Goal: Task Accomplishment & Management: Use online tool/utility

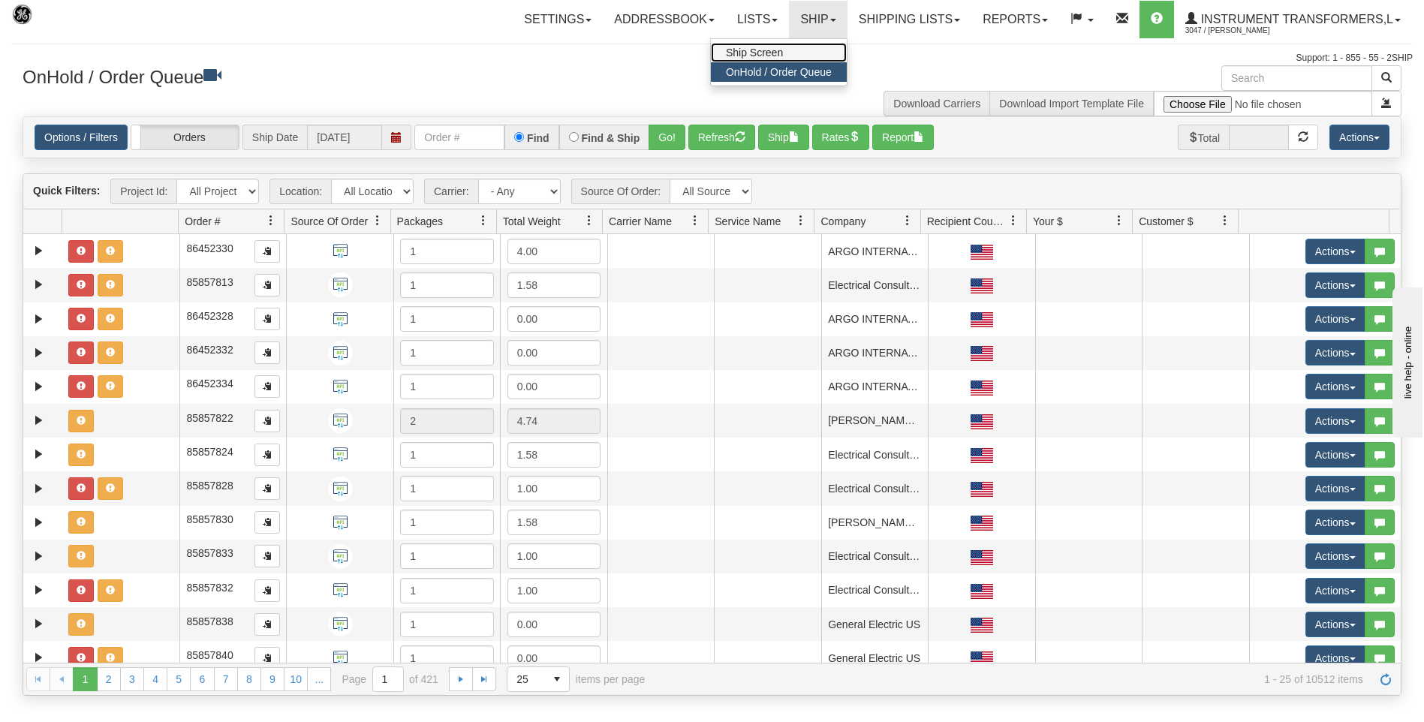
click at [768, 52] on span "Ship Screen" at bounding box center [754, 53] width 57 height 12
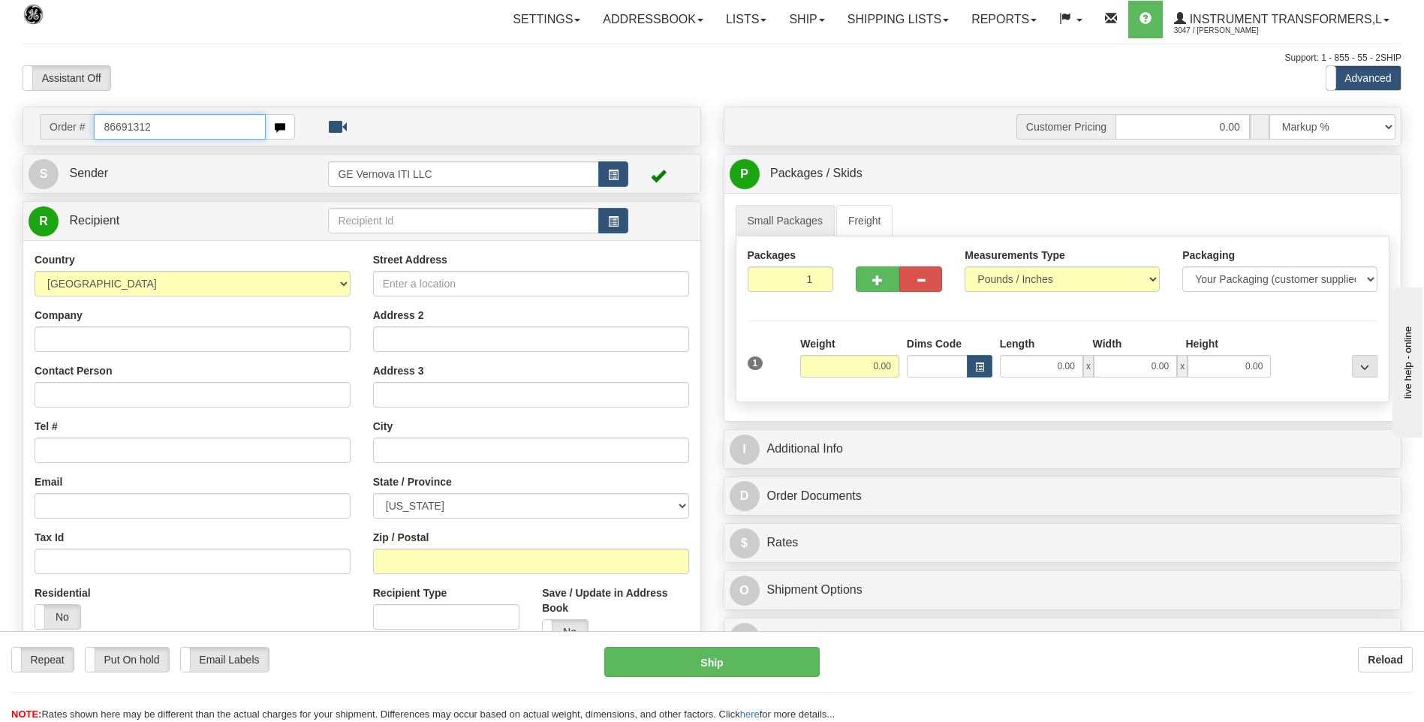
type input "86691312"
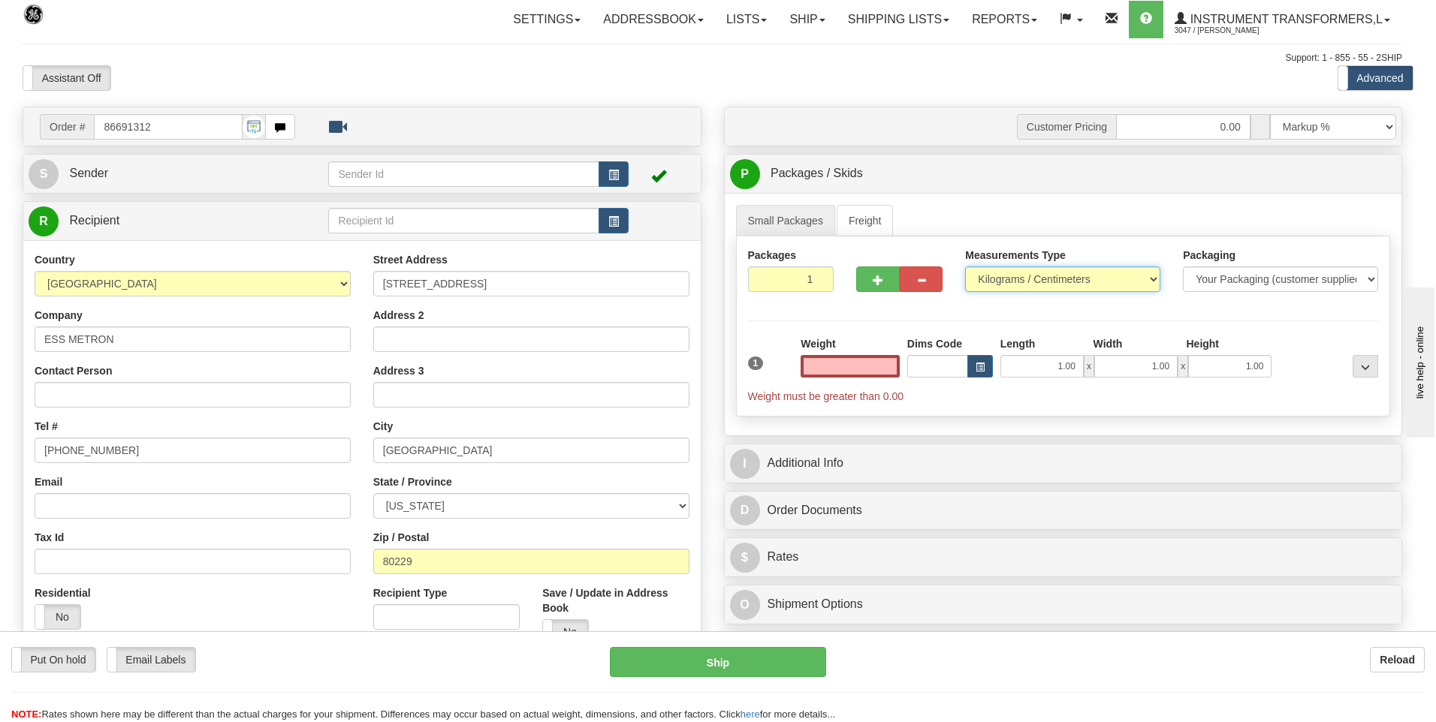
type input "0.00"
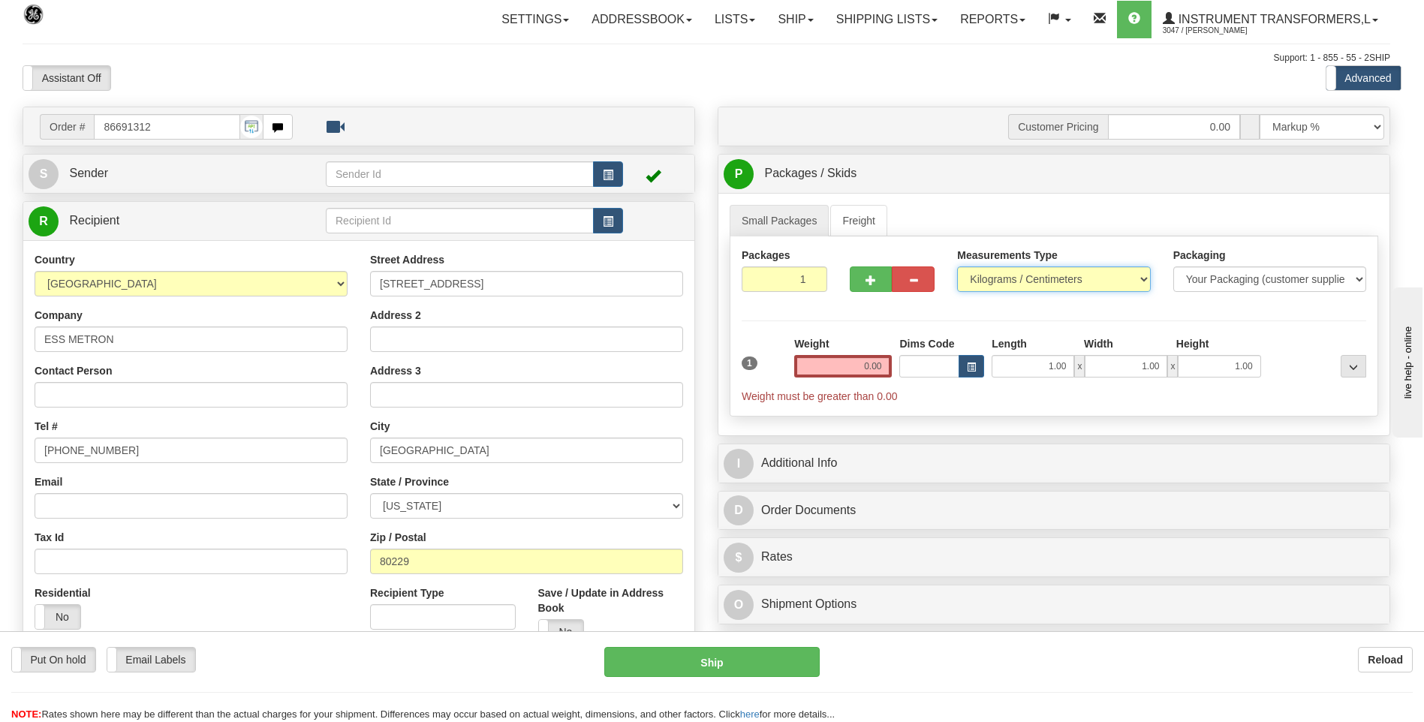
click at [1002, 273] on select "Pounds / Inches Kilograms / Centimeters" at bounding box center [1053, 280] width 193 height 26
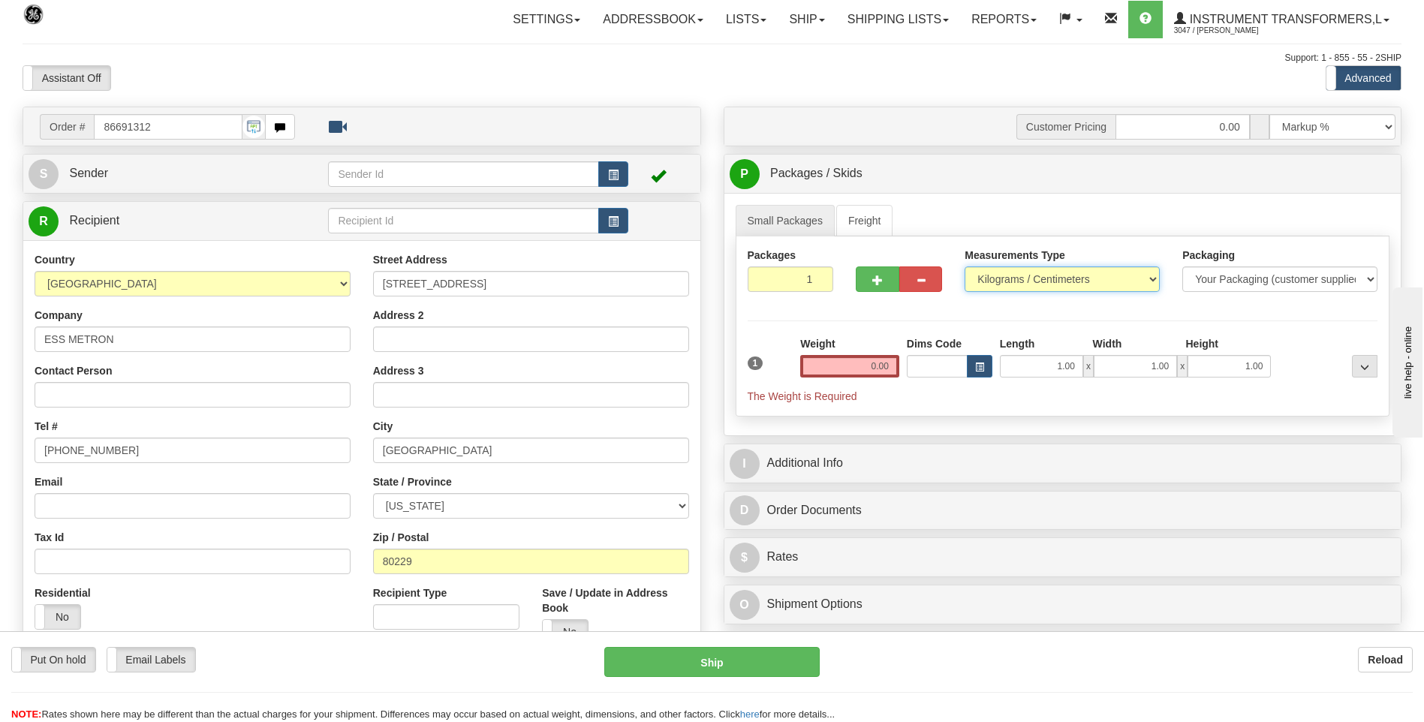
select select "0"
click at [965, 267] on select "Pounds / Inches Kilograms / Centimeters" at bounding box center [1062, 280] width 195 height 26
click at [903, 364] on div "Dims Code" at bounding box center [949, 356] width 93 height 41
click at [899, 366] on input "0.00" at bounding box center [849, 366] width 99 height 23
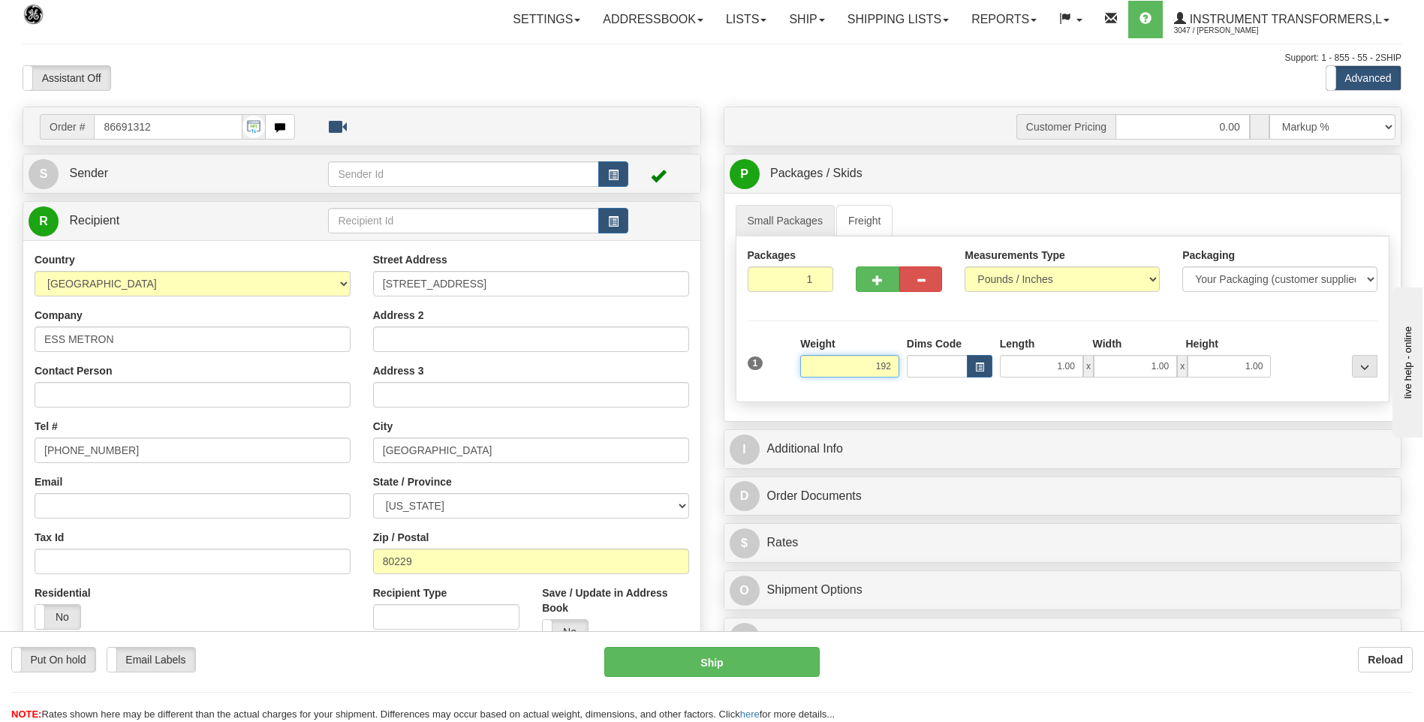
click button "Delete" at bounding box center [0, 0] width 0 height 0
type input "192.00"
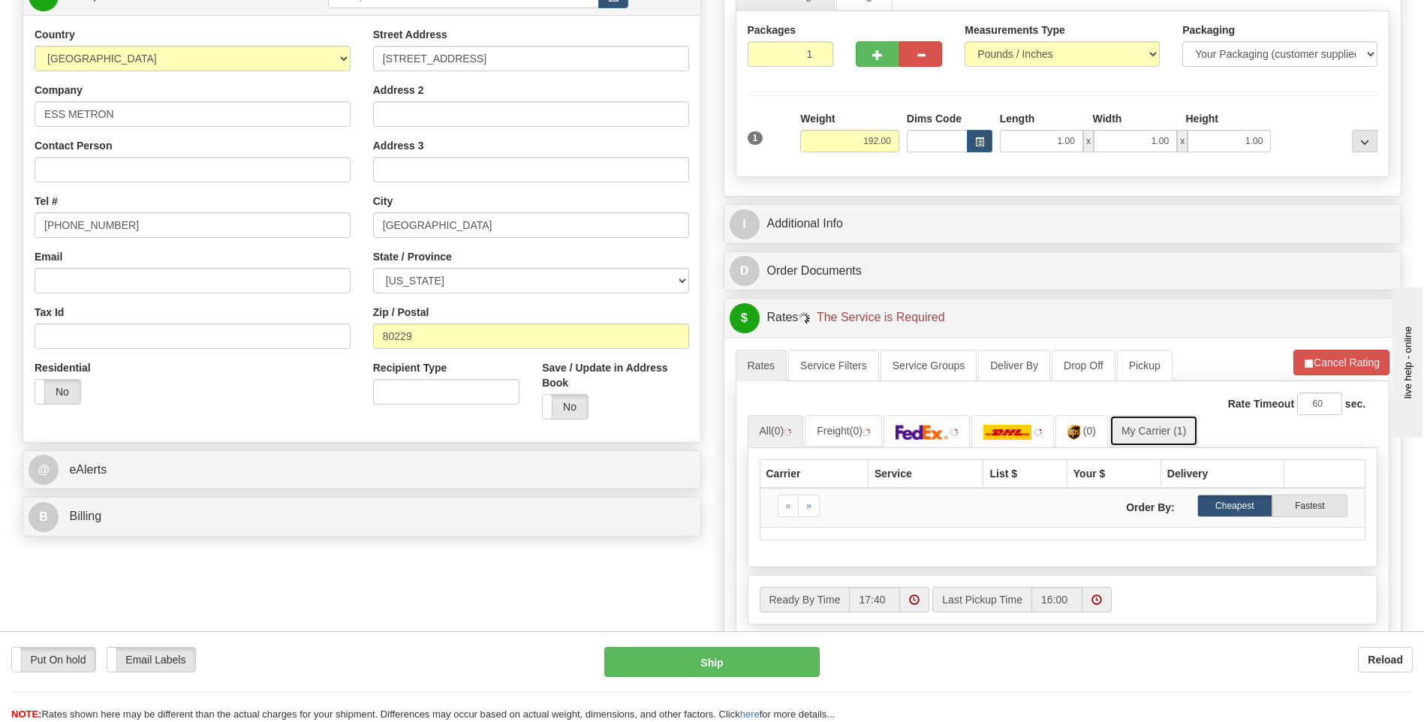
click at [1156, 427] on link "My Carrier (1)" at bounding box center [1154, 431] width 89 height 32
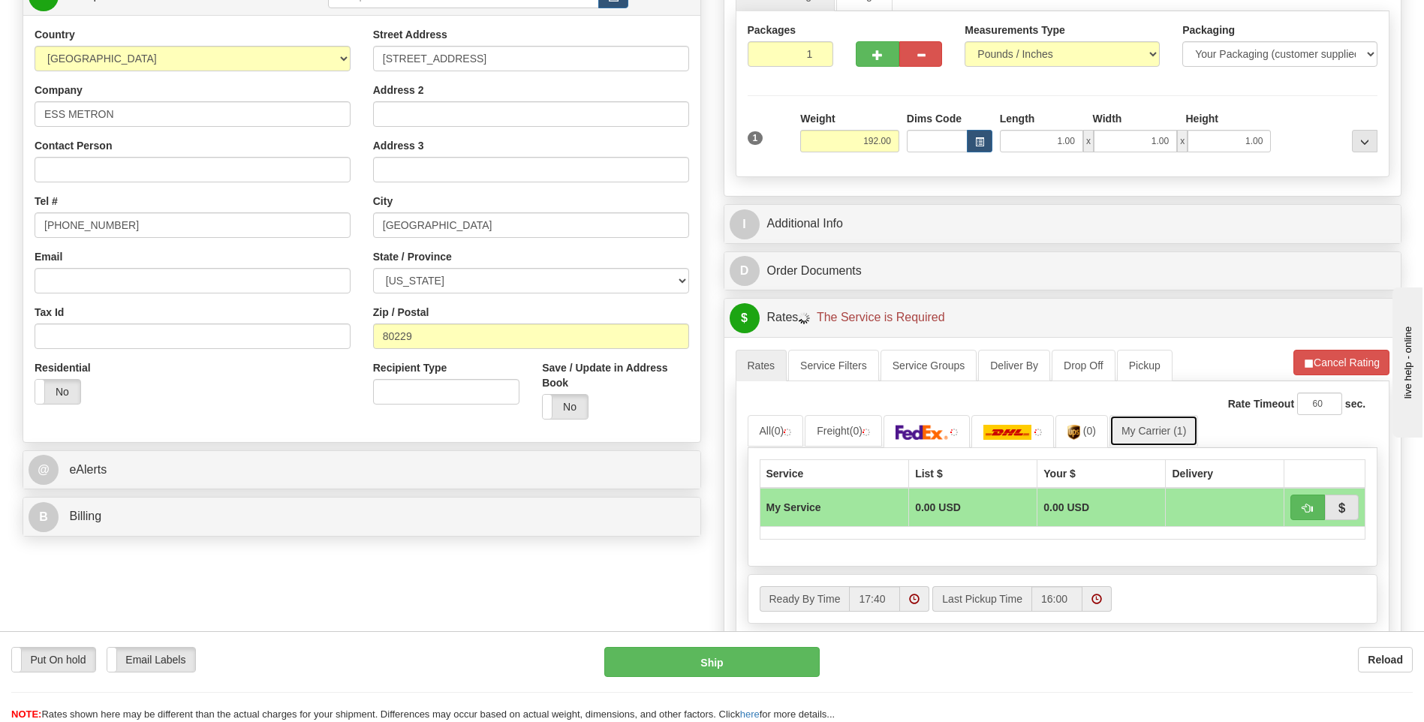
scroll to position [375, 0]
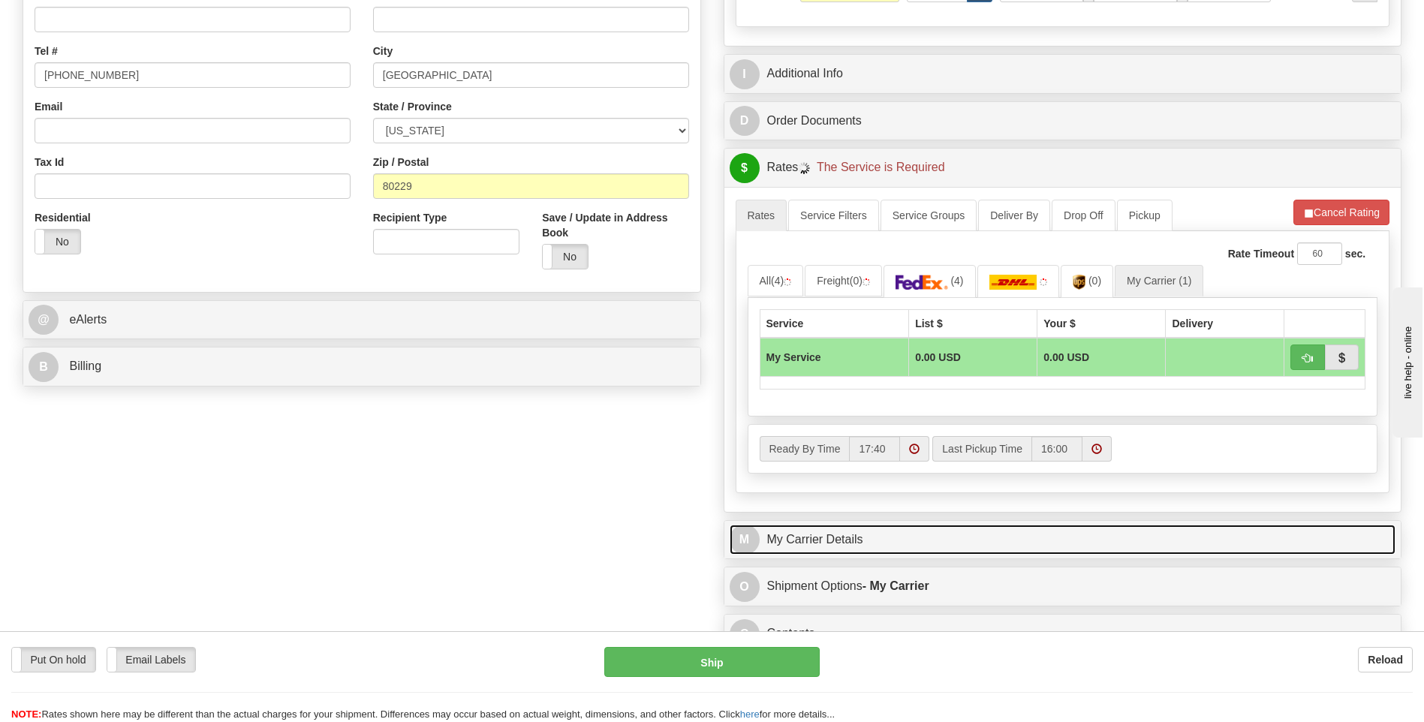
click at [873, 543] on link "M My Carrier Details" at bounding box center [1063, 540] width 667 height 31
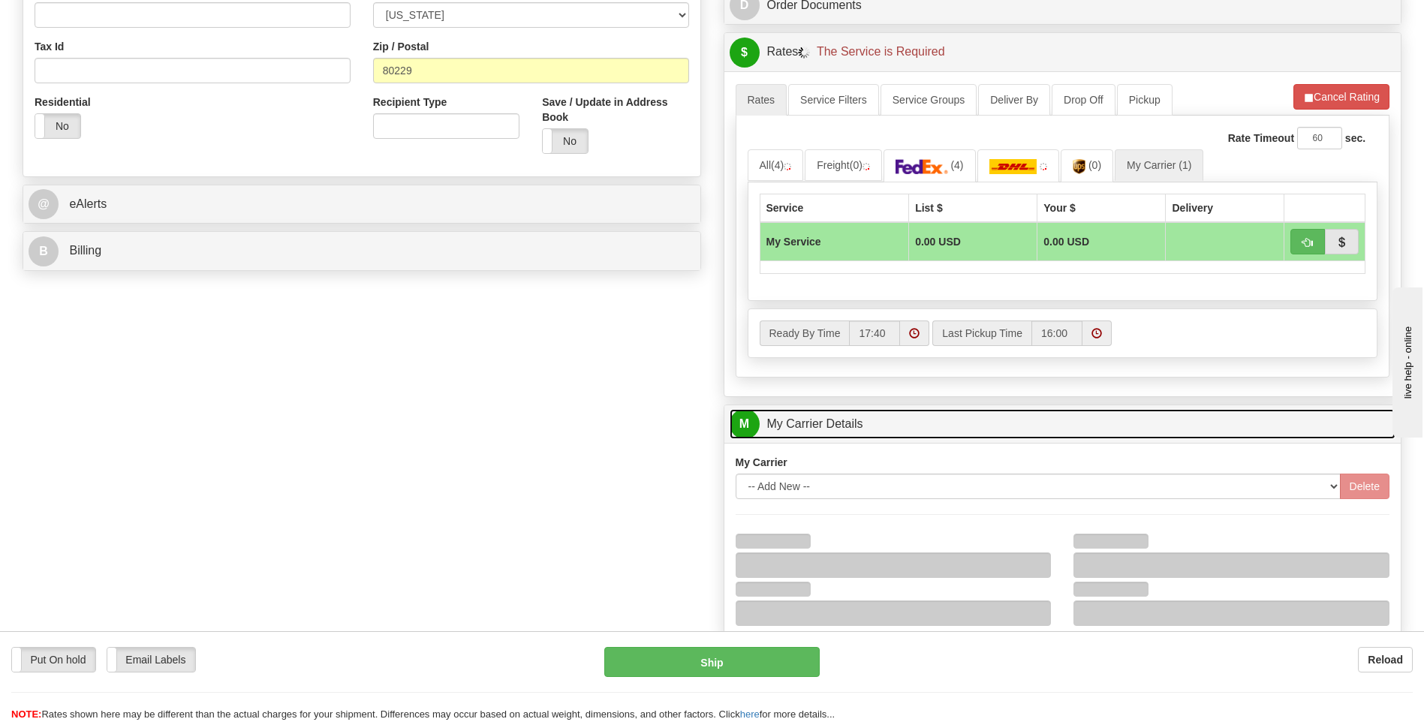
scroll to position [601, 0]
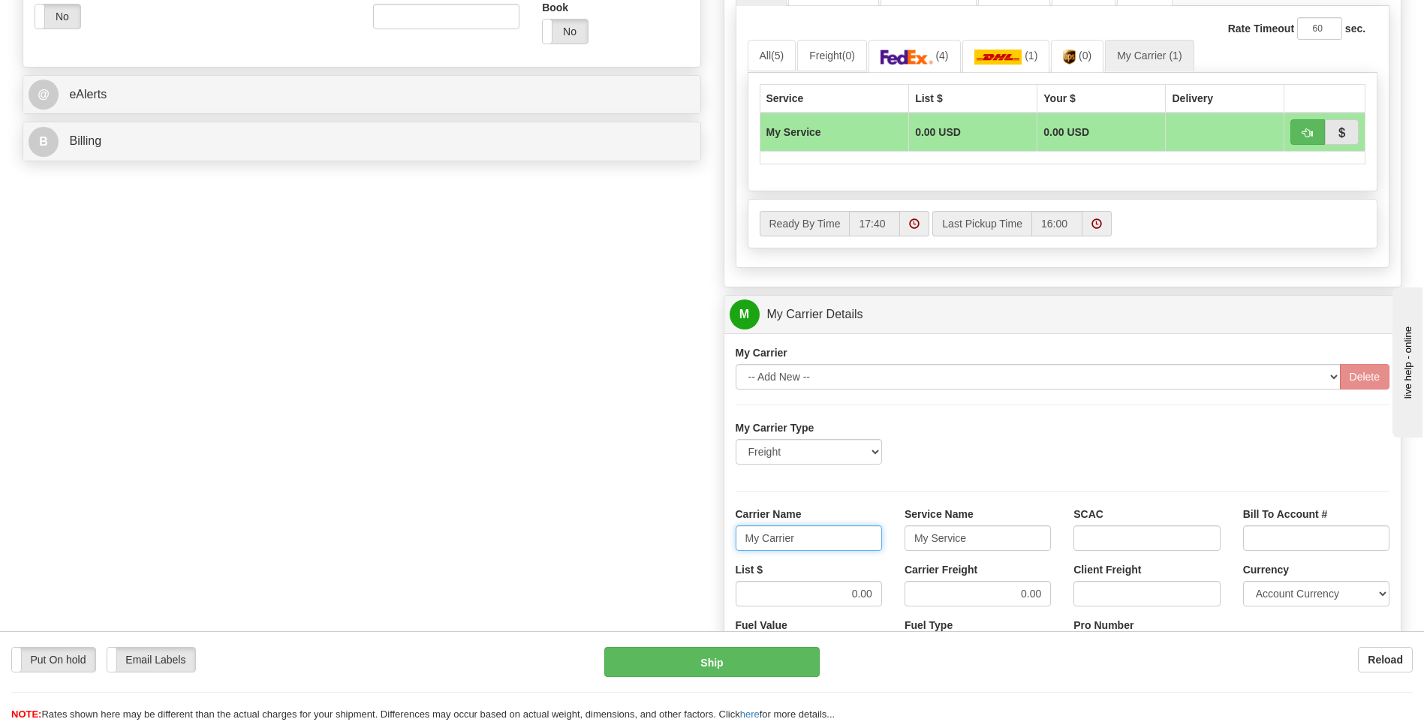
drag, startPoint x: 817, startPoint y: 546, endPoint x: 691, endPoint y: 565, distance: 127.5
click at [691, 565] on div "Order # 86691312 S Sender" at bounding box center [712, 230] width 1402 height 1449
type input "xpo"
type input "ltl"
drag, startPoint x: 815, startPoint y: 586, endPoint x: 906, endPoint y: 601, distance: 92.0
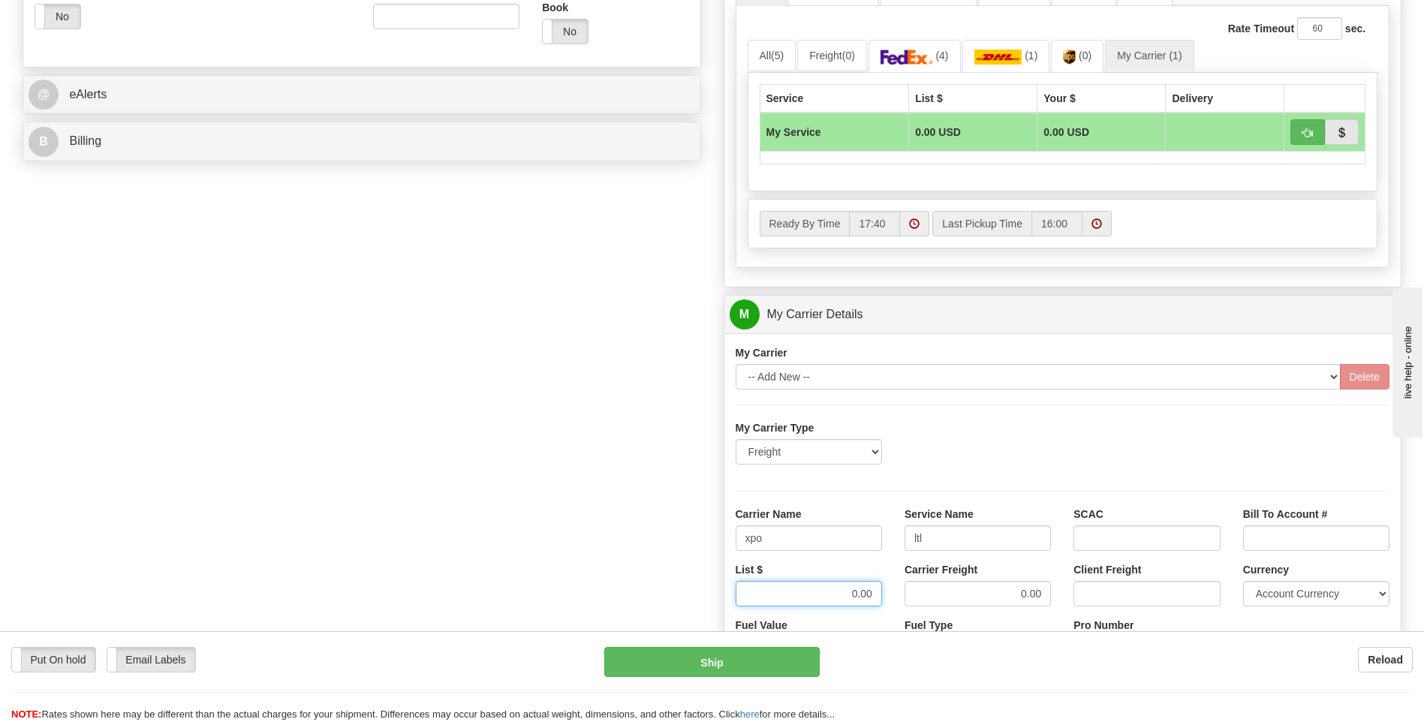
click at [906, 601] on div "List $ 0.00 Carrier Freight 0.00 Client Freight Currency Account Currency ARN A…" at bounding box center [1063, 590] width 677 height 56
type input "385"
click at [1136, 600] on input "Client Freight" at bounding box center [1147, 594] width 146 height 26
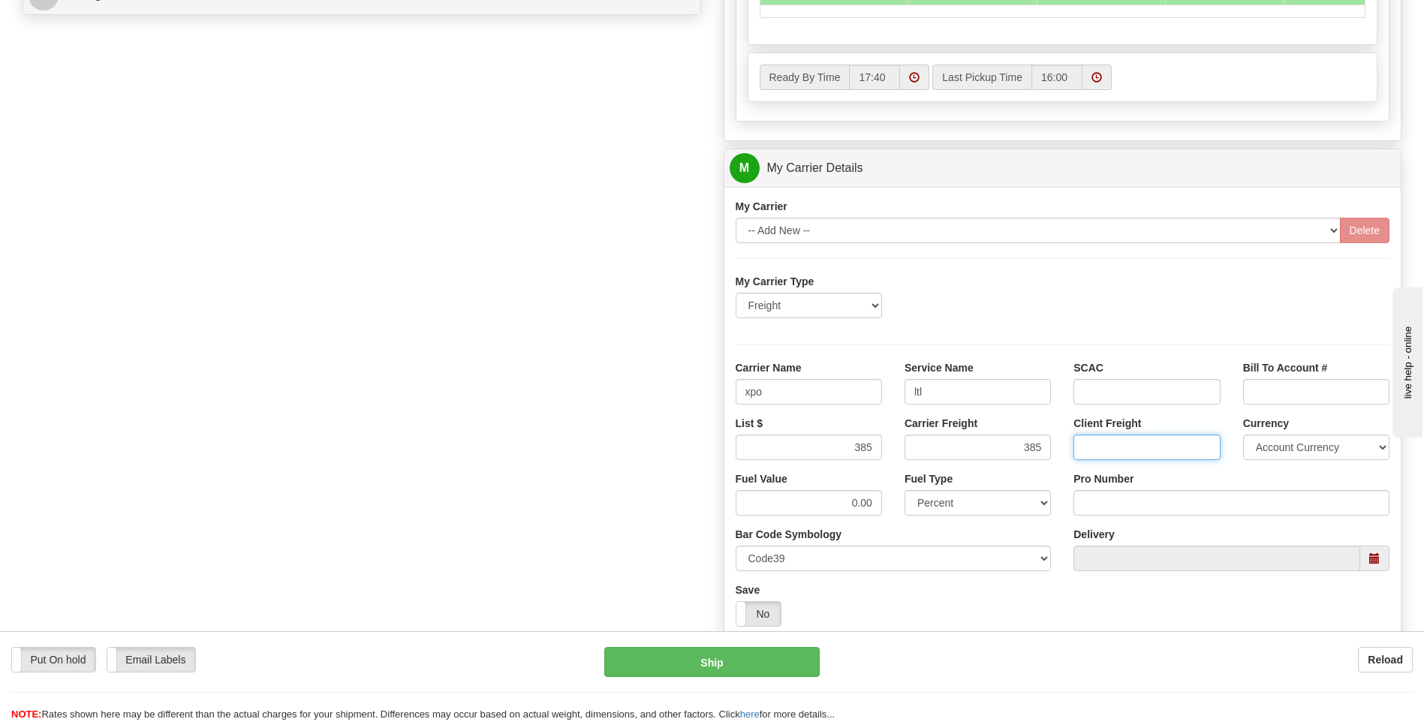
scroll to position [826, 0]
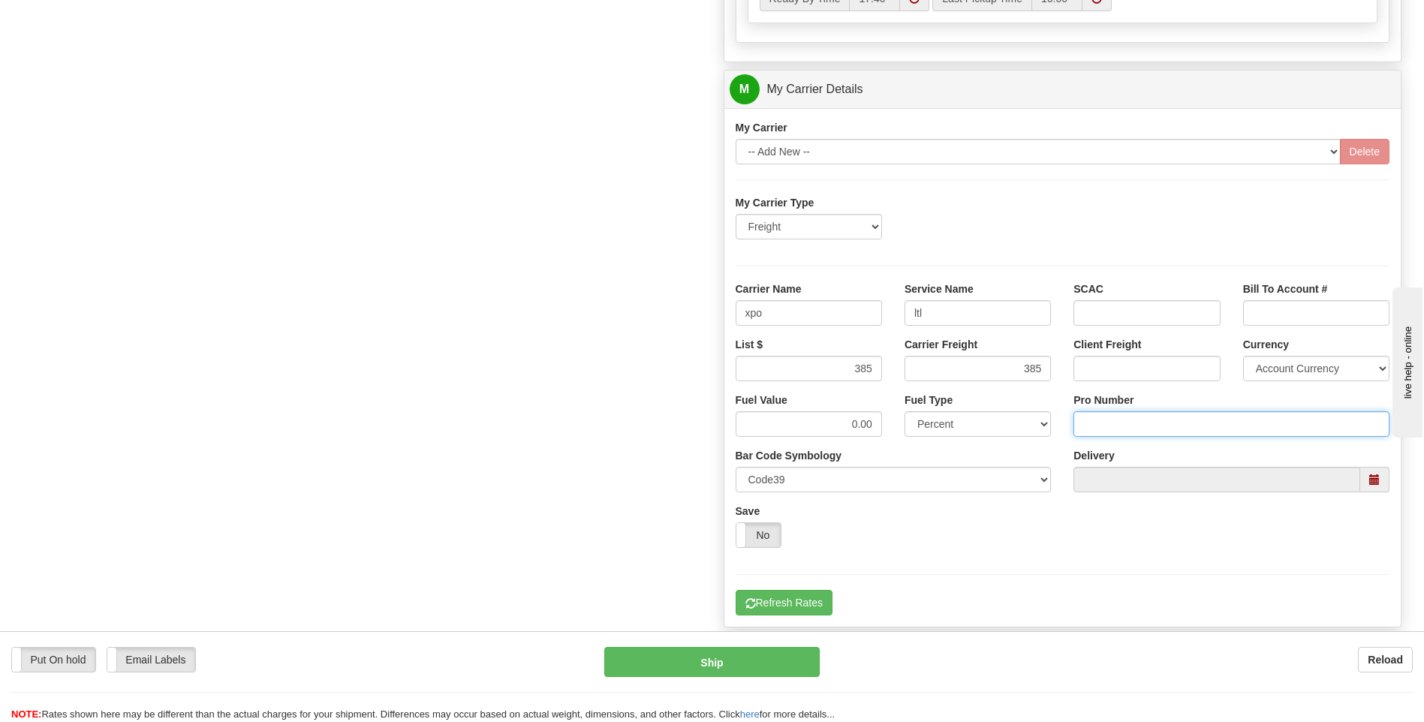
click at [1114, 437] on input "Pro Number" at bounding box center [1232, 424] width 316 height 26
type input "251-329153"
click at [786, 613] on button "Refresh Rates" at bounding box center [784, 603] width 97 height 26
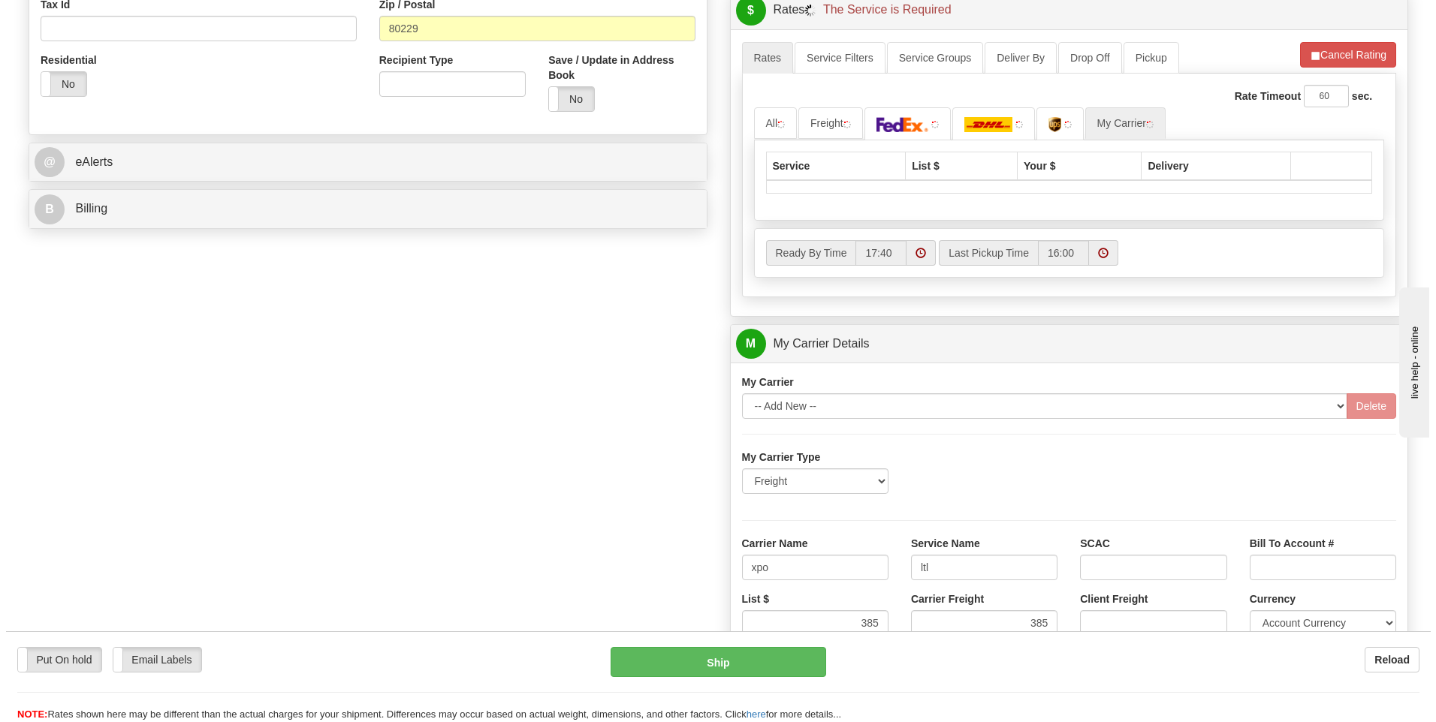
scroll to position [412, 0]
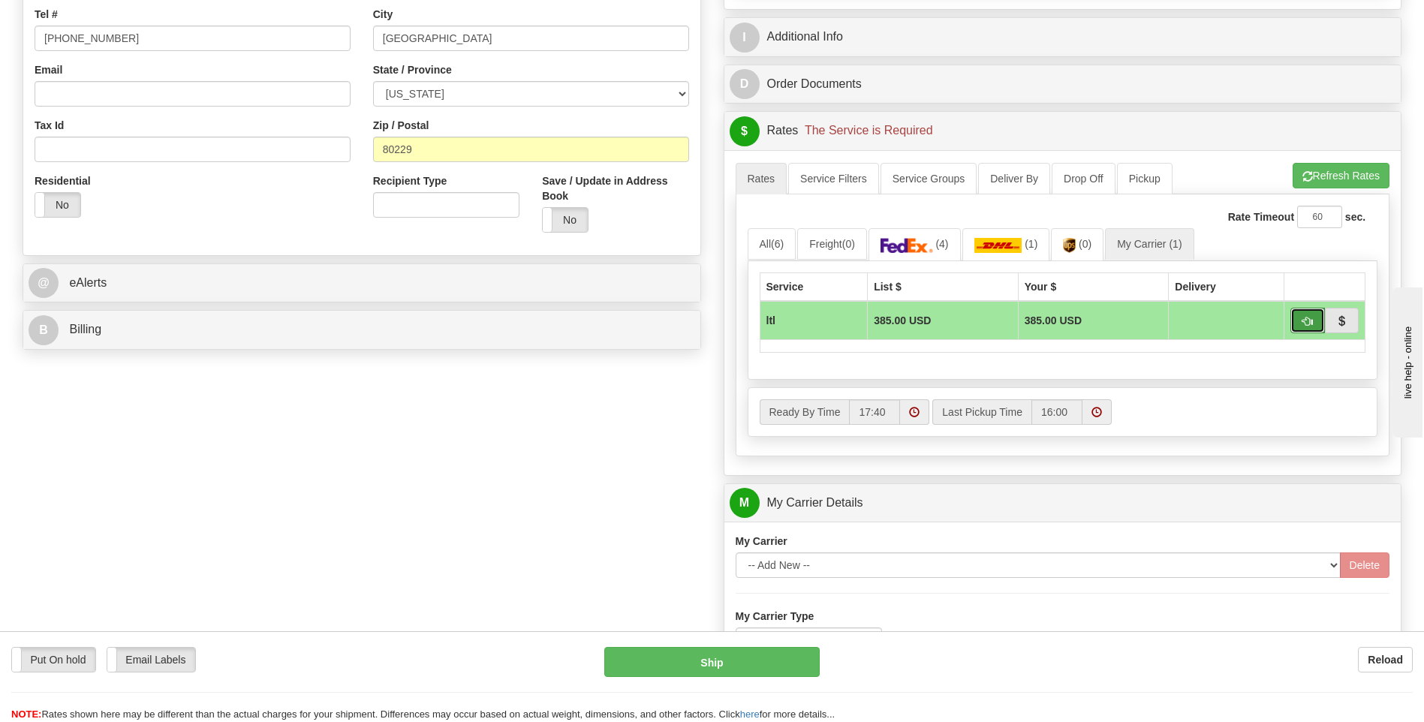
click at [1313, 324] on button "button" at bounding box center [1308, 321] width 35 height 26
type input "00"
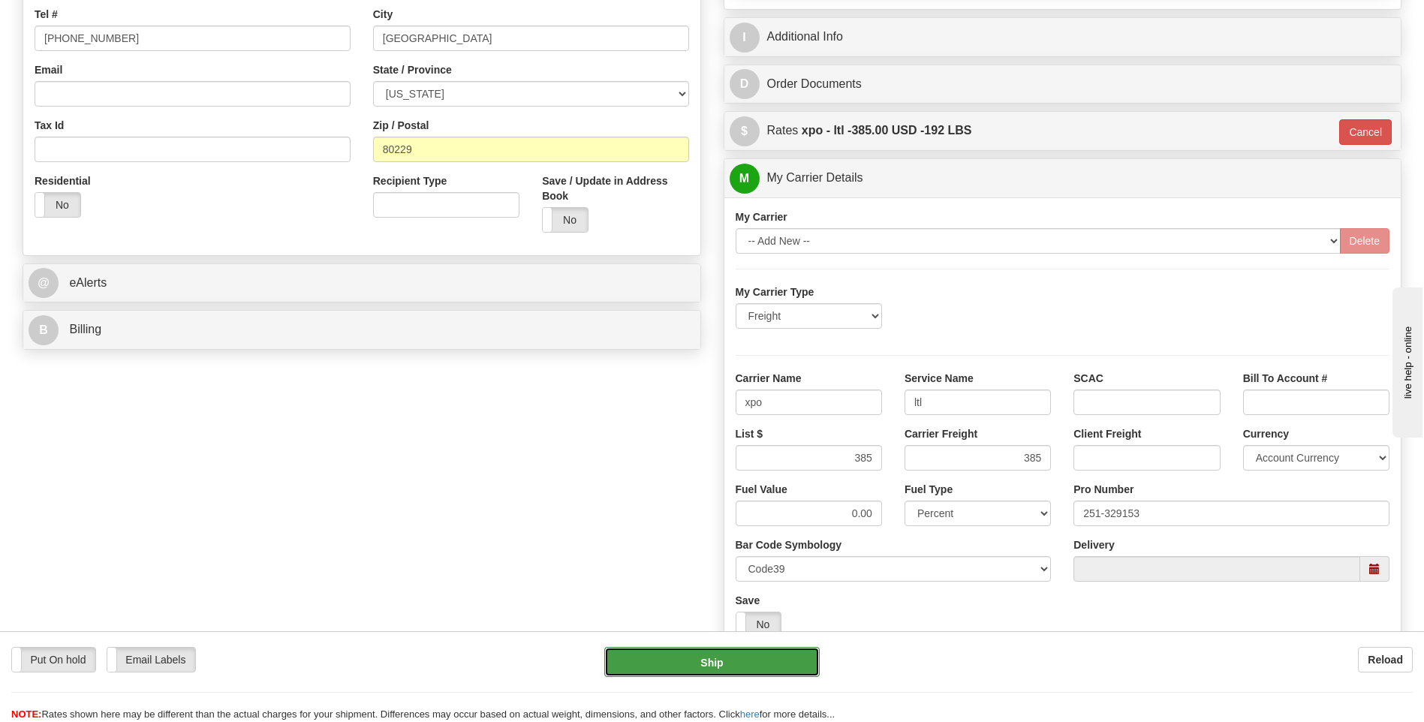
click at [679, 664] on button "Ship" at bounding box center [711, 662] width 215 height 30
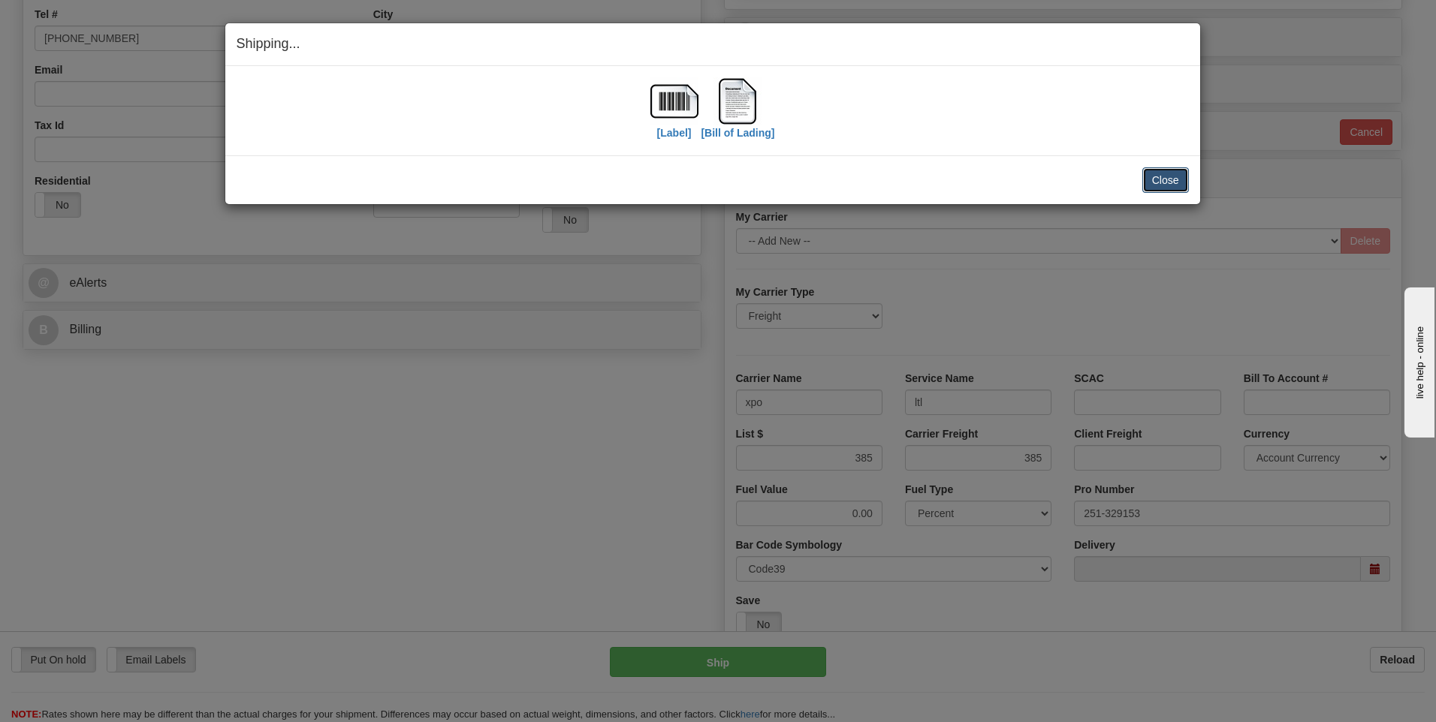
click at [1154, 192] on button "Close" at bounding box center [1165, 180] width 47 height 26
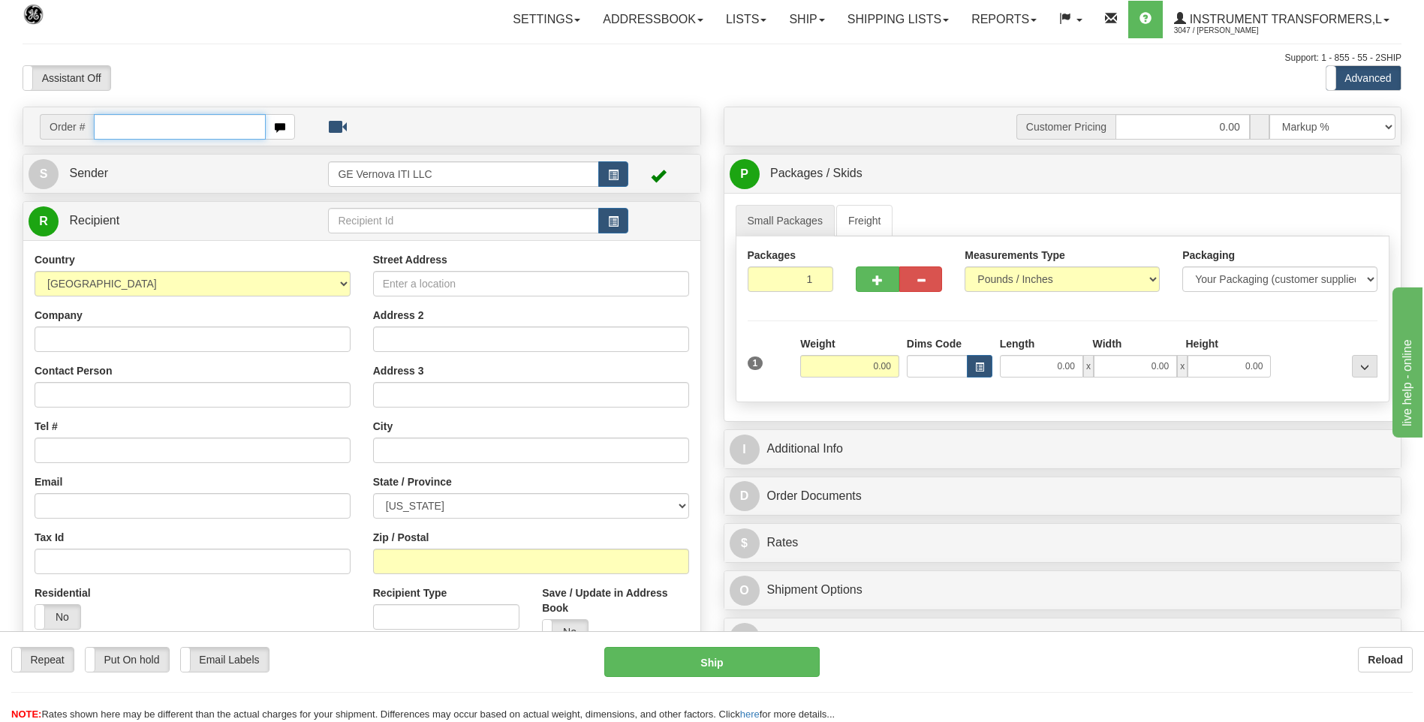
click at [234, 128] on input "text" at bounding box center [179, 127] width 171 height 26
type input "86691234"
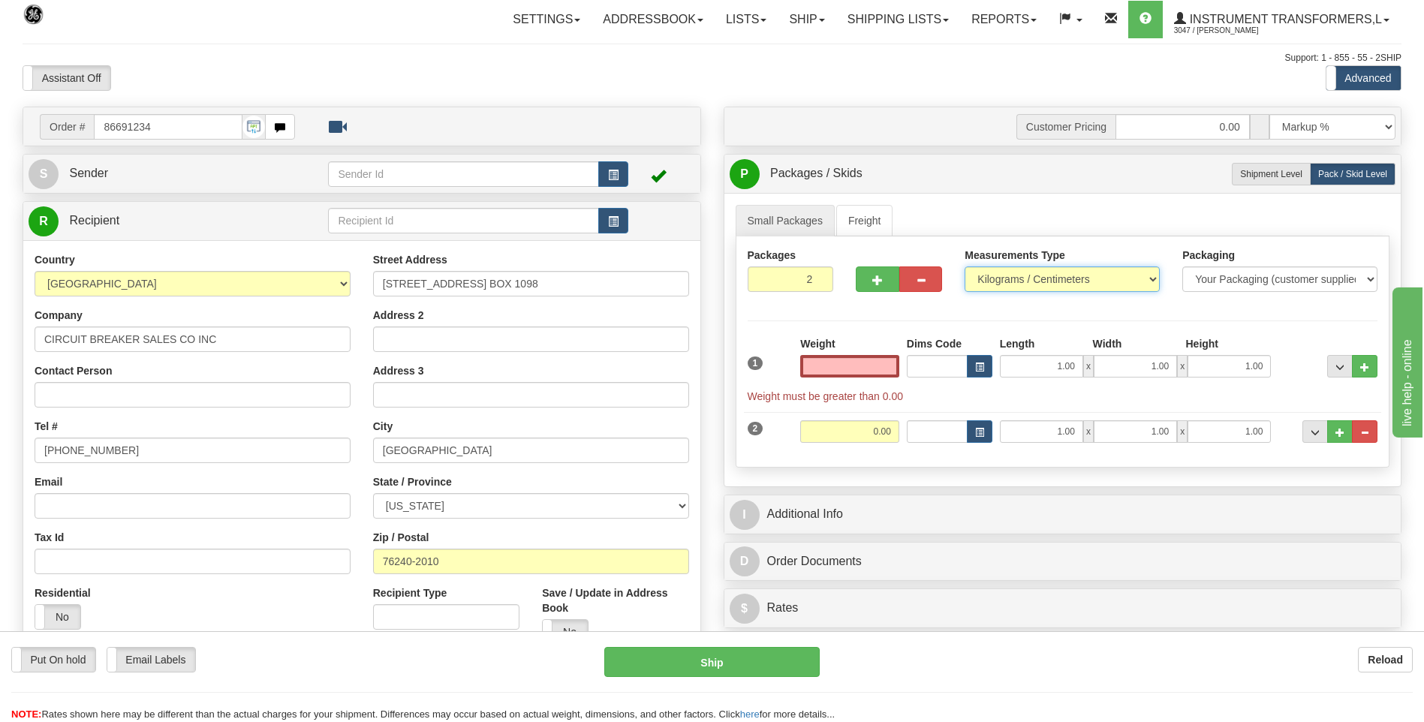
type input "0.00"
click at [1043, 274] on select "Pounds / Inches Kilograms / Centimeters" at bounding box center [1062, 280] width 195 height 26
select select "0"
click at [965, 267] on select "Pounds / Inches Kilograms / Centimeters" at bounding box center [1062, 280] width 195 height 26
click at [1370, 428] on button "..." at bounding box center [1365, 432] width 26 height 23
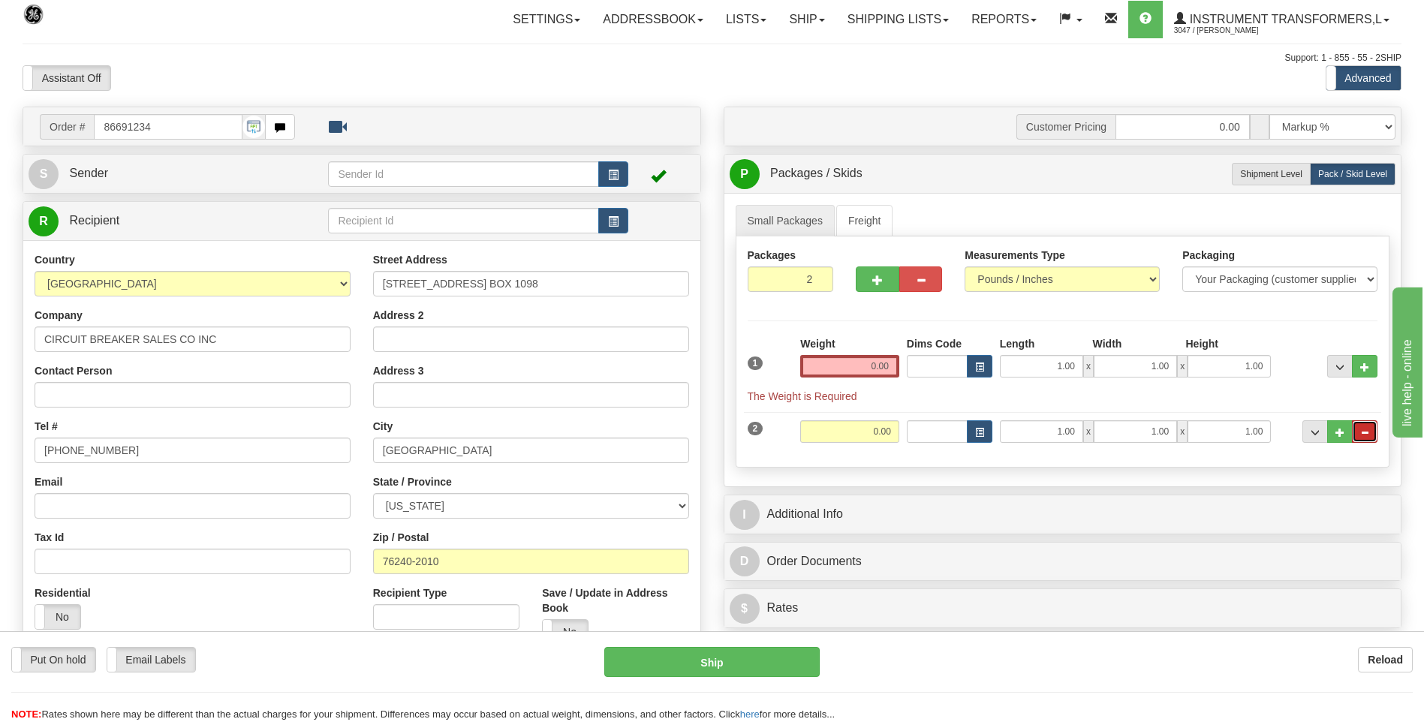
type input "1"
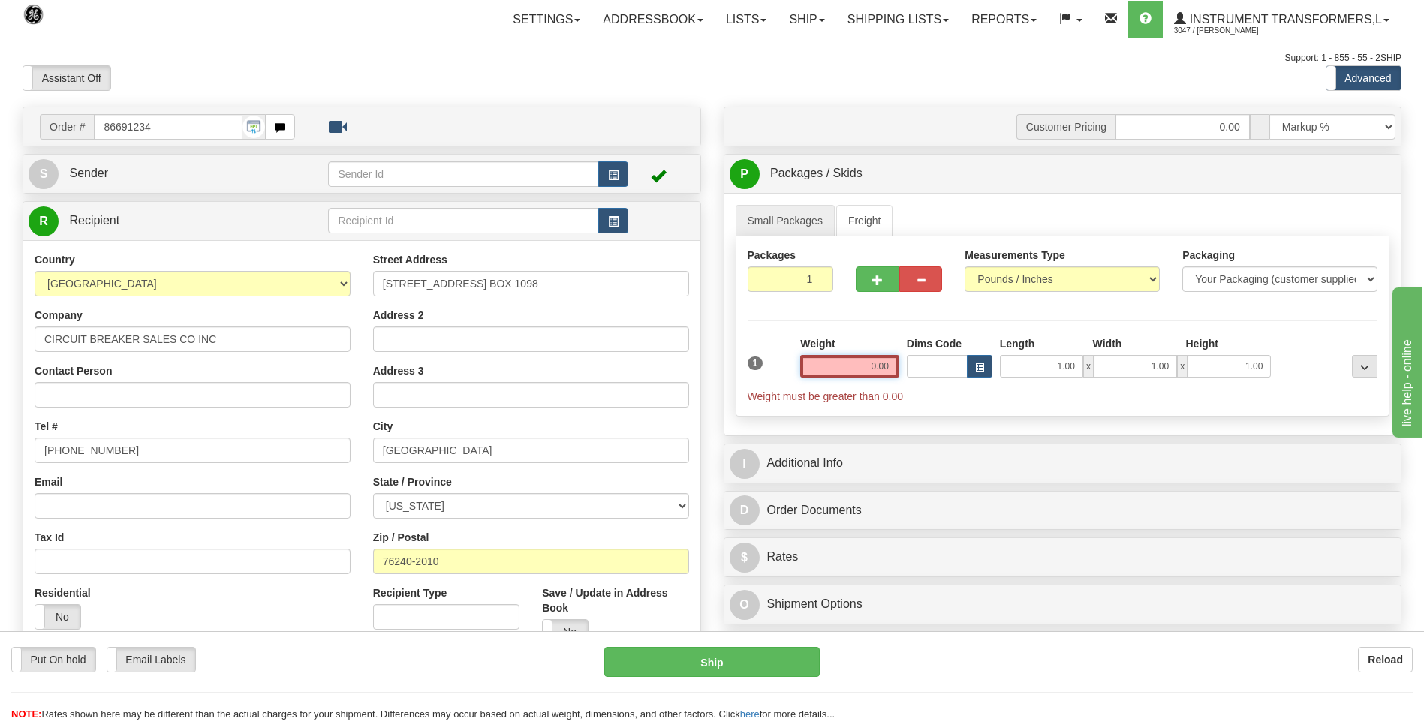
click at [894, 363] on input "0.00" at bounding box center [849, 366] width 99 height 23
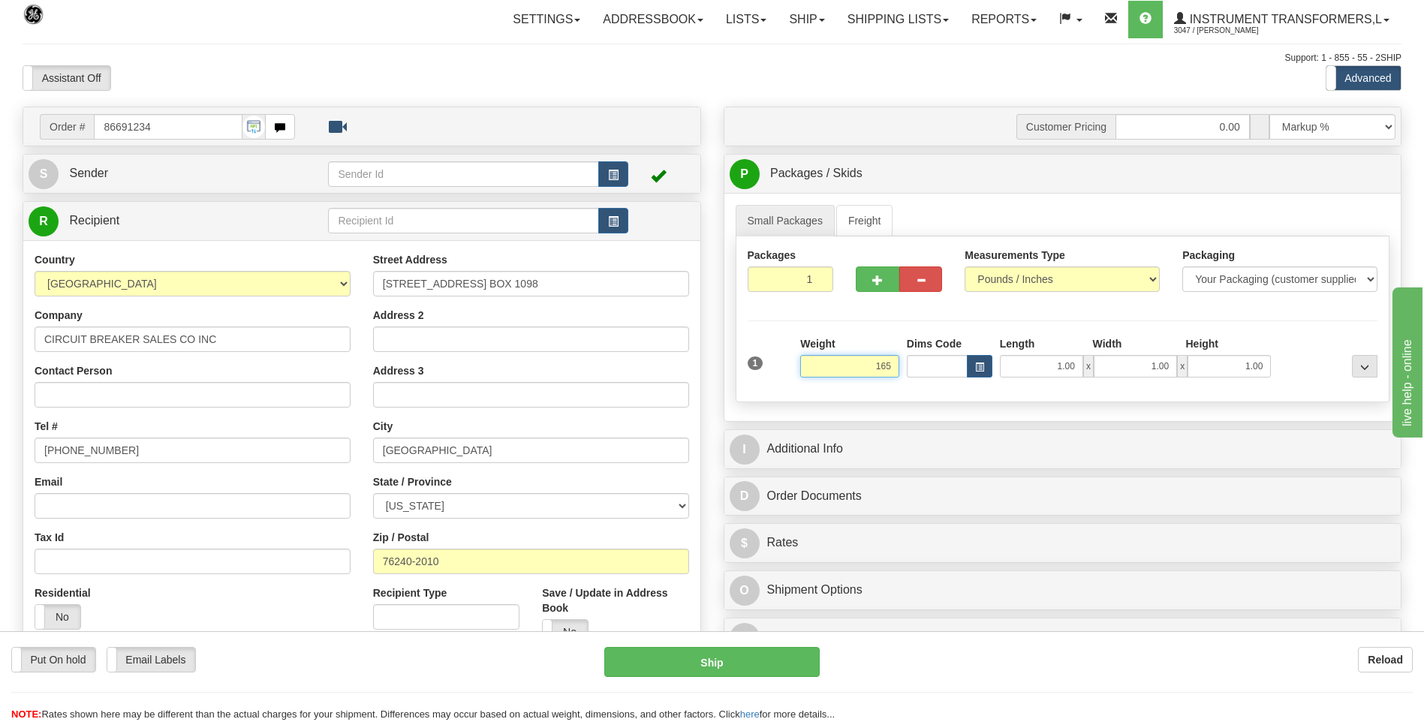
click button "Delete" at bounding box center [0, 0] width 0 height 0
type input "165.00"
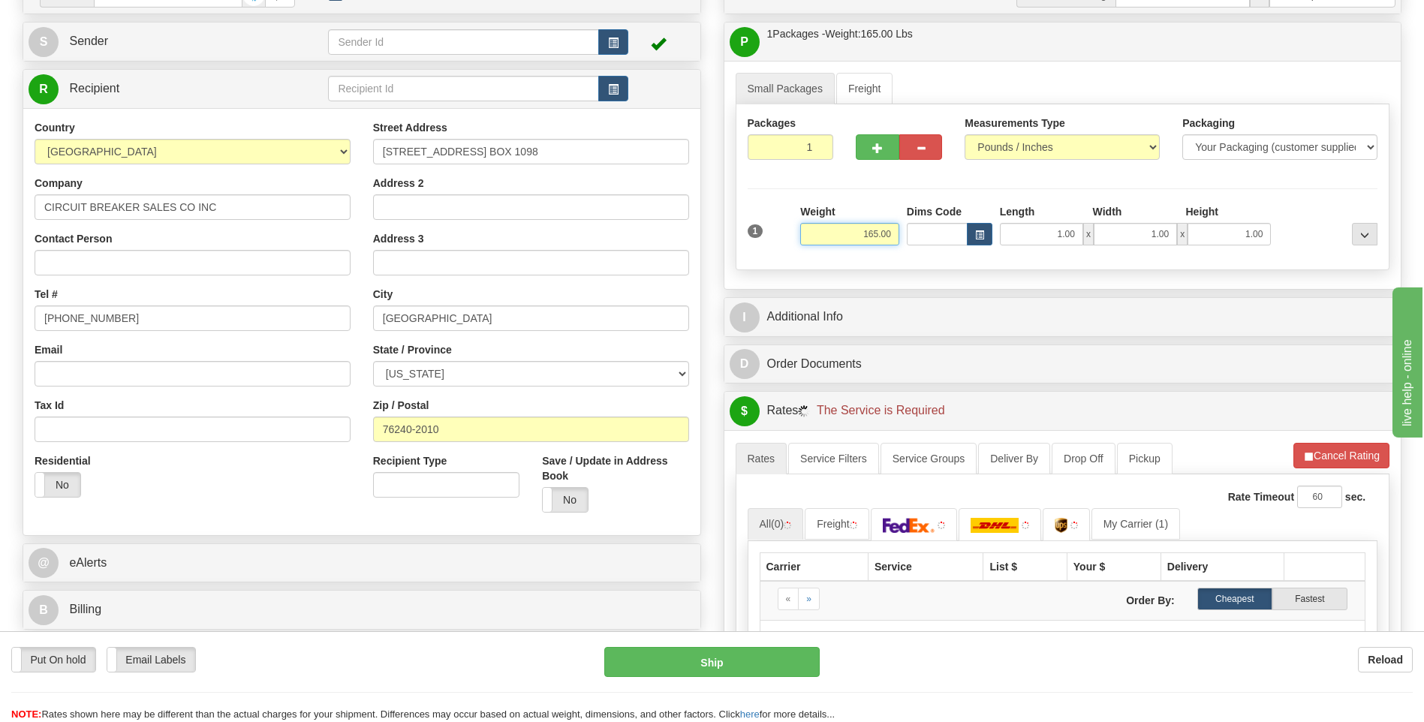
scroll to position [300, 0]
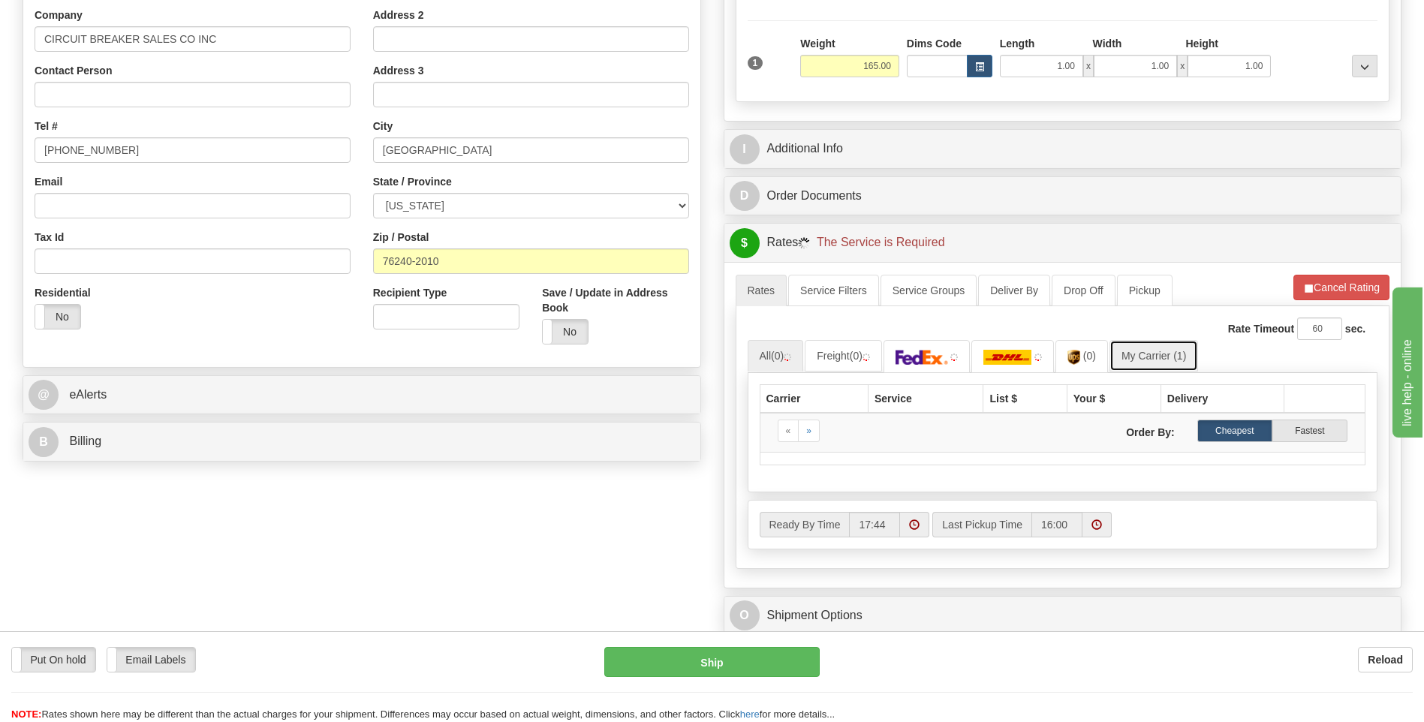
click at [1141, 346] on link "My Carrier (1)" at bounding box center [1154, 356] width 89 height 32
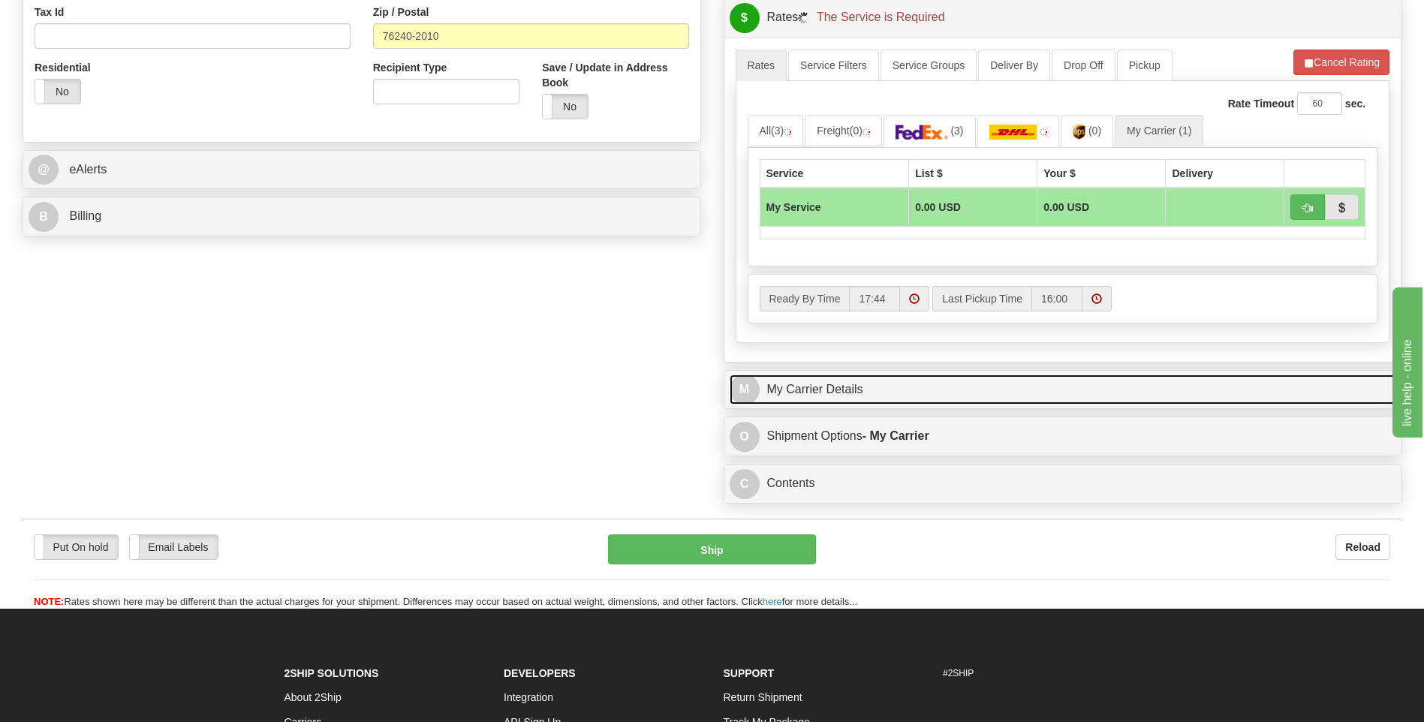
click at [815, 393] on link "M My Carrier Details" at bounding box center [1063, 390] width 667 height 31
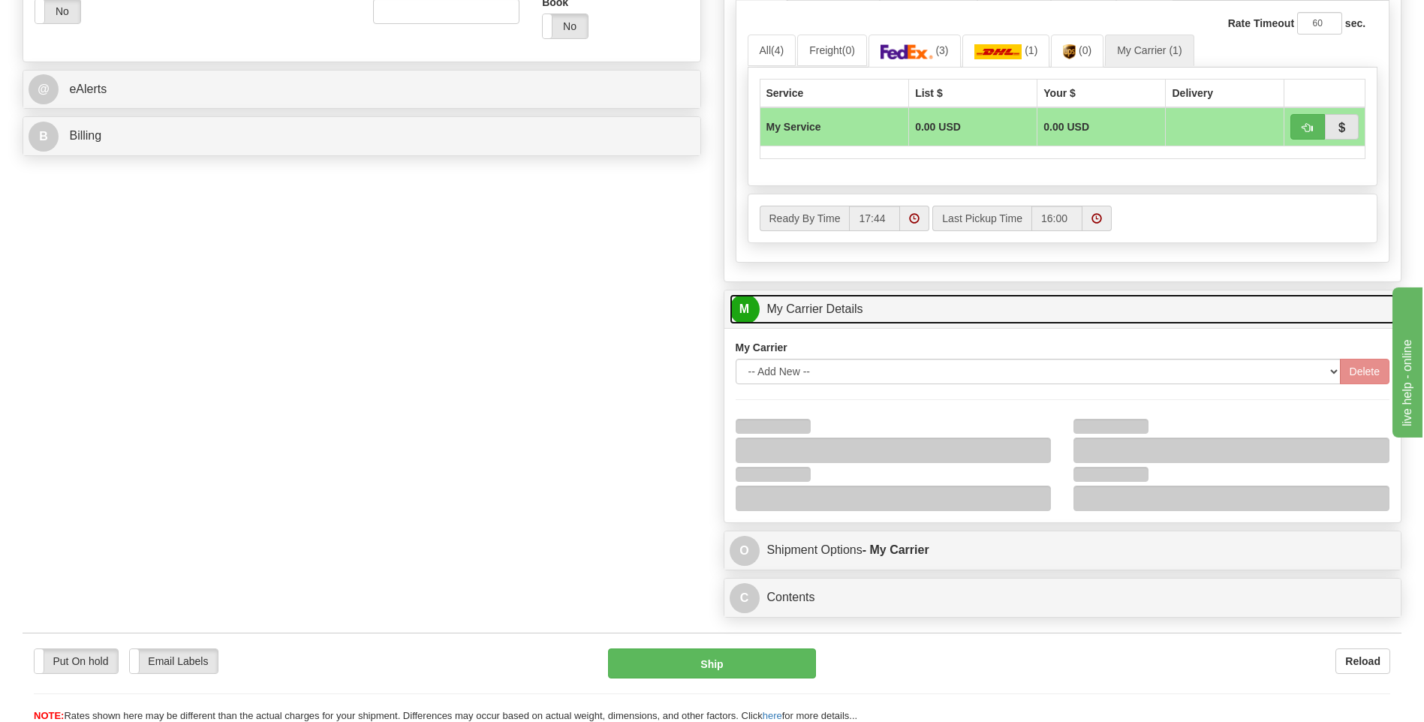
scroll to position [751, 0]
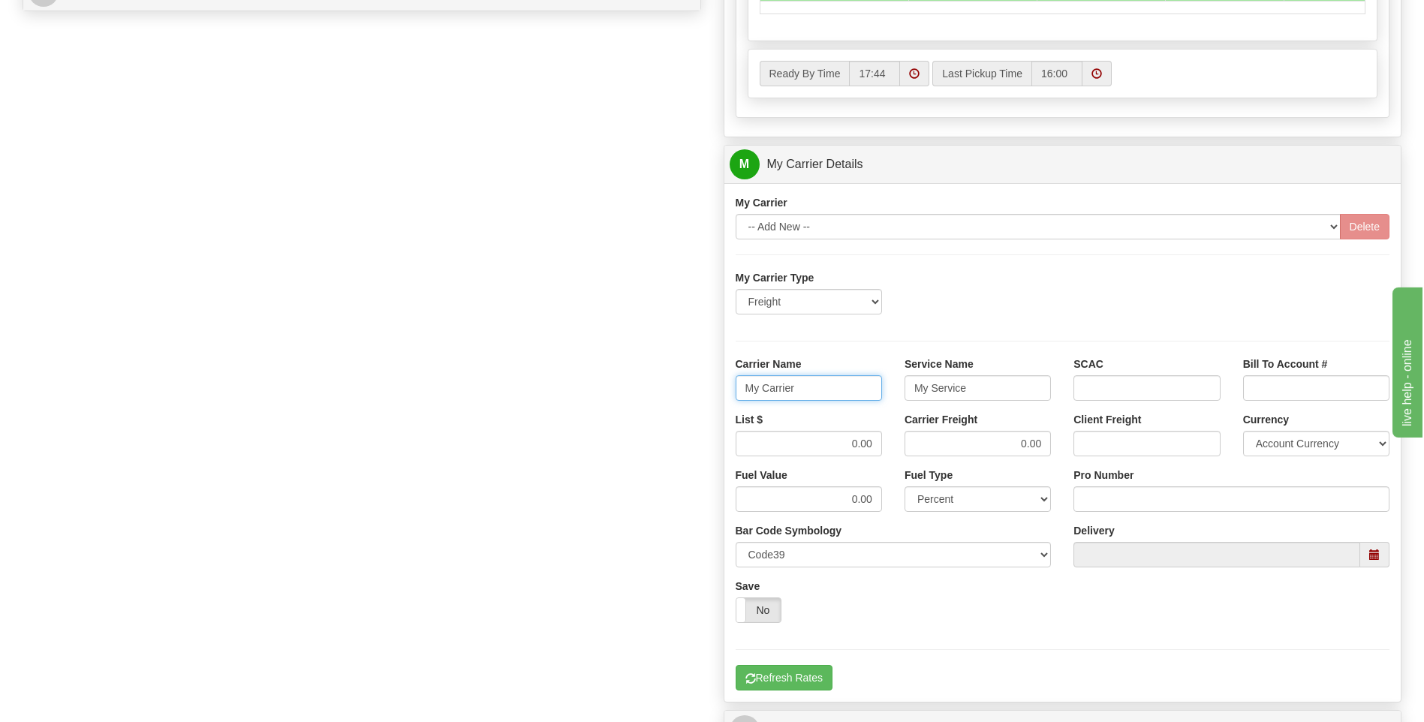
drag, startPoint x: 815, startPoint y: 390, endPoint x: 713, endPoint y: 391, distance: 102.1
click at [713, 391] on div "Customer Pricing 0.00 Markup % Discount % Flat Amount Per Pound Flat Amount Mar…" at bounding box center [1063, 80] width 701 height 1449
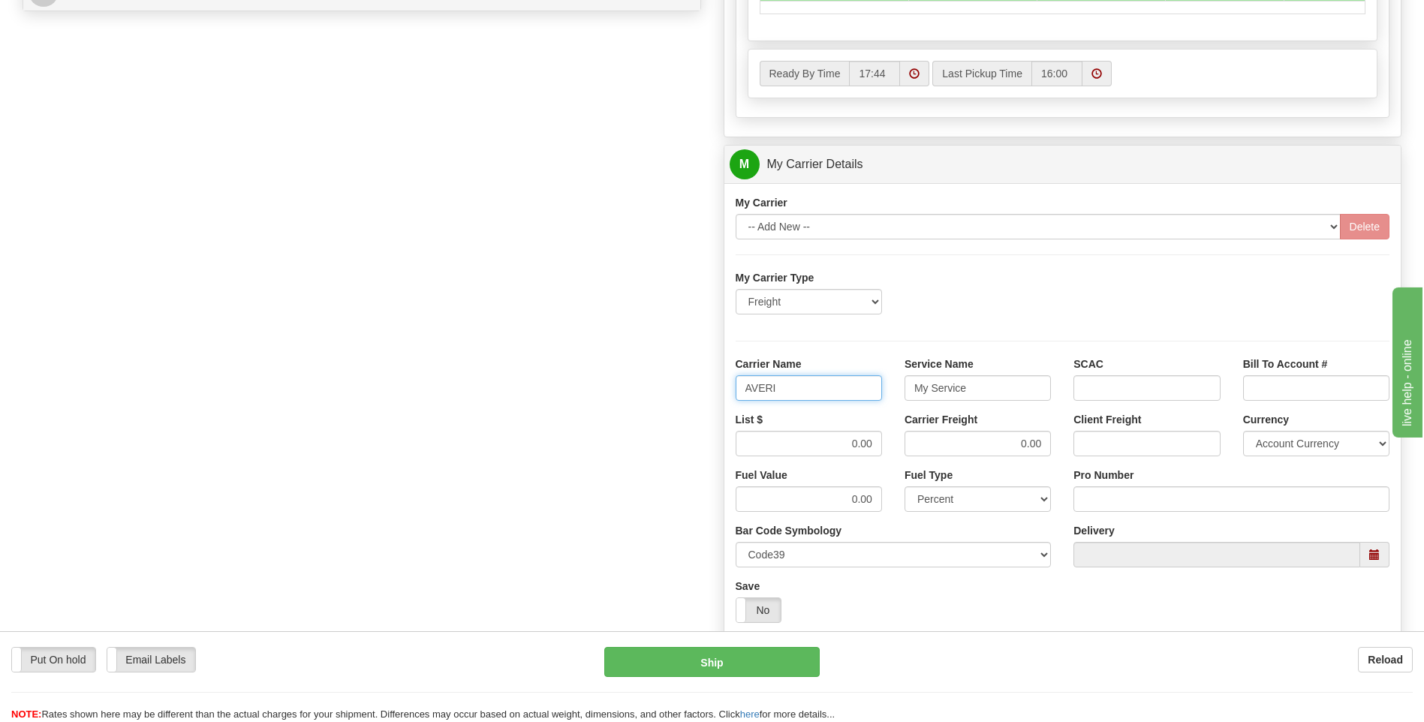
type input "AVERI"
type input "LTL"
drag, startPoint x: 834, startPoint y: 449, endPoint x: 898, endPoint y: 442, distance: 64.2
click at [898, 442] on div "List $ 0.00 Carrier Freight 0.00 Client Freight Currency Account Currency ARN A…" at bounding box center [1063, 440] width 677 height 56
type input "320"
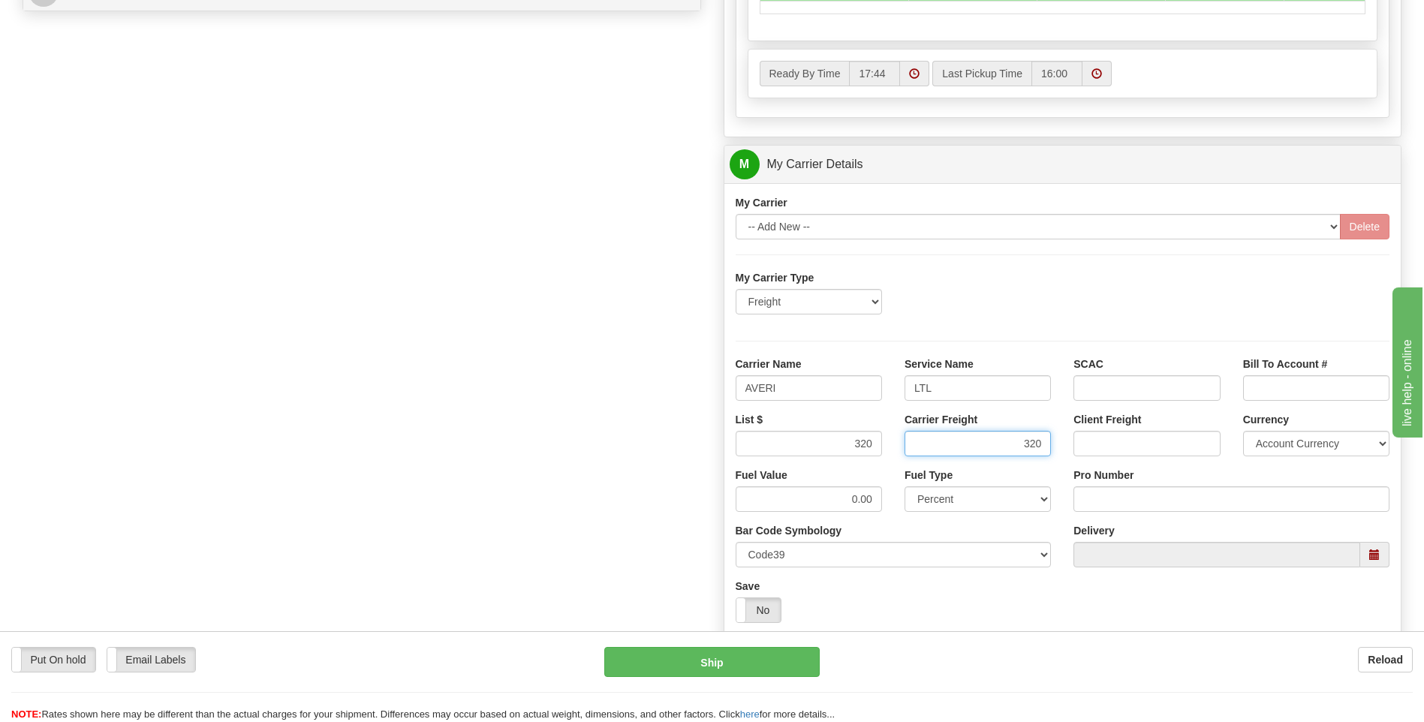
type input "320"
click at [1097, 502] on input "Pro Number" at bounding box center [1232, 500] width 316 height 26
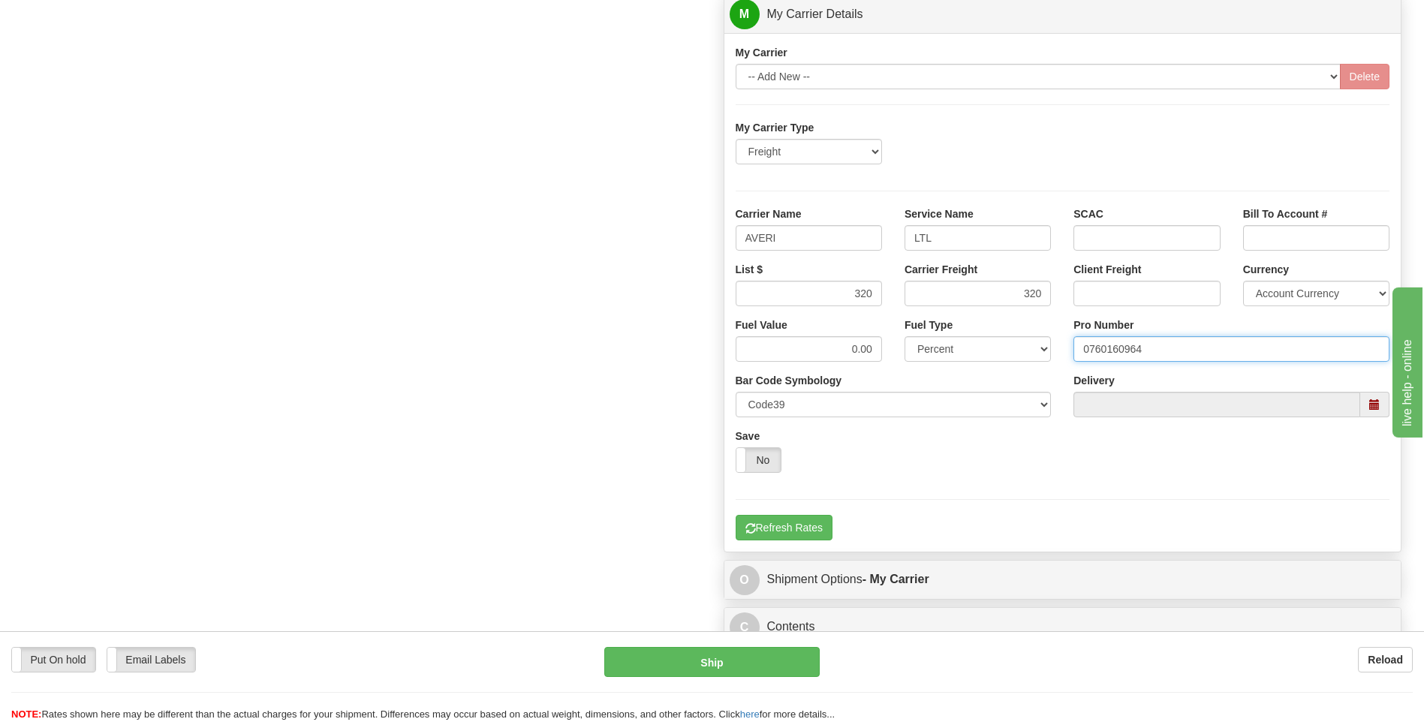
type input "0760160964"
drag, startPoint x: 789, startPoint y: 542, endPoint x: 795, endPoint y: 534, distance: 10.2
click at [790, 541] on div "My Carrier -- Add New -- Delete My Carrier Type Freight Same-Day Small Pack Air…" at bounding box center [1063, 292] width 677 height 519
click at [796, 531] on button "Refresh Rates" at bounding box center [784, 528] width 97 height 26
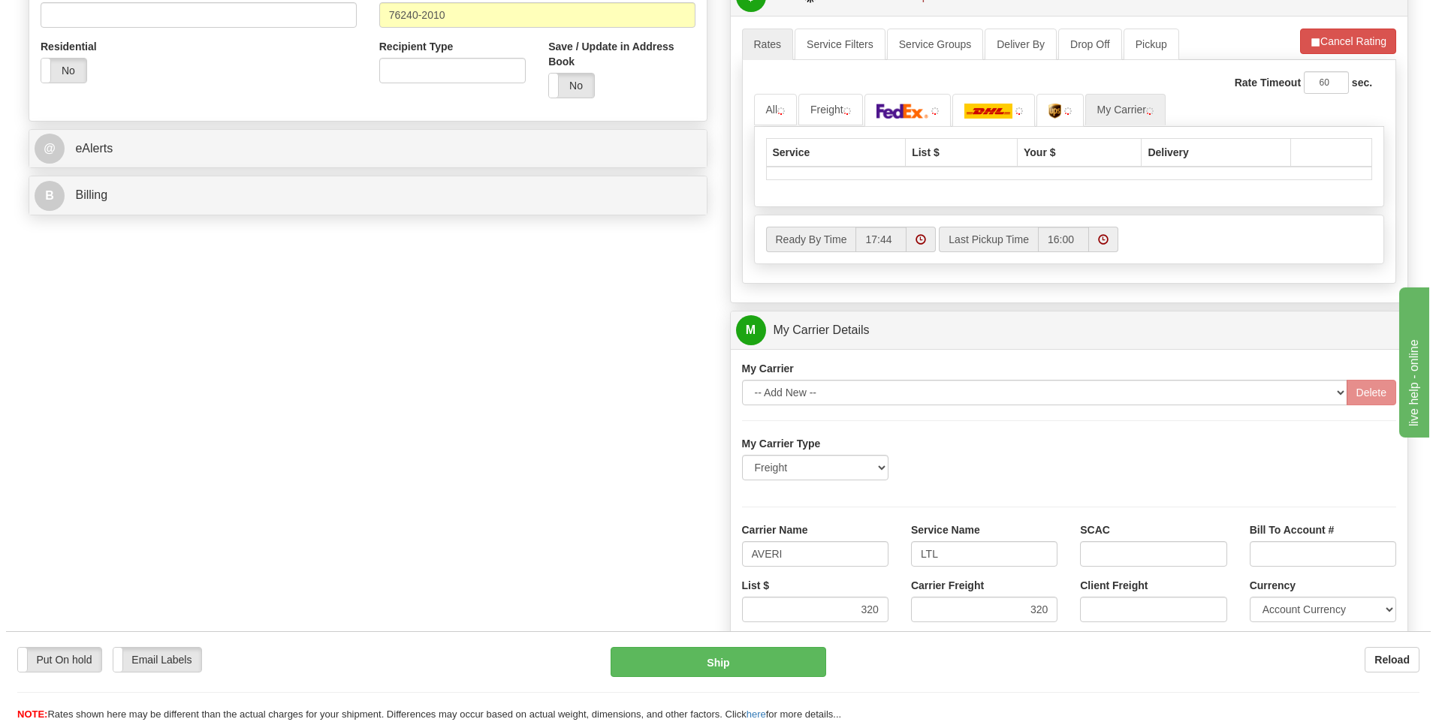
scroll to position [262, 0]
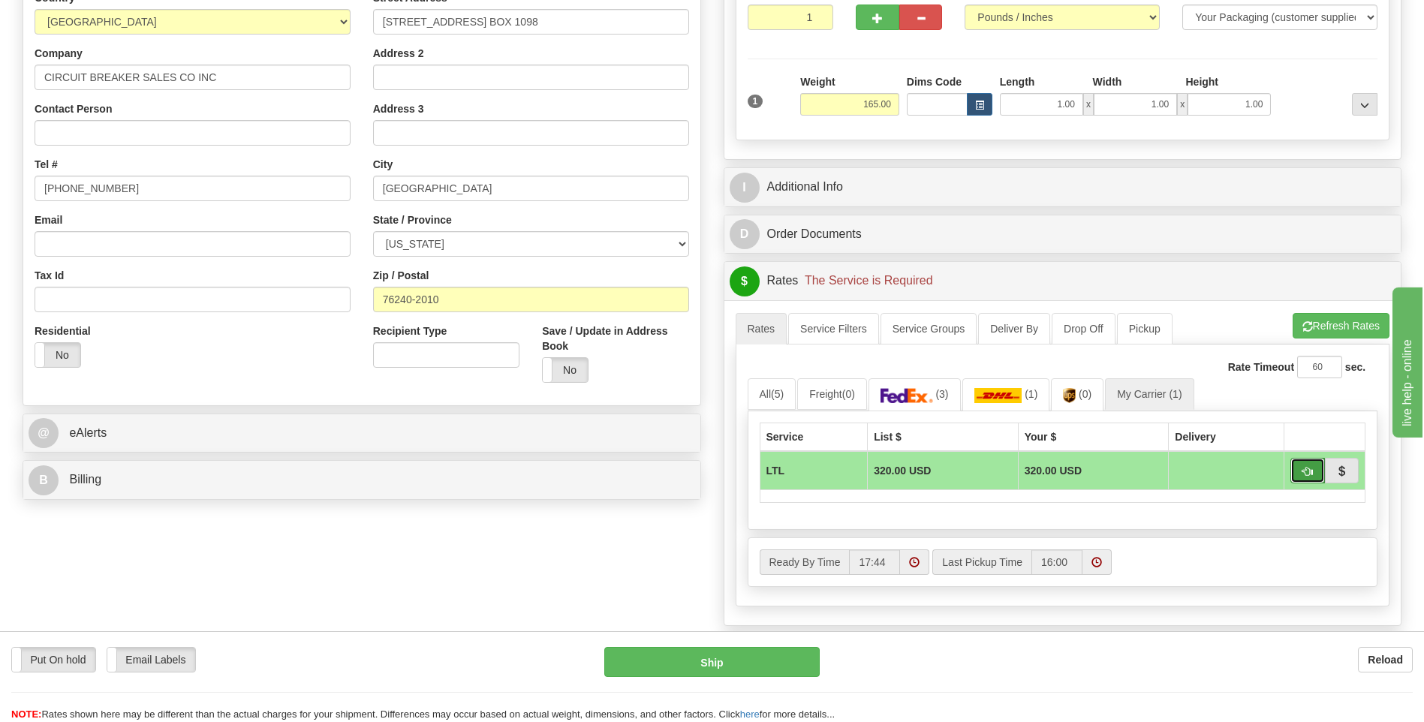
click at [1301, 473] on button "button" at bounding box center [1308, 471] width 35 height 26
type input "00"
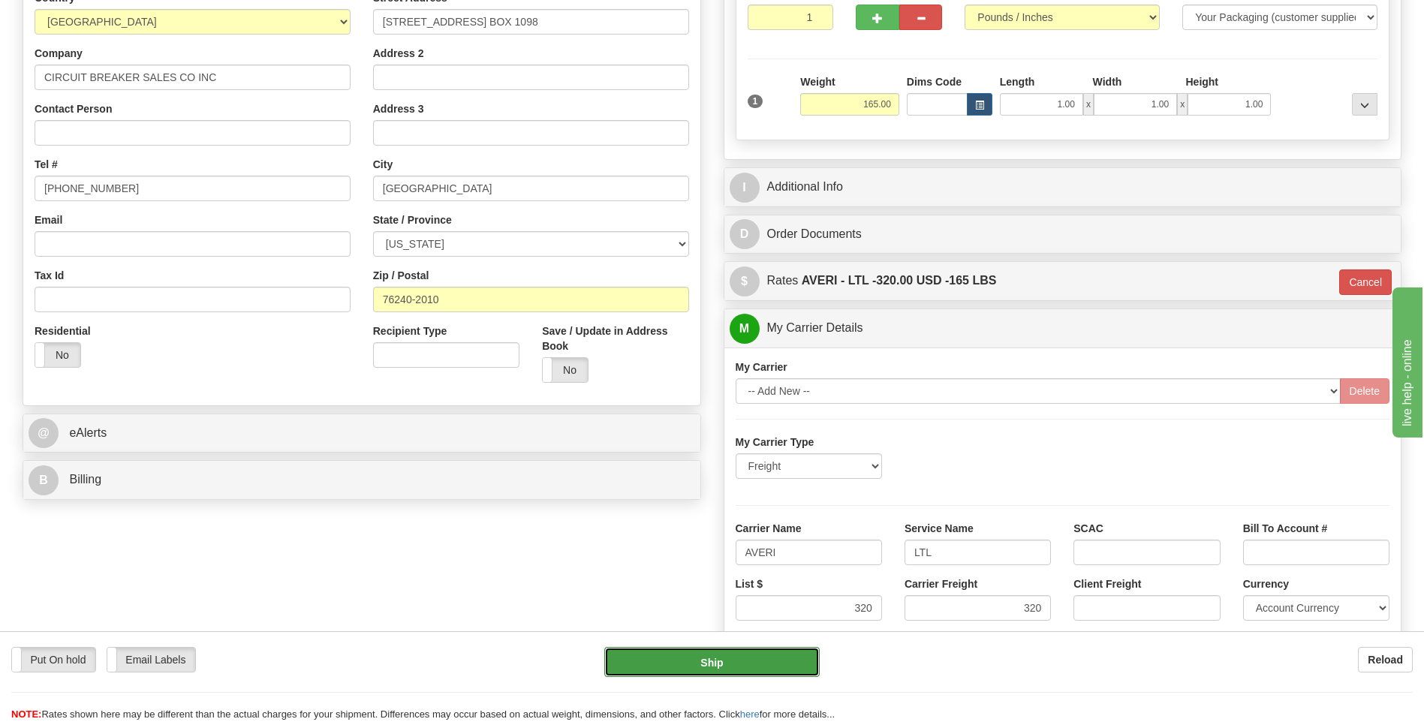
click at [772, 671] on button "Ship" at bounding box center [711, 662] width 215 height 30
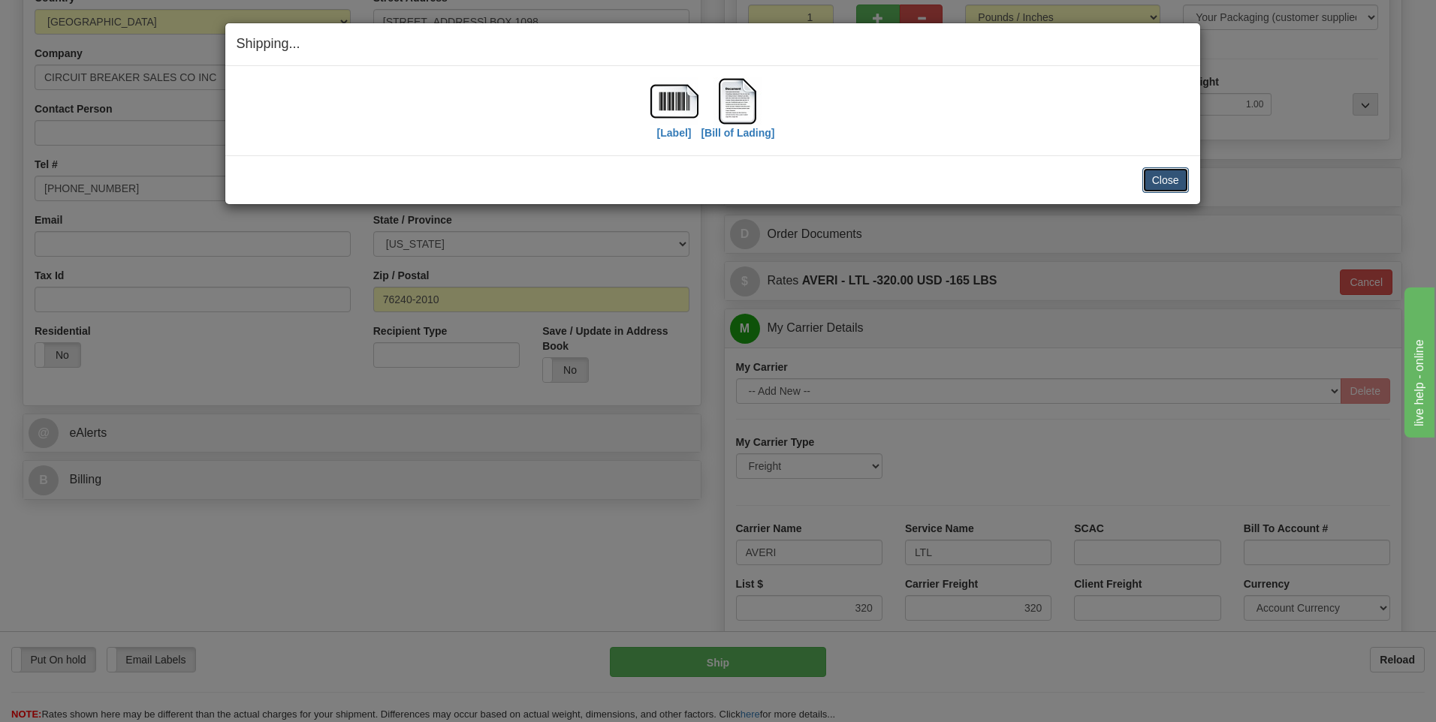
click at [1158, 179] on button "Close" at bounding box center [1165, 180] width 47 height 26
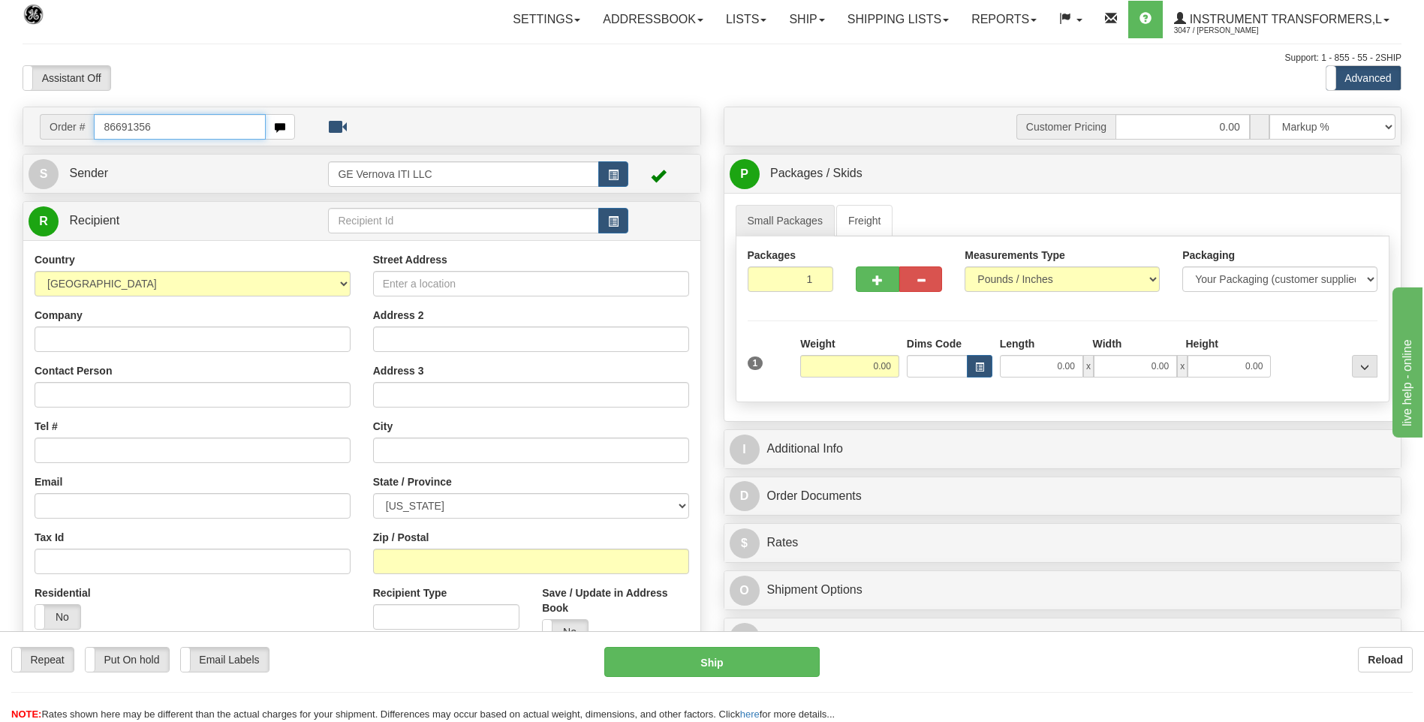
type input "86691356"
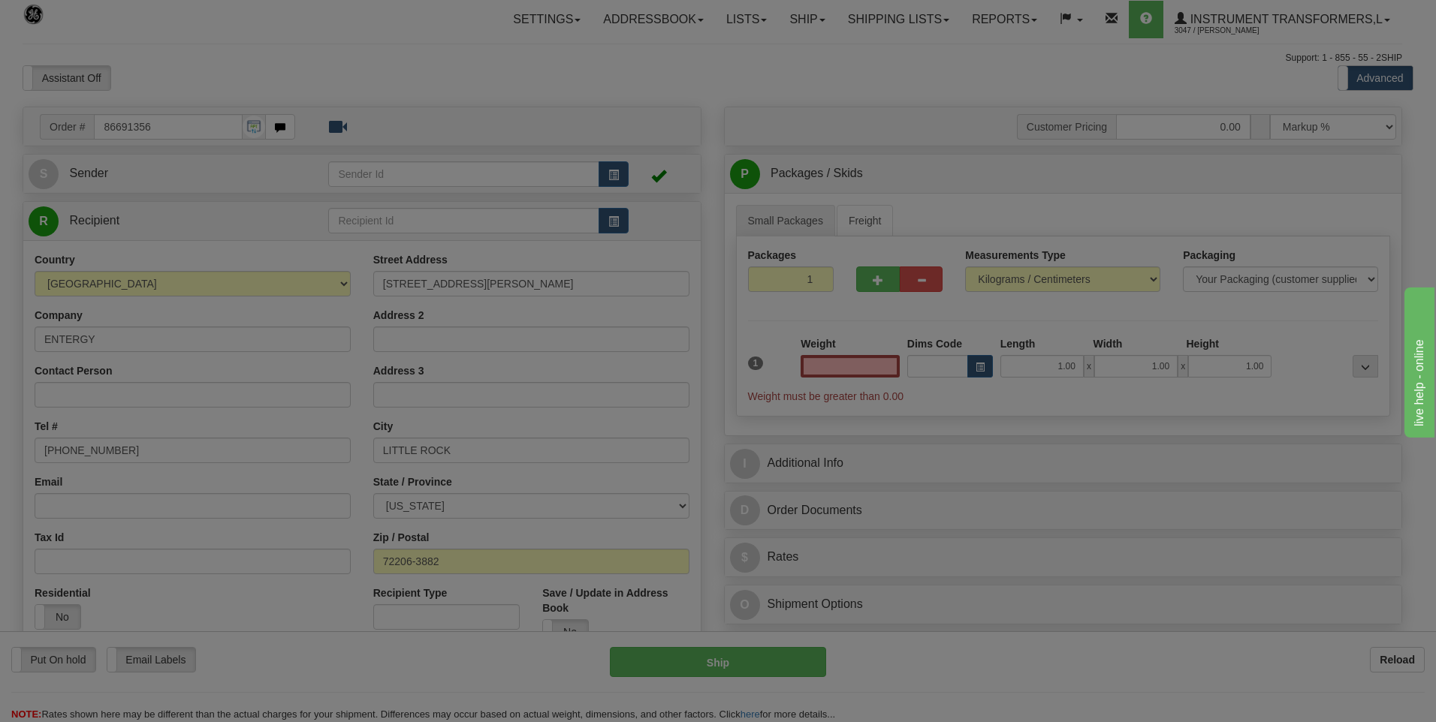
click button "Delete" at bounding box center [0, 0] width 0 height 0
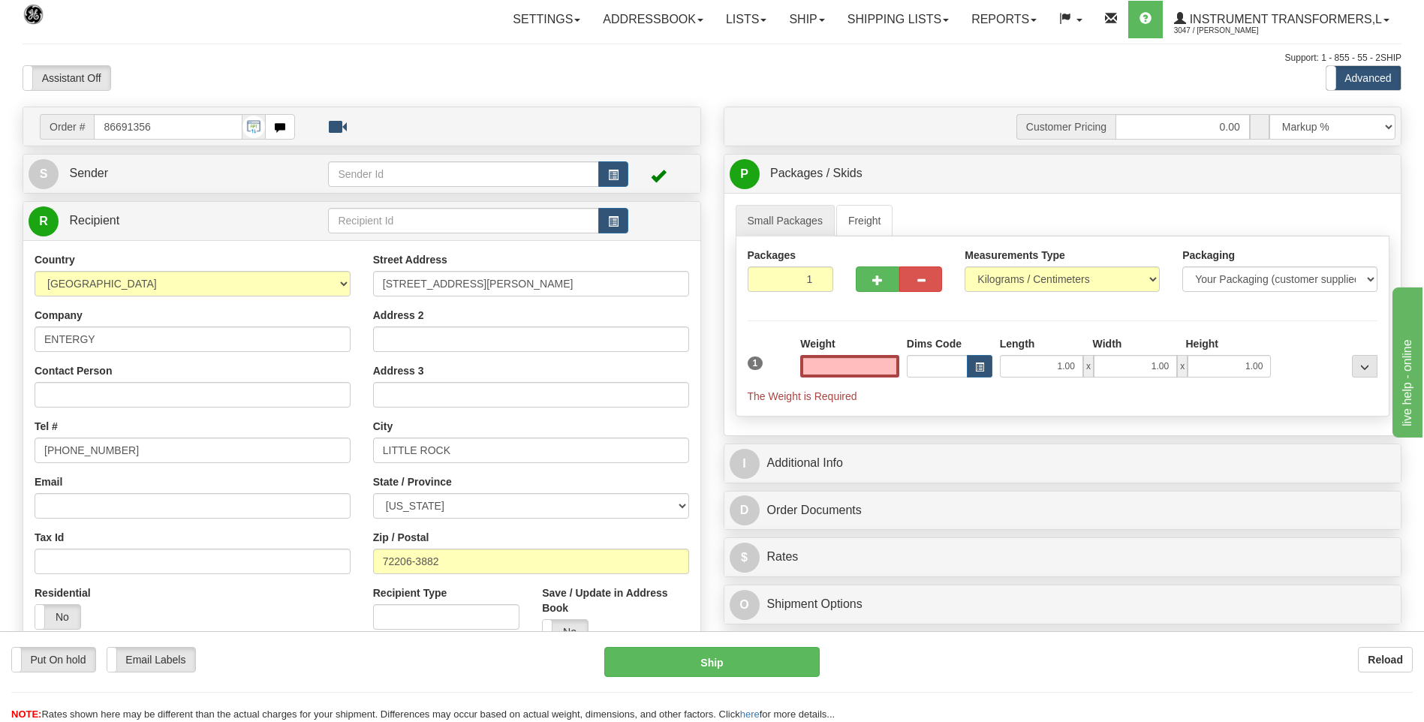
type input "0.00"
click at [1005, 297] on div "Measurements Type Pounds / Inches Kilograms / Centimeters" at bounding box center [1063, 276] width 218 height 56
click at [999, 270] on select "Pounds / Inches Kilograms / Centimeters" at bounding box center [1062, 280] width 195 height 26
select select "0"
click at [965, 267] on select "Pounds / Inches Kilograms / Centimeters" at bounding box center [1062, 280] width 195 height 26
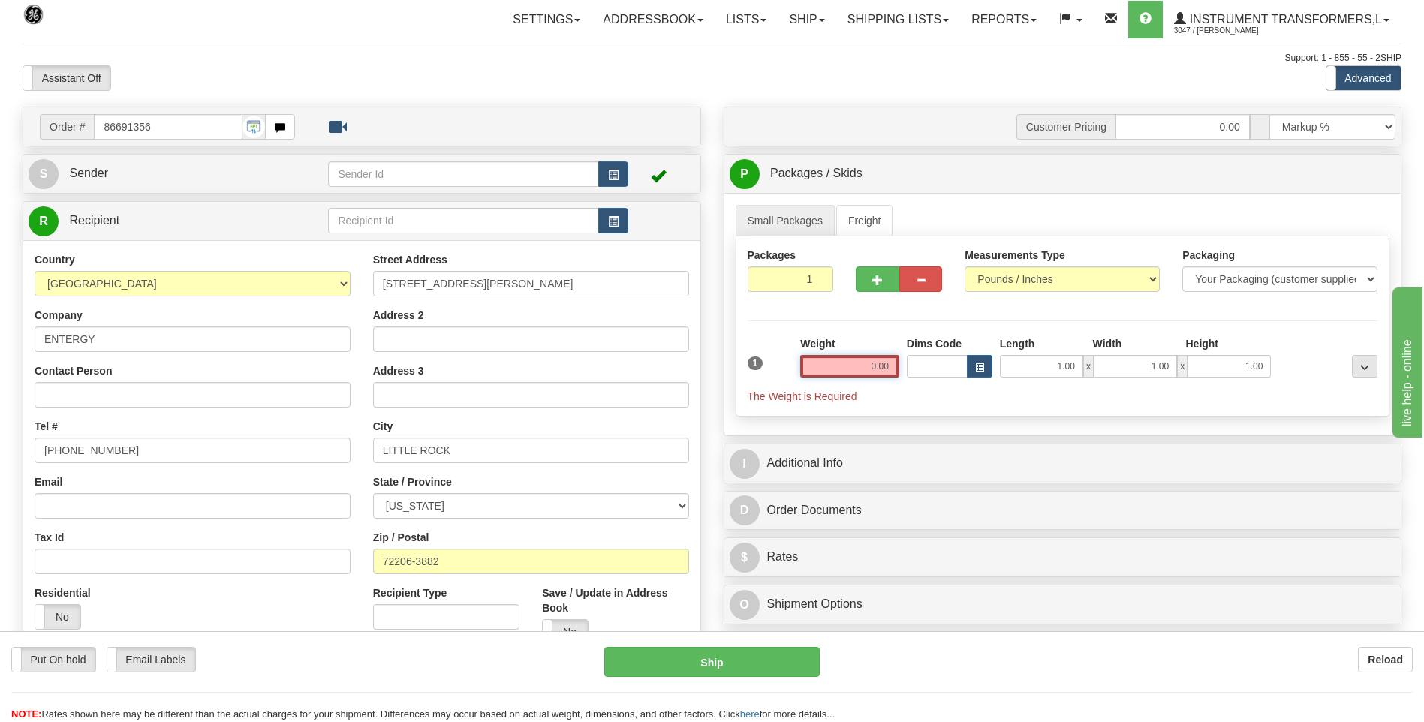
click at [888, 360] on input "0.00" at bounding box center [849, 366] width 99 height 23
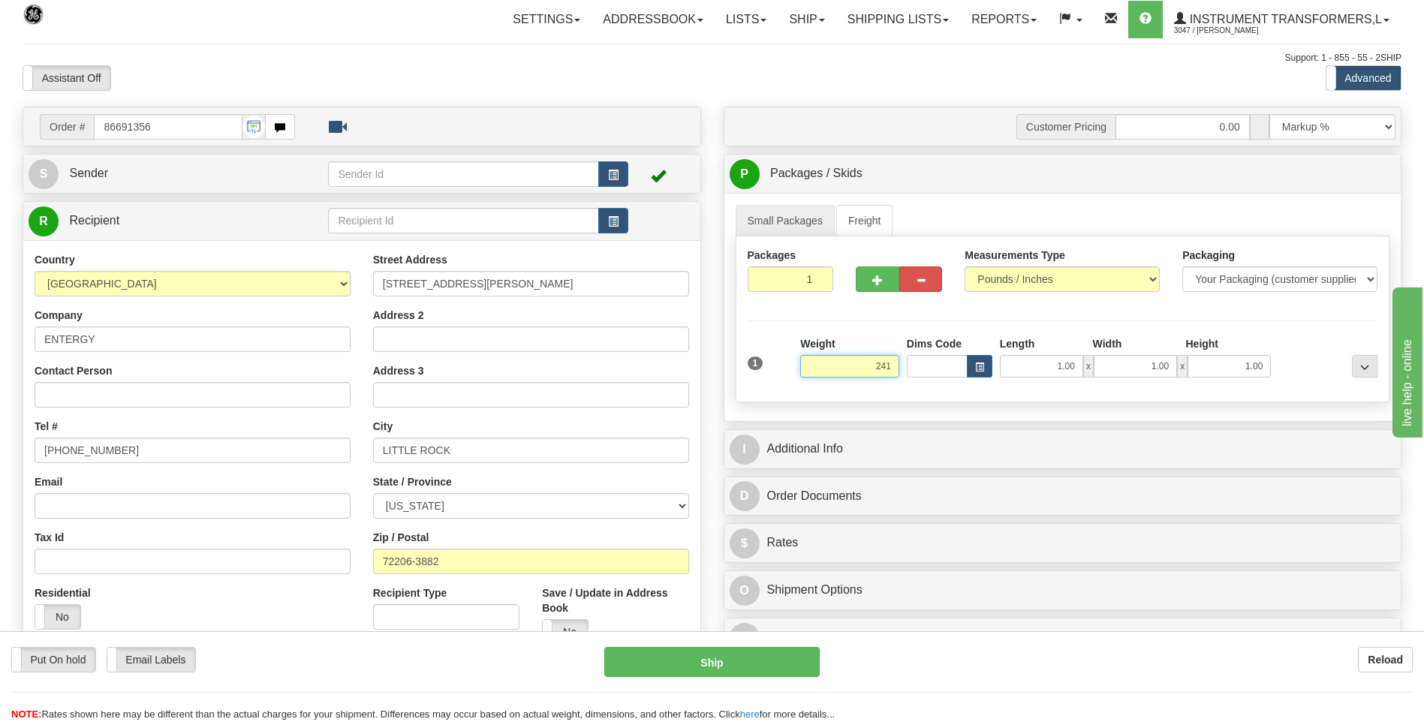
click button "Delete" at bounding box center [0, 0] width 0 height 0
type input "241.00"
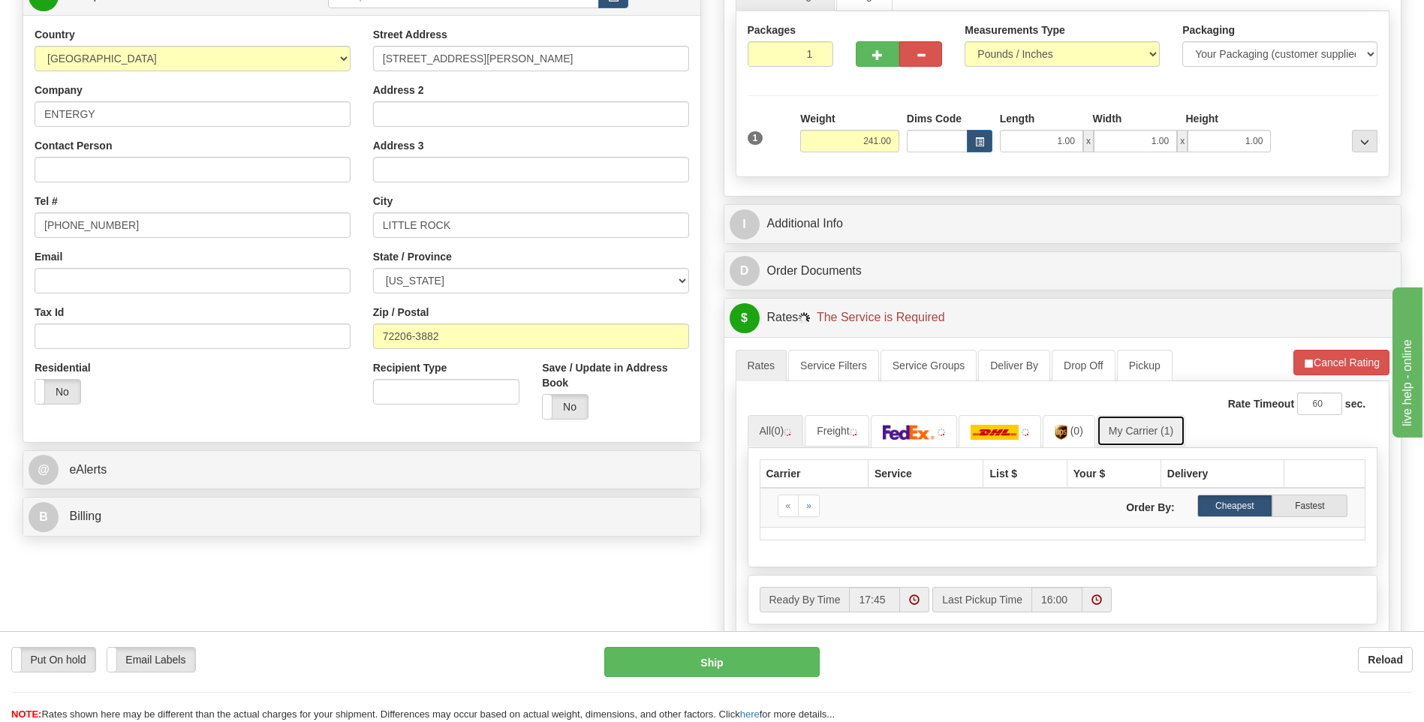
click at [1152, 430] on link "My Carrier (1)" at bounding box center [1141, 431] width 89 height 32
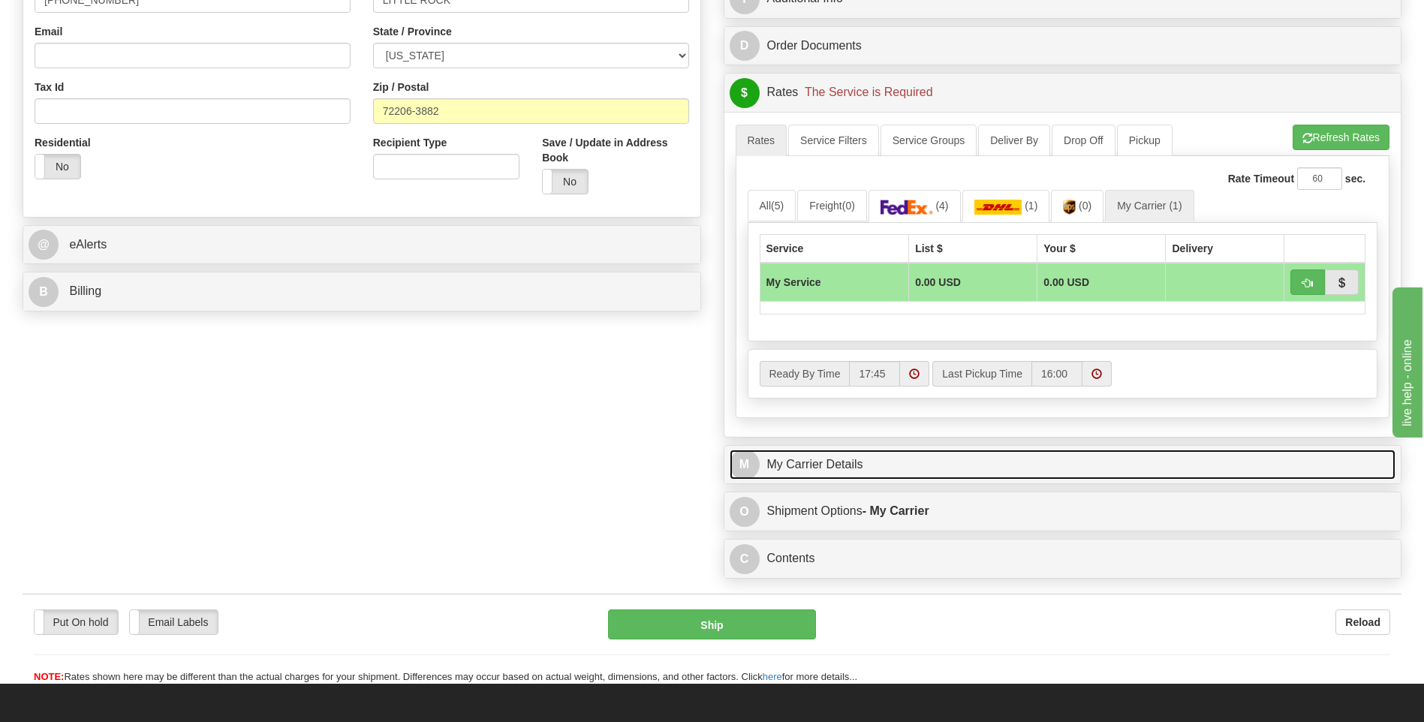
click at [870, 471] on link "M My Carrier Details" at bounding box center [1063, 465] width 667 height 31
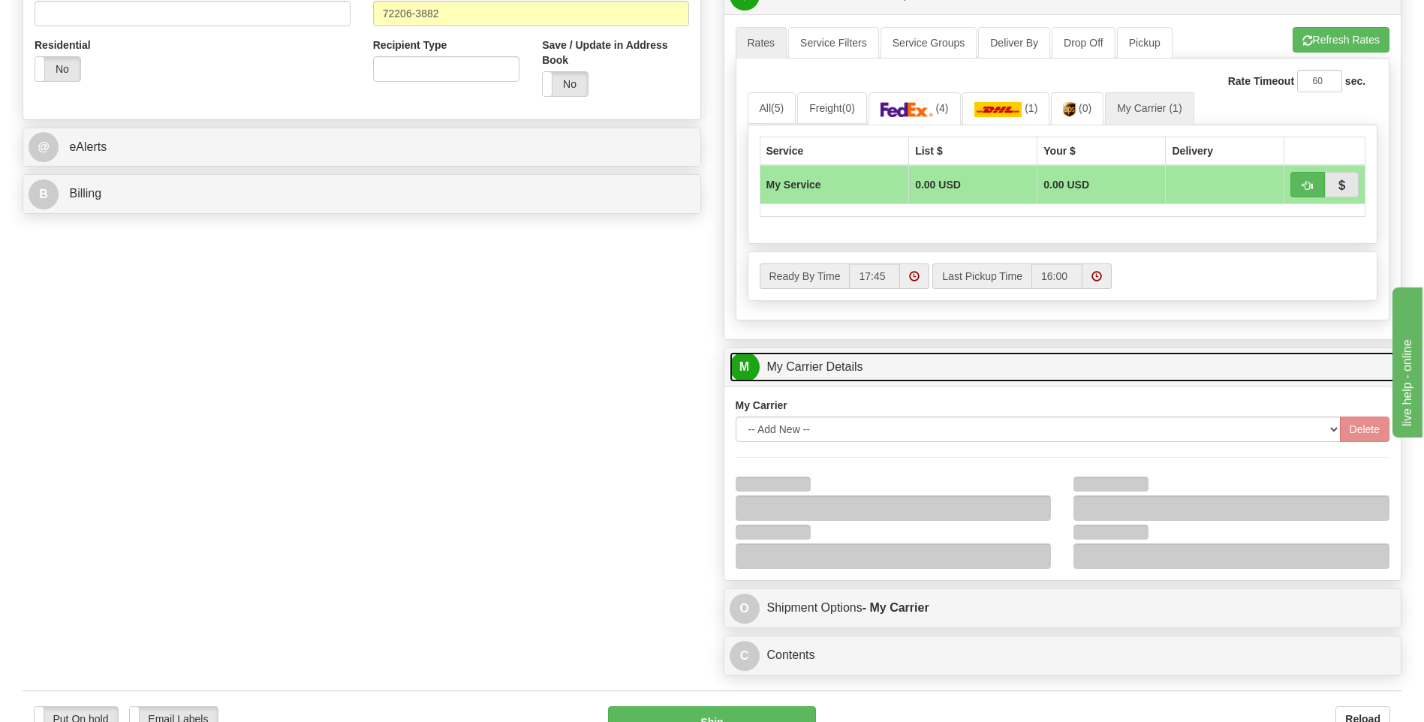
scroll to position [676, 0]
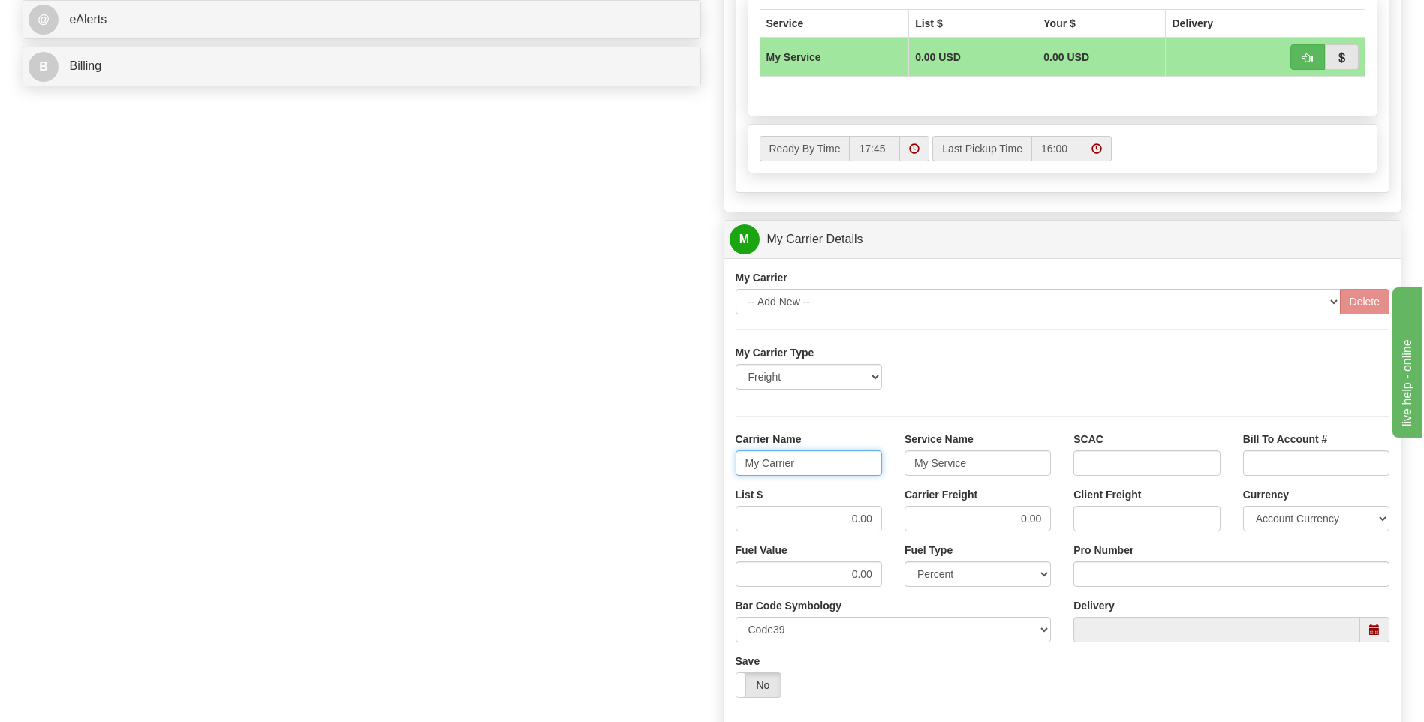
drag, startPoint x: 785, startPoint y: 468, endPoint x: 681, endPoint y: 477, distance: 104.8
click at [681, 477] on div "Order # 86691356 S Sender" at bounding box center [712, 155] width 1402 height 1449
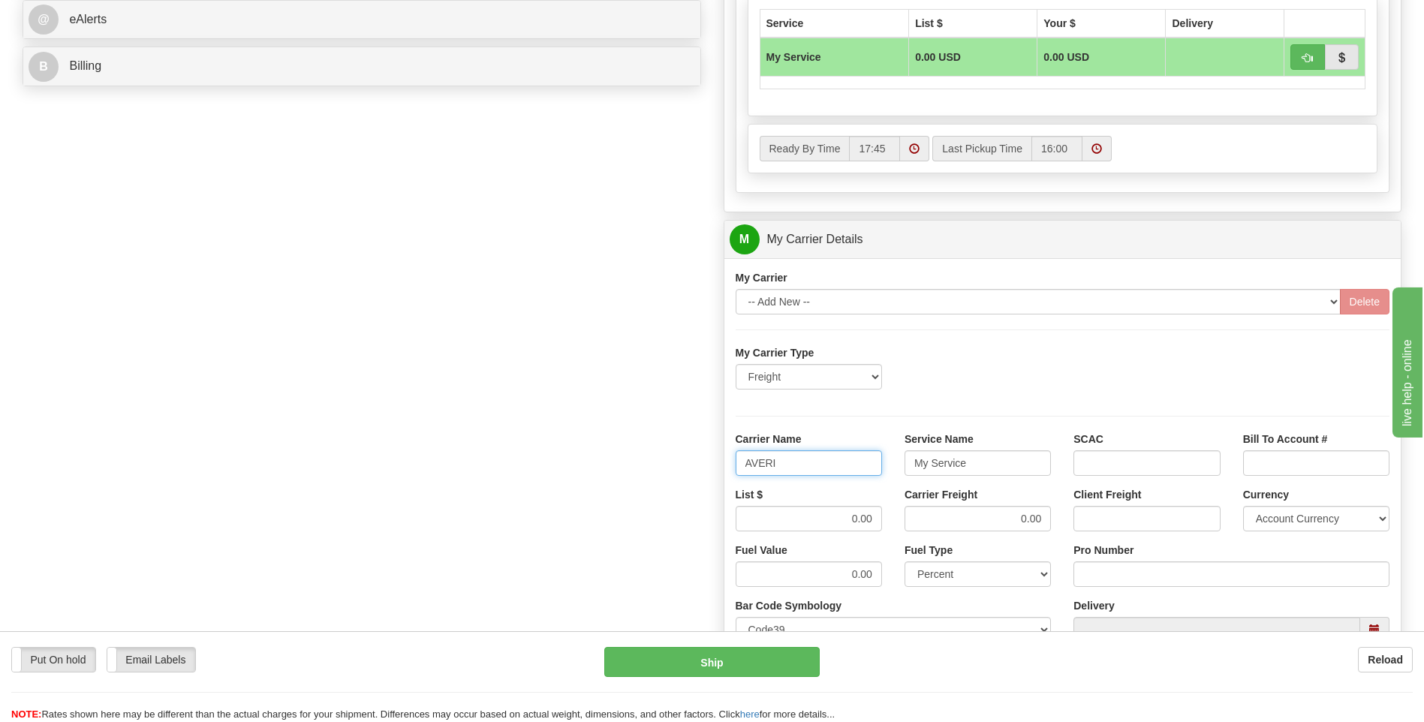
type input "AVERI"
type input "LTL"
drag, startPoint x: 821, startPoint y: 505, endPoint x: 869, endPoint y: 520, distance: 49.6
click at [883, 518] on div "List $ 0.00" at bounding box center [809, 515] width 169 height 56
click at [817, 520] on input "0.00" at bounding box center [809, 519] width 146 height 26
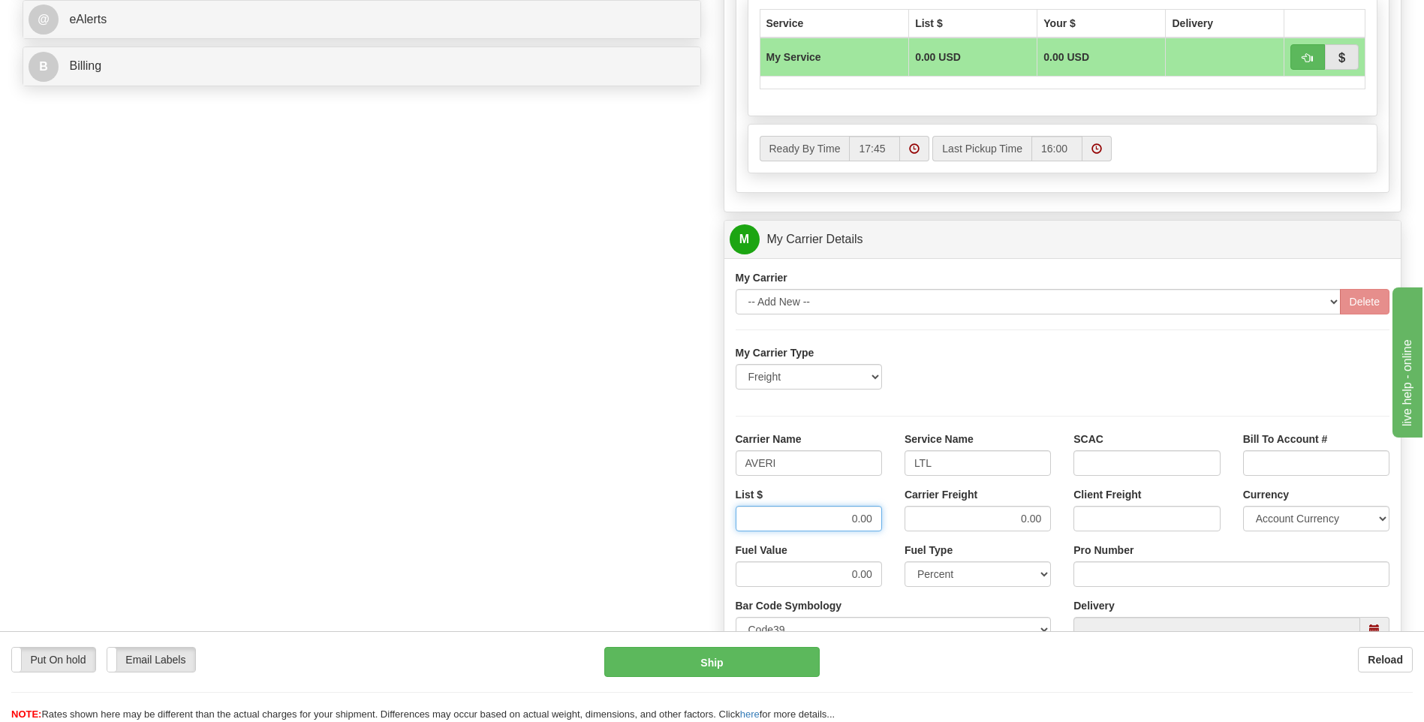
click at [843, 519] on input "0.00" at bounding box center [809, 519] width 146 height 26
drag, startPoint x: 844, startPoint y: 518, endPoint x: 880, endPoint y: 517, distance: 36.1
click at [880, 517] on input "0.00" at bounding box center [809, 519] width 146 height 26
type input "320"
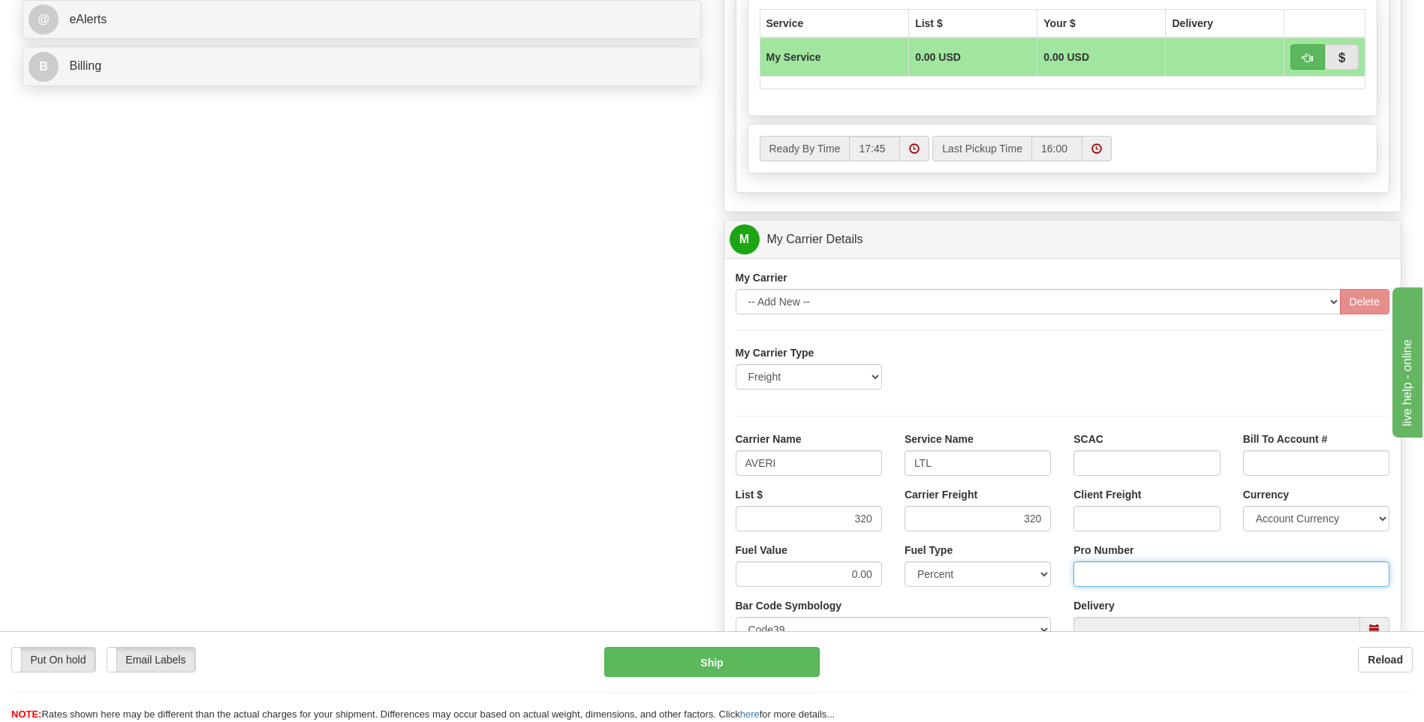
click at [1093, 569] on input "Pro Number" at bounding box center [1232, 575] width 316 height 26
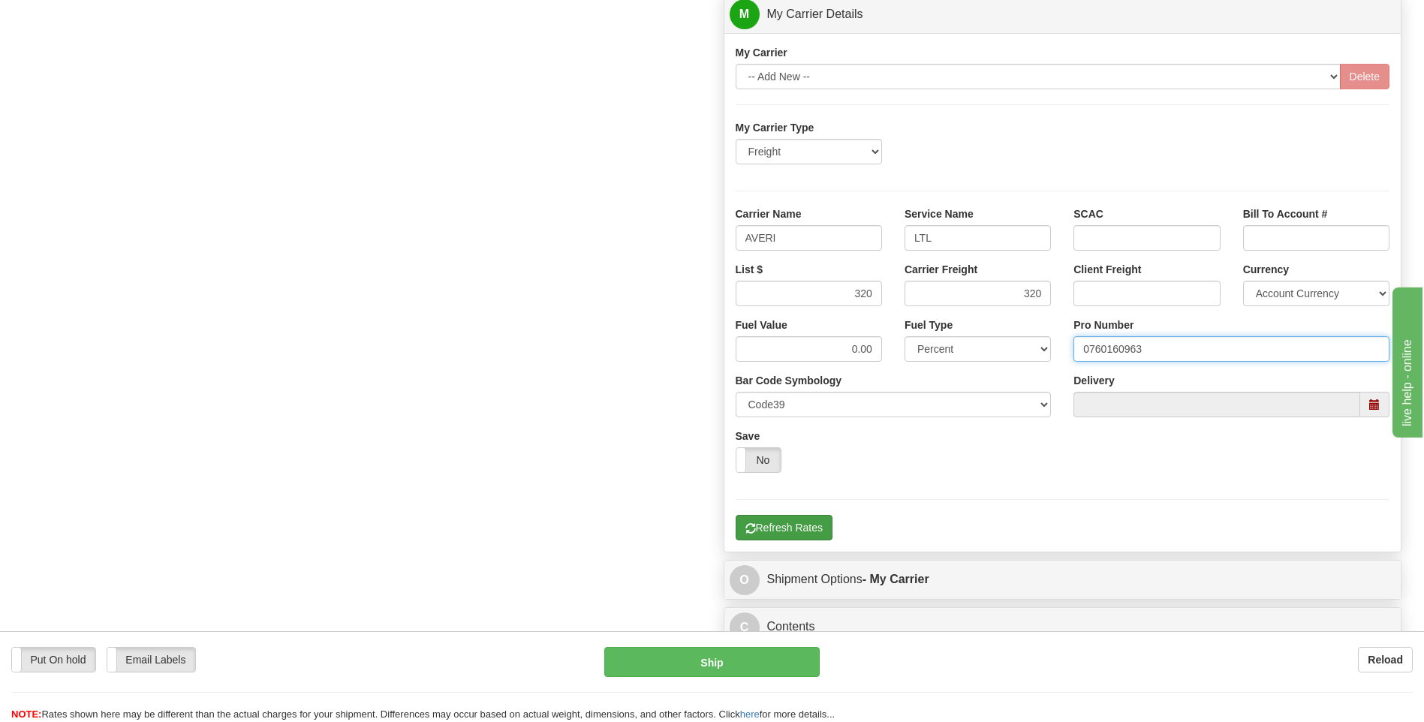
type input "0760160963"
click at [798, 529] on button "Refresh Rates" at bounding box center [784, 528] width 97 height 26
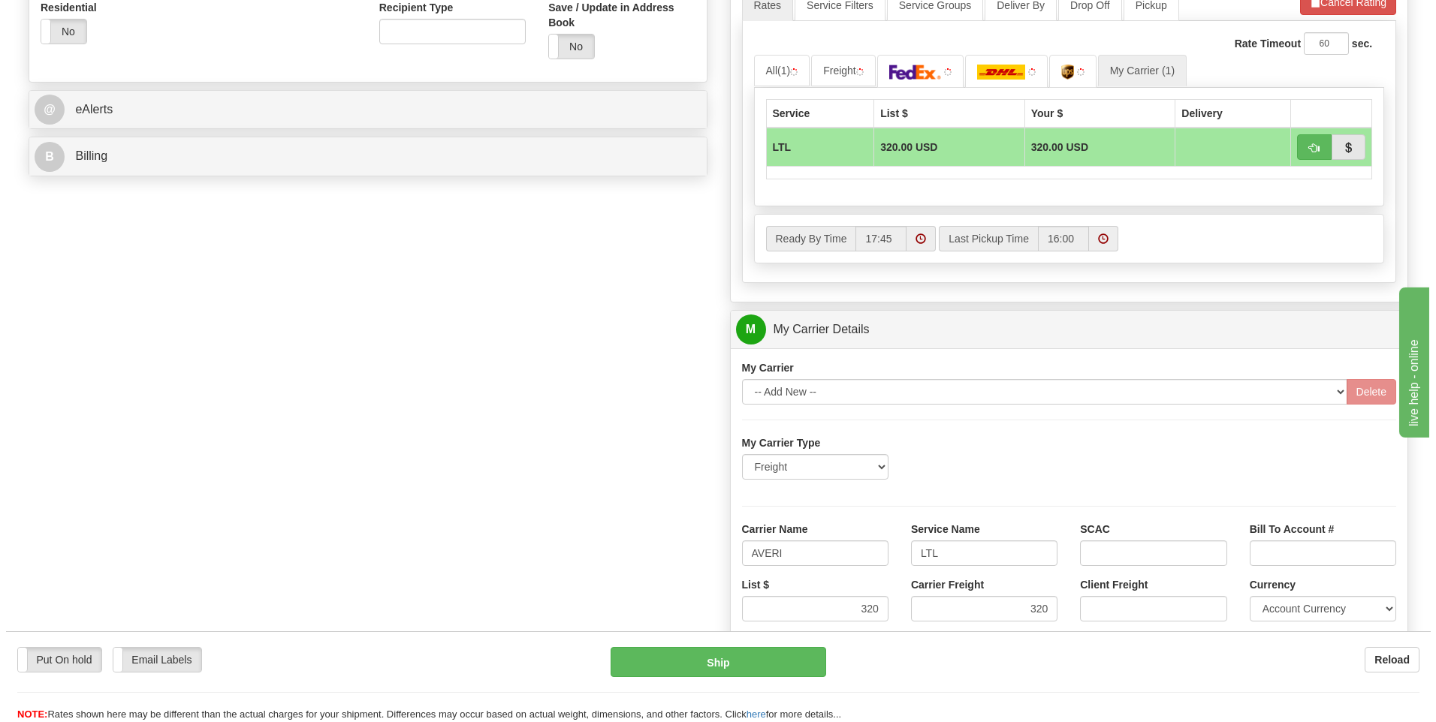
scroll to position [262, 0]
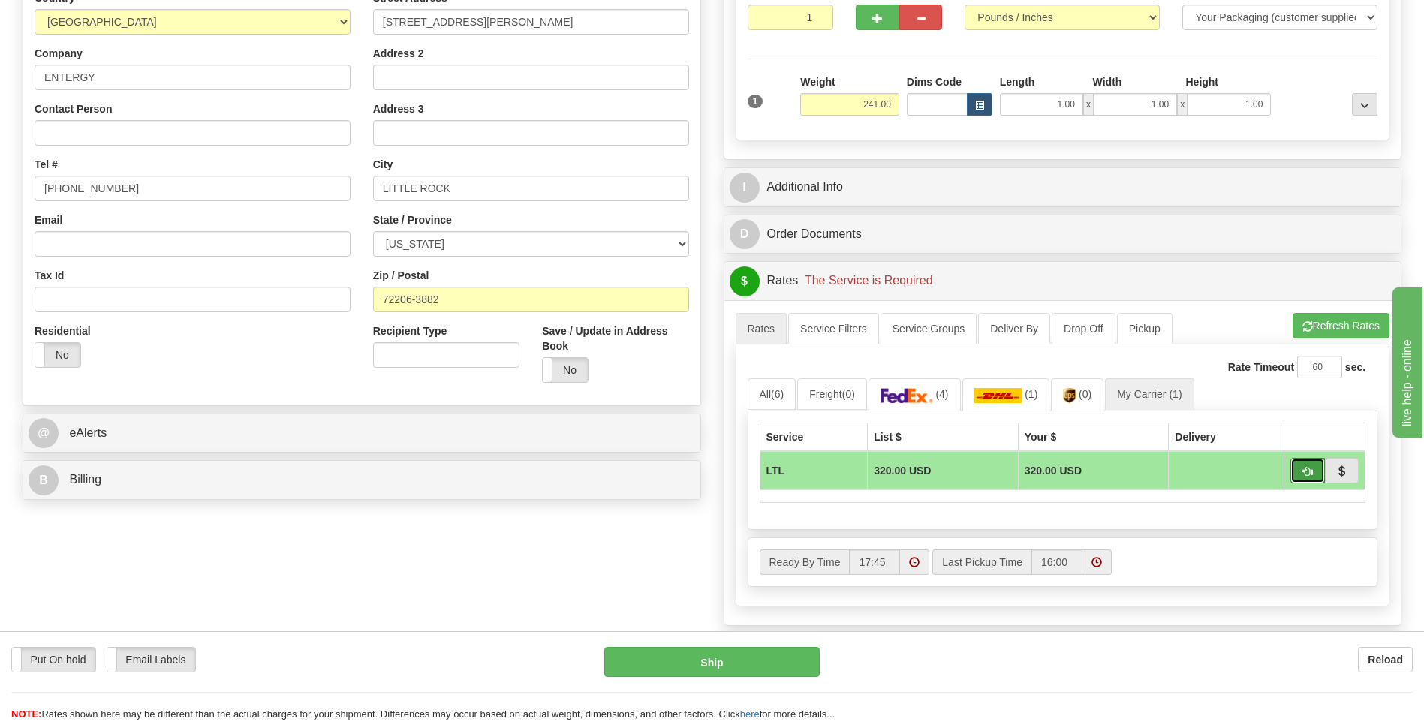
click at [1300, 473] on button "button" at bounding box center [1308, 471] width 35 height 26
type input "00"
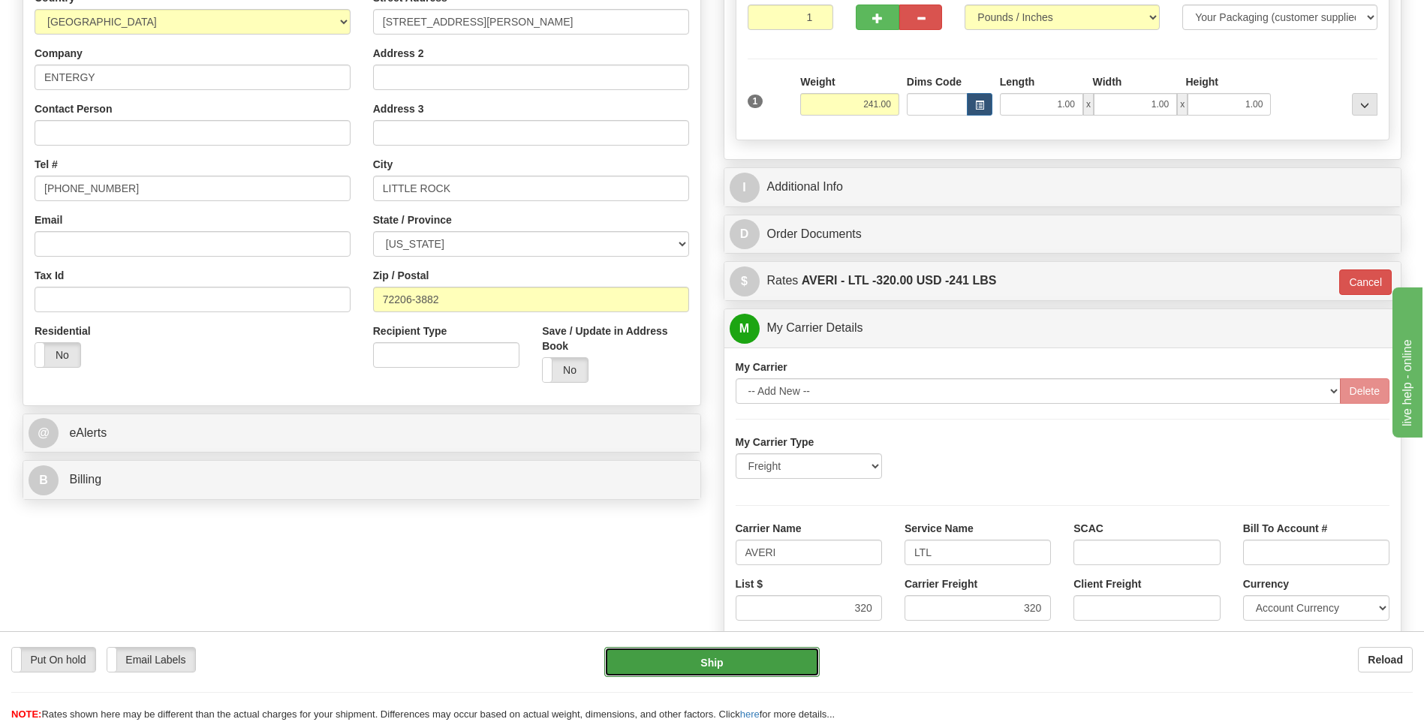
click at [760, 654] on button "Ship" at bounding box center [711, 662] width 215 height 30
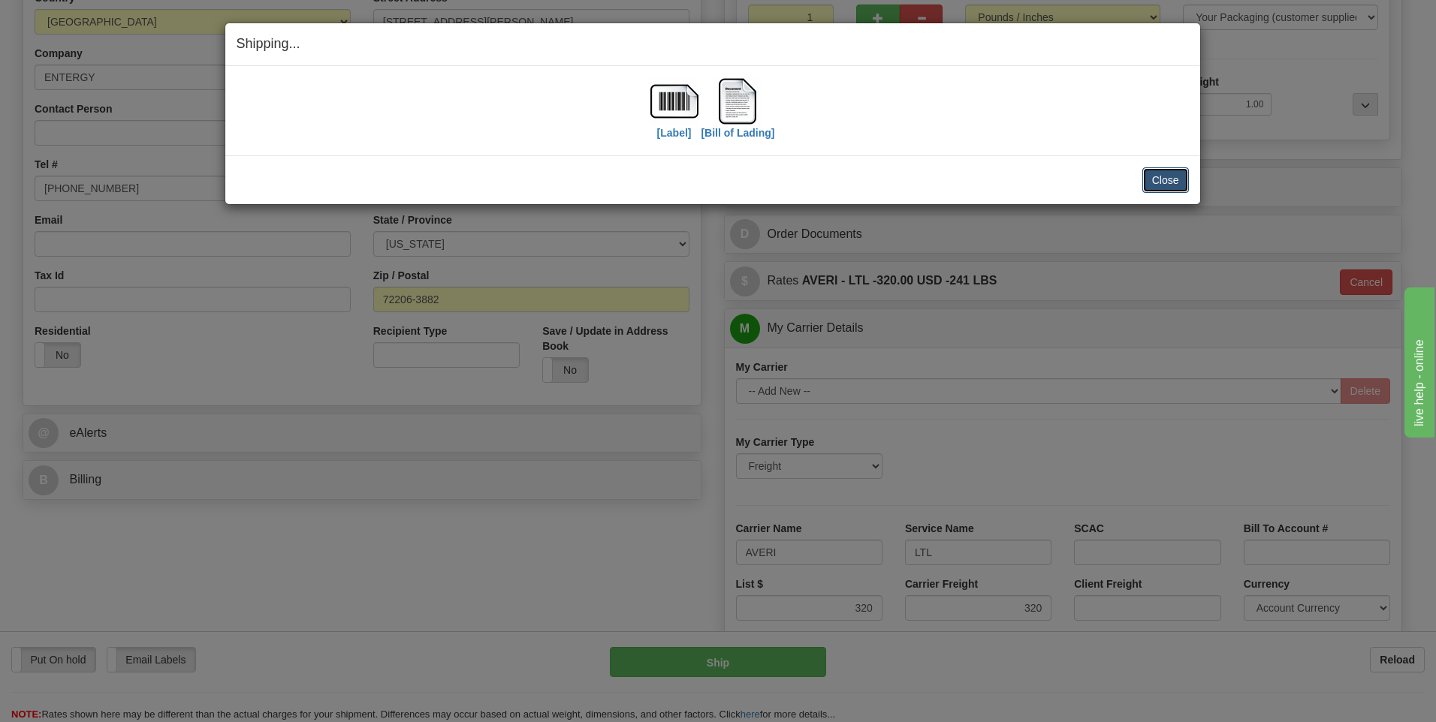
click at [1169, 185] on button "Close" at bounding box center [1165, 180] width 47 height 26
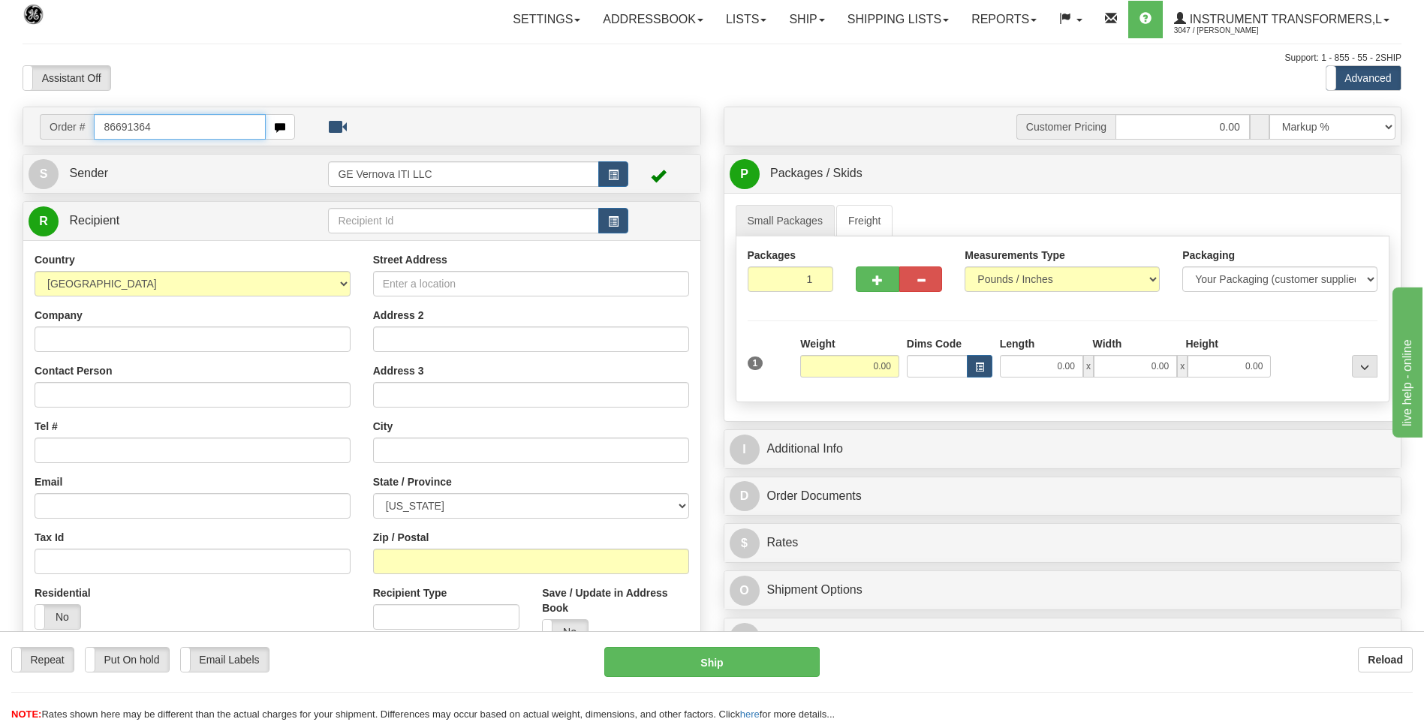
type input "86691364"
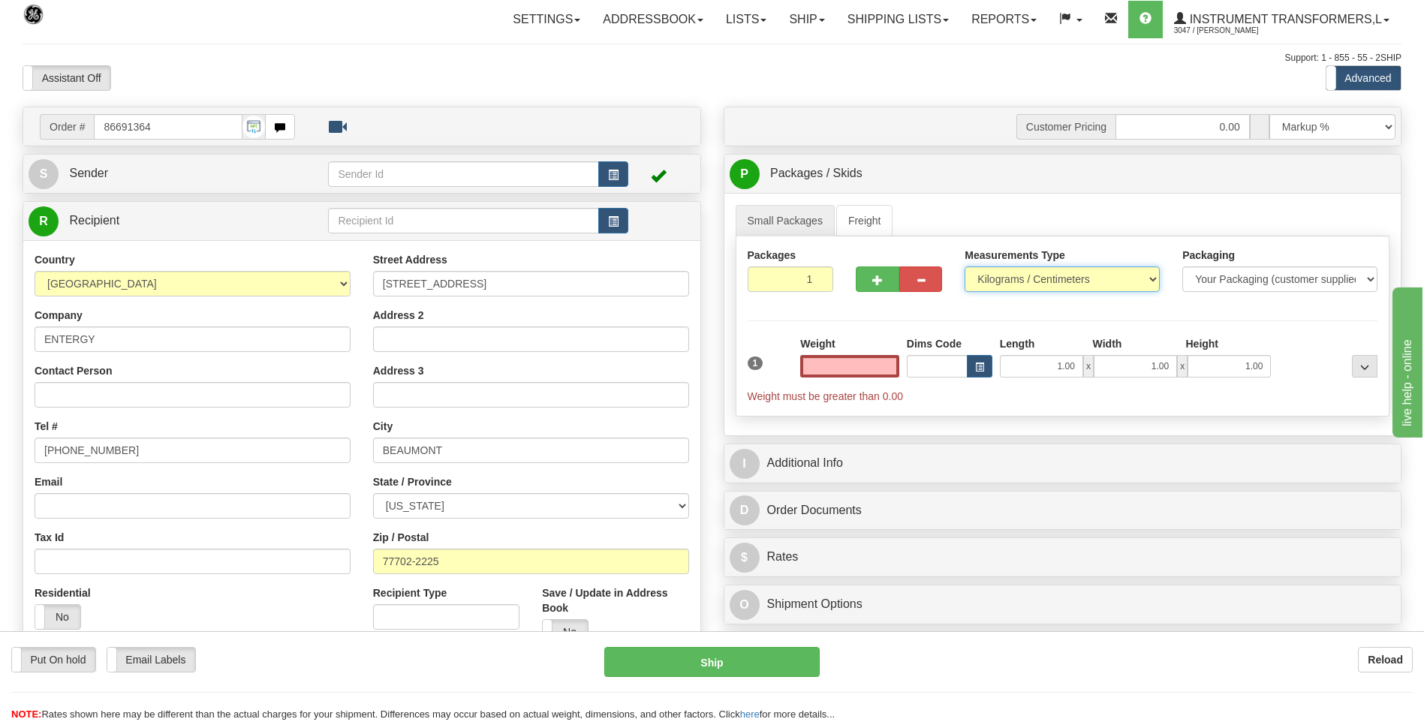
type input "0.00"
click at [1055, 288] on select "Pounds / Inches Kilograms / Centimeters" at bounding box center [1062, 280] width 195 height 26
click at [965, 267] on select "Pounds / Inches Kilograms / Centimeters" at bounding box center [1062, 280] width 195 height 26
click at [996, 290] on select "Pounds / Inches Kilograms / Centimeters" at bounding box center [1062, 280] width 195 height 26
select select "0"
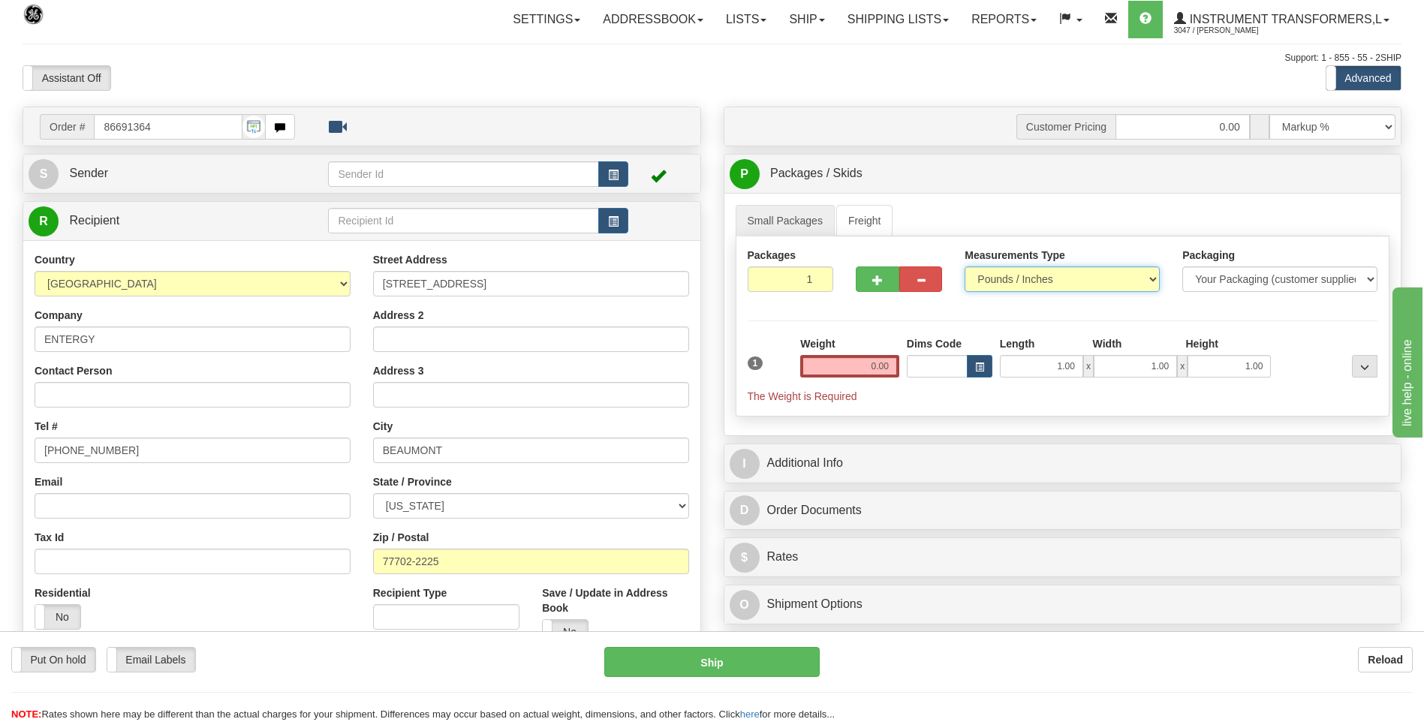
click at [965, 267] on select "Pounds / Inches Kilograms / Centimeters" at bounding box center [1062, 280] width 195 height 26
click at [891, 366] on input "0.00" at bounding box center [849, 366] width 99 height 23
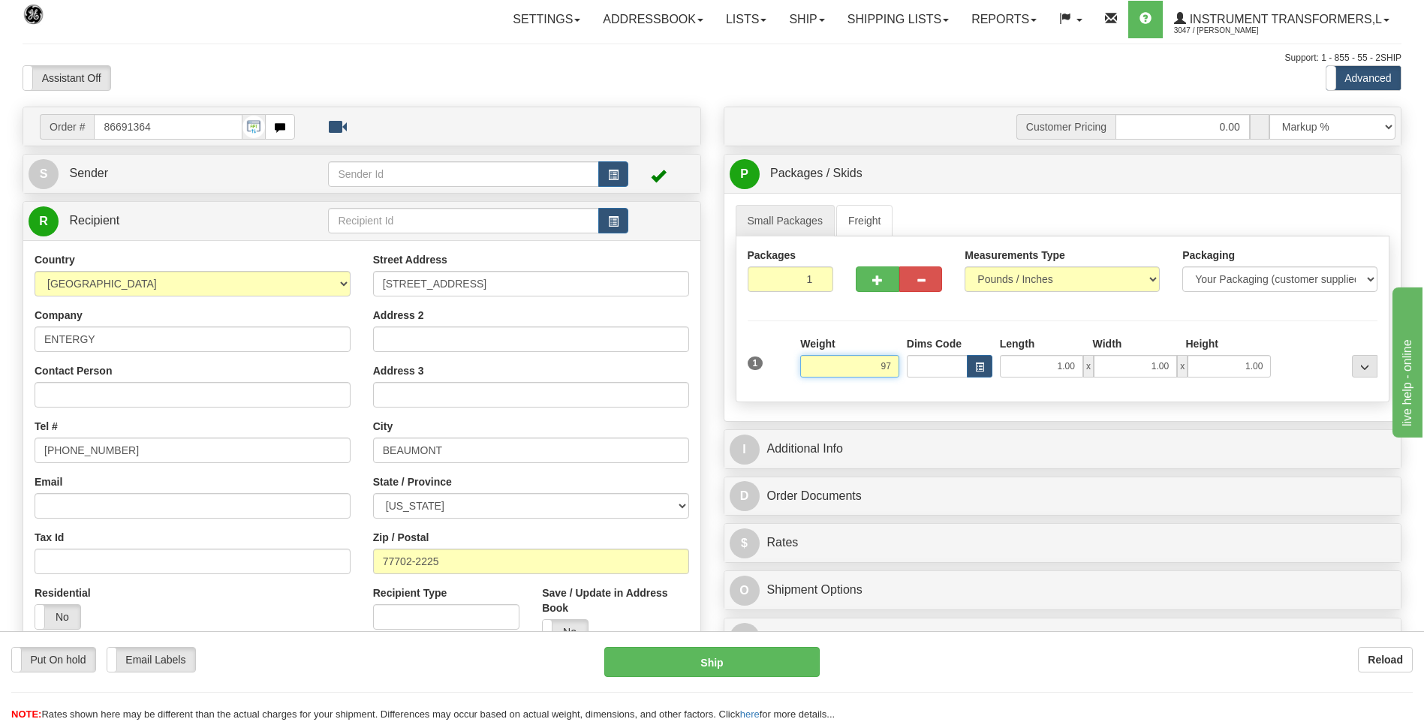
click button "Delete" at bounding box center [0, 0] width 0 height 0
type input "97.00"
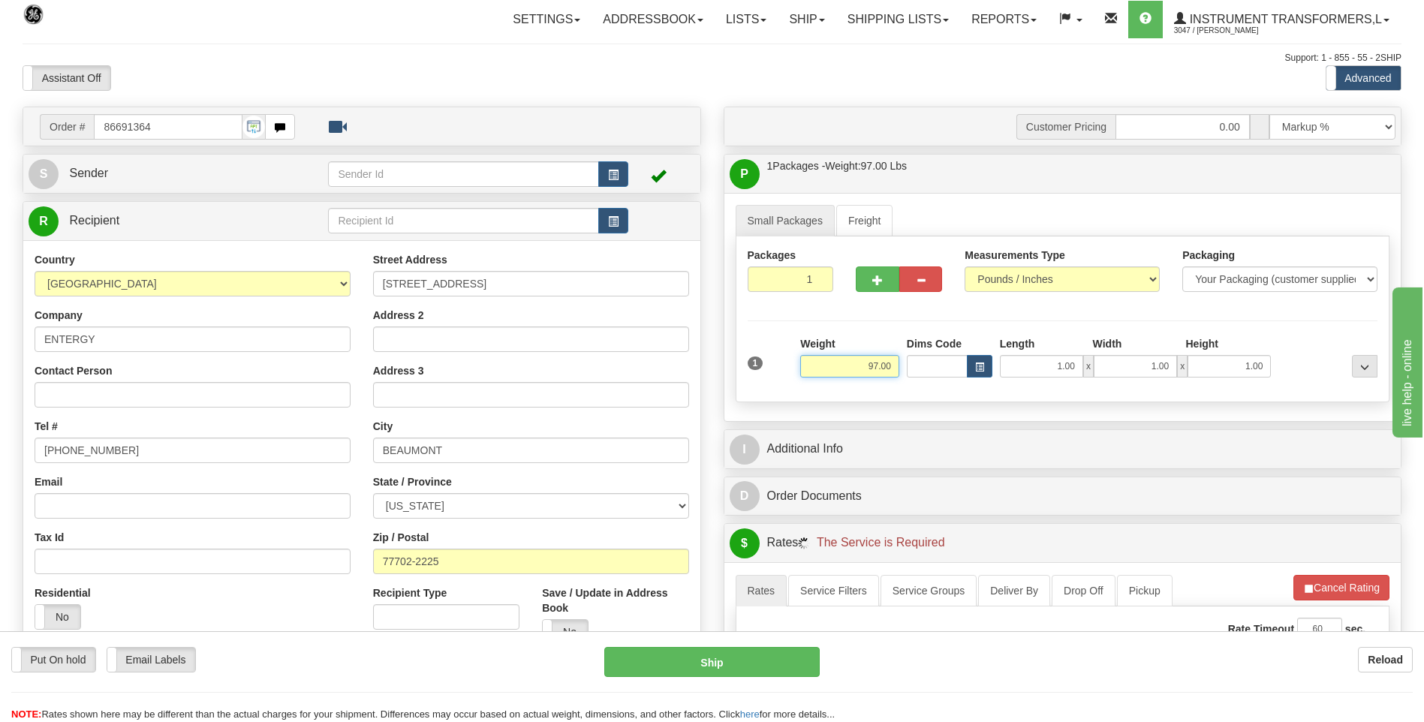
scroll to position [225, 0]
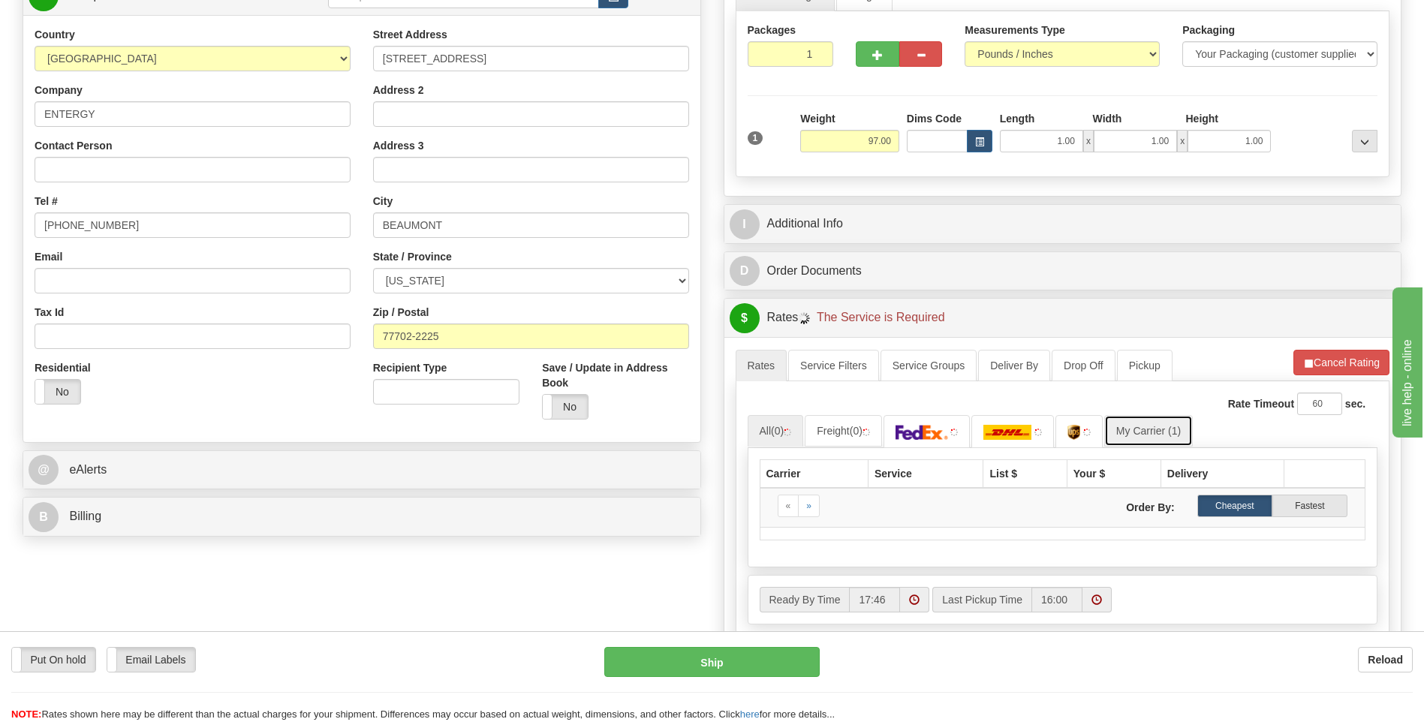
click at [1144, 441] on link "My Carrier (1)" at bounding box center [1149, 431] width 89 height 32
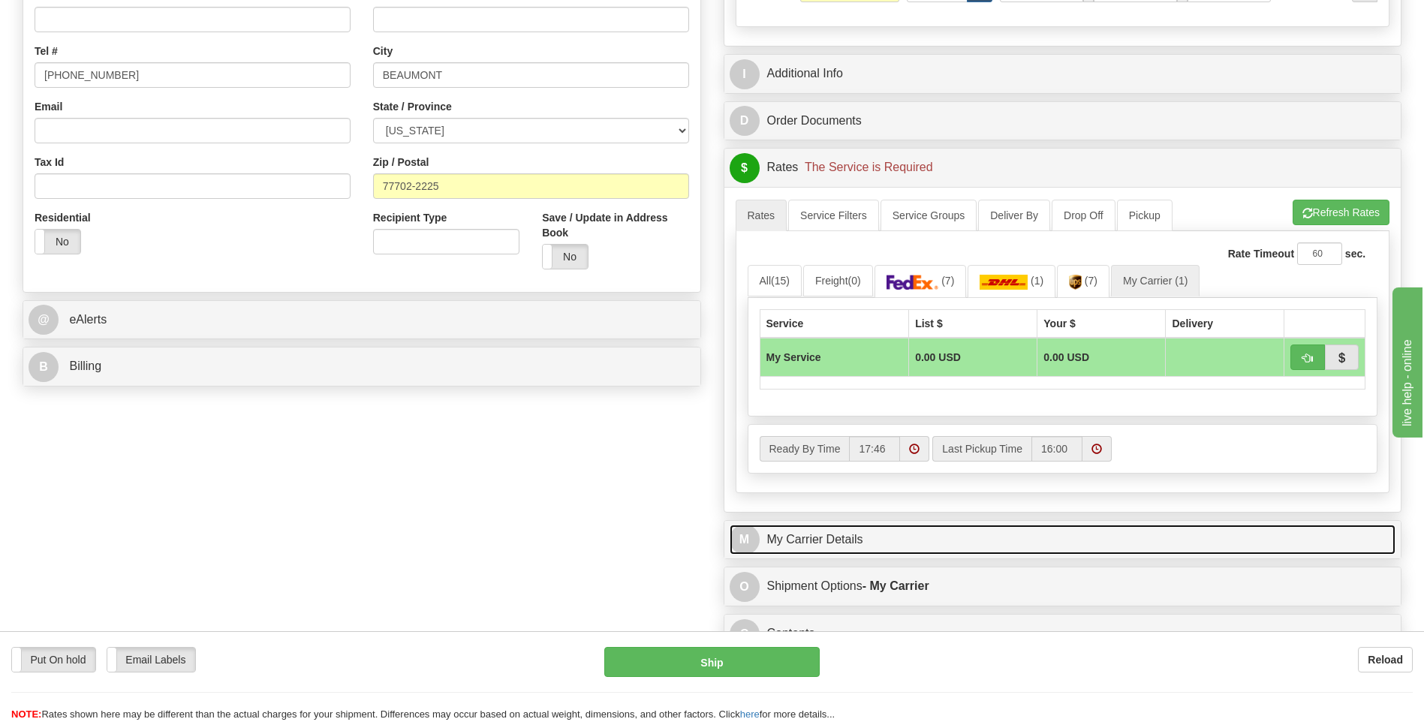
click at [896, 527] on link "M My Carrier Details" at bounding box center [1063, 540] width 667 height 31
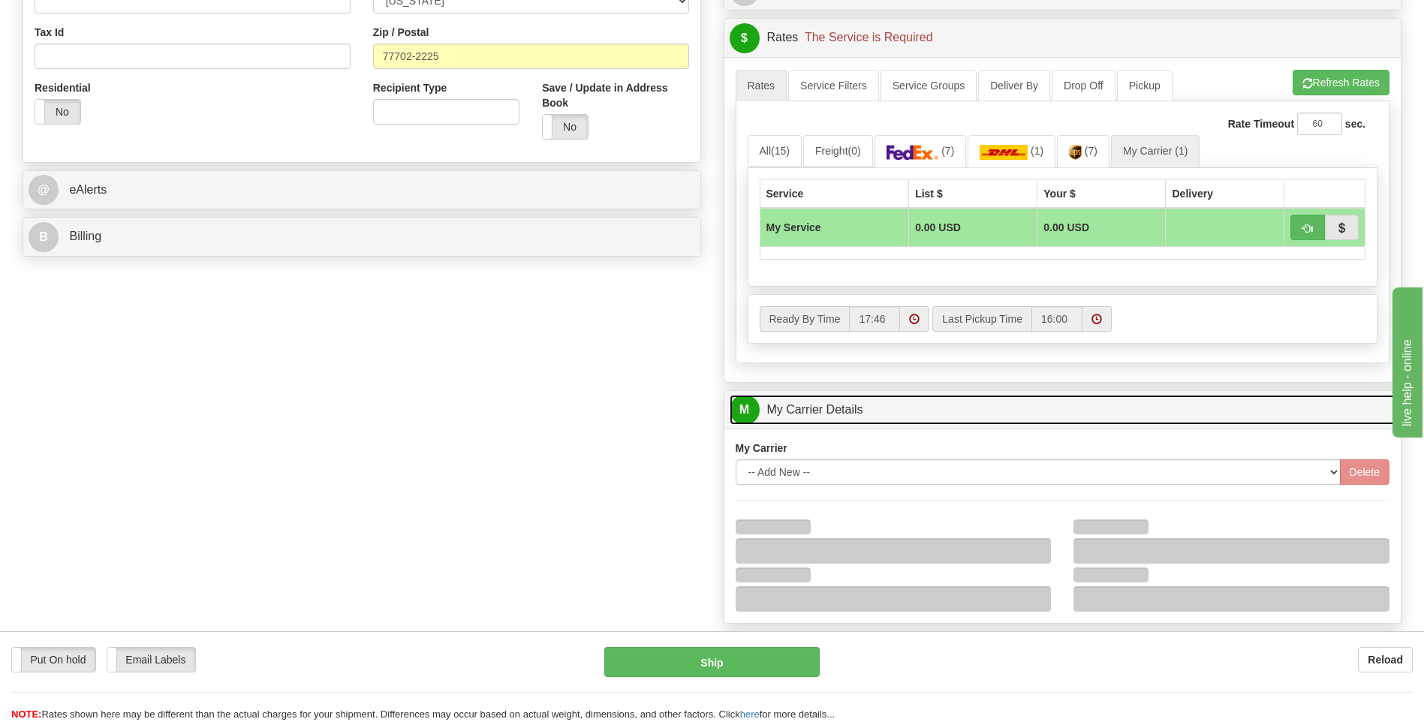
scroll to position [676, 0]
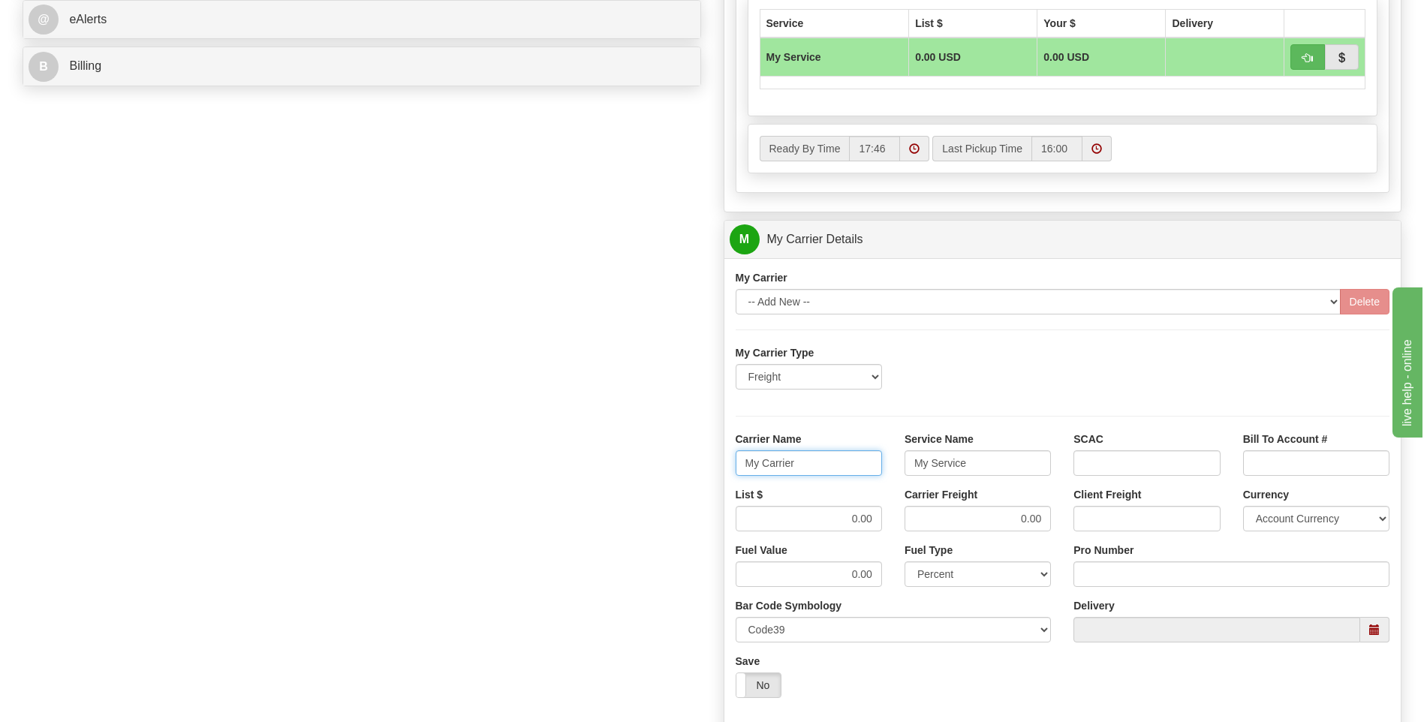
drag, startPoint x: 818, startPoint y: 463, endPoint x: 706, endPoint y: 460, distance: 111.9
click at [706, 460] on div "Order # 86691364 S Sender" at bounding box center [712, 155] width 1402 height 1449
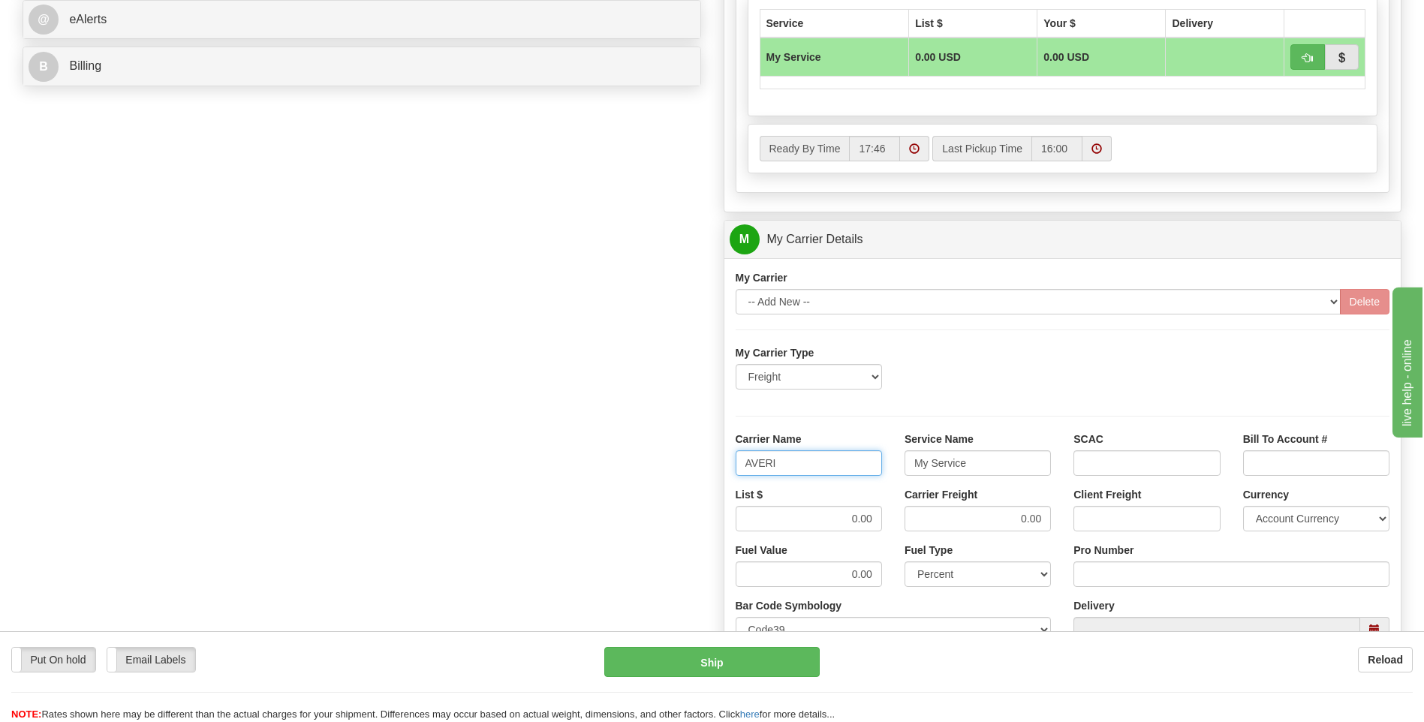
type input "AVERI"
type input "LTL"
drag, startPoint x: 844, startPoint y: 515, endPoint x: 907, endPoint y: 517, distance: 63.1
click at [907, 517] on div "List $ 0.00 Carrier Freight 0.00 Client Freight Currency Account Currency ARN A…" at bounding box center [1063, 515] width 677 height 56
type input "320"
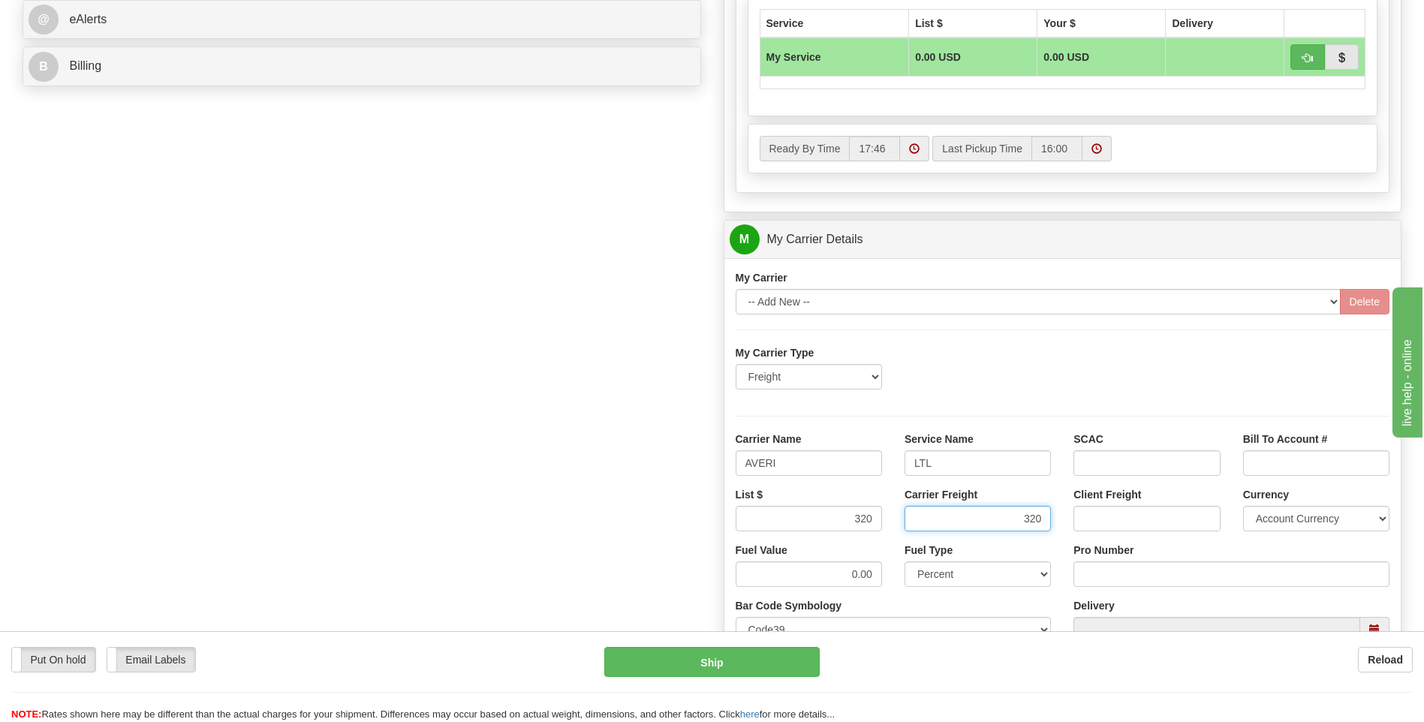
type input "320"
click at [1126, 574] on input "Pro Number" at bounding box center [1232, 575] width 316 height 26
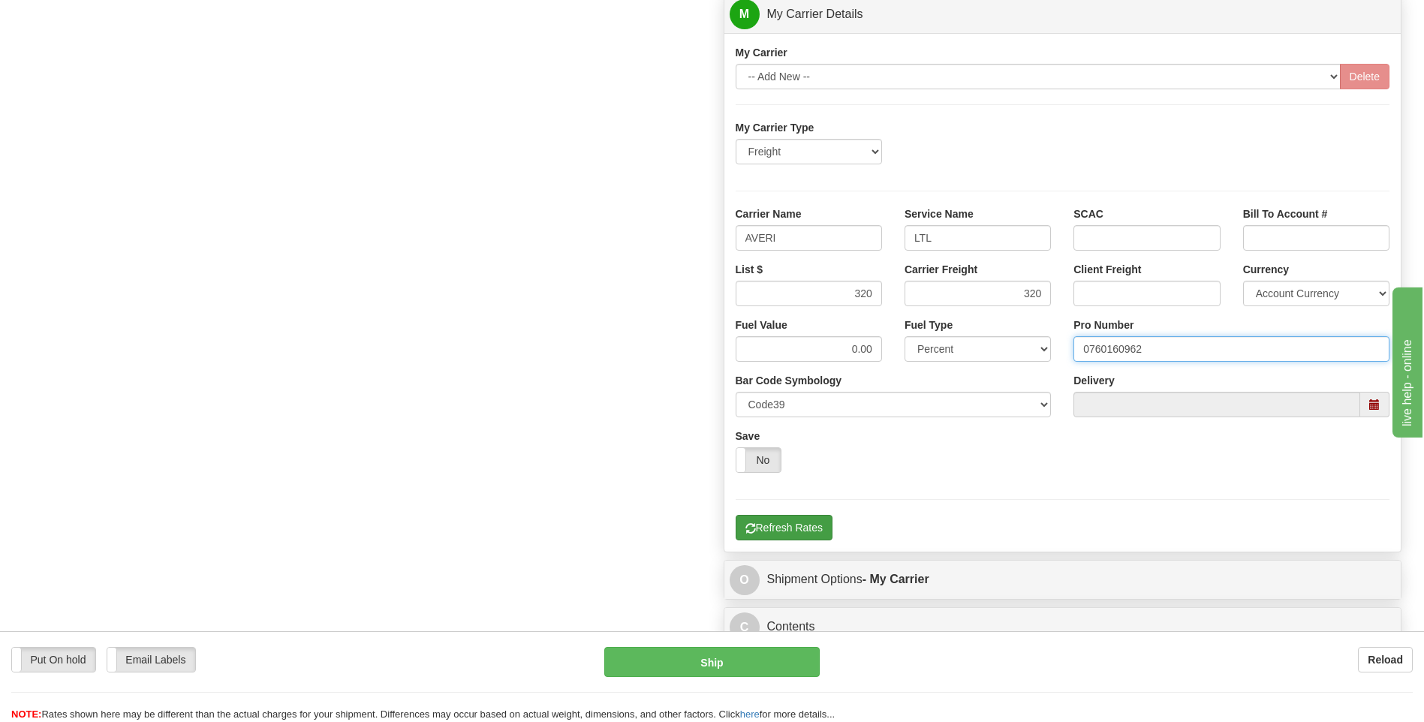
type input "0760160962"
click at [813, 530] on button "Refresh Rates" at bounding box center [784, 528] width 97 height 26
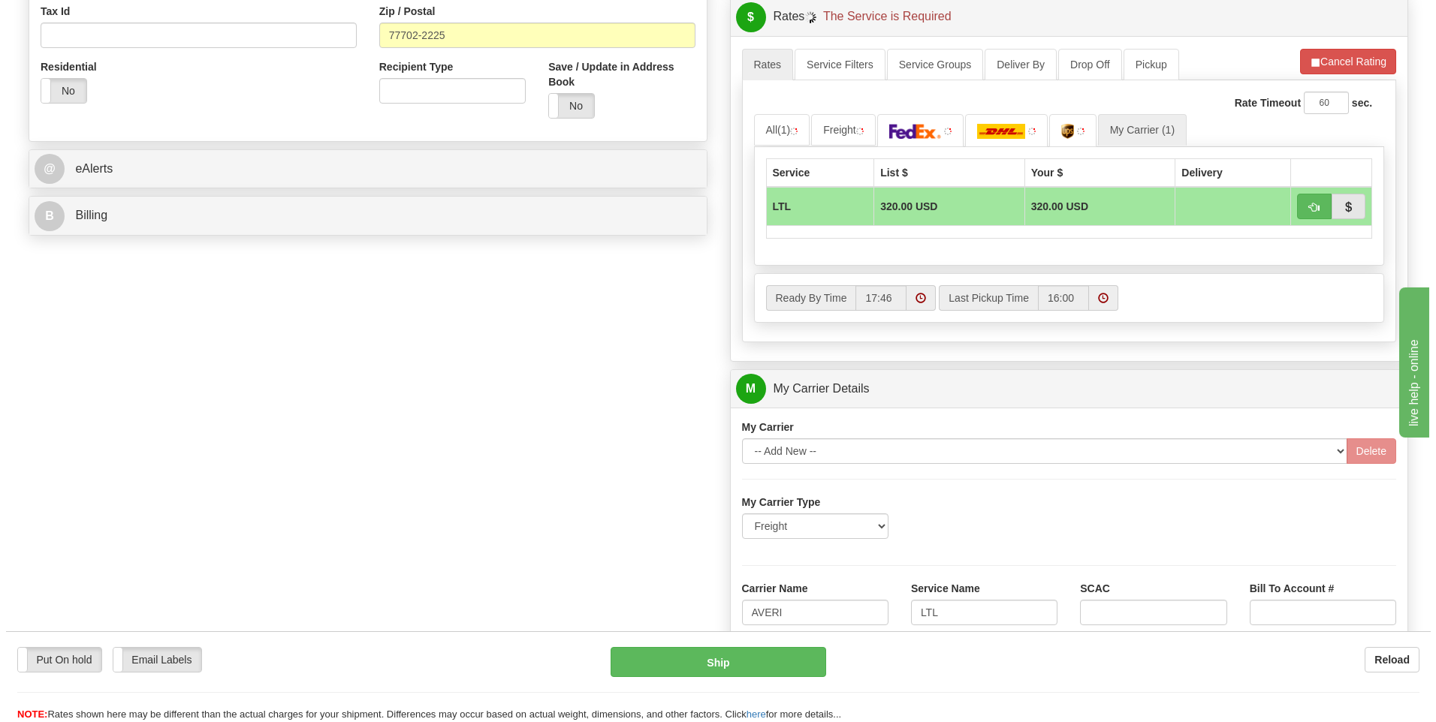
scroll to position [337, 0]
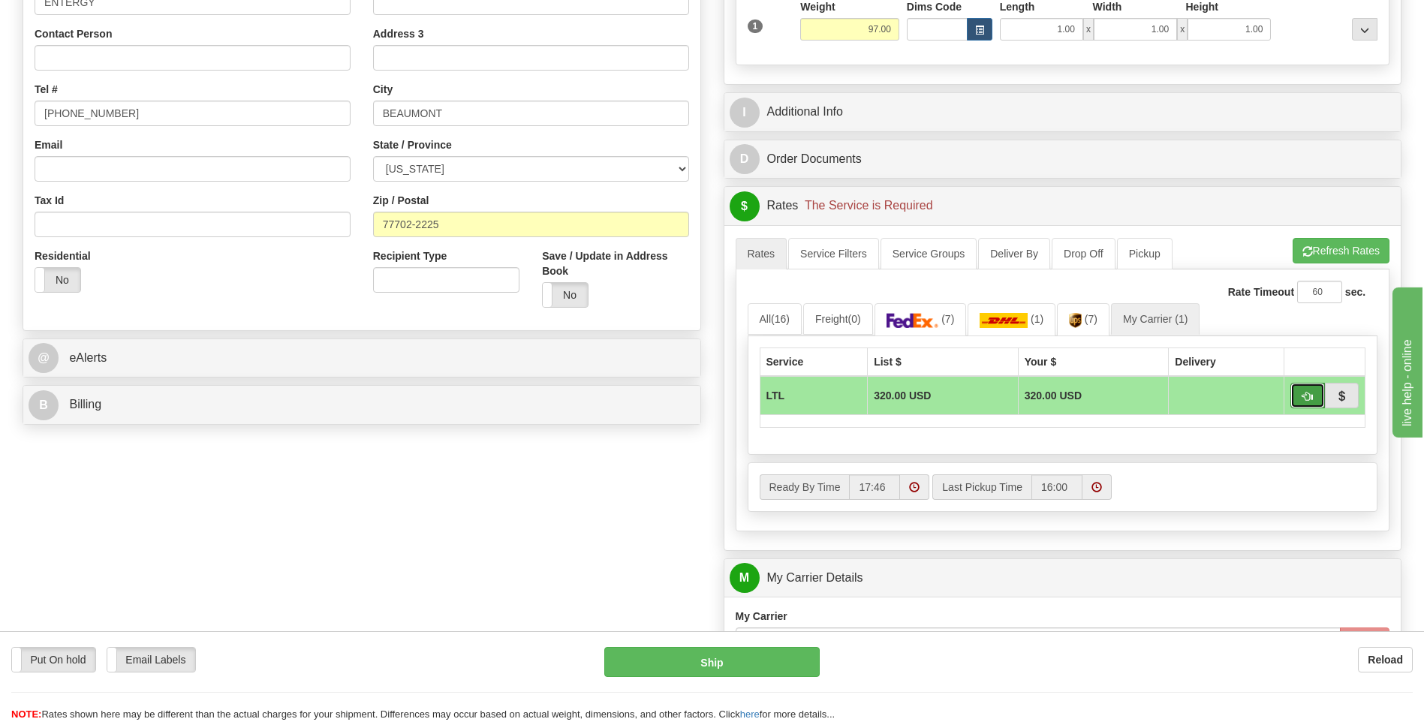
click at [1303, 396] on span "button" at bounding box center [1308, 397] width 11 height 10
type input "00"
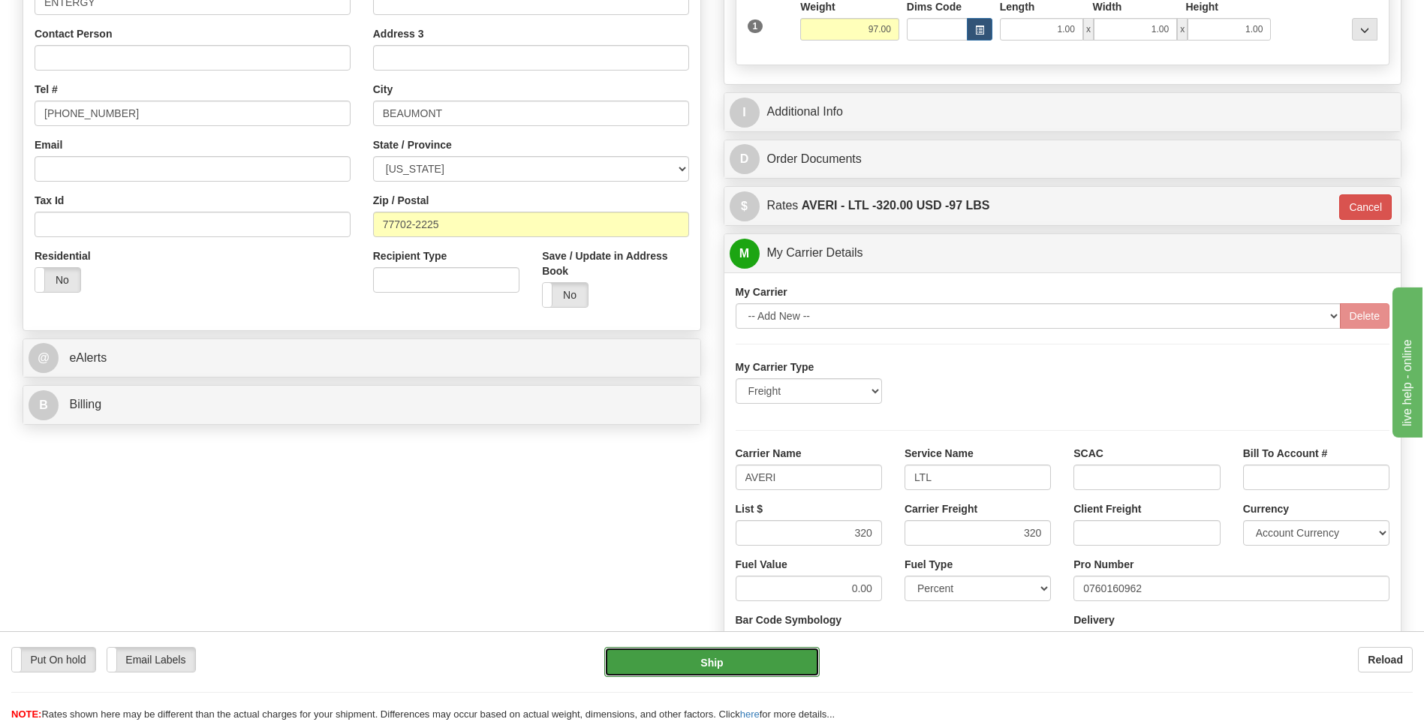
click at [750, 671] on button "Ship" at bounding box center [711, 662] width 215 height 30
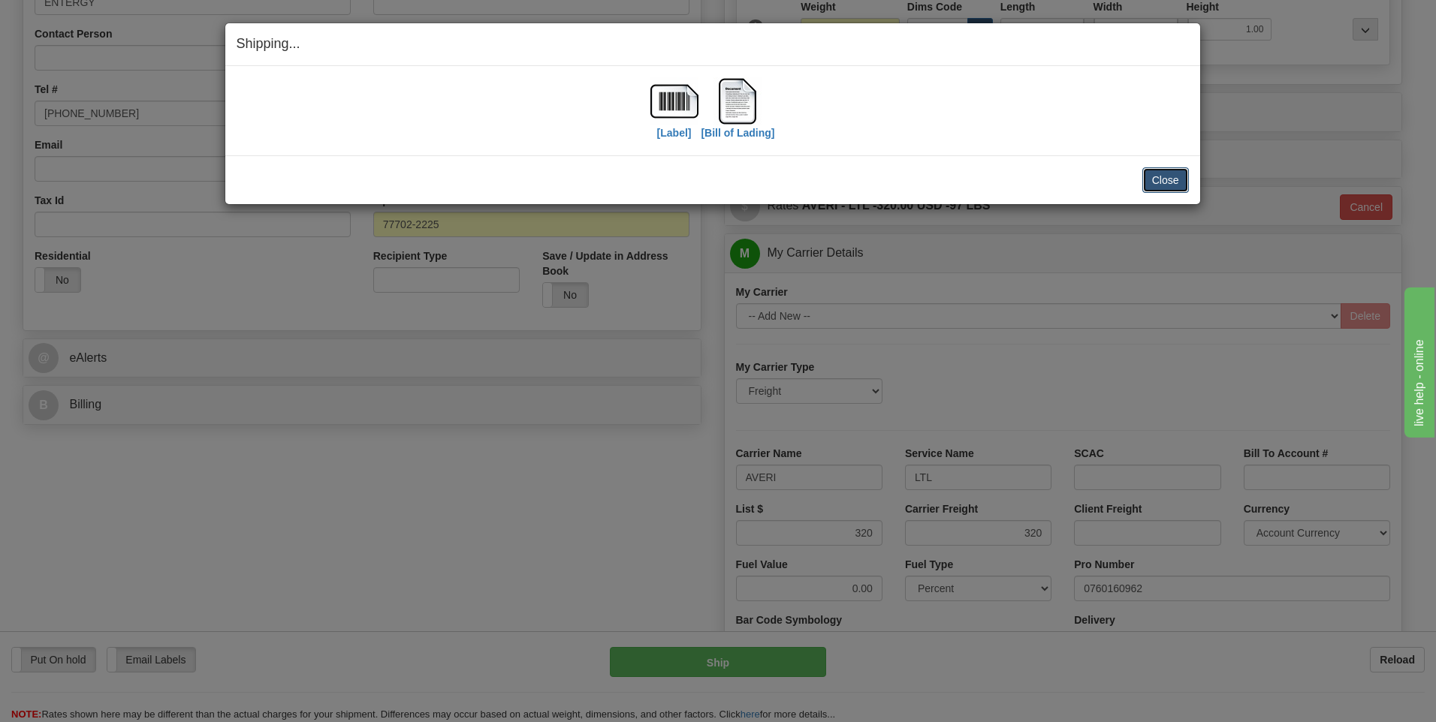
click at [1171, 184] on button "Close" at bounding box center [1165, 180] width 47 height 26
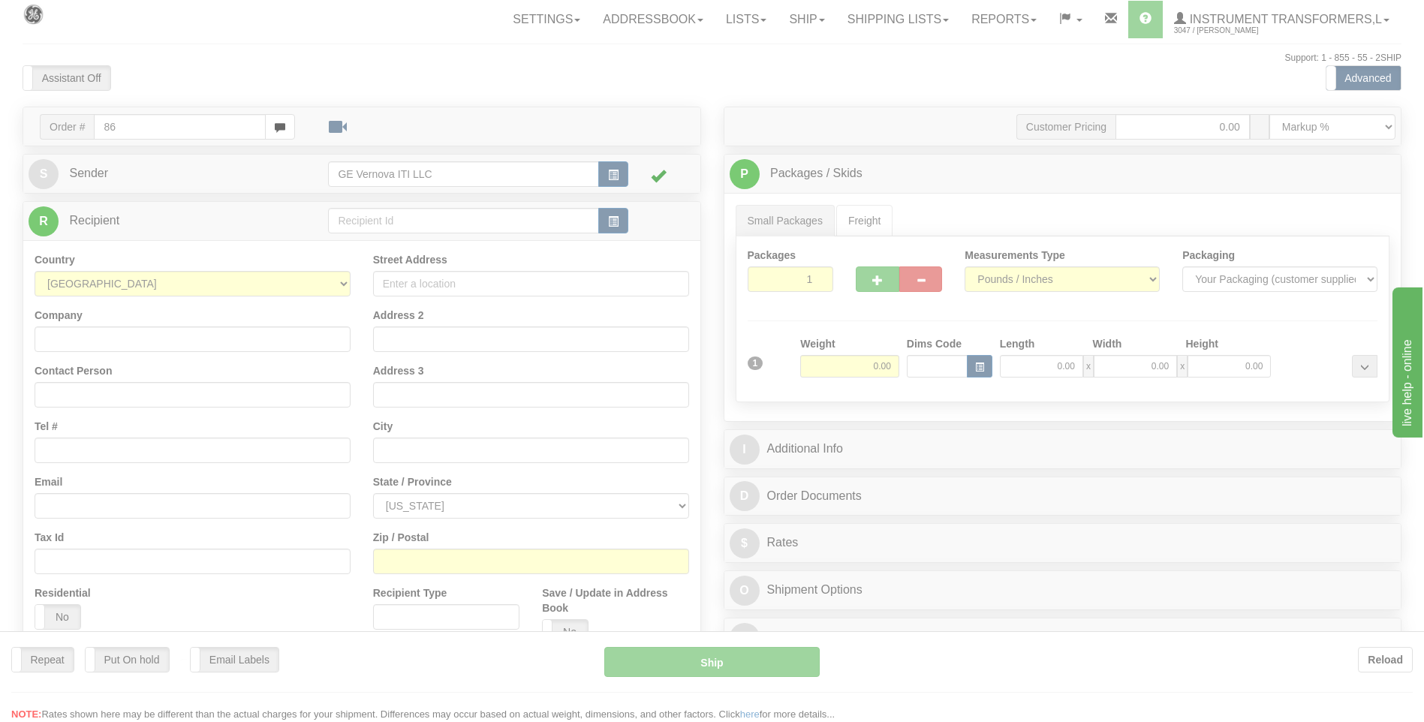
type input "86"
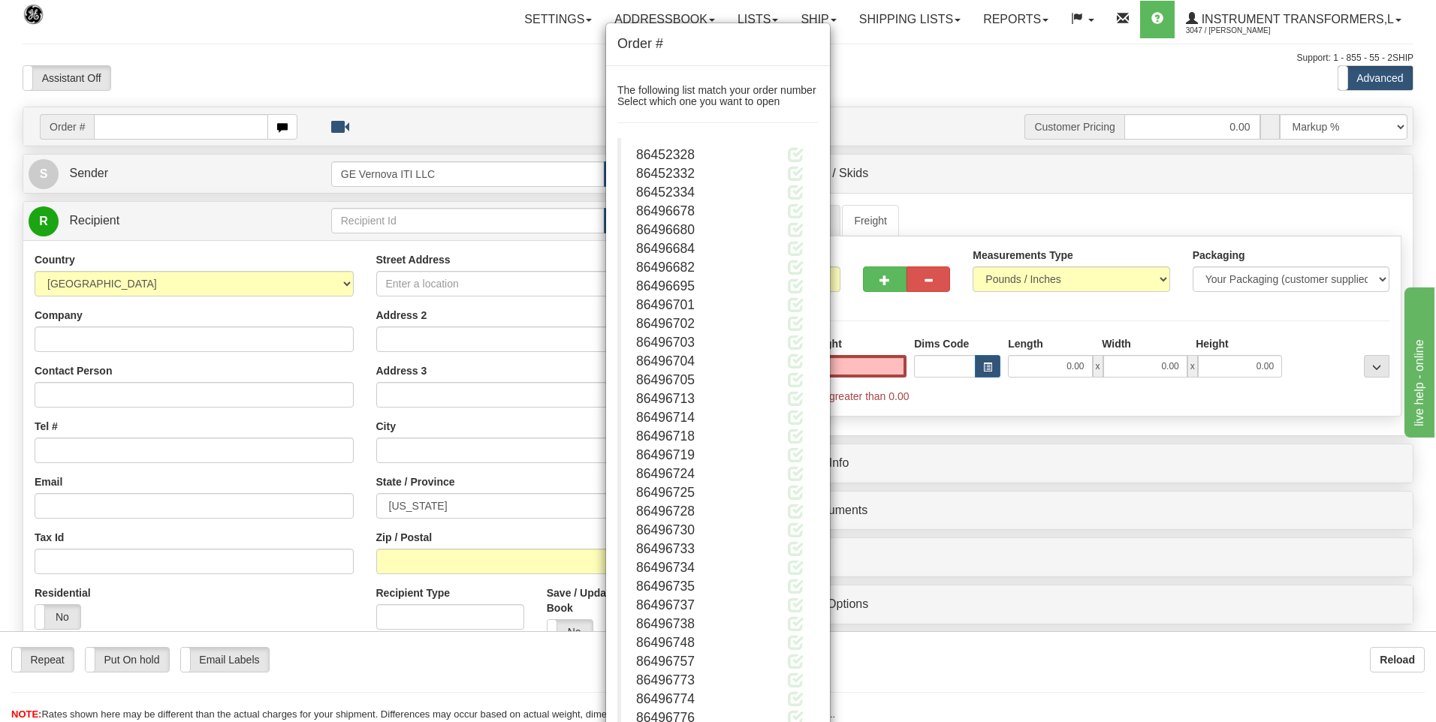
type input "0.00"
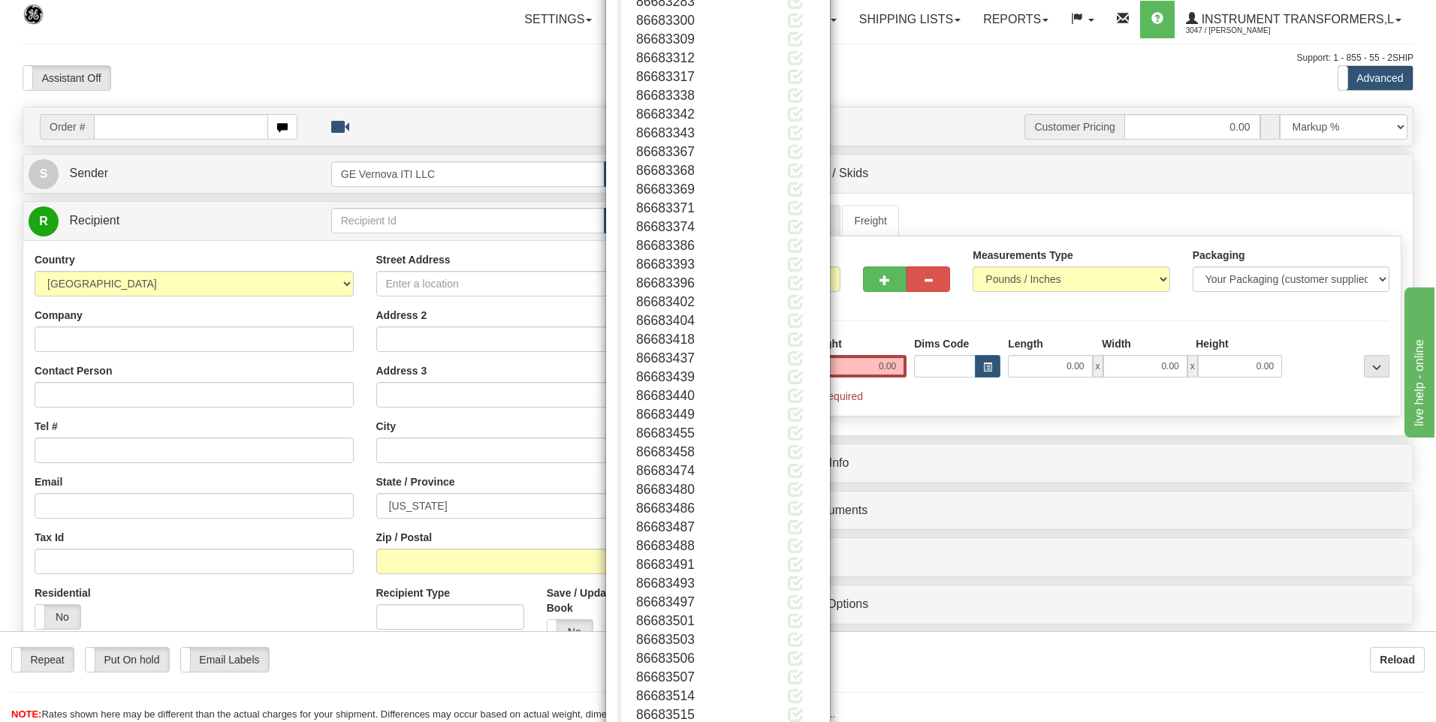
scroll to position [194707, 0]
click at [791, 671] on button "Close" at bounding box center [795, 675] width 47 height 26
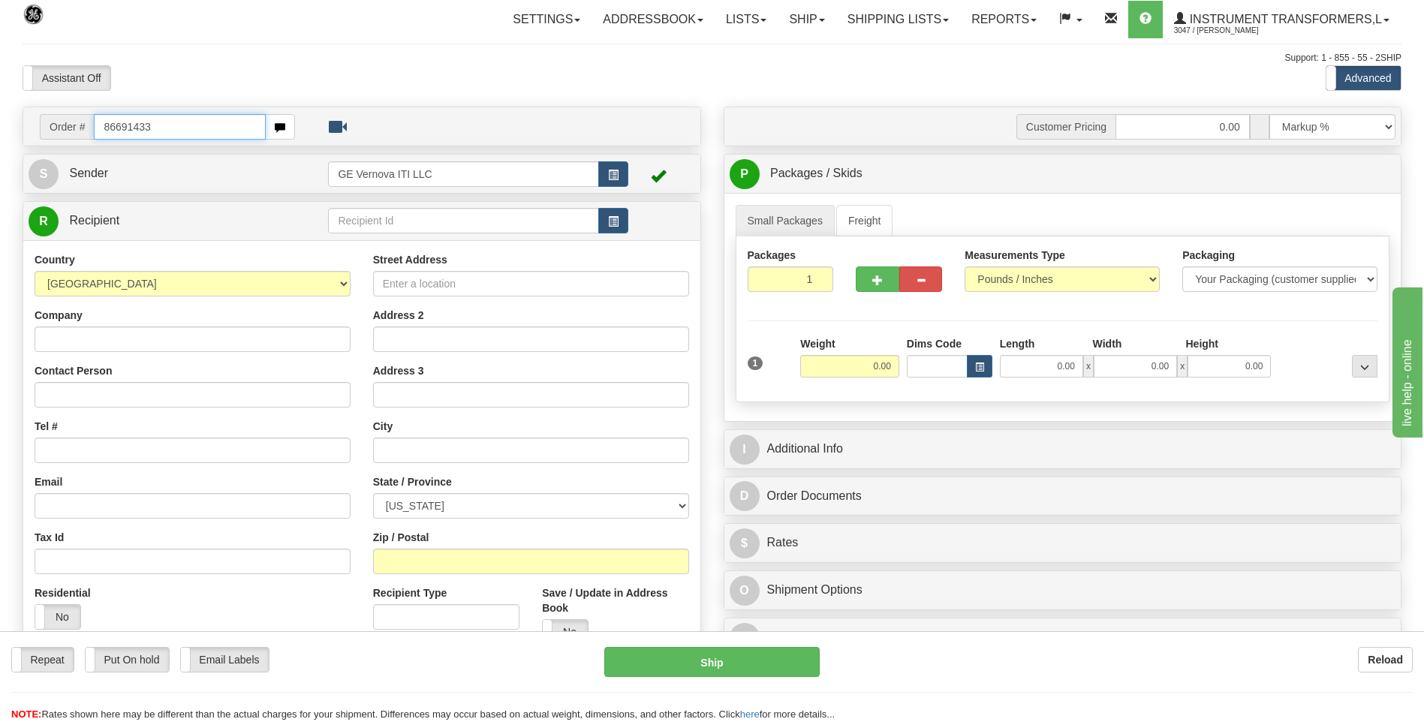
type input "86691433"
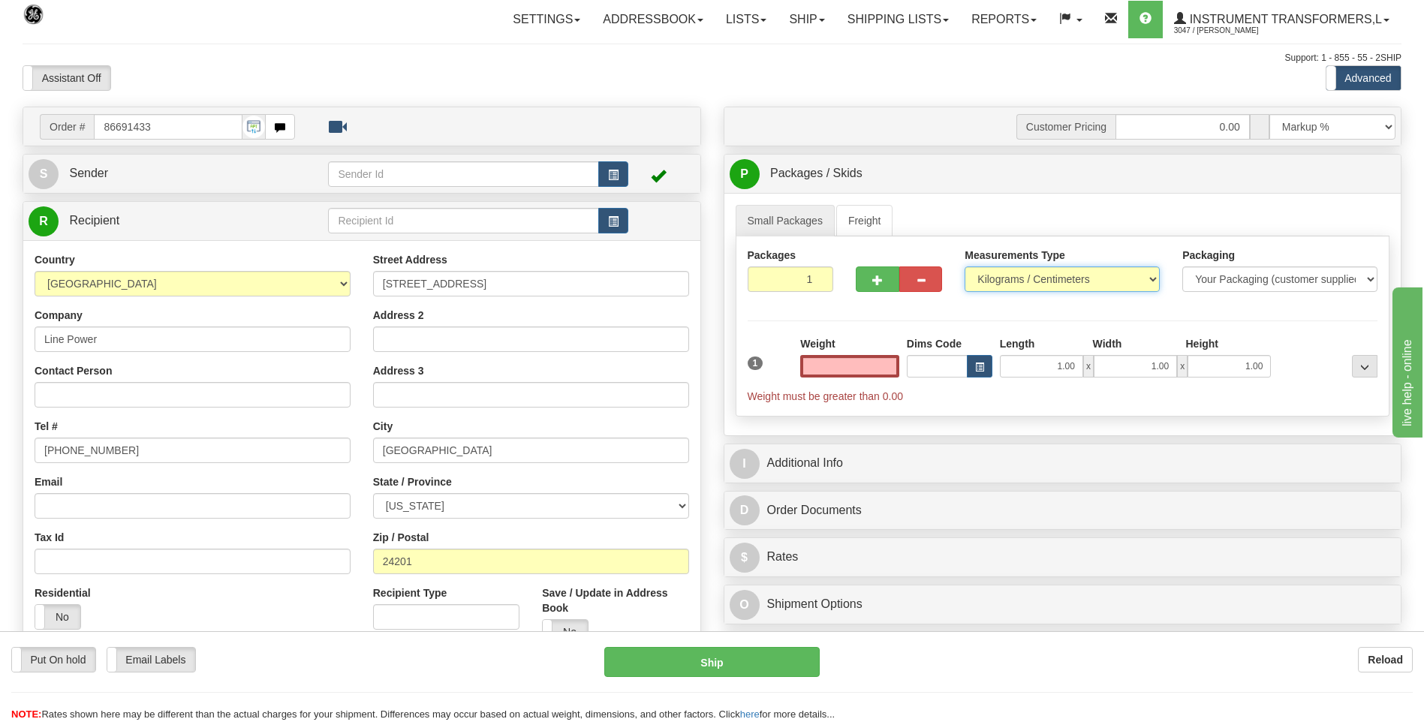
type input "0.00"
click at [1015, 282] on select "Pounds / Inches Kilograms / Centimeters" at bounding box center [1062, 280] width 195 height 26
click at [965, 267] on select "Pounds / Inches Kilograms / Centimeters" at bounding box center [1062, 280] width 195 height 26
click at [990, 288] on select "Pounds / Inches Kilograms / Centimeters" at bounding box center [1062, 280] width 195 height 26
select select "0"
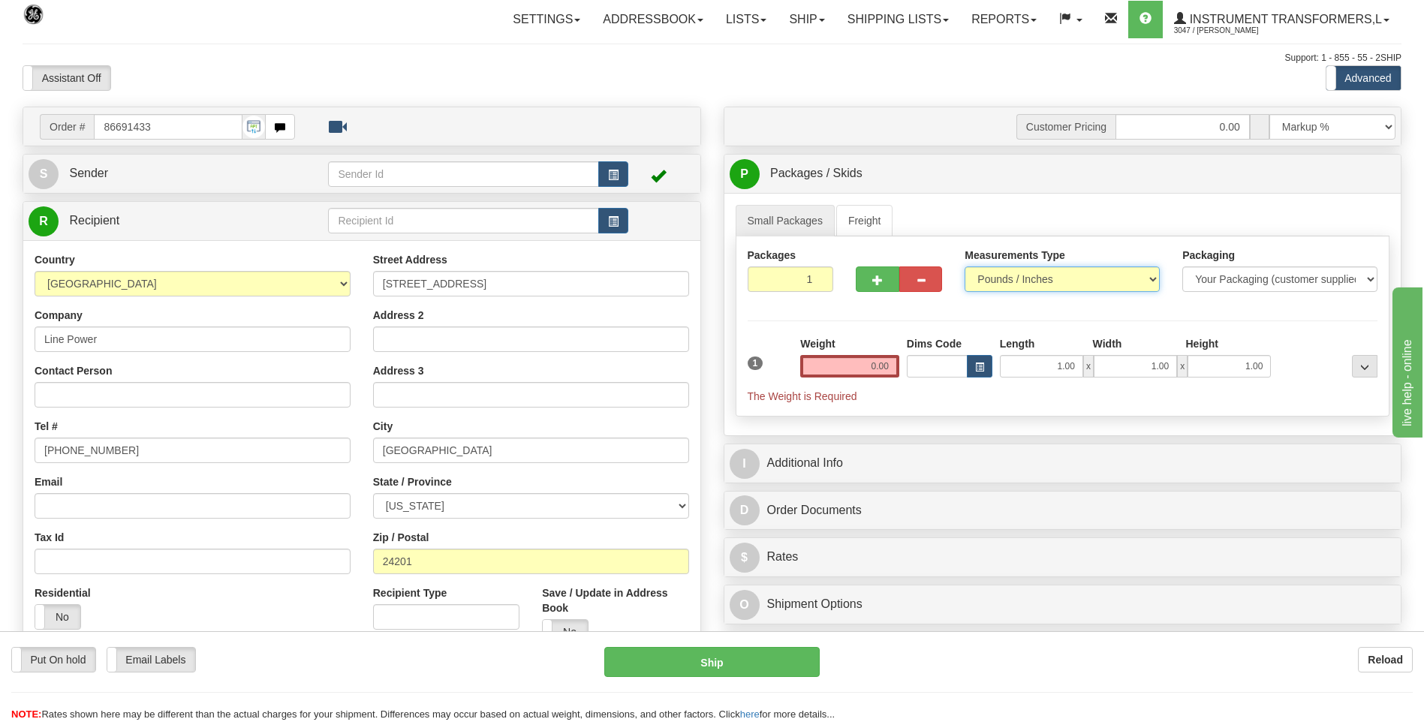
click at [965, 267] on select "Pounds / Inches Kilograms / Centimeters" at bounding box center [1062, 280] width 195 height 26
click at [885, 365] on input "0.00" at bounding box center [849, 366] width 99 height 23
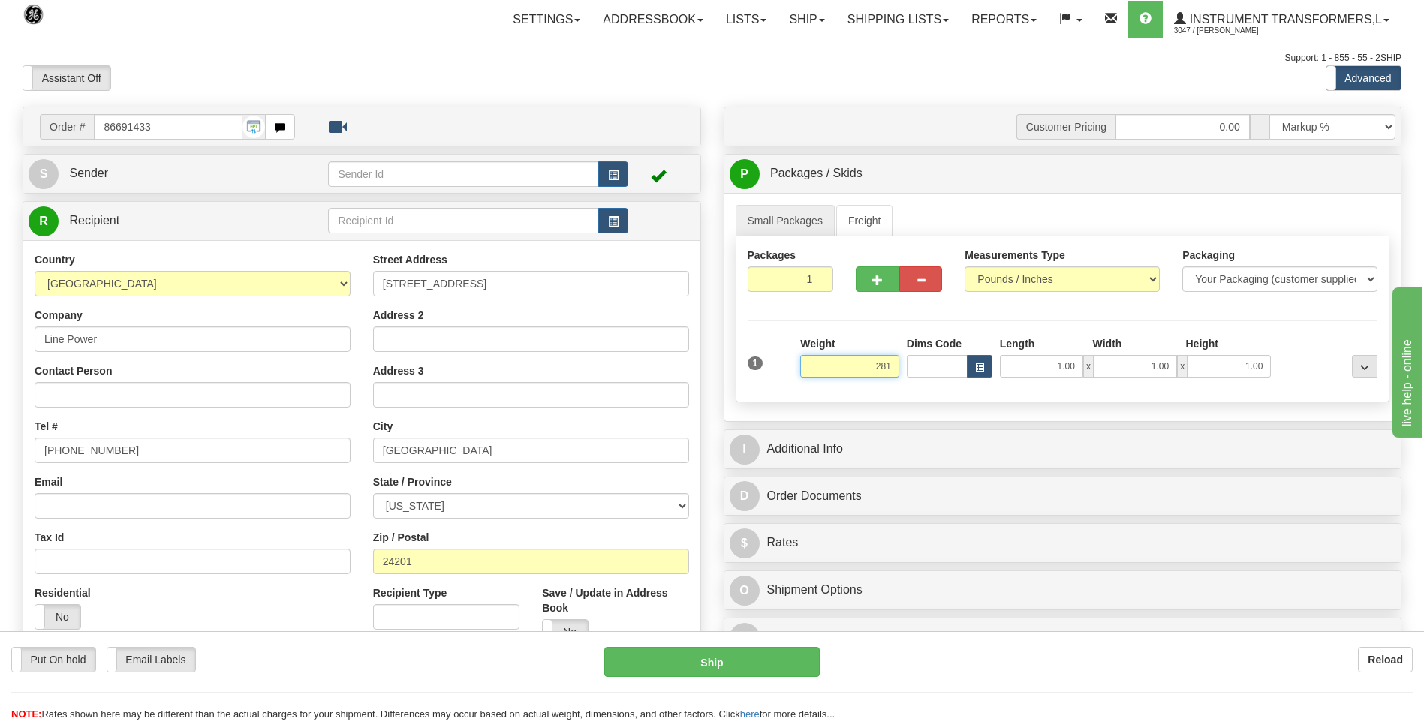
click button "Delete" at bounding box center [0, 0] width 0 height 0
type input "281.00"
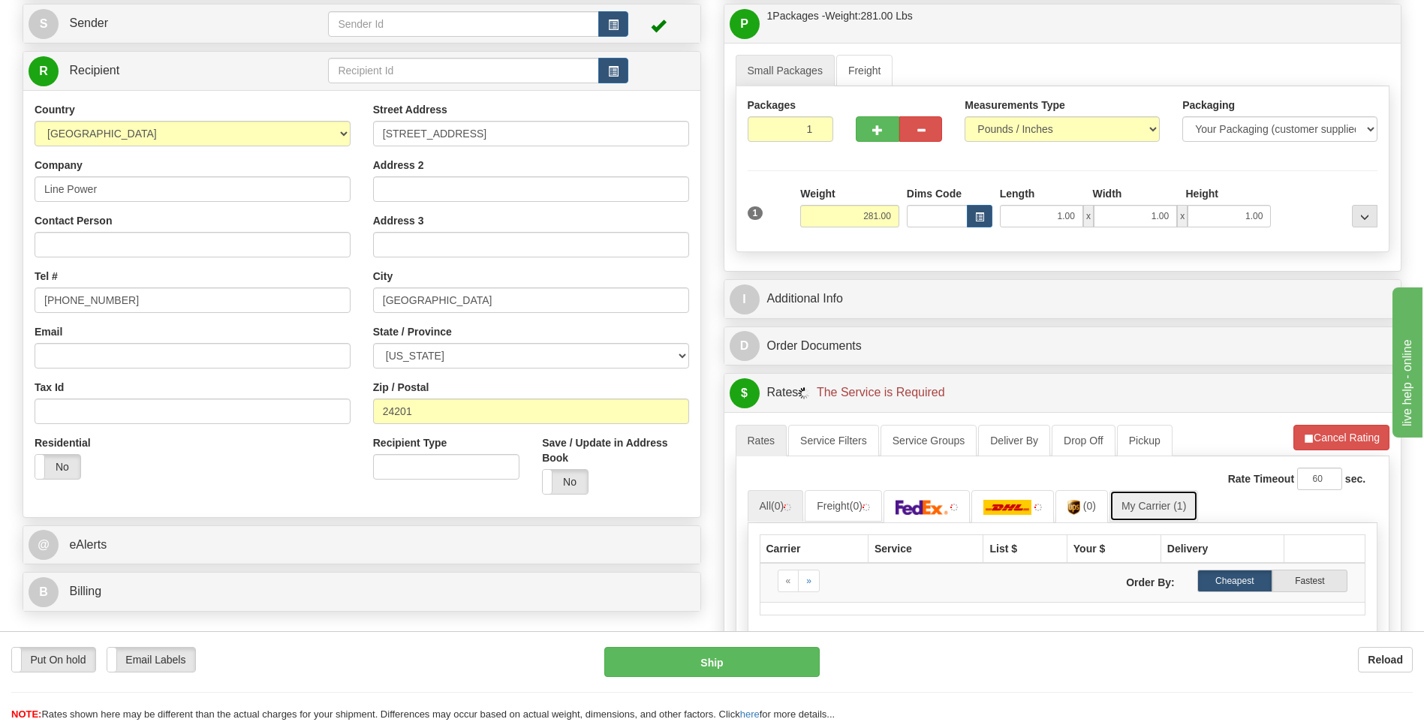
click at [1168, 514] on link "My Carrier (1)" at bounding box center [1154, 506] width 89 height 32
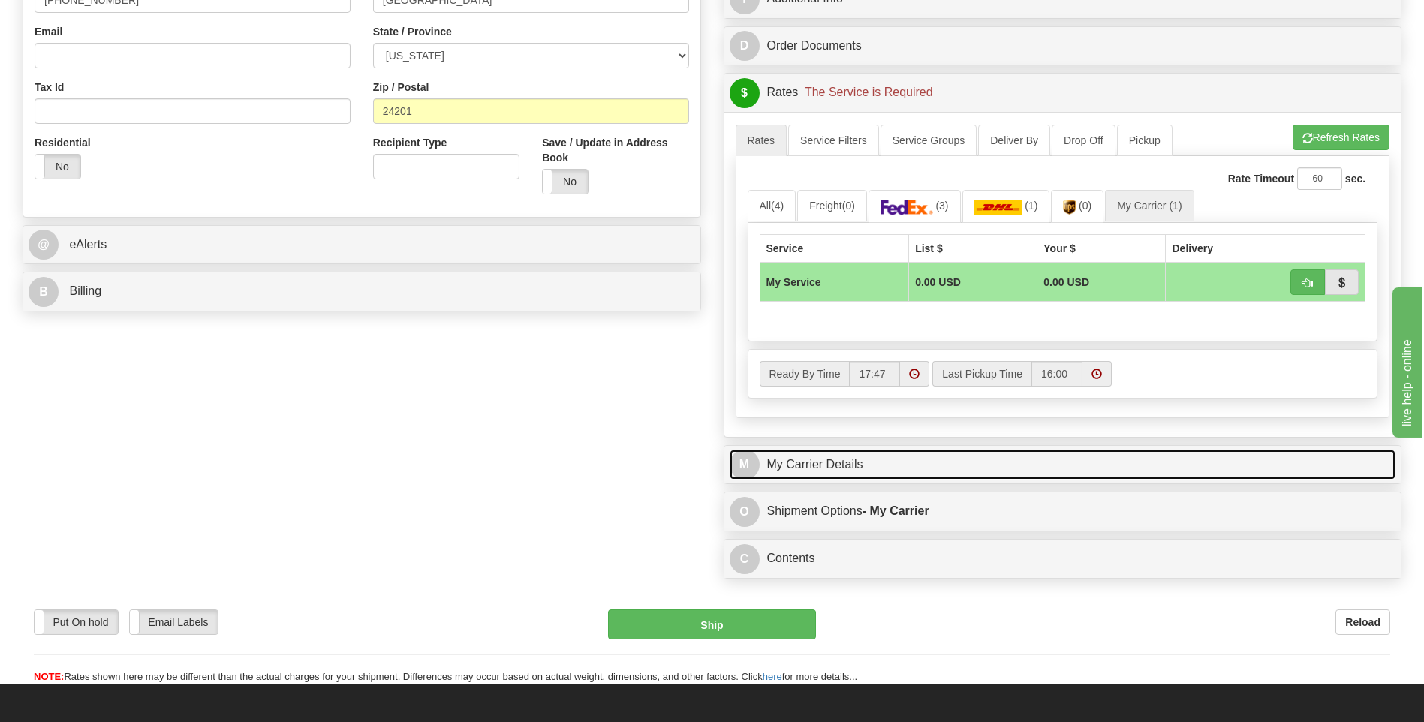
click at [891, 473] on link "M My Carrier Details" at bounding box center [1063, 465] width 667 height 31
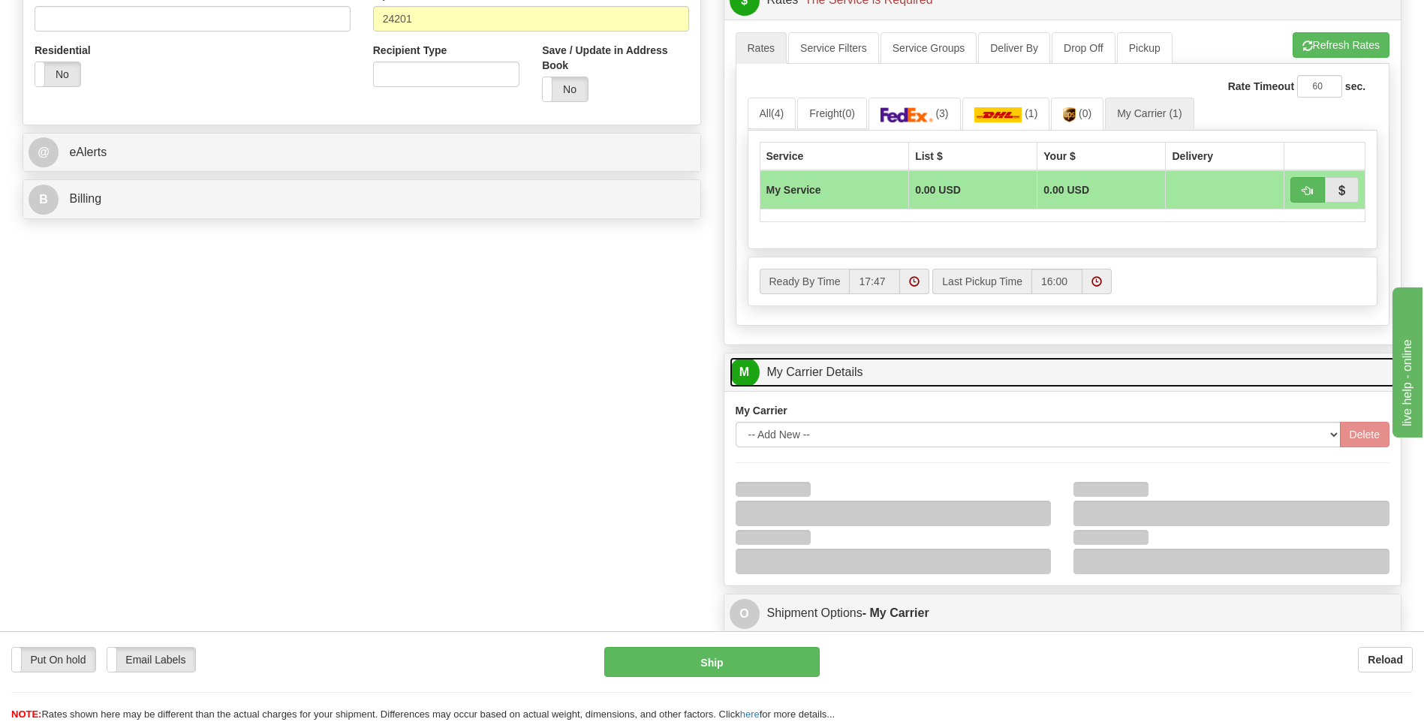
scroll to position [676, 0]
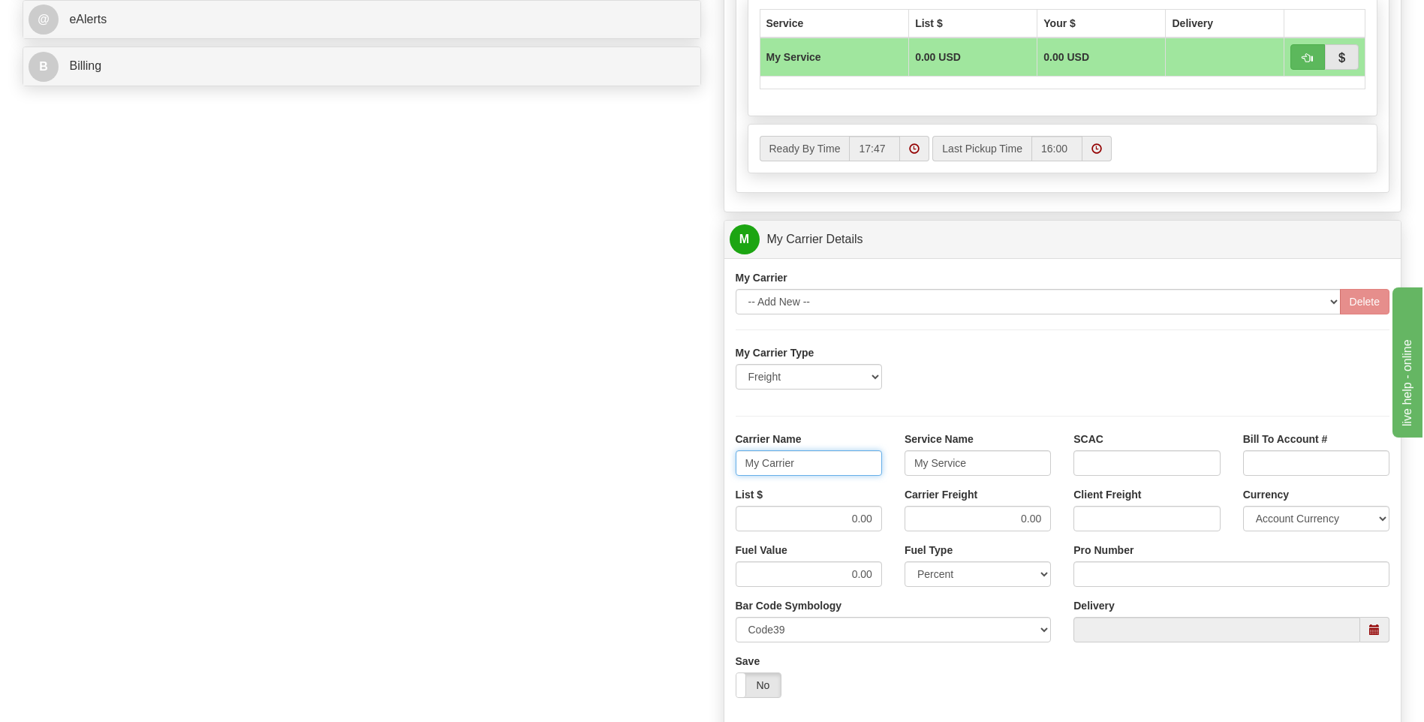
drag, startPoint x: 830, startPoint y: 458, endPoint x: 697, endPoint y: 481, distance: 135.5
click at [697, 481] on div "Order # 86691433 S Sender" at bounding box center [712, 155] width 1402 height 1449
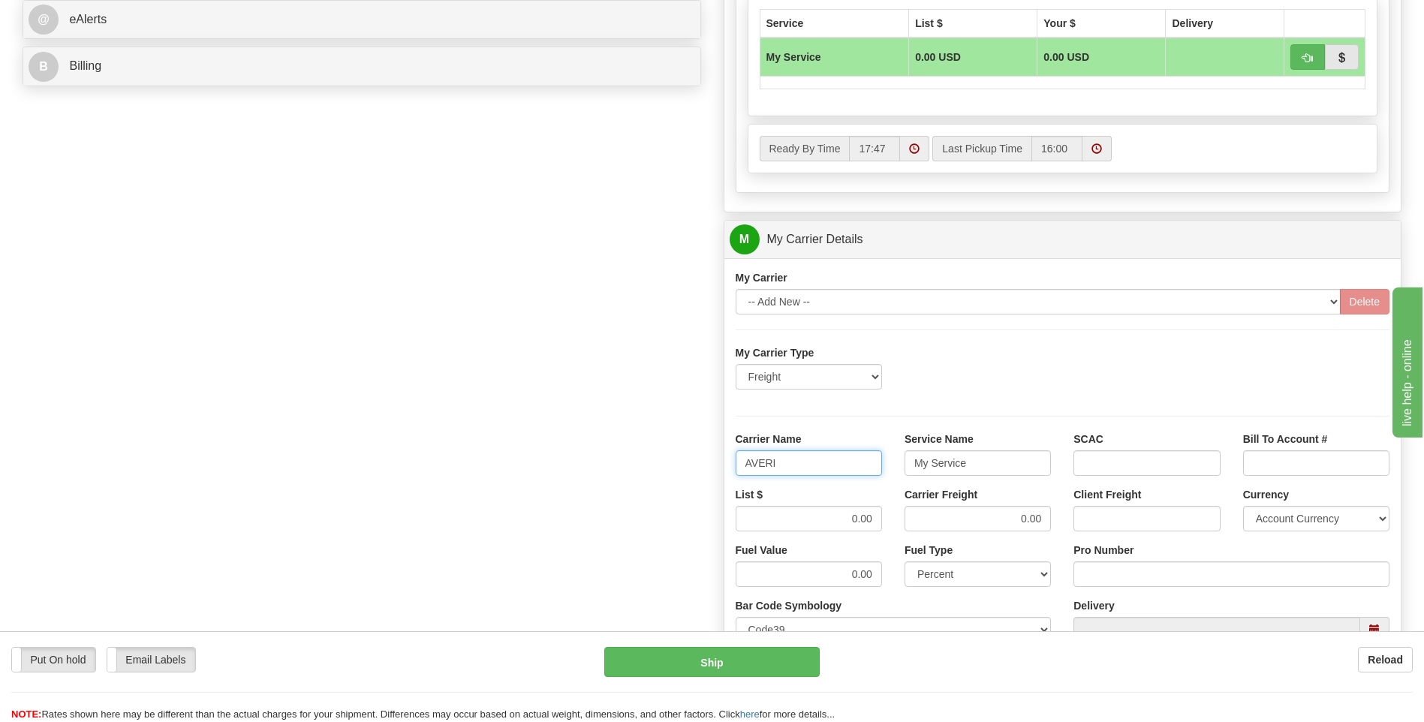
type input "AVERI"
type input "LTL"
drag, startPoint x: 811, startPoint y: 517, endPoint x: 909, endPoint y: 513, distance: 98.4
click at [909, 514] on div "List $ 0.00 Carrier Freight 0.00 Client Freight Currency Account Currency ARN A…" at bounding box center [1063, 515] width 677 height 56
type input "320"
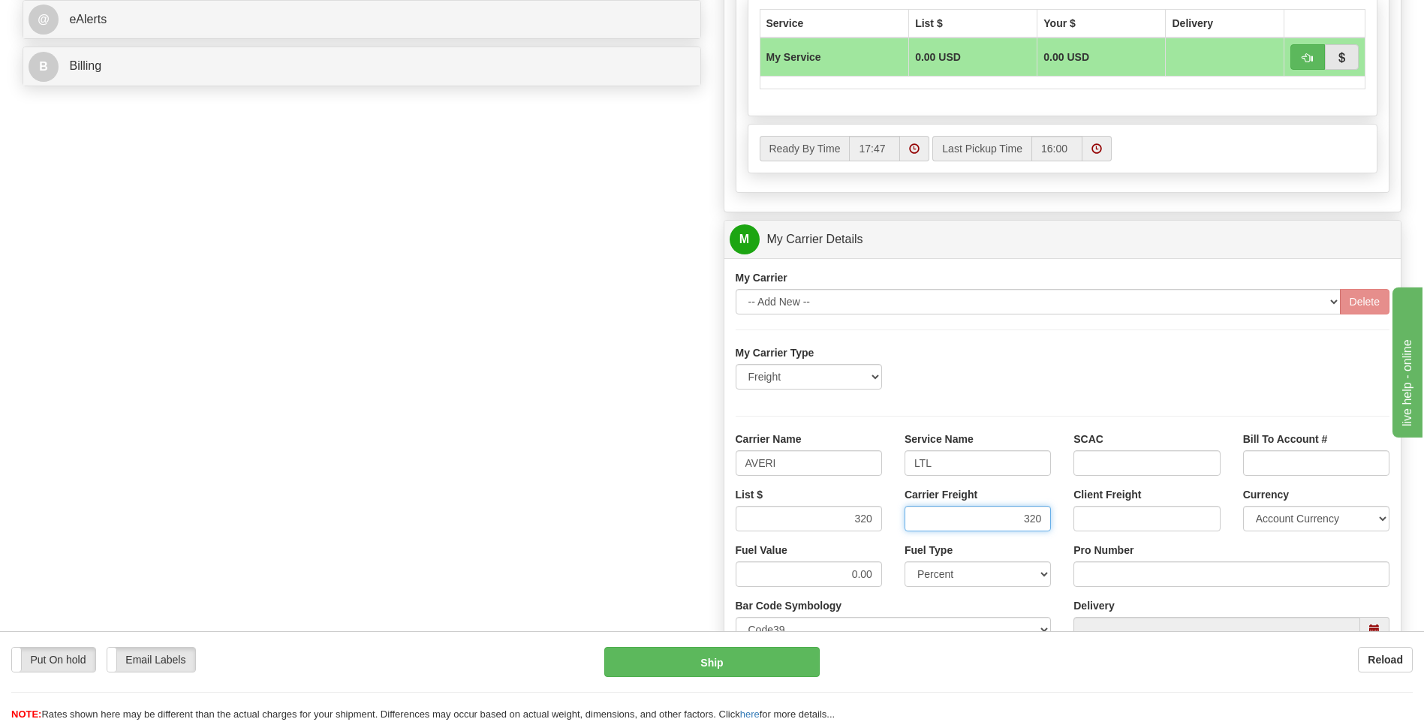
type input "320"
click at [1082, 577] on input "Pro Number" at bounding box center [1232, 575] width 316 height 26
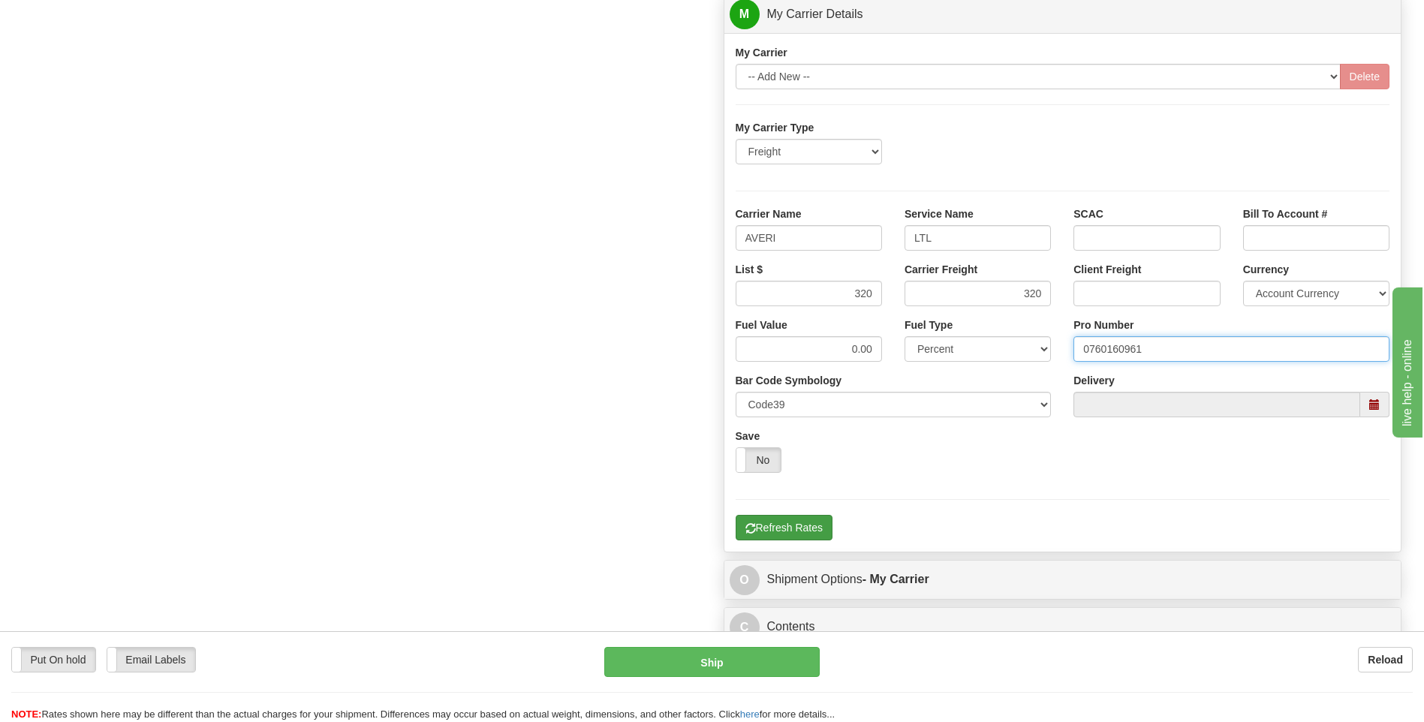
type input "0760160961"
click at [779, 533] on button "Refresh Rates" at bounding box center [784, 528] width 97 height 26
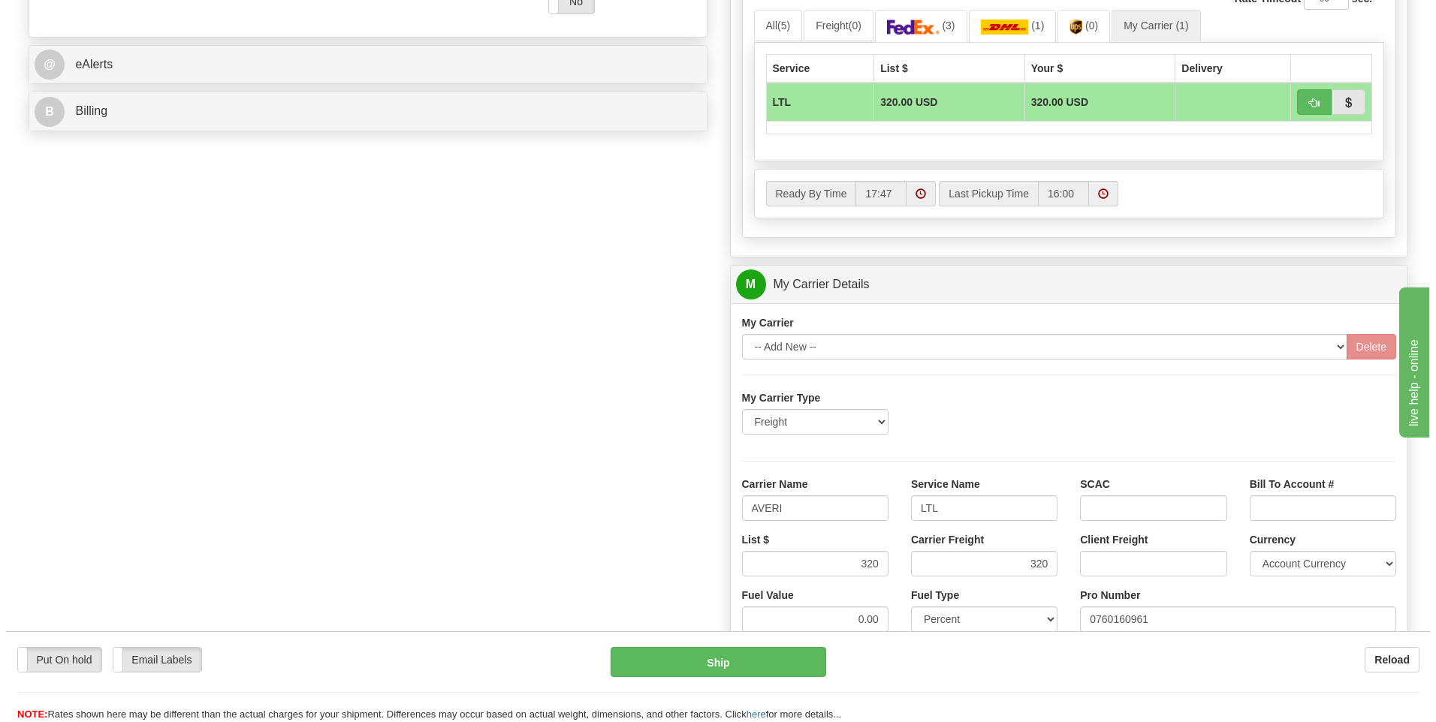
scroll to position [300, 0]
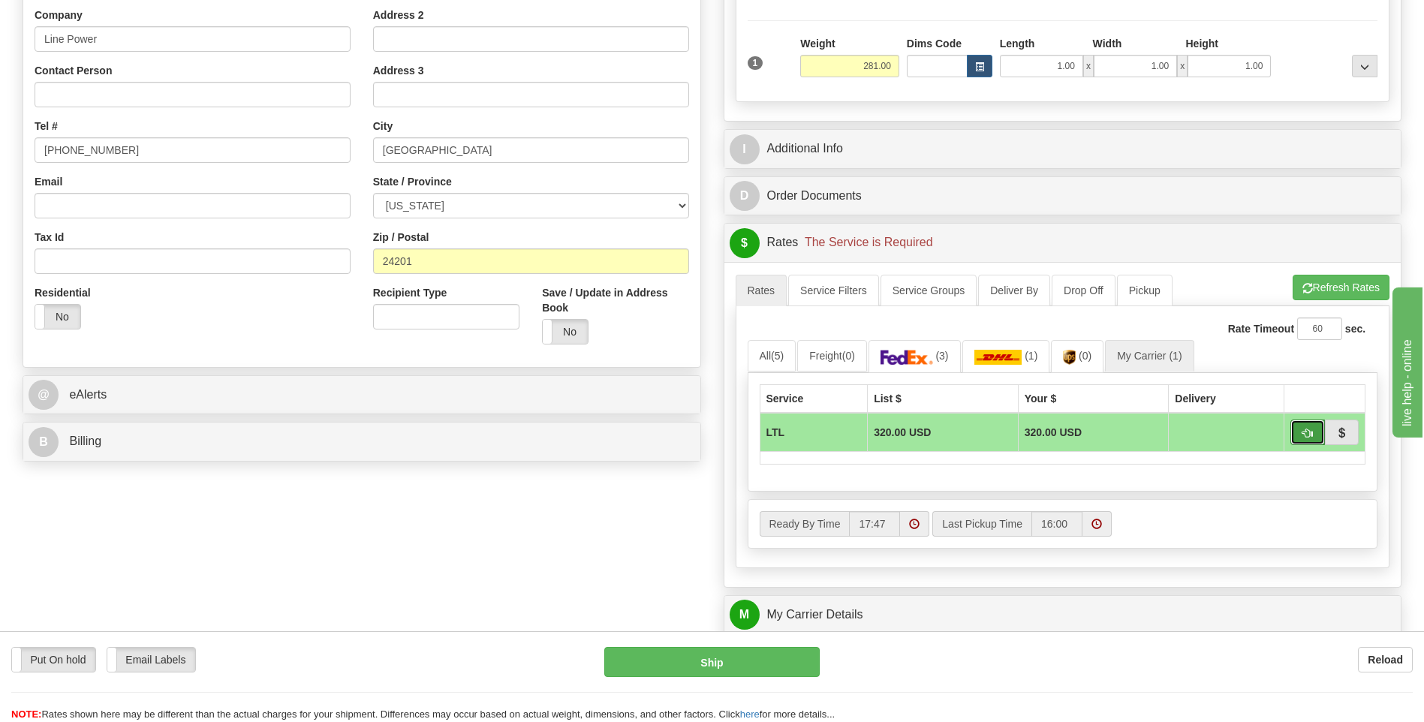
click at [1303, 433] on span "button" at bounding box center [1308, 434] width 11 height 10
type input "00"
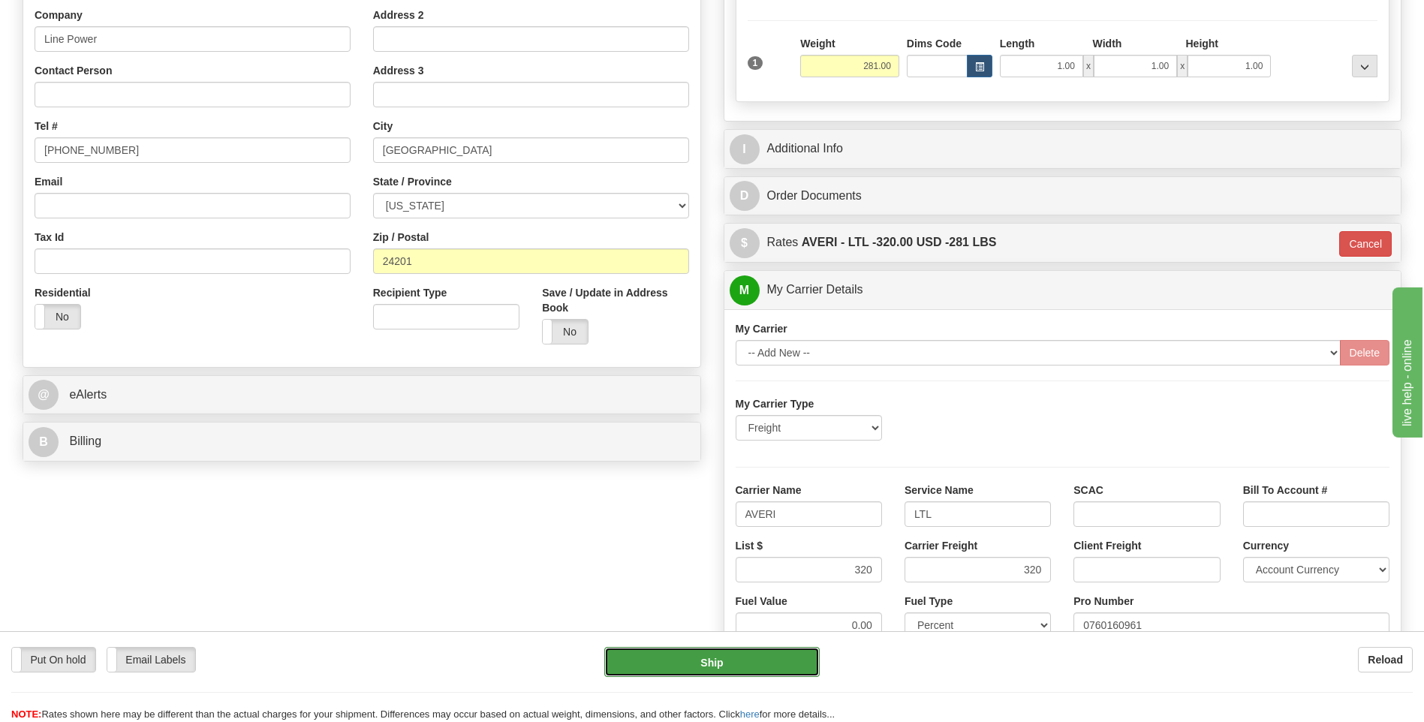
click at [697, 659] on button "Ship" at bounding box center [711, 662] width 215 height 30
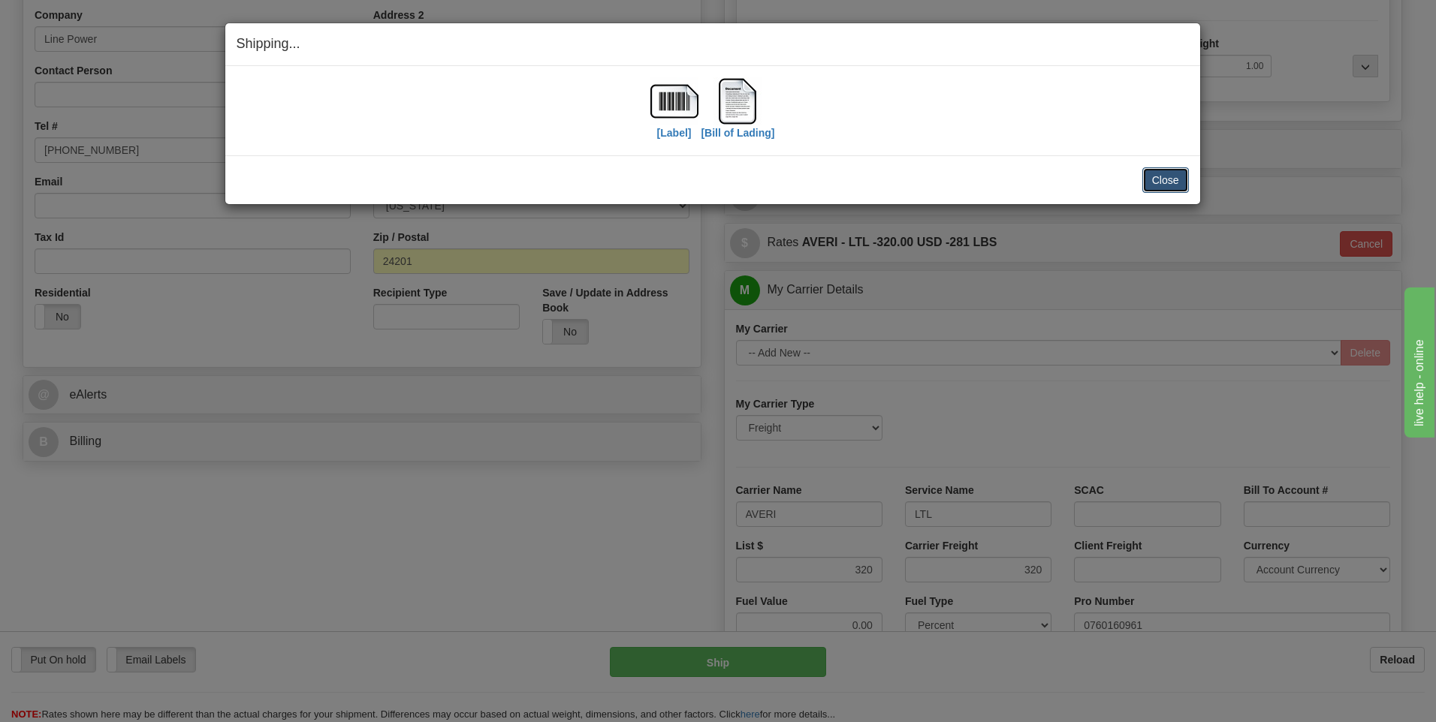
click at [1168, 182] on button "Close" at bounding box center [1165, 180] width 47 height 26
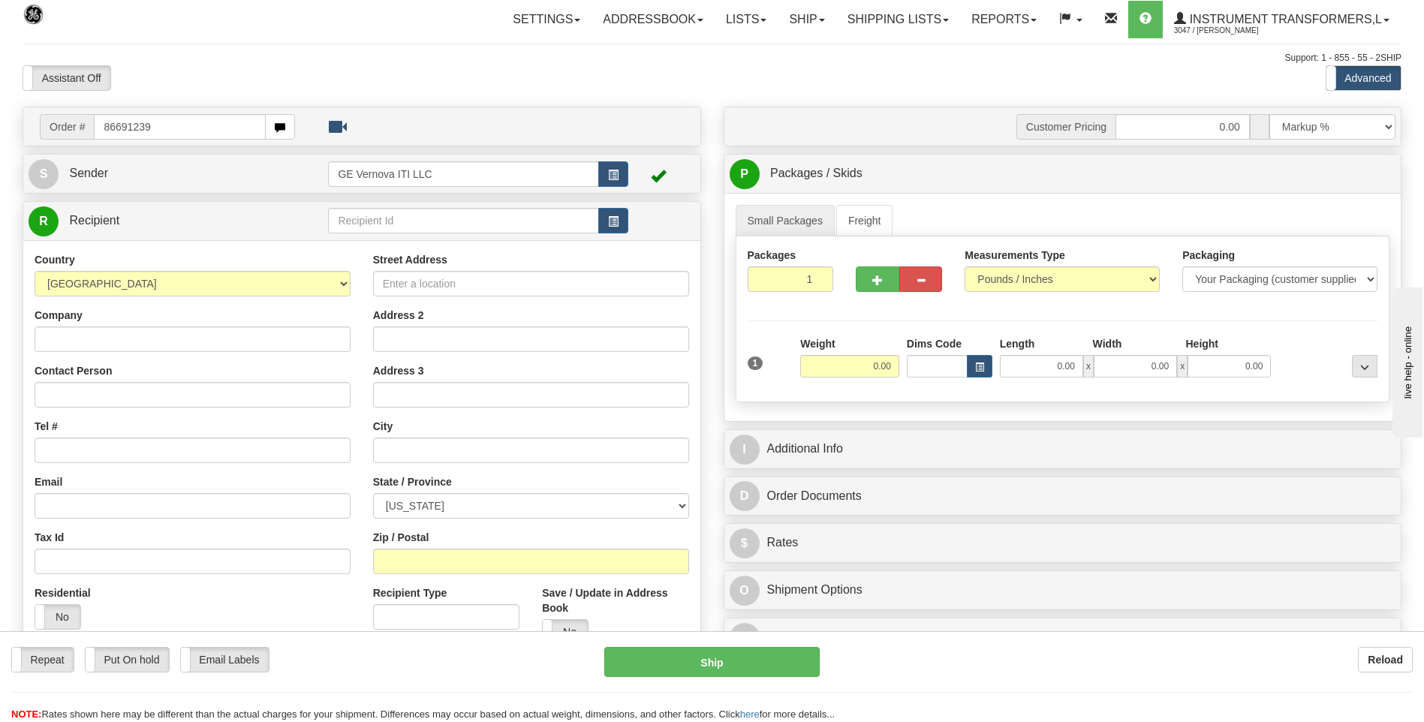
type input "86691239"
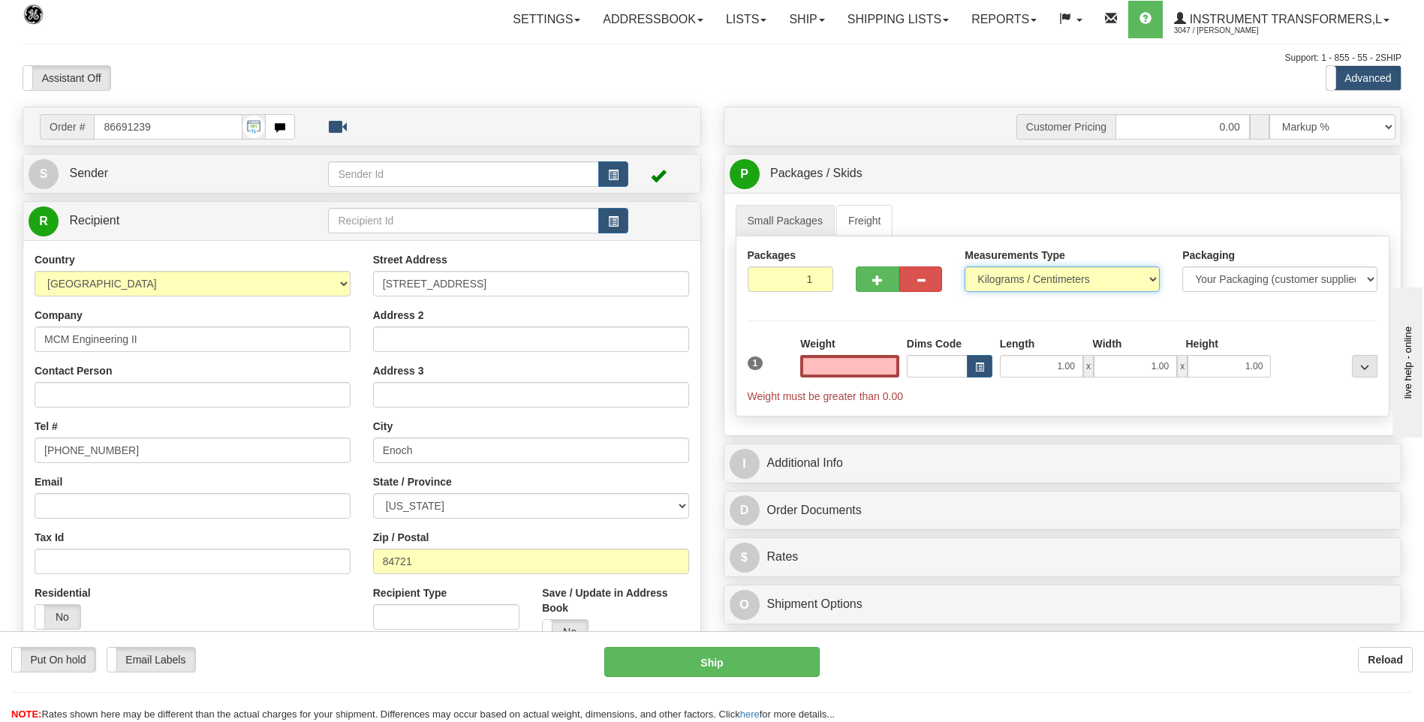
type input "0.00"
click at [1009, 277] on select "Pounds / Inches Kilograms / Centimeters" at bounding box center [1062, 280] width 195 height 26
select select "0"
click at [965, 267] on select "Pounds / Inches Kilograms / Centimeters" at bounding box center [1062, 280] width 195 height 26
click at [892, 363] on input "0.00" at bounding box center [849, 366] width 99 height 23
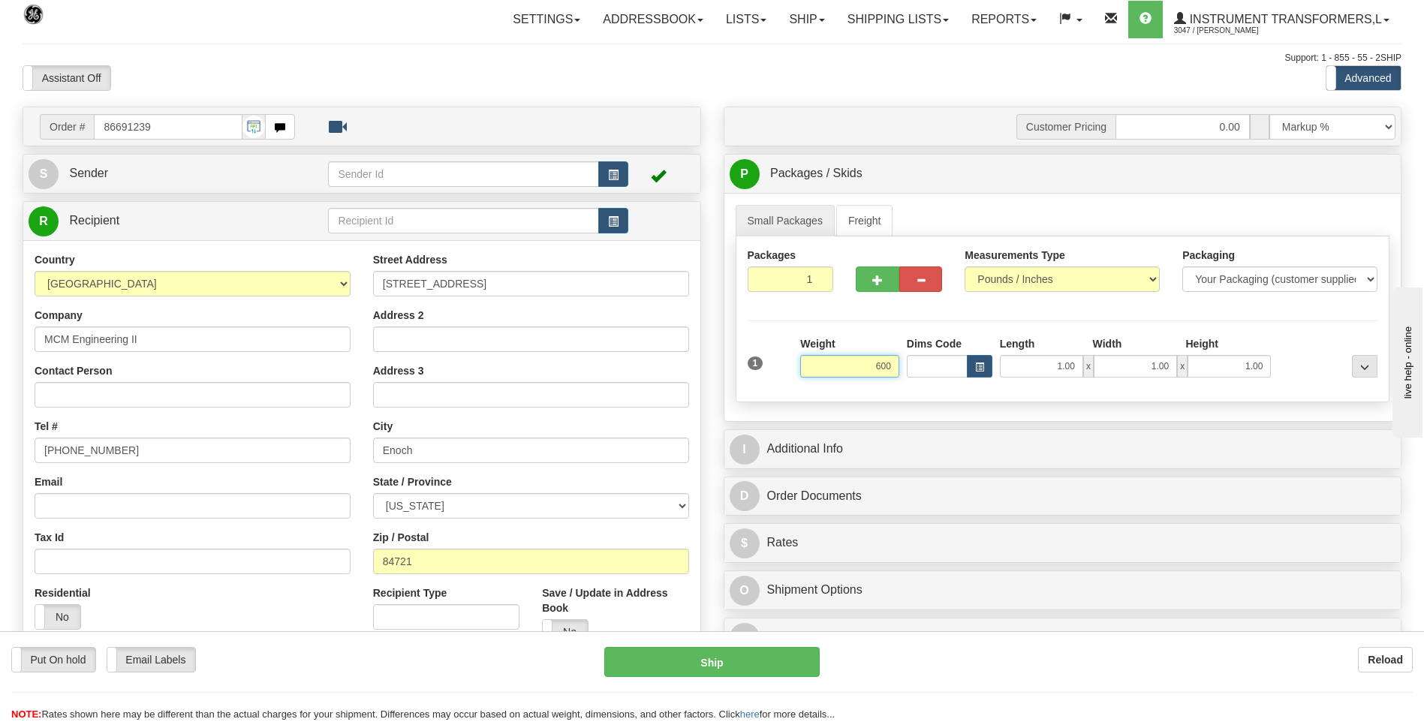
click button "Delete" at bounding box center [0, 0] width 0 height 0
type input "600.00"
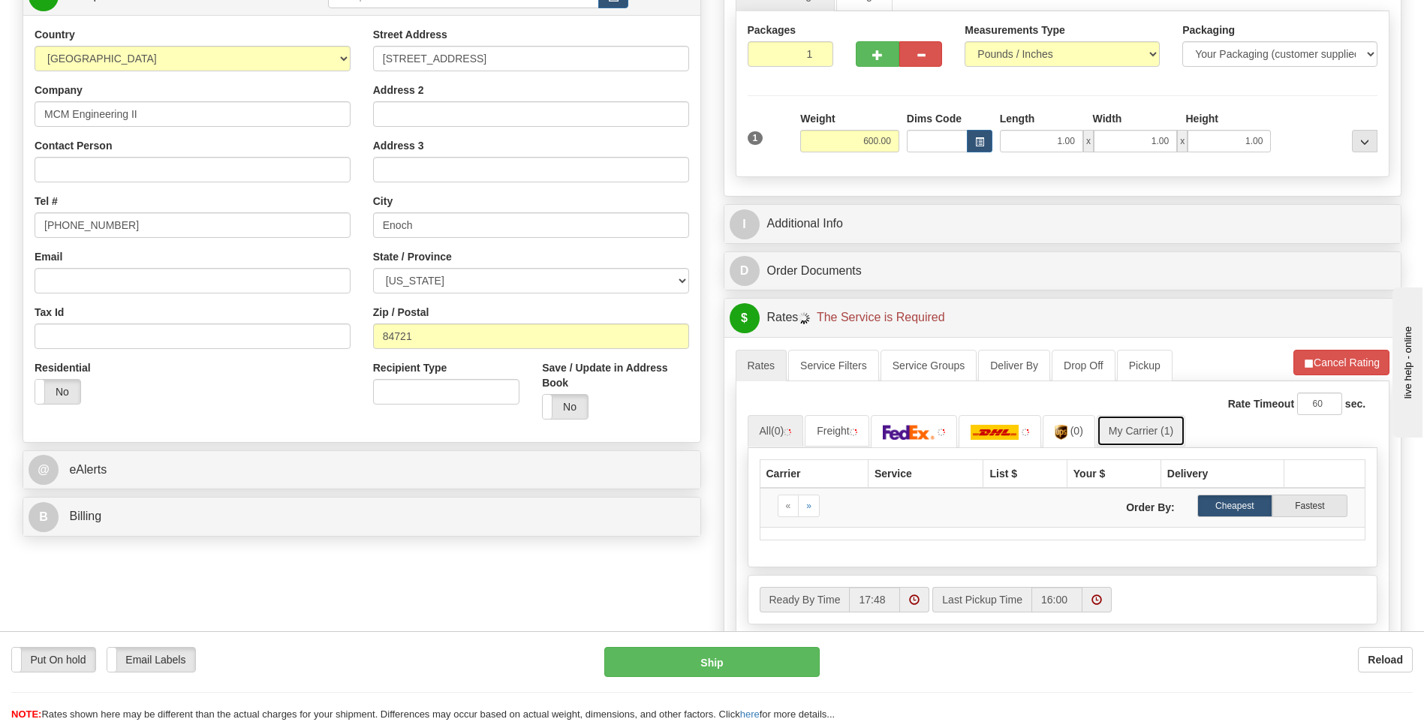
click at [1140, 430] on link "My Carrier (1)" at bounding box center [1141, 431] width 89 height 32
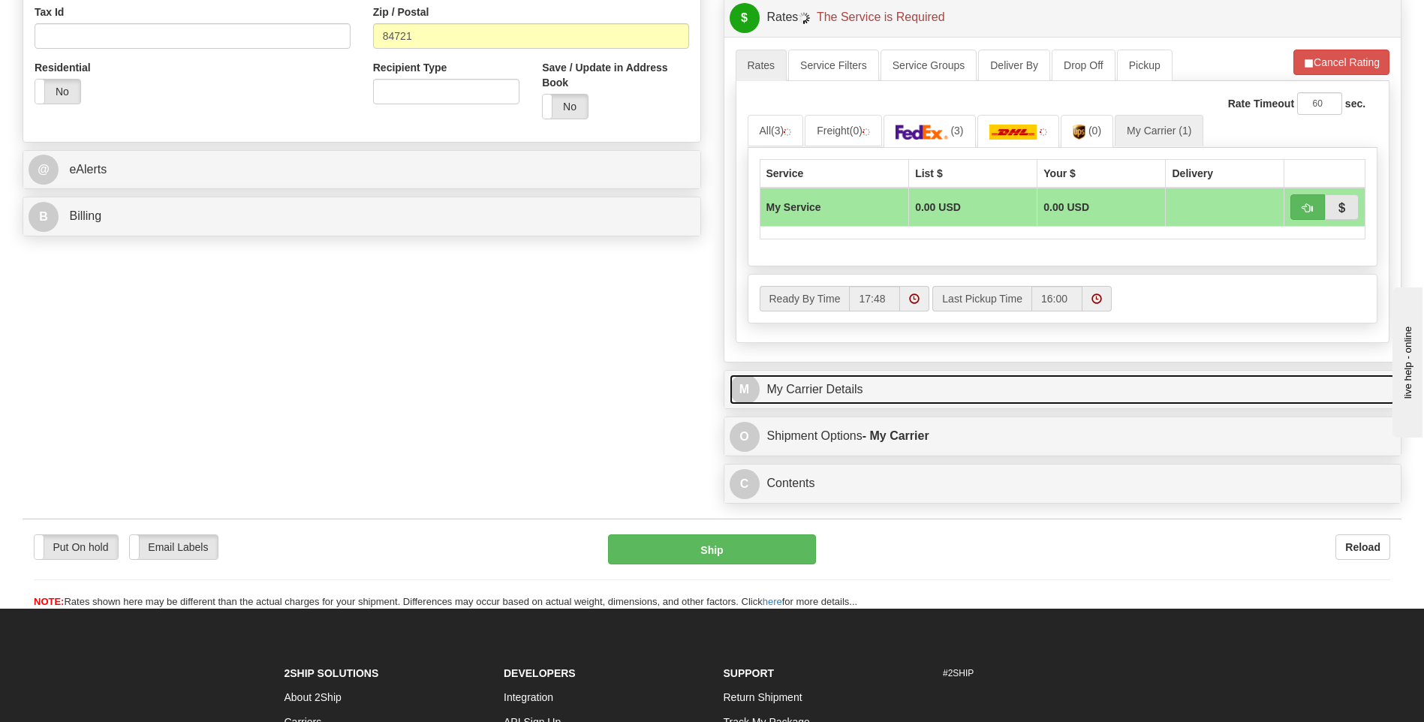
click at [904, 390] on link "M My Carrier Details" at bounding box center [1063, 390] width 667 height 31
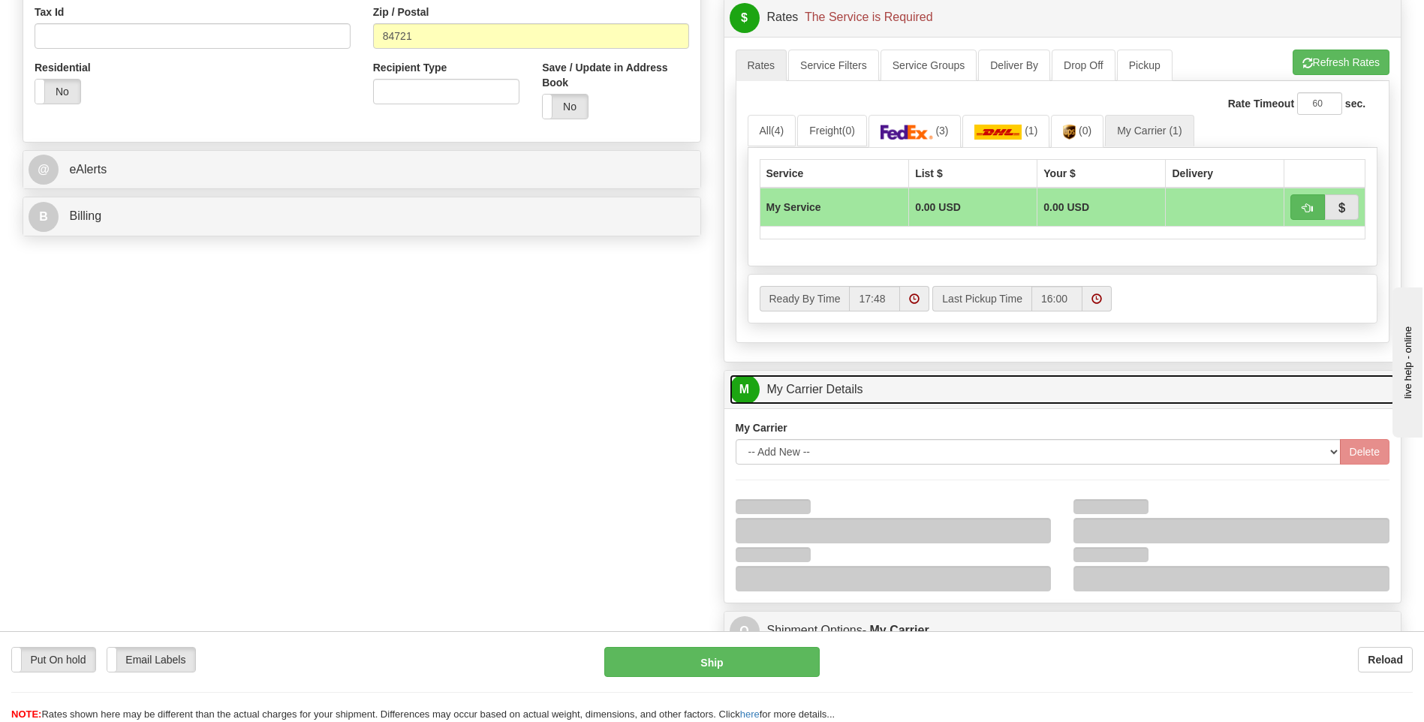
scroll to position [751, 0]
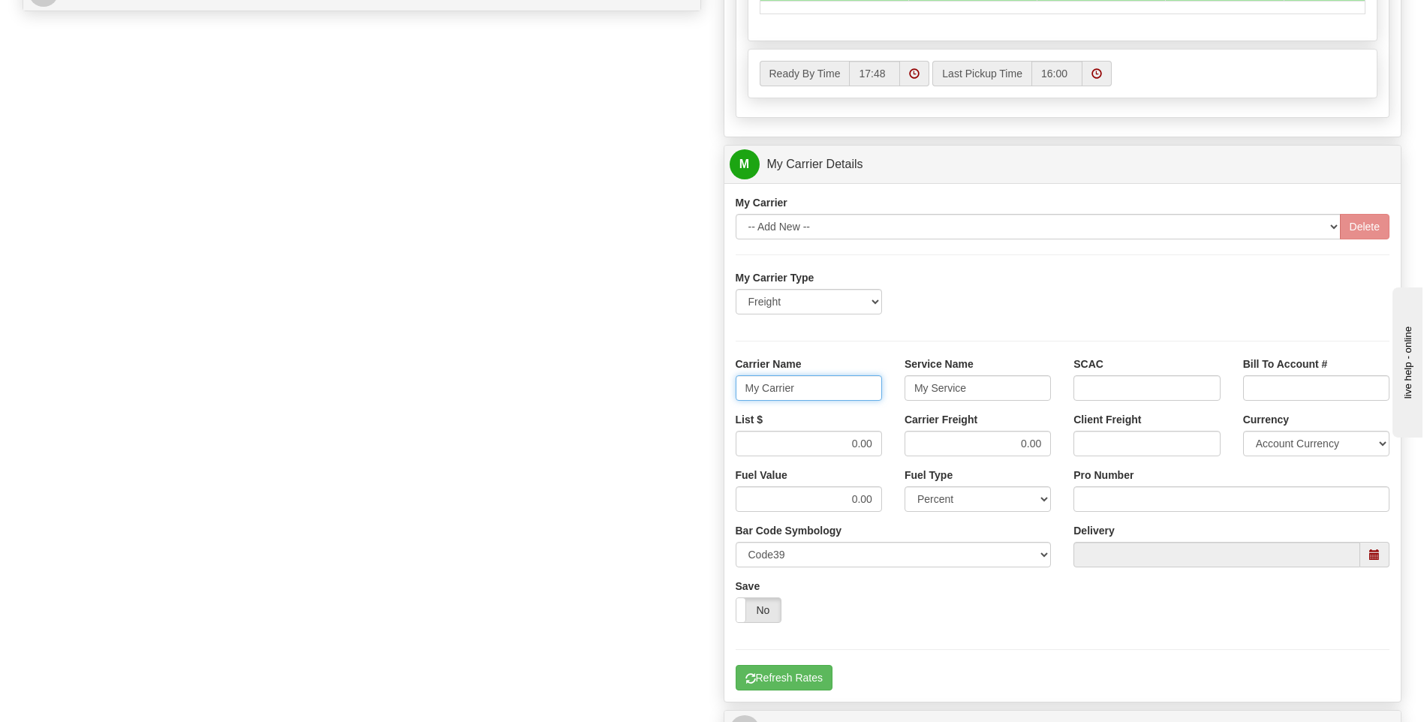
drag, startPoint x: 835, startPoint y: 396, endPoint x: 758, endPoint y: 399, distance: 77.4
click at [758, 399] on input "My Carrier" at bounding box center [809, 388] width 146 height 26
click at [754, 399] on input "My Carrier" at bounding box center [809, 388] width 146 height 26
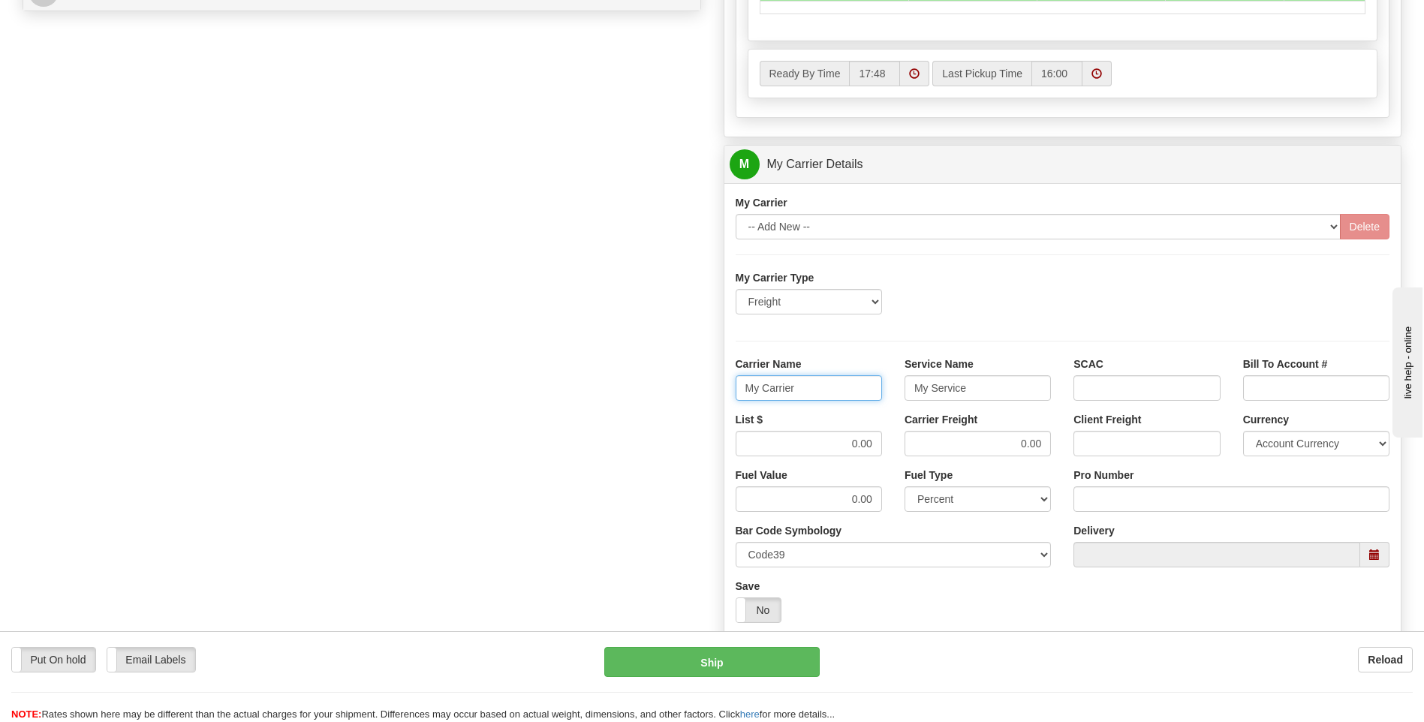
drag, startPoint x: 783, startPoint y: 388, endPoint x: 735, endPoint y: 388, distance: 48.1
click at [736, 388] on input "My Carrier" at bounding box center [809, 388] width 146 height 26
type input "XPO"
type input "LTL"
drag, startPoint x: 837, startPoint y: 442, endPoint x: 884, endPoint y: 445, distance: 47.4
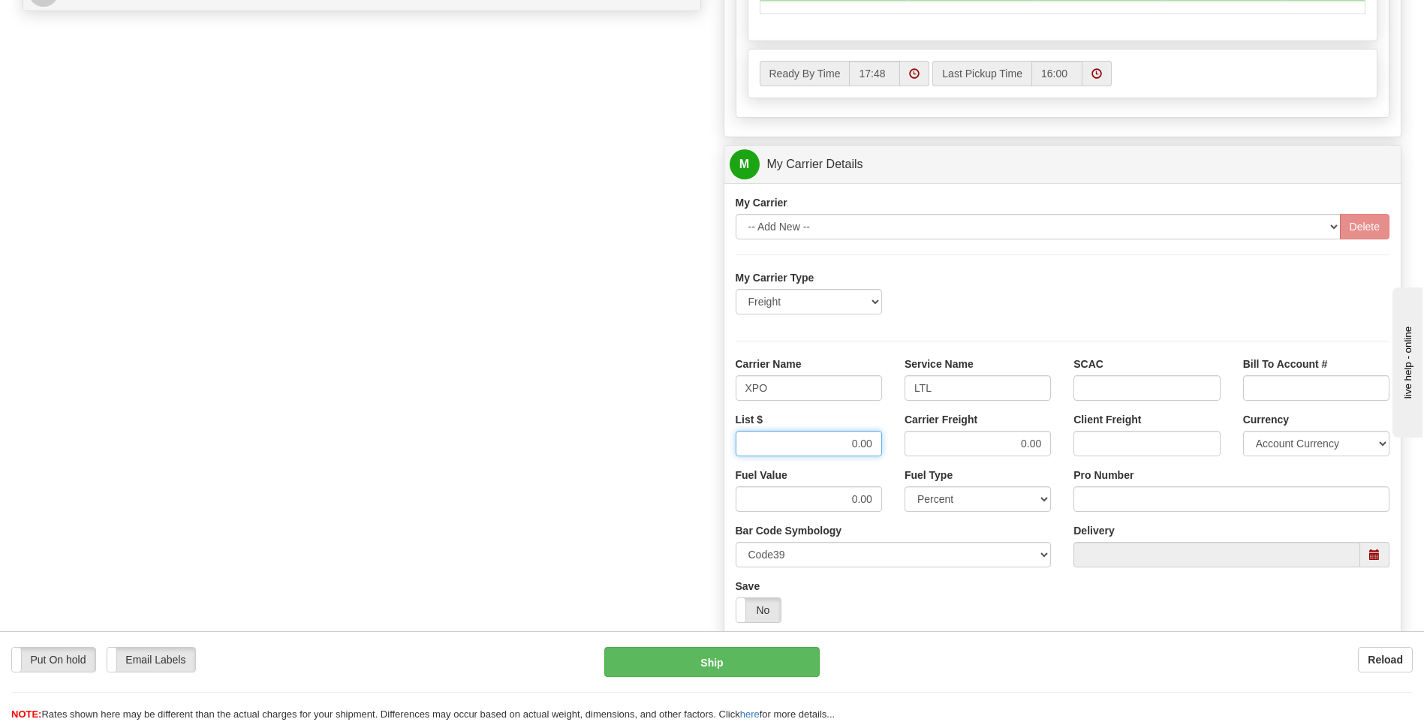
click at [884, 445] on div "List $ 0.00" at bounding box center [809, 440] width 169 height 56
type input "385"
click at [1107, 499] on input "Pro Number" at bounding box center [1232, 500] width 316 height 26
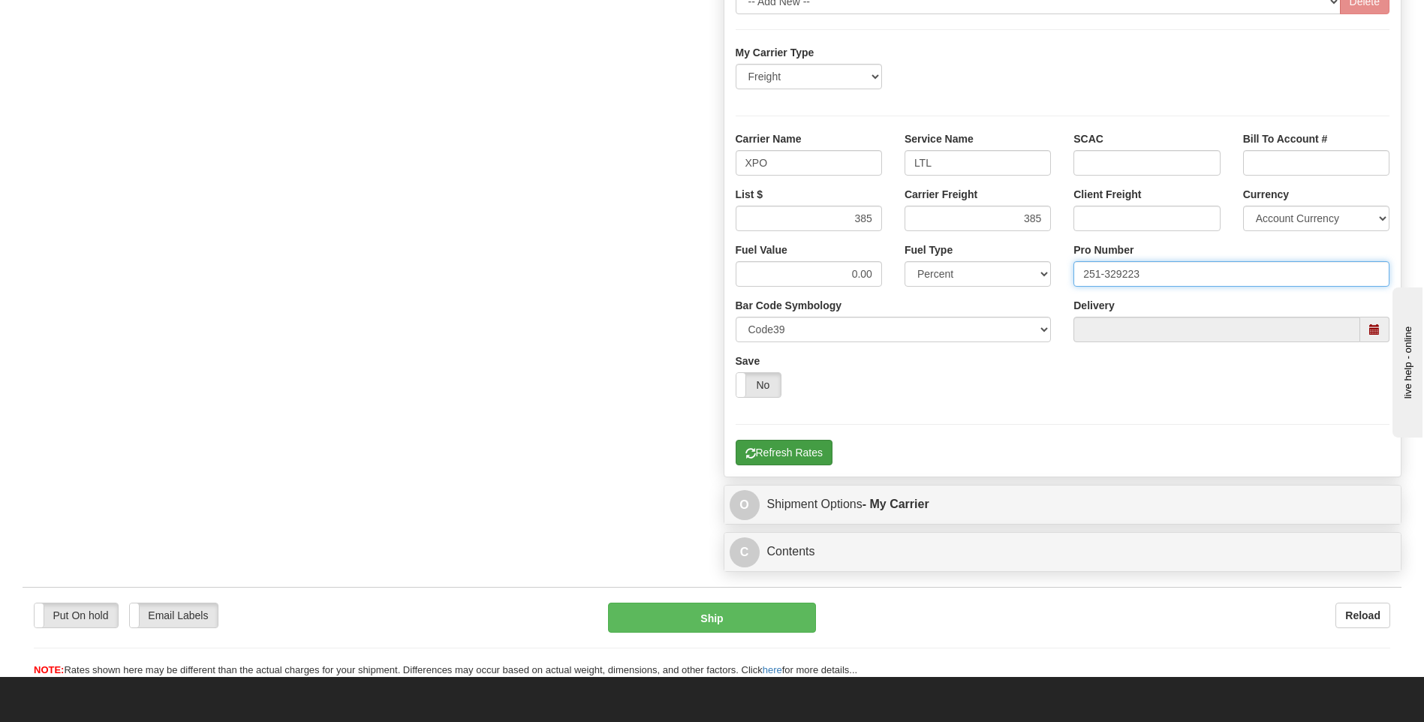
type input "251-329223"
click at [777, 461] on button "Refresh Rates" at bounding box center [784, 453] width 97 height 26
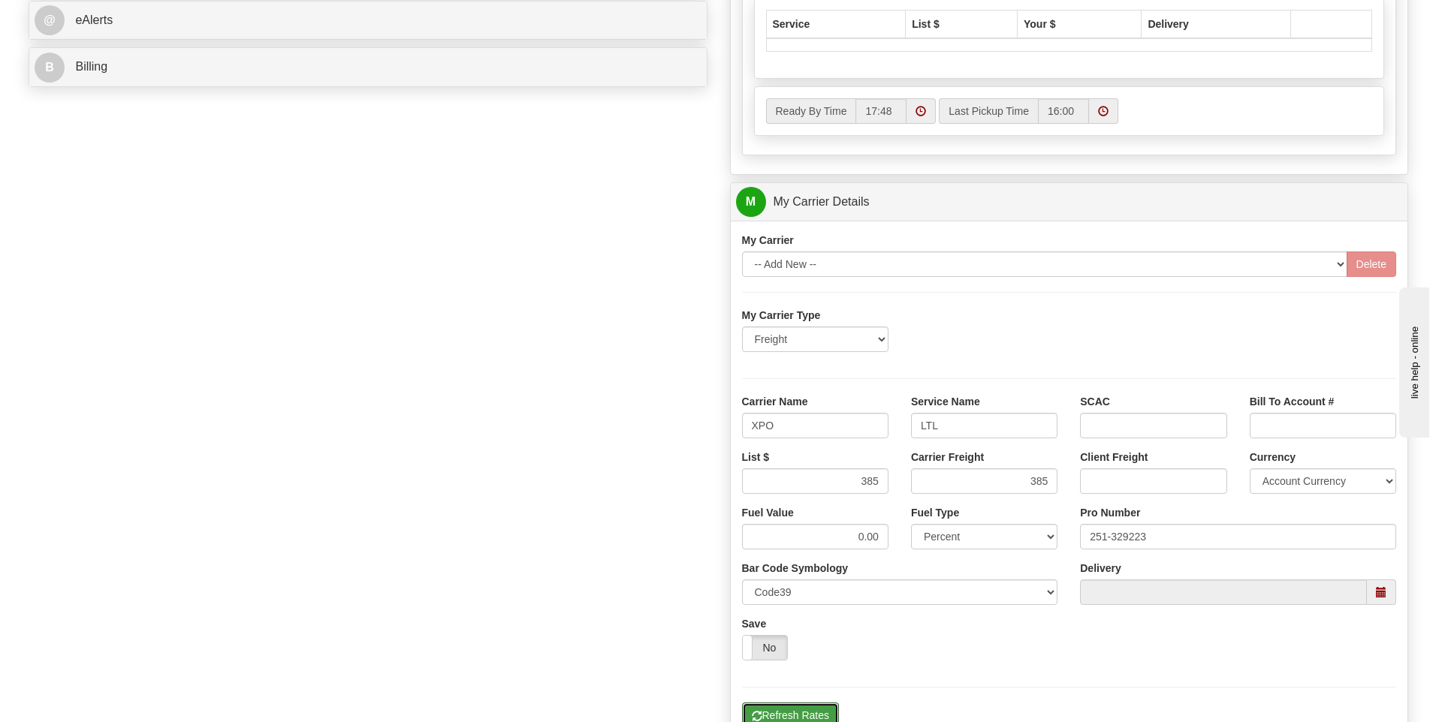
scroll to position [412, 0]
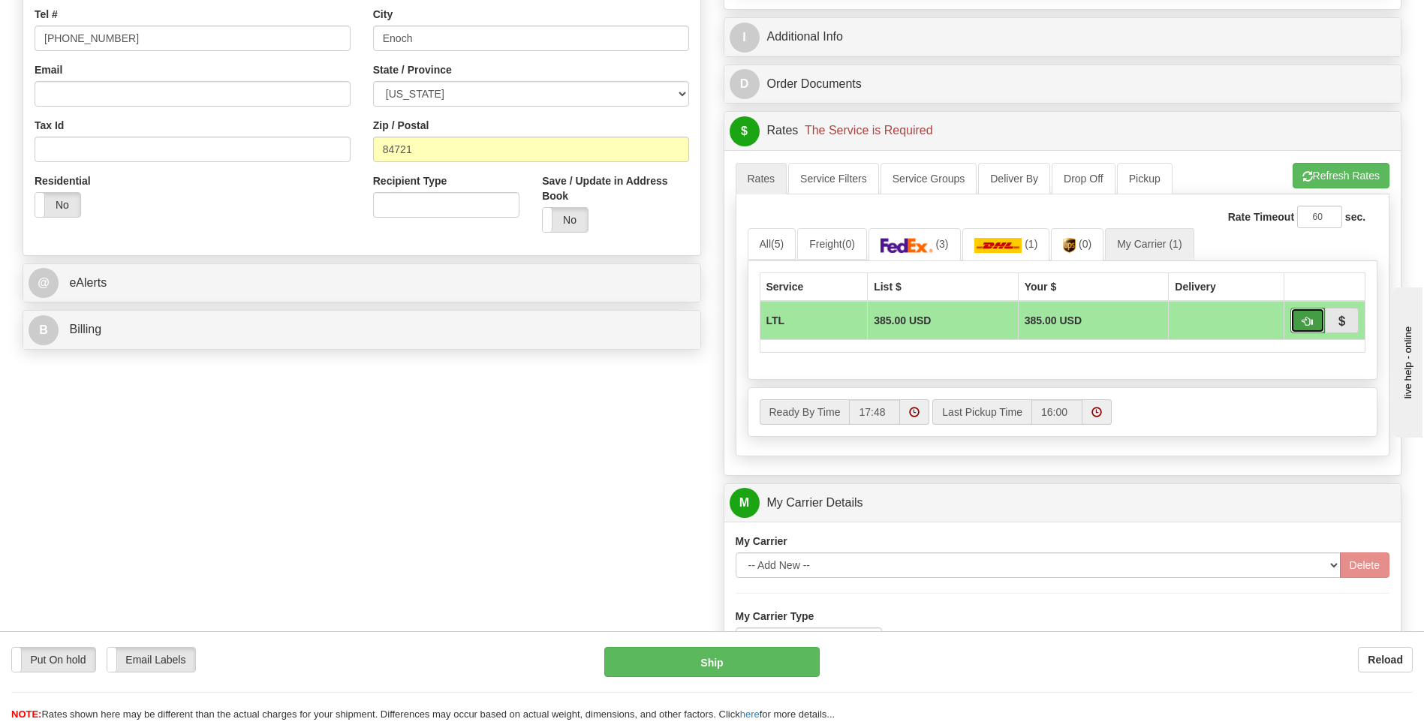
click at [1301, 322] on button "button" at bounding box center [1308, 321] width 35 height 26
type input "00"
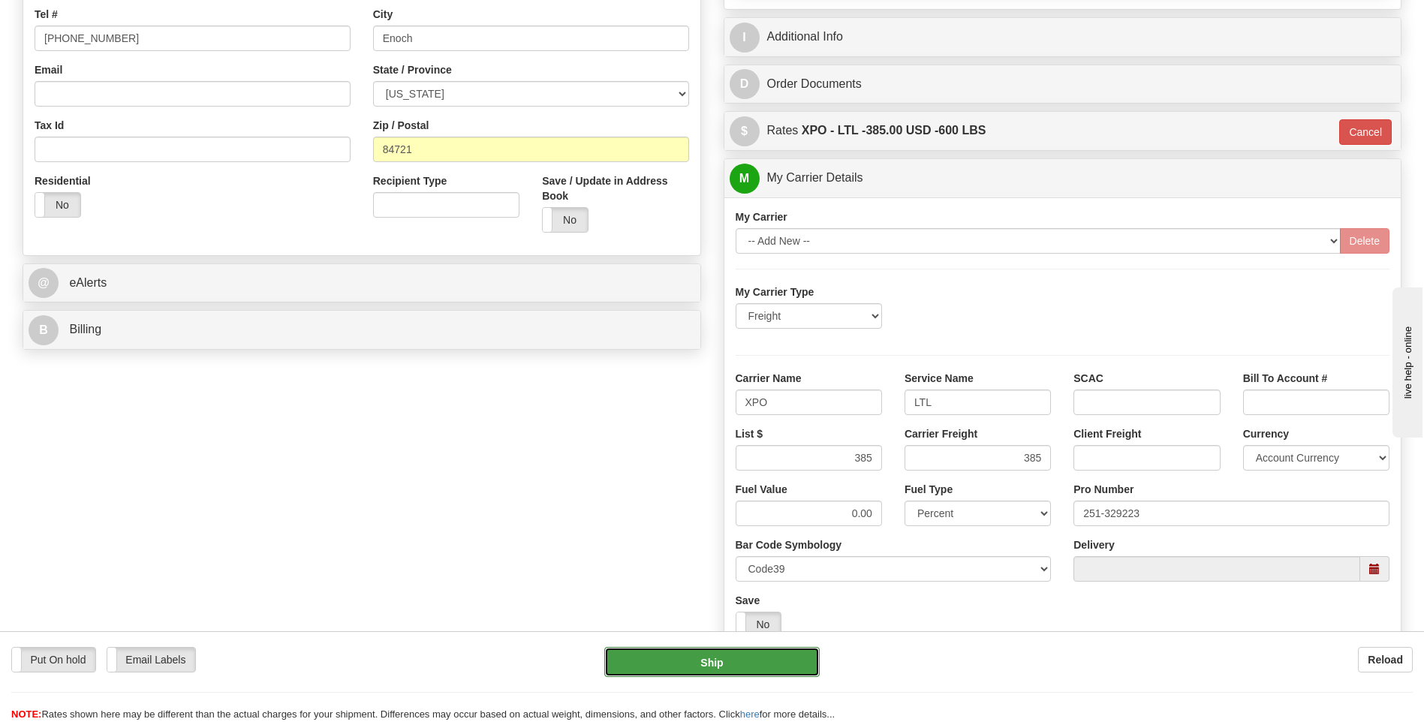
click at [725, 660] on button "Ship" at bounding box center [711, 662] width 215 height 30
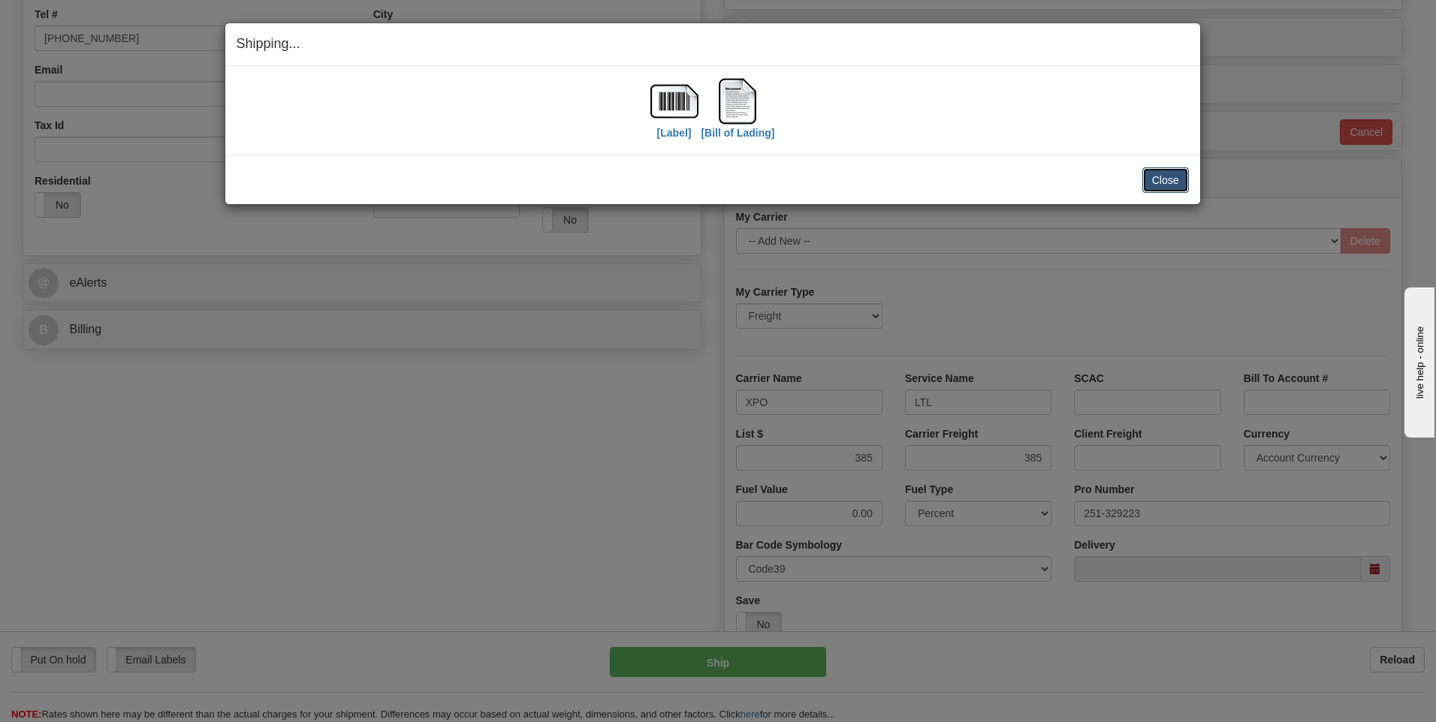
click at [1157, 188] on button "Close" at bounding box center [1165, 180] width 47 height 26
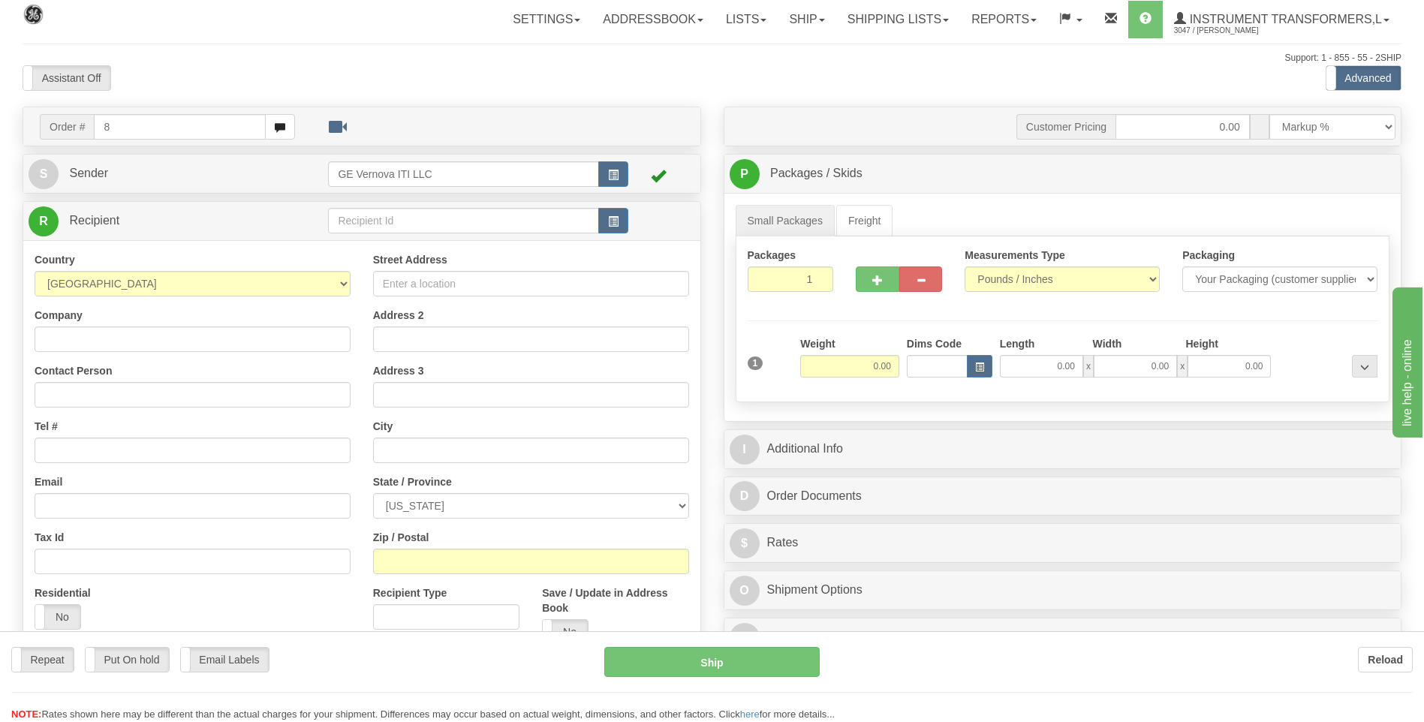
type input "8"
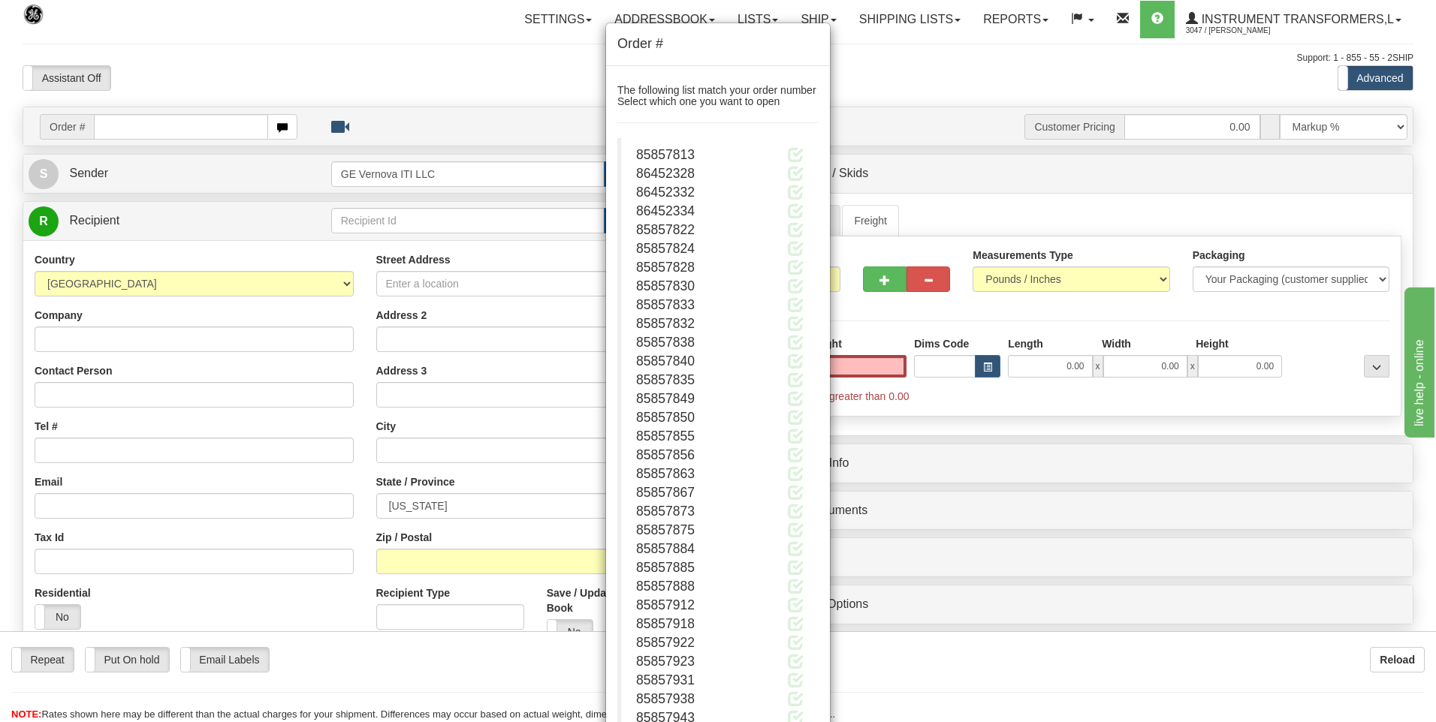
type input "0.00"
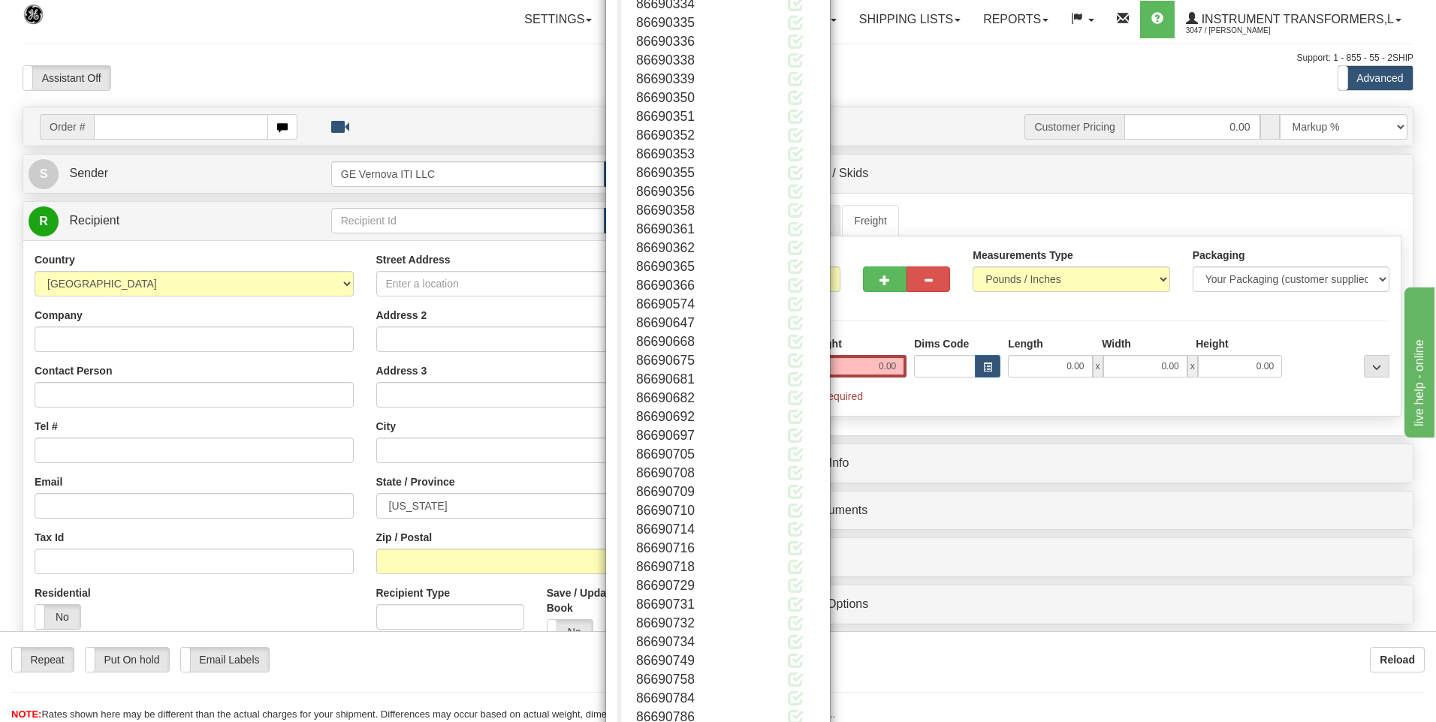
scroll to position [196734, 0]
click at [791, 665] on button "Close" at bounding box center [795, 675] width 47 height 26
click at [790, 676] on button "Close" at bounding box center [795, 675] width 47 height 26
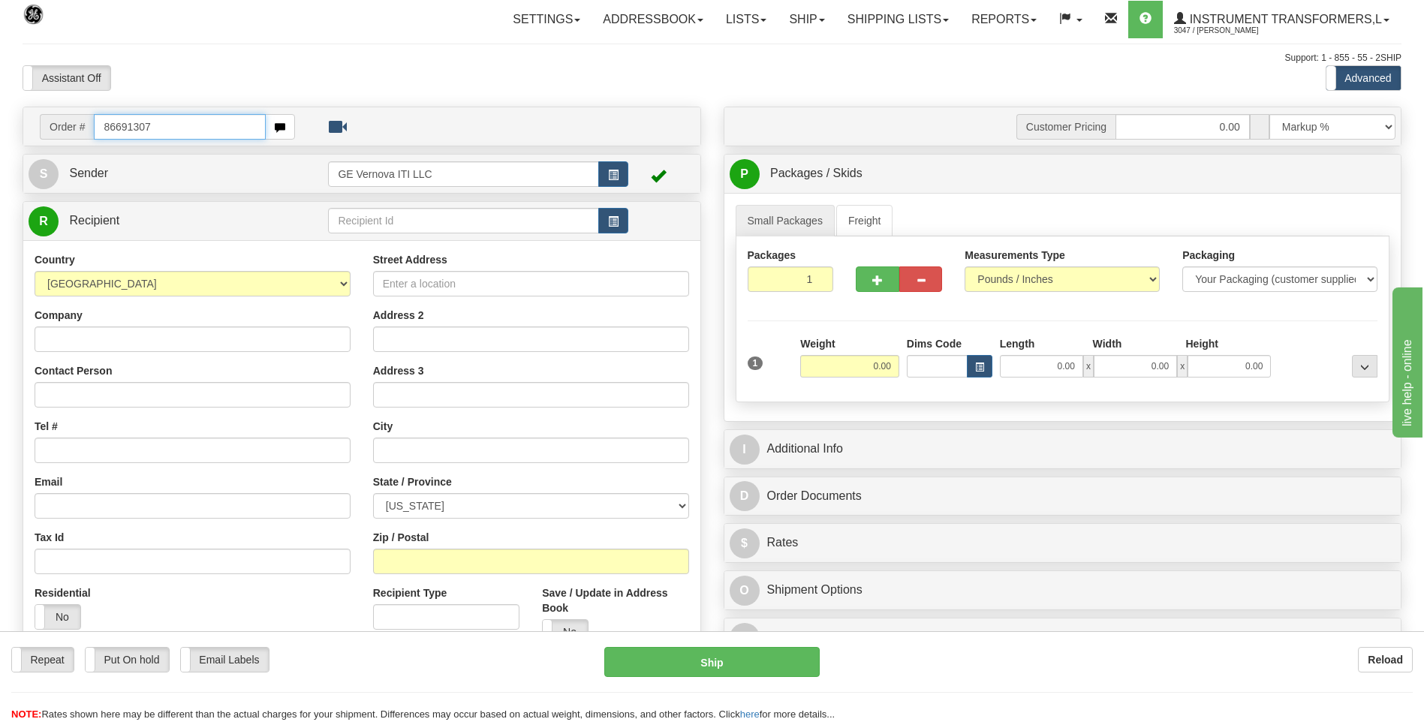
type input "86691307"
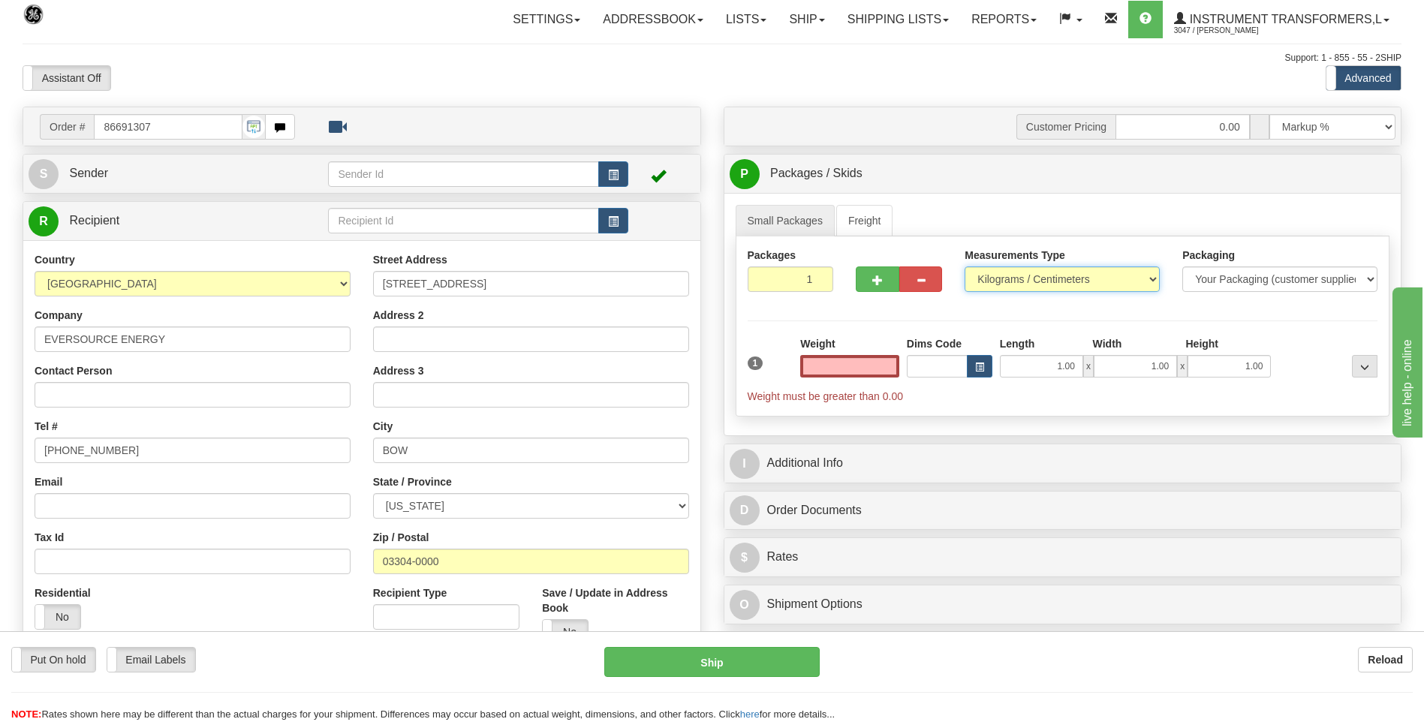
type input "0.00"
click at [990, 278] on select "Pounds / Inches Kilograms / Centimeters" at bounding box center [1062, 280] width 195 height 26
select select "0"
click at [965, 267] on select "Pounds / Inches Kilograms / Centimeters" at bounding box center [1062, 280] width 195 height 26
click at [896, 369] on input "0.00" at bounding box center [849, 366] width 99 height 23
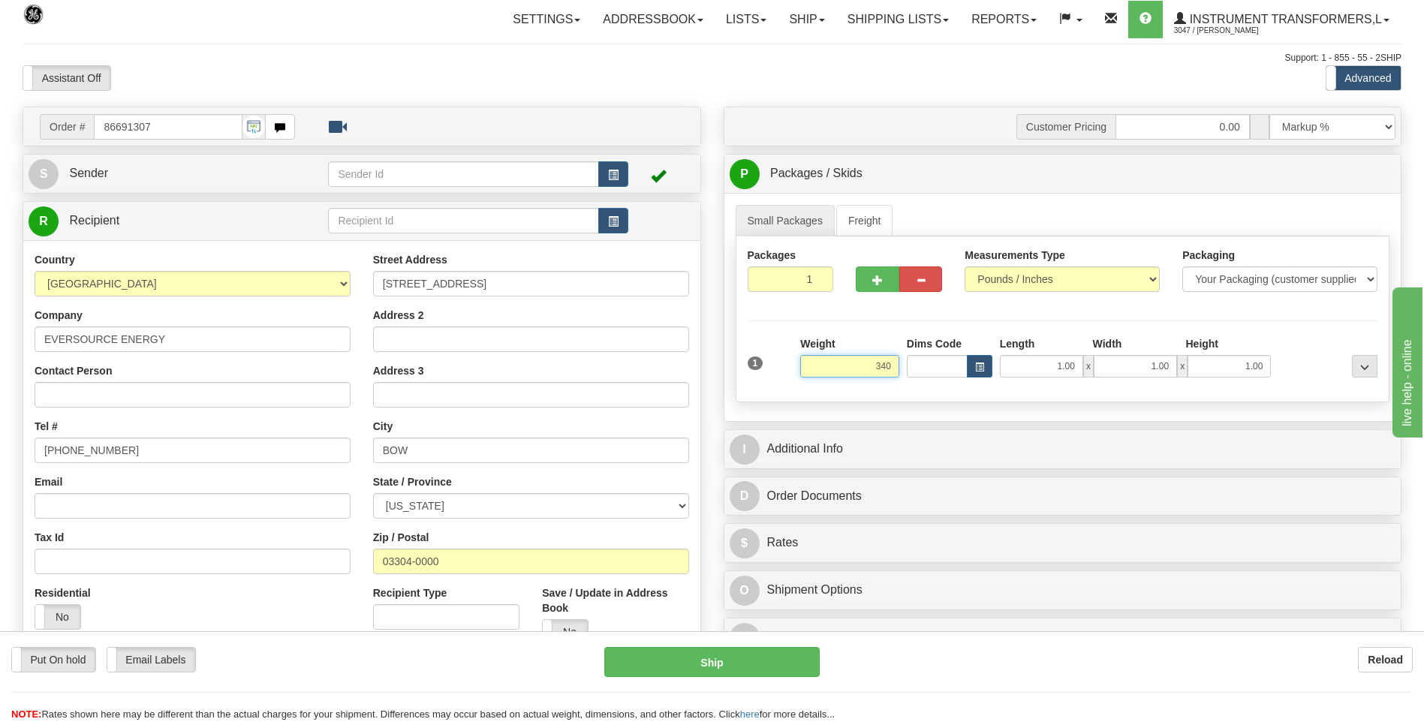
click button "Delete" at bounding box center [0, 0] width 0 height 0
type input "340.00"
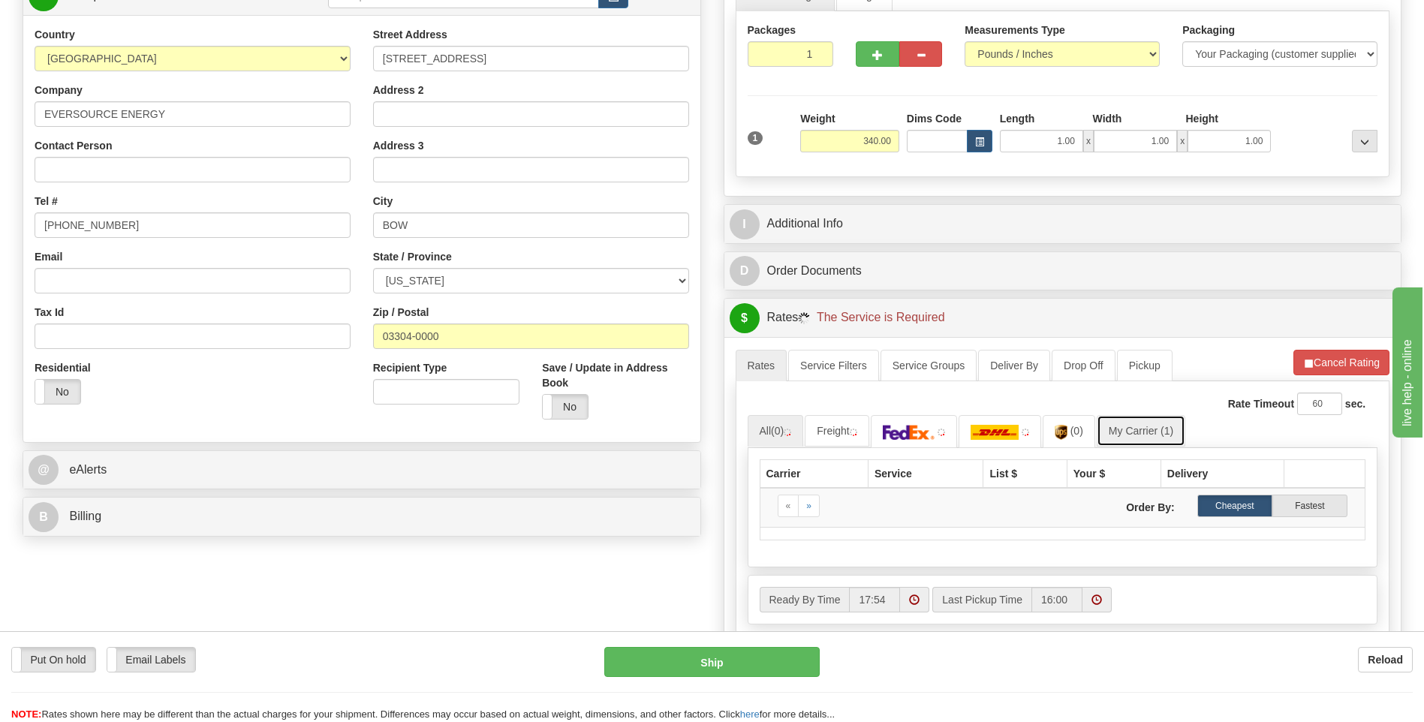
click at [1171, 439] on link "My Carrier (1)" at bounding box center [1141, 431] width 89 height 32
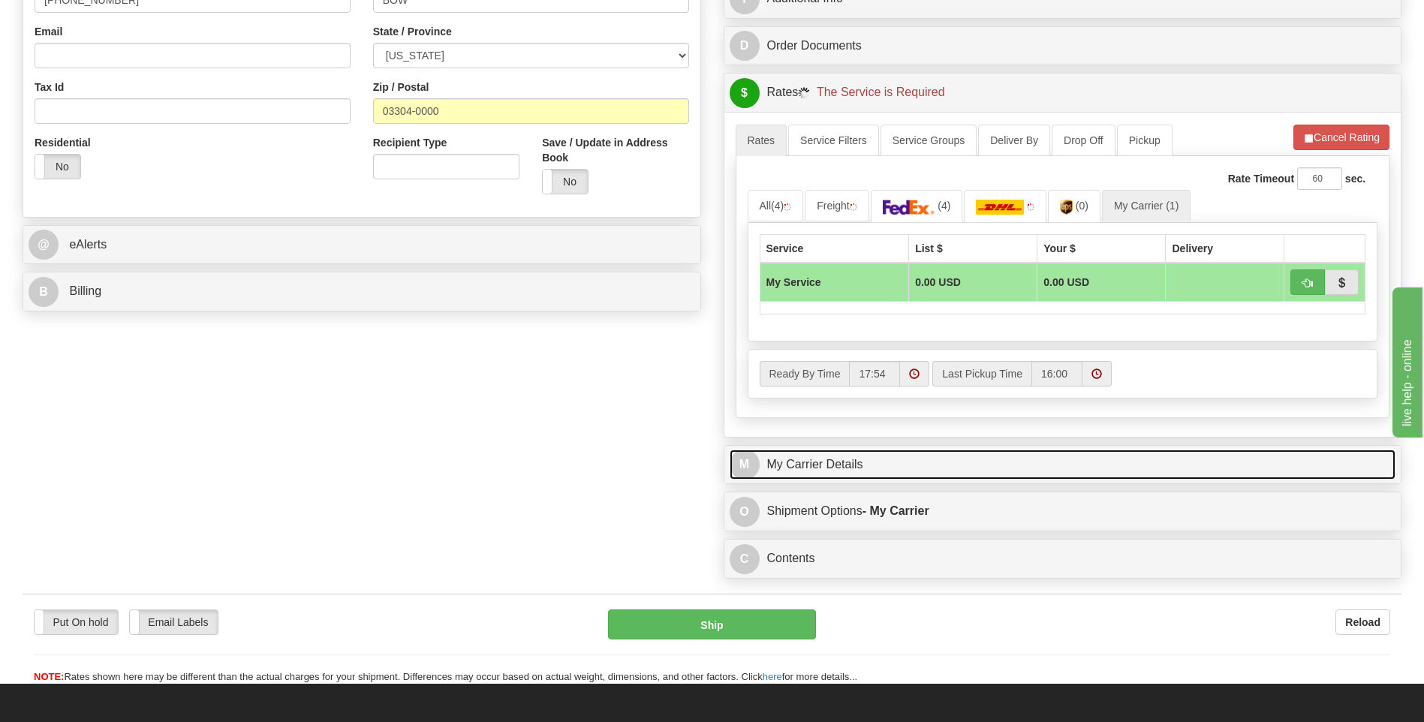
click at [901, 466] on link "M My Carrier Details" at bounding box center [1063, 465] width 667 height 31
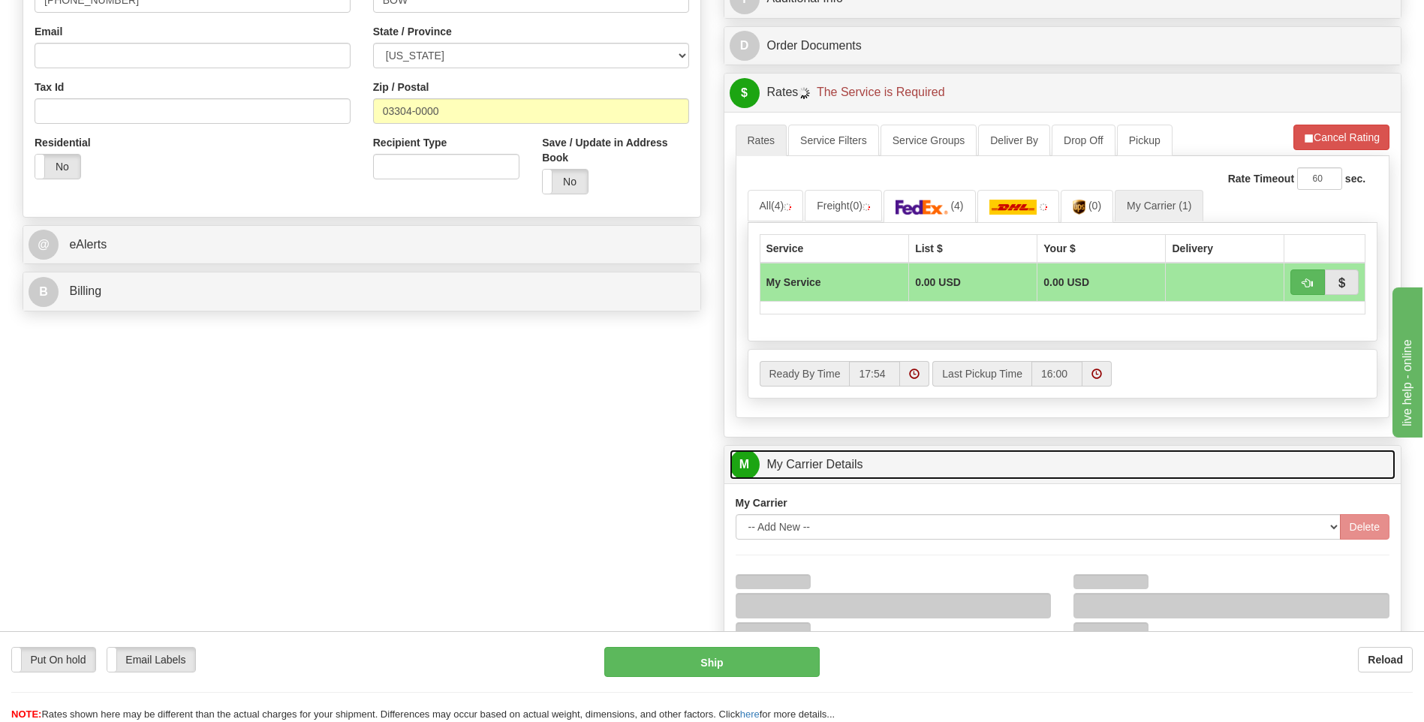
scroll to position [676, 0]
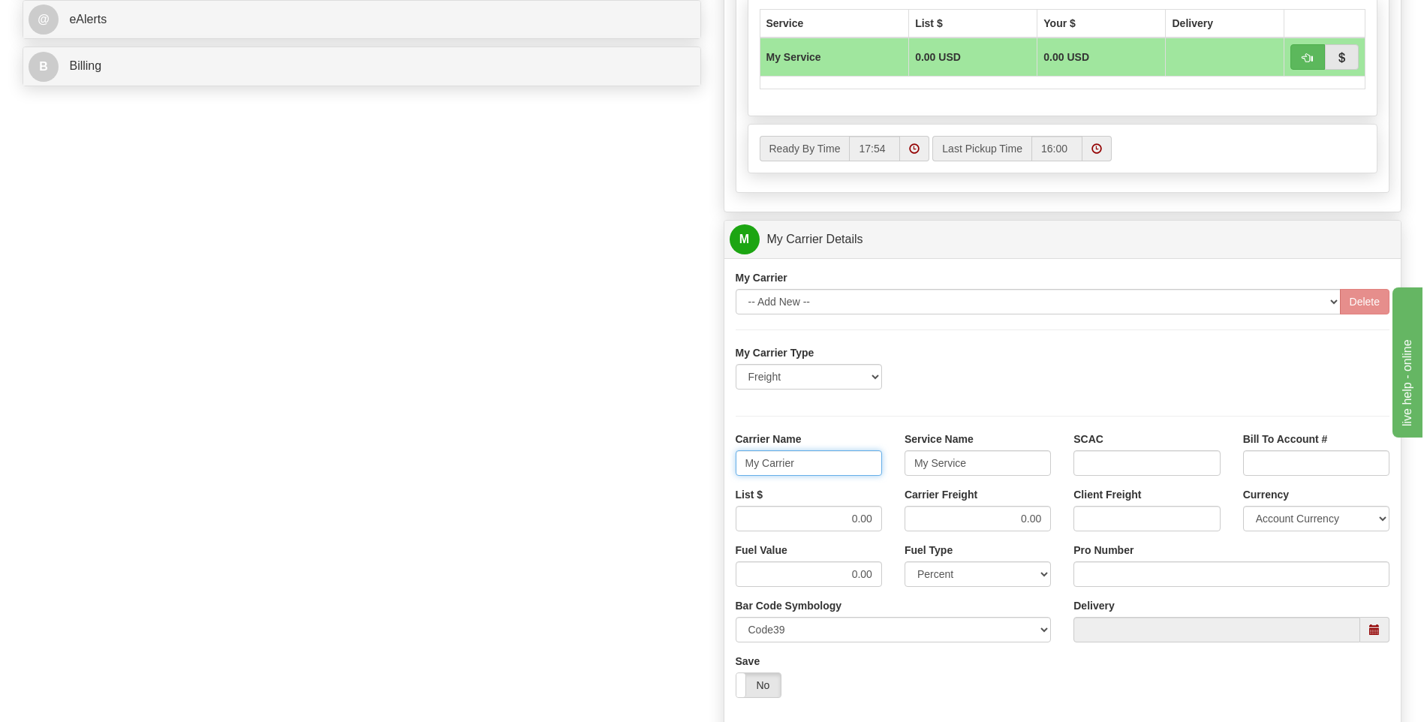
drag, startPoint x: 828, startPoint y: 469, endPoint x: 664, endPoint y: 462, distance: 164.6
click at [665, 462] on div "Order # 86691307 S Sender" at bounding box center [712, 155] width 1402 height 1449
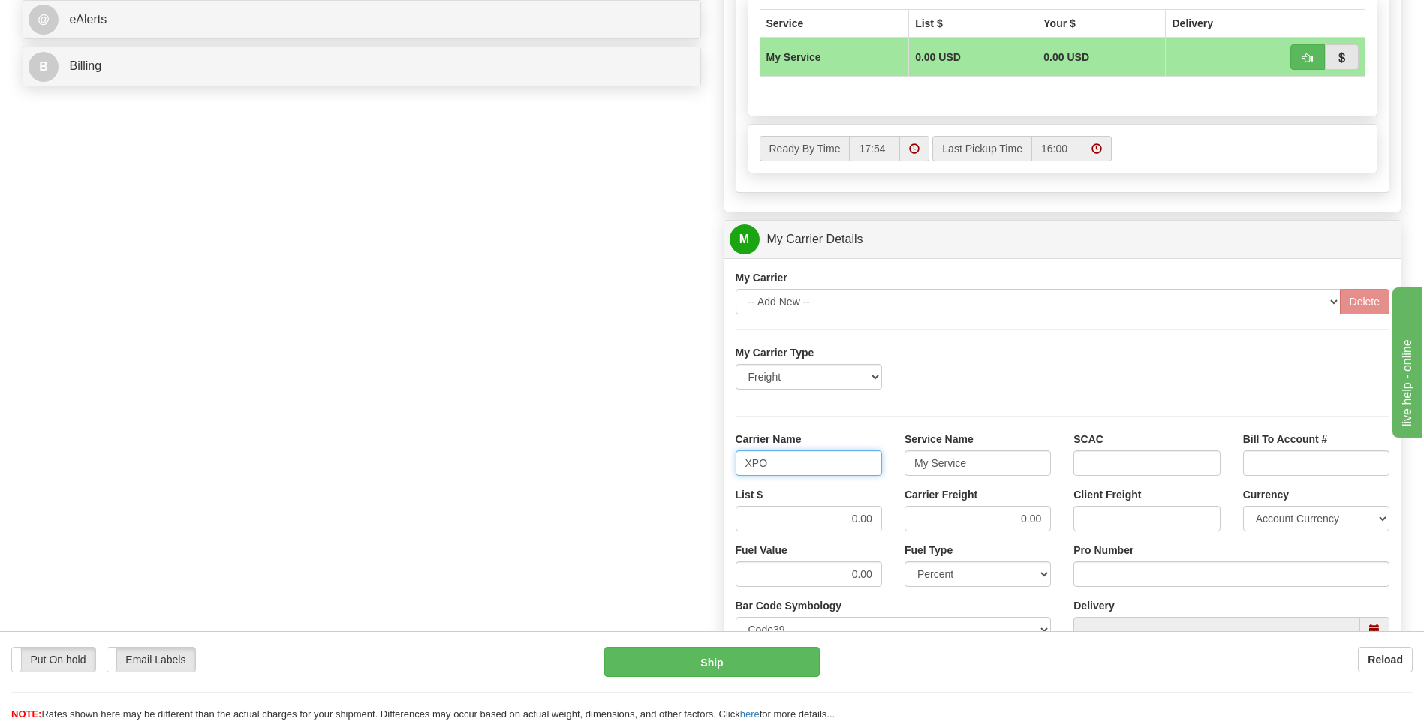
type input "XPO"
type input "LTL"
drag, startPoint x: 827, startPoint y: 513, endPoint x: 922, endPoint y: 523, distance: 95.9
click at [922, 523] on div "List $ 0.00 Carrier Freight 0.00 Client Freight Currency Account Currency ARN A…" at bounding box center [1063, 515] width 677 height 56
type input "385"
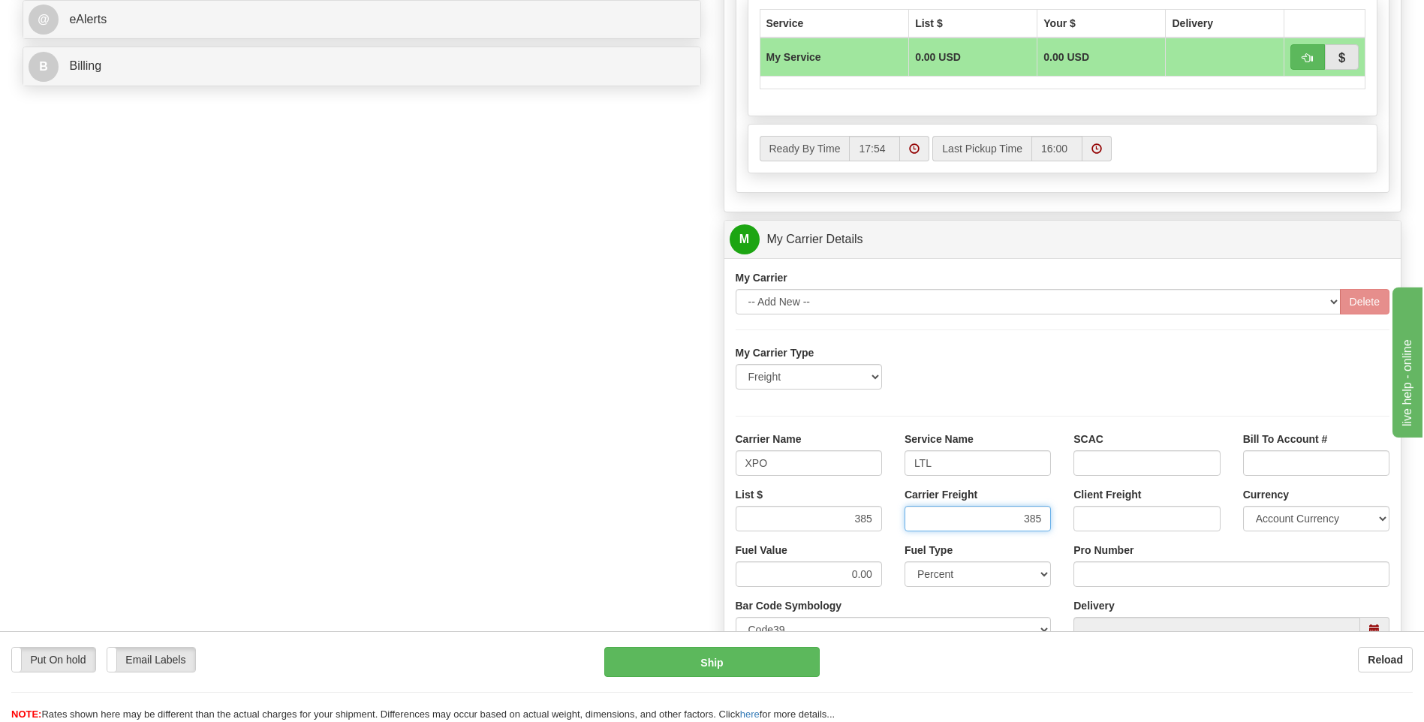
type input "385"
click at [1110, 577] on input "Pro Number" at bounding box center [1232, 575] width 316 height 26
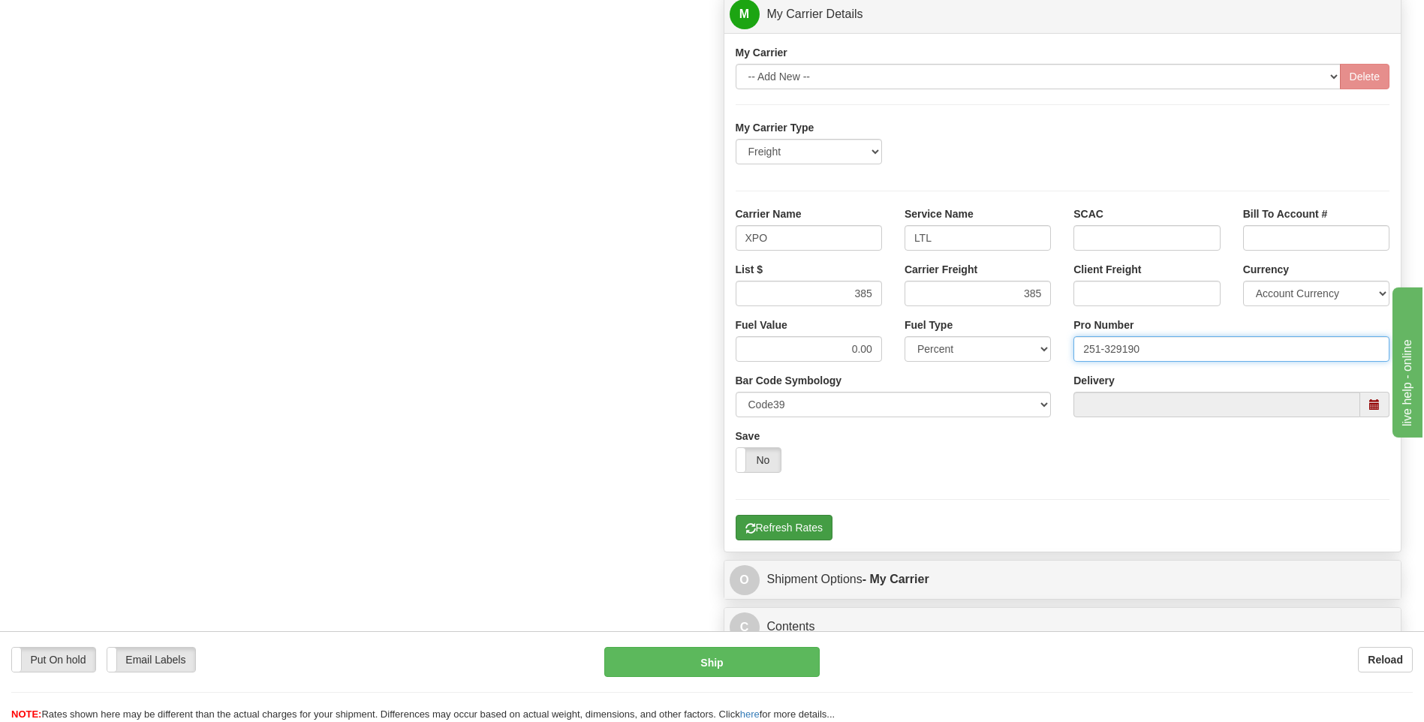
type input "251-329190"
click at [790, 532] on button "Refresh Rates" at bounding box center [784, 528] width 97 height 26
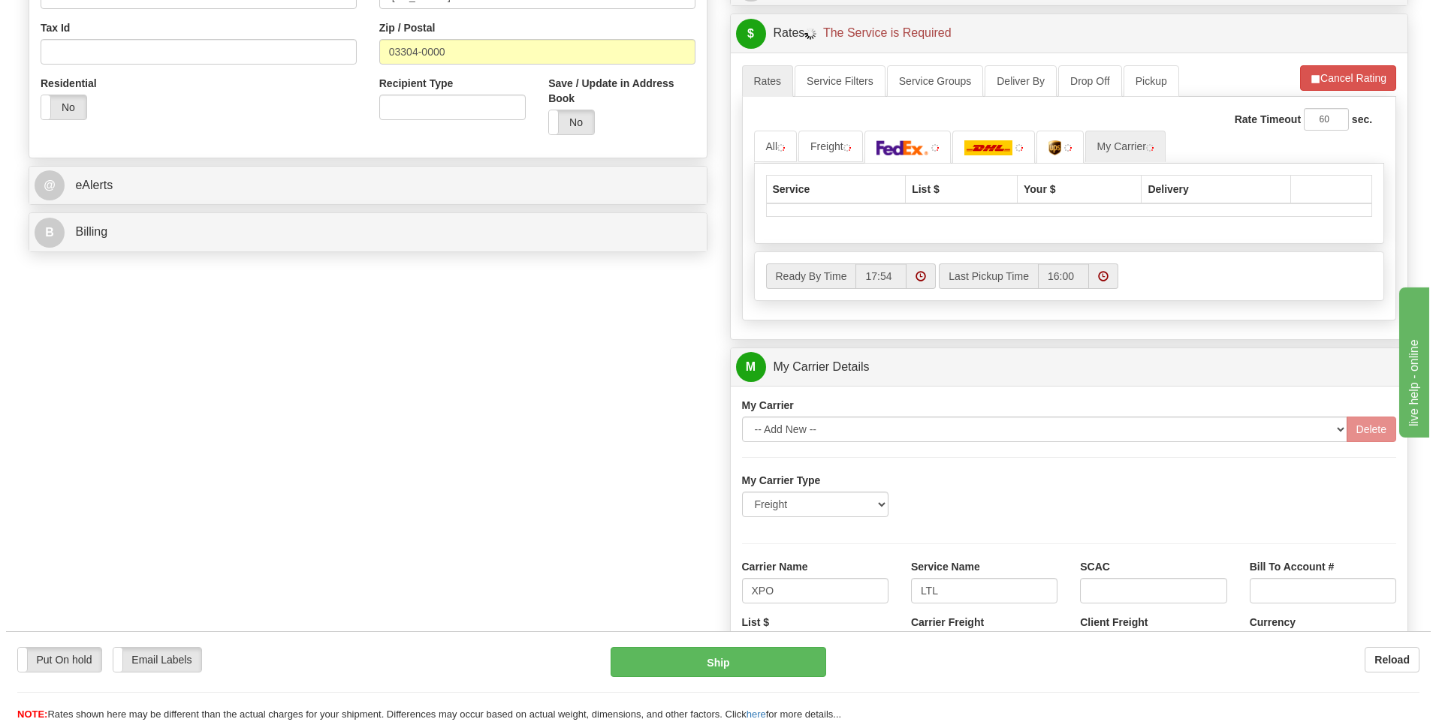
scroll to position [262, 0]
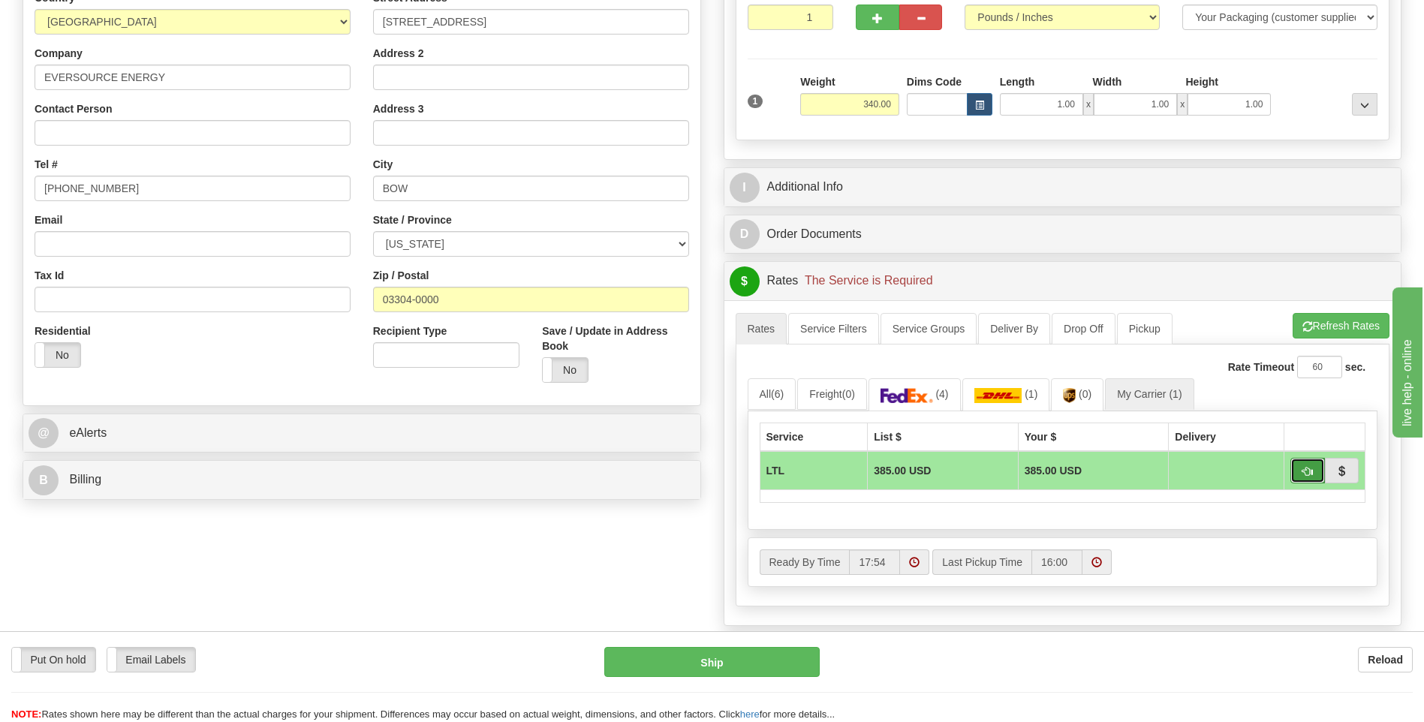
click at [1301, 469] on button "button" at bounding box center [1308, 471] width 35 height 26
type input "00"
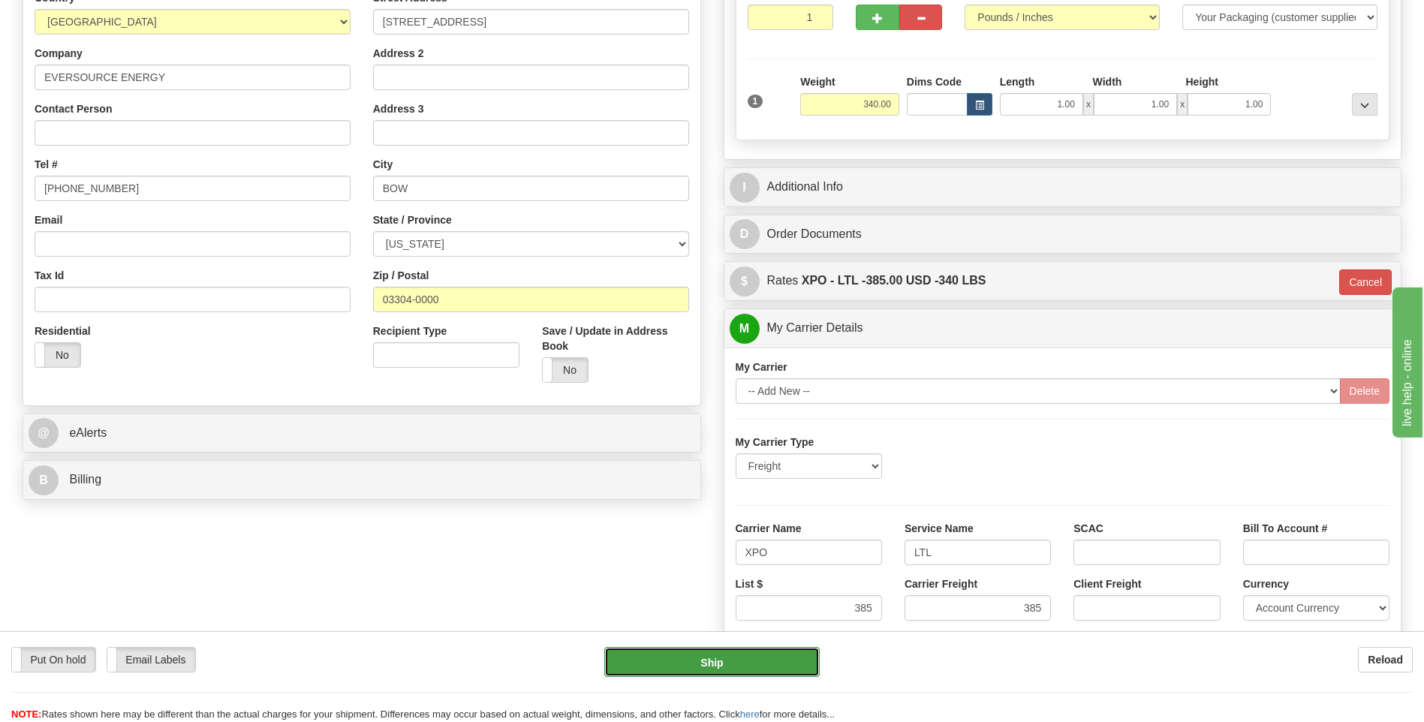
click at [755, 657] on button "Ship" at bounding box center [711, 662] width 215 height 30
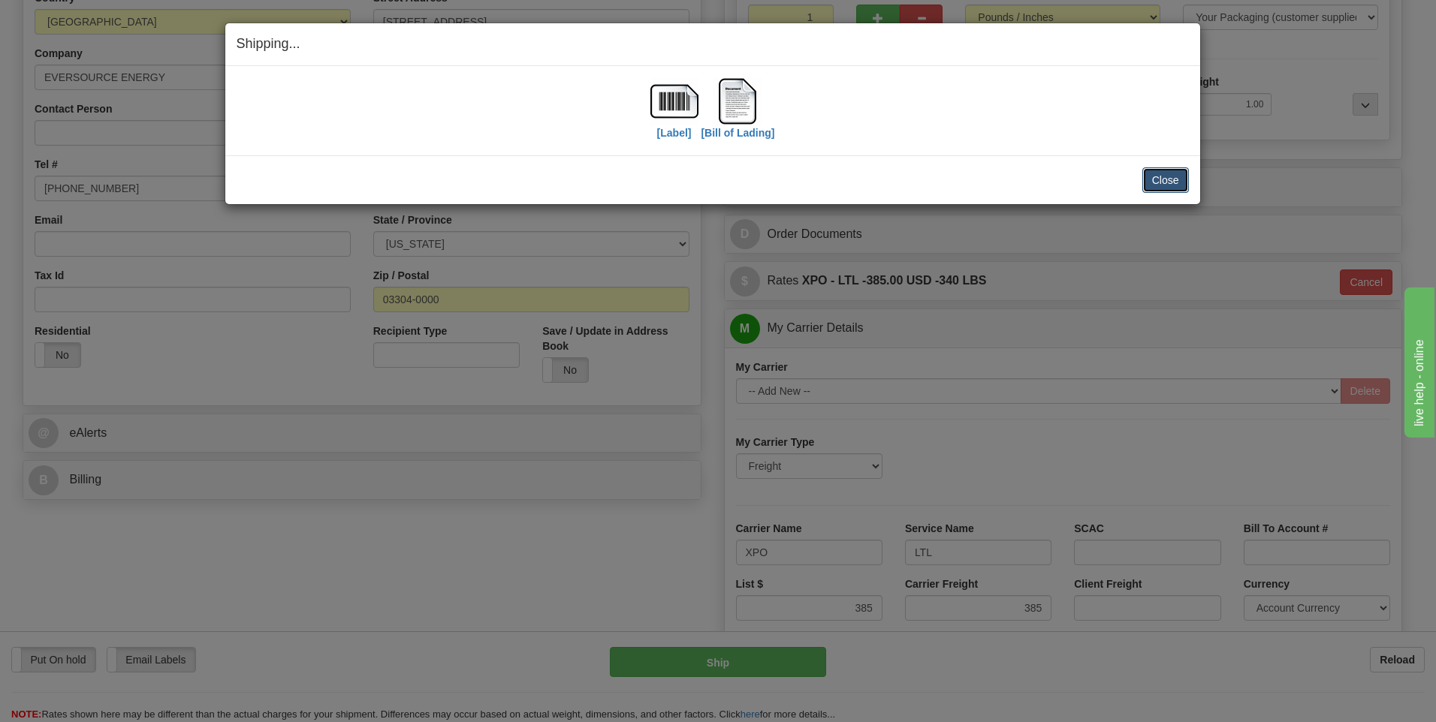
click at [1151, 175] on button "Close" at bounding box center [1165, 180] width 47 height 26
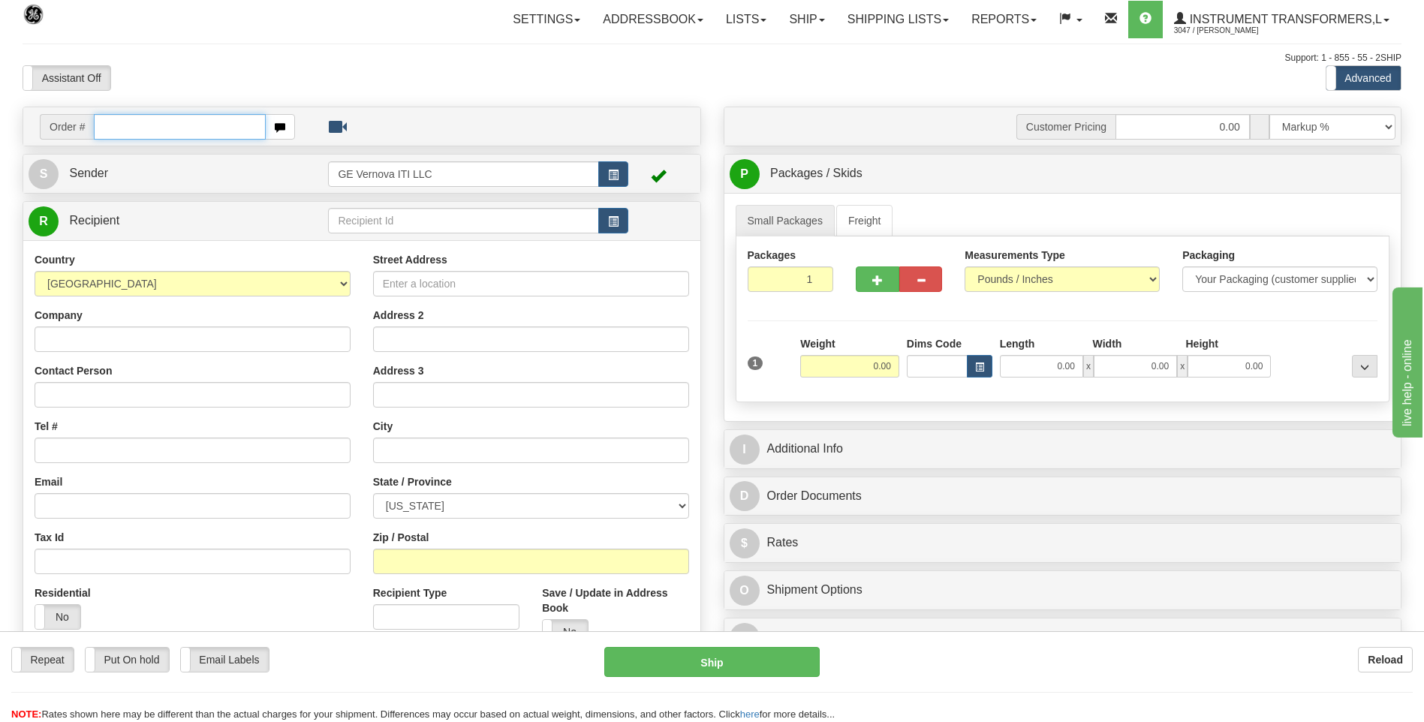
click at [209, 129] on input "text" at bounding box center [179, 127] width 171 height 26
type input "86691325"
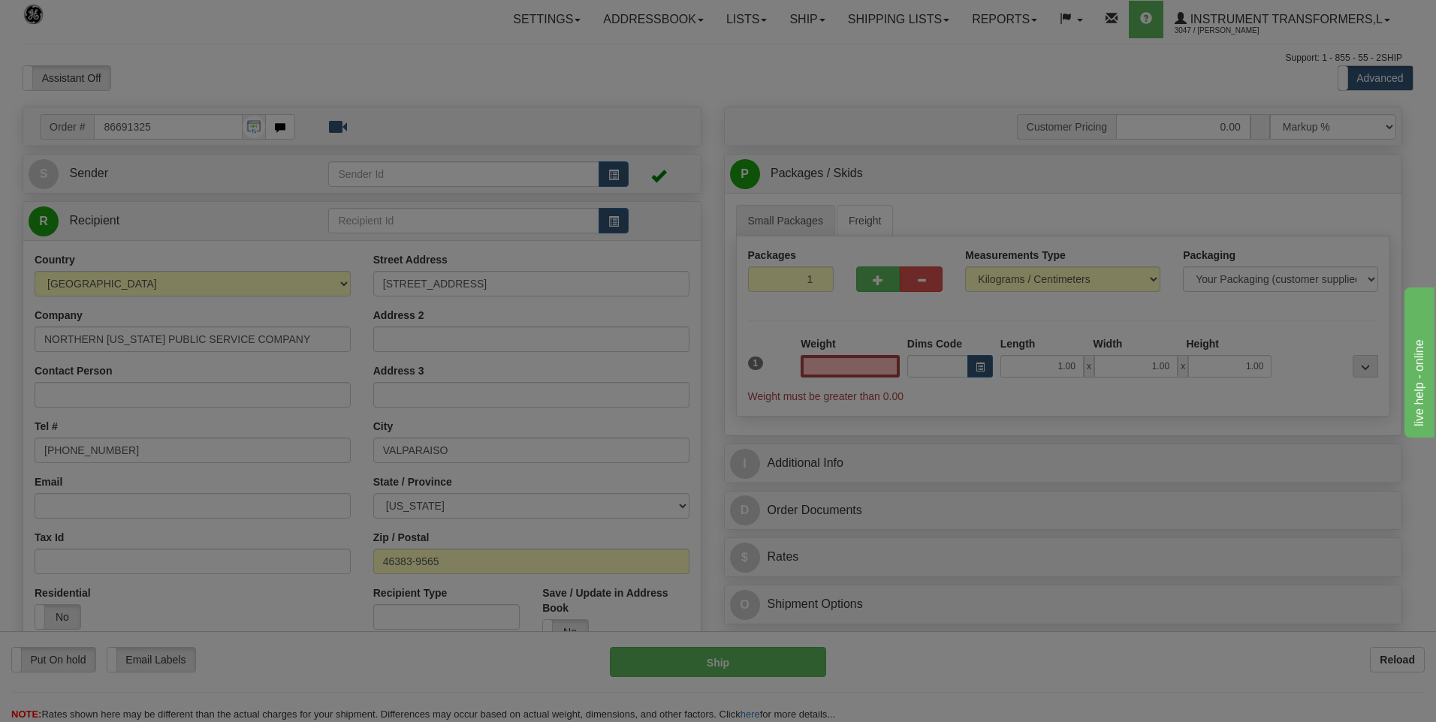
click button "Delete" at bounding box center [0, 0] width 0 height 0
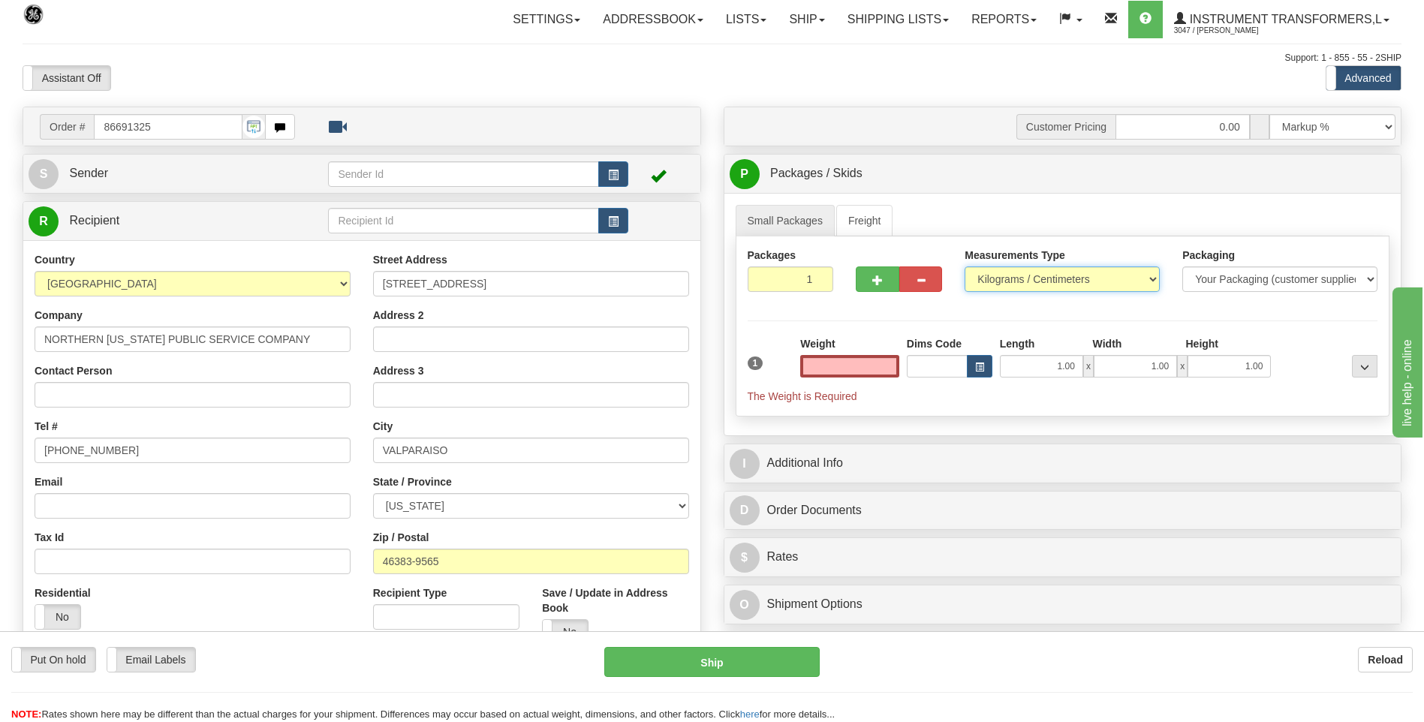
type input "0.00"
drag, startPoint x: 1014, startPoint y: 279, endPoint x: 1014, endPoint y: 286, distance: 7.5
click at [1014, 279] on select "Pounds / Inches Kilograms / Centimeters" at bounding box center [1062, 280] width 195 height 26
select select "0"
click at [965, 267] on select "Pounds / Inches Kilograms / Centimeters" at bounding box center [1062, 280] width 195 height 26
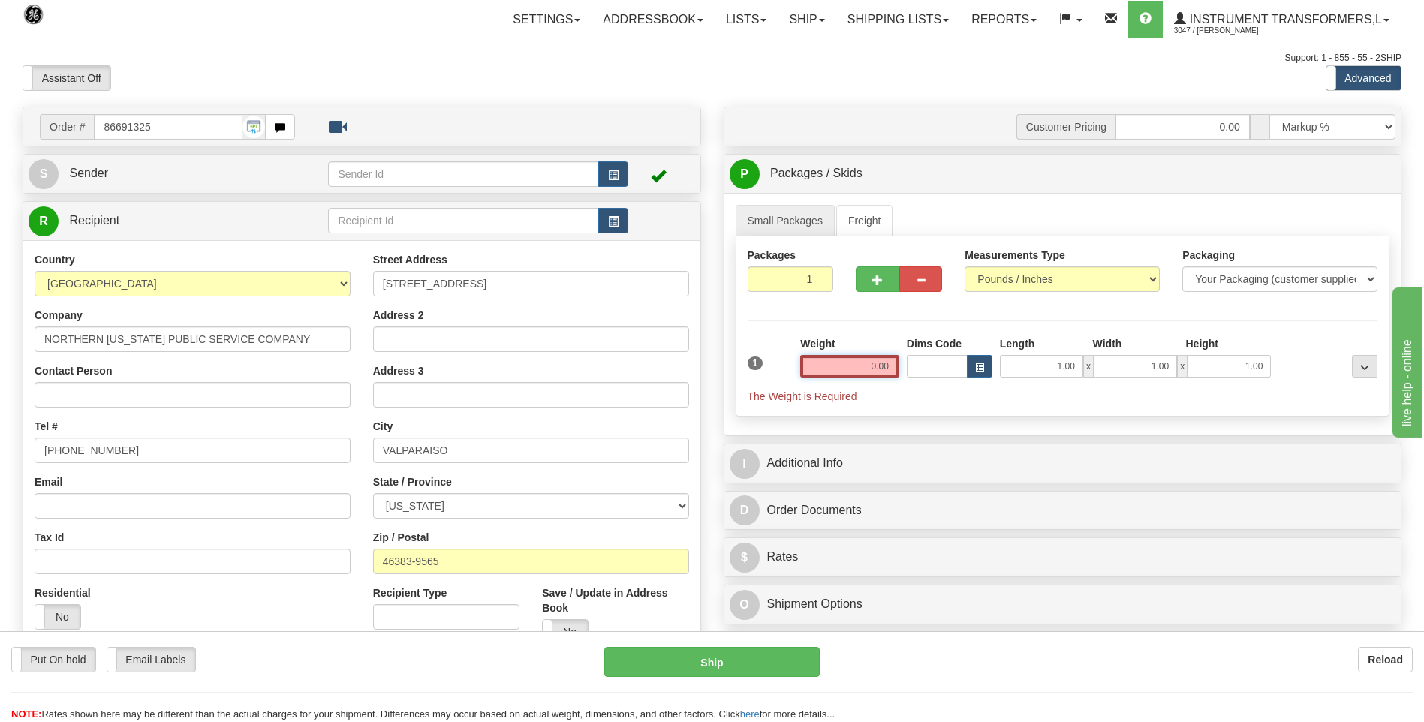
click at [895, 364] on input "0.00" at bounding box center [849, 366] width 99 height 23
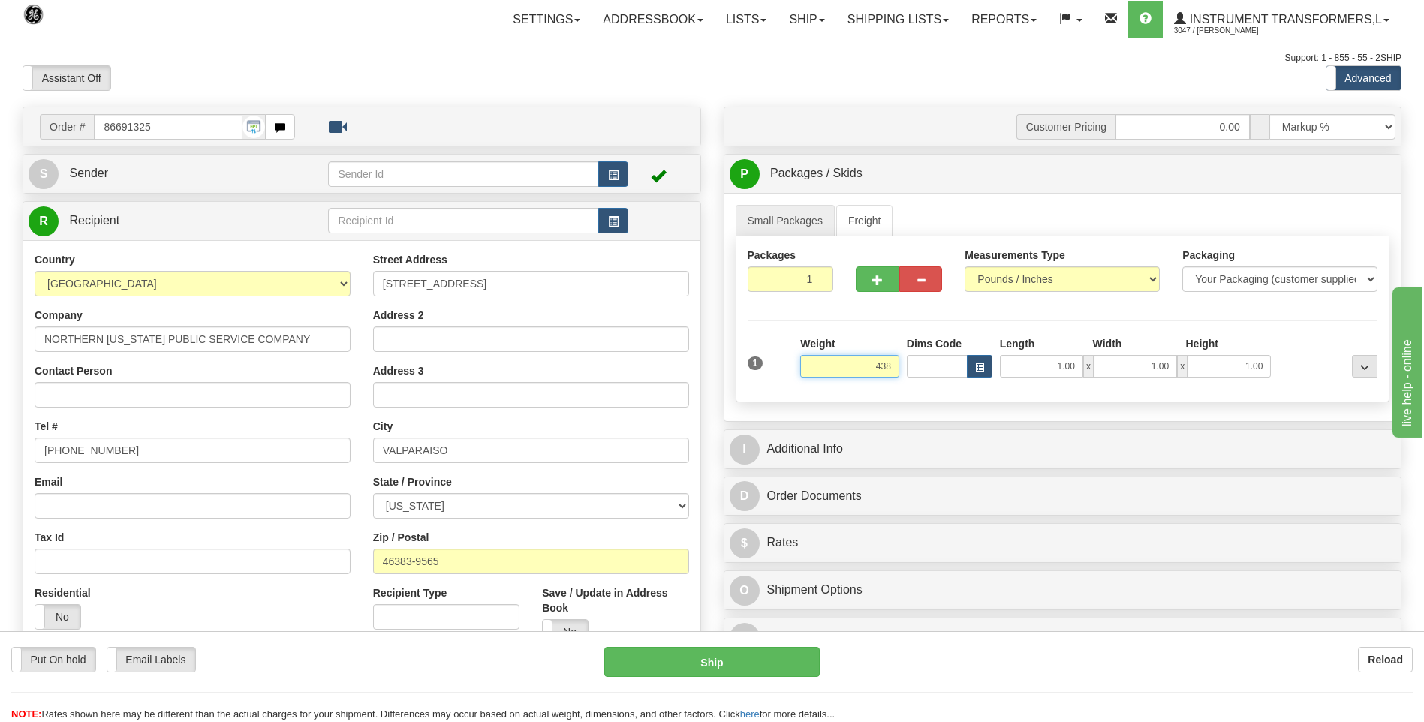
click button "Delete" at bounding box center [0, 0] width 0 height 0
type input "438.00"
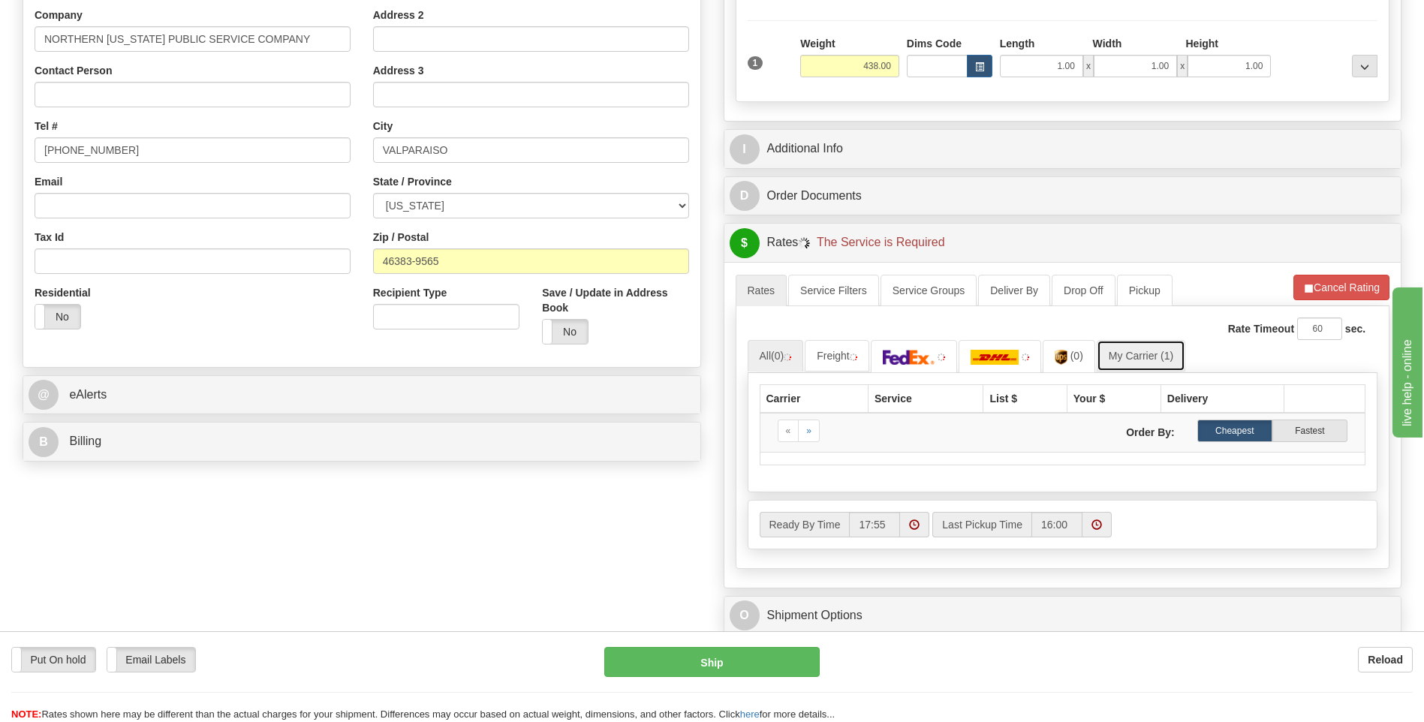
click at [1138, 360] on link "My Carrier (1)" at bounding box center [1141, 356] width 89 height 32
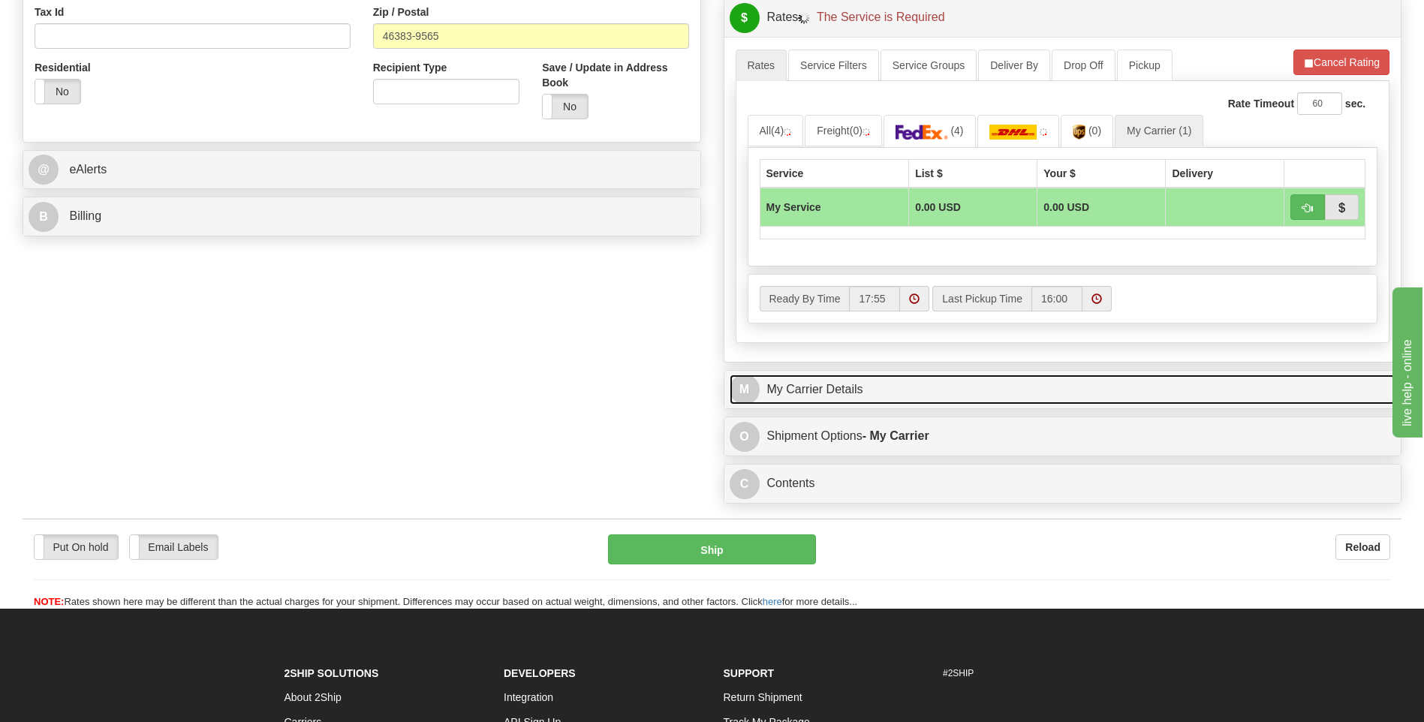
click at [858, 385] on link "M My Carrier Details" at bounding box center [1063, 390] width 667 height 31
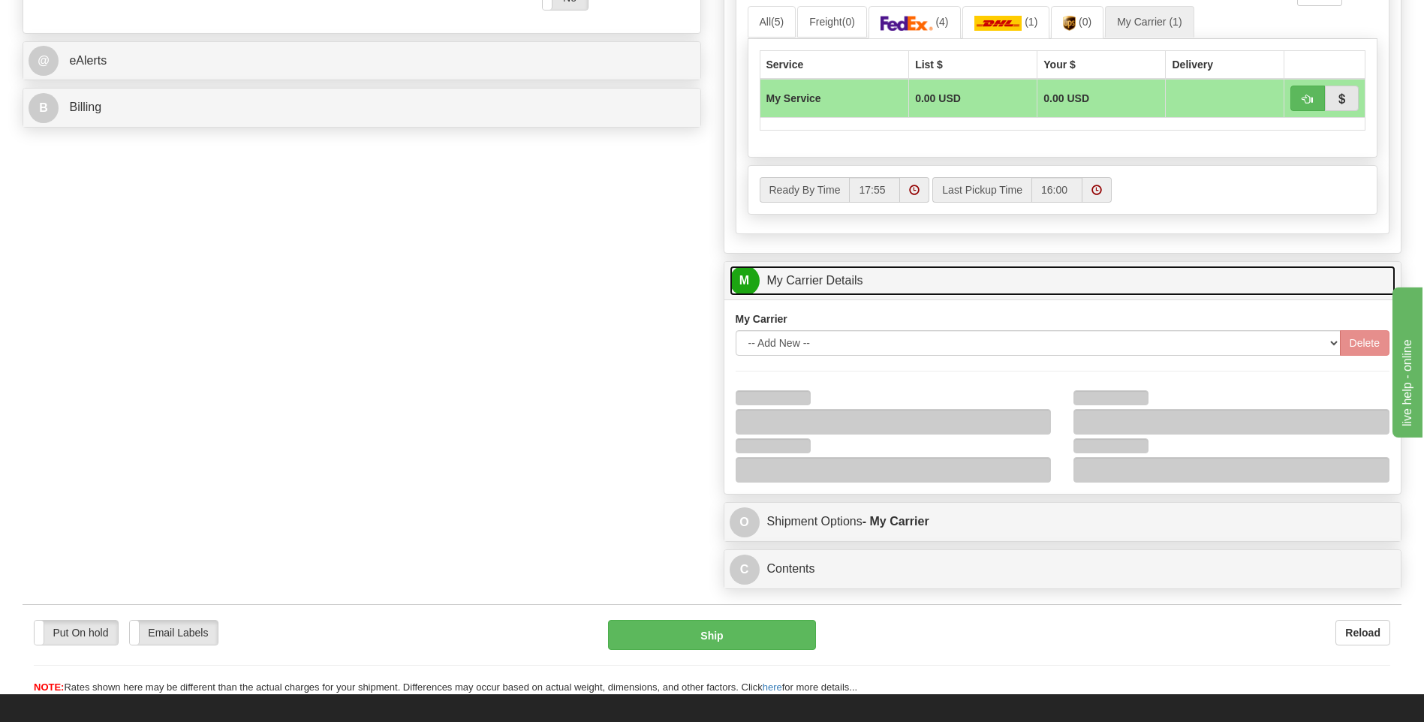
scroll to position [751, 0]
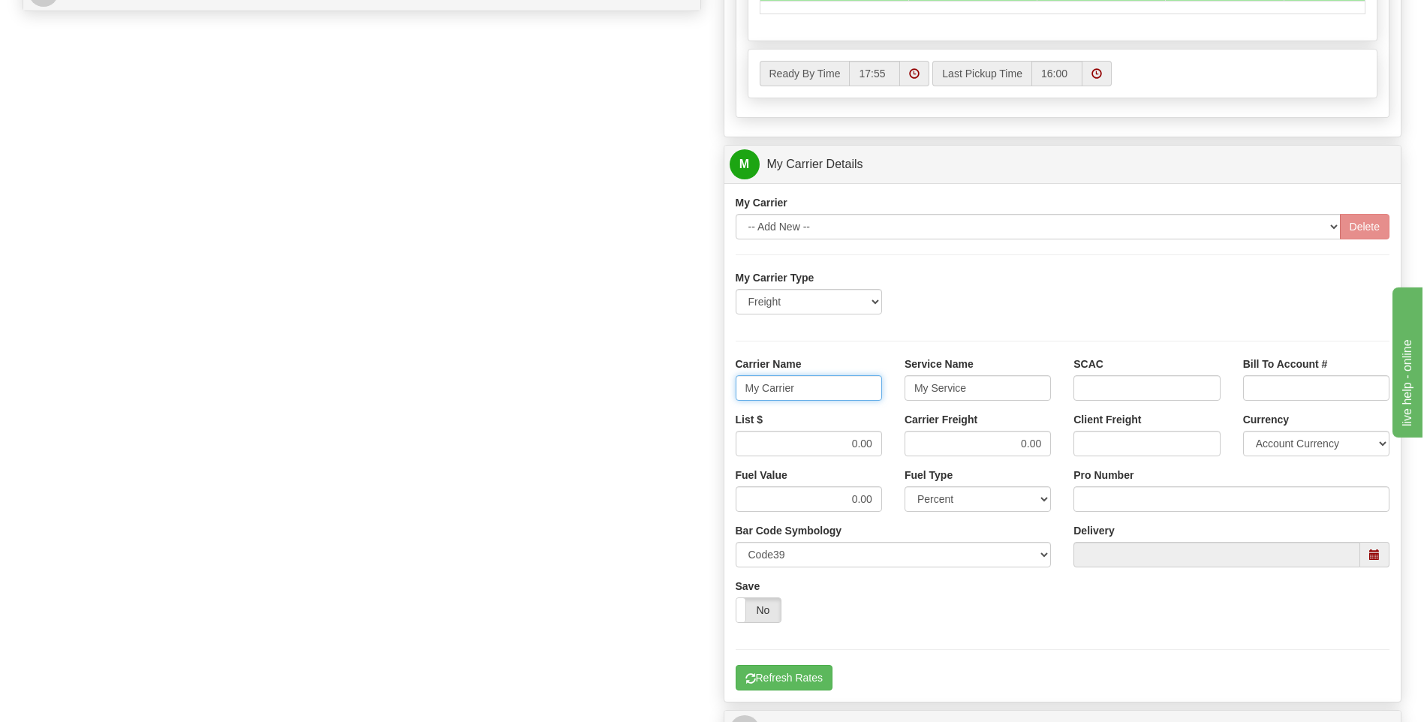
drag, startPoint x: 726, startPoint y: 386, endPoint x: 716, endPoint y: 387, distance: 10.5
click at [716, 387] on div "Customer Pricing 0.00 Markup % Discount % Flat Amount Per Pound Flat Amount Mar…" at bounding box center [1063, 80] width 701 height 1449
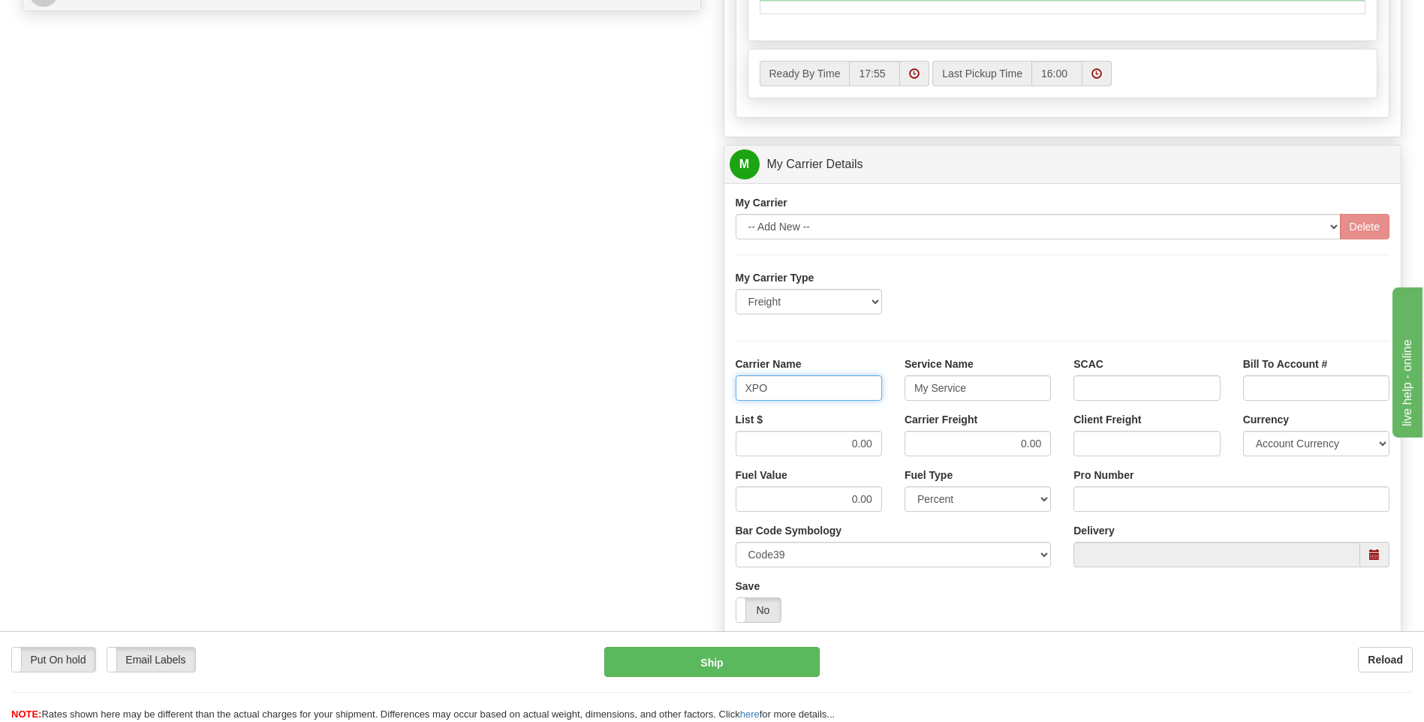
type input "XPO"
type input "LTL"
drag, startPoint x: 819, startPoint y: 446, endPoint x: 921, endPoint y: 450, distance: 101.4
click at [921, 450] on div "List $ 0.00 Carrier Freight 0.00 Client Freight Currency Account Currency ARN A…" at bounding box center [1063, 440] width 677 height 56
type input "385"
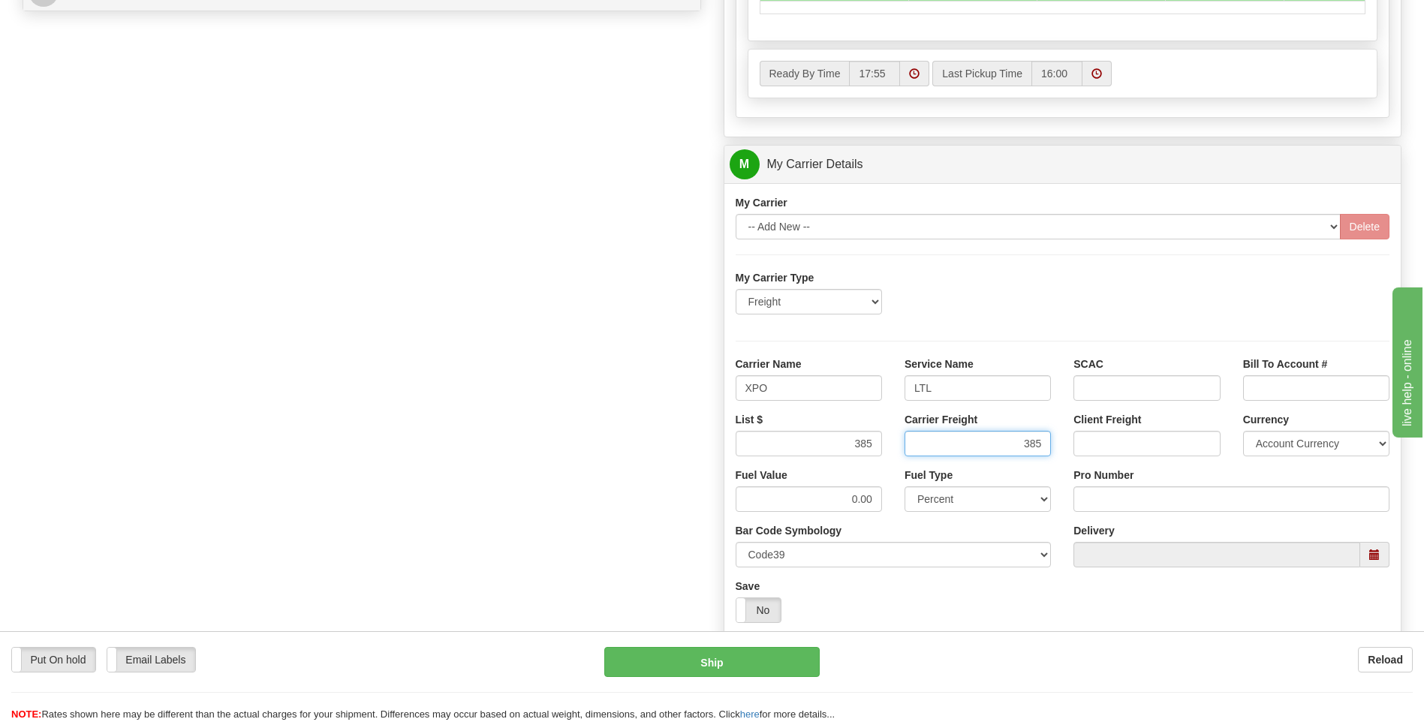
type input "385"
click at [1097, 492] on input "Pro Number" at bounding box center [1232, 500] width 316 height 26
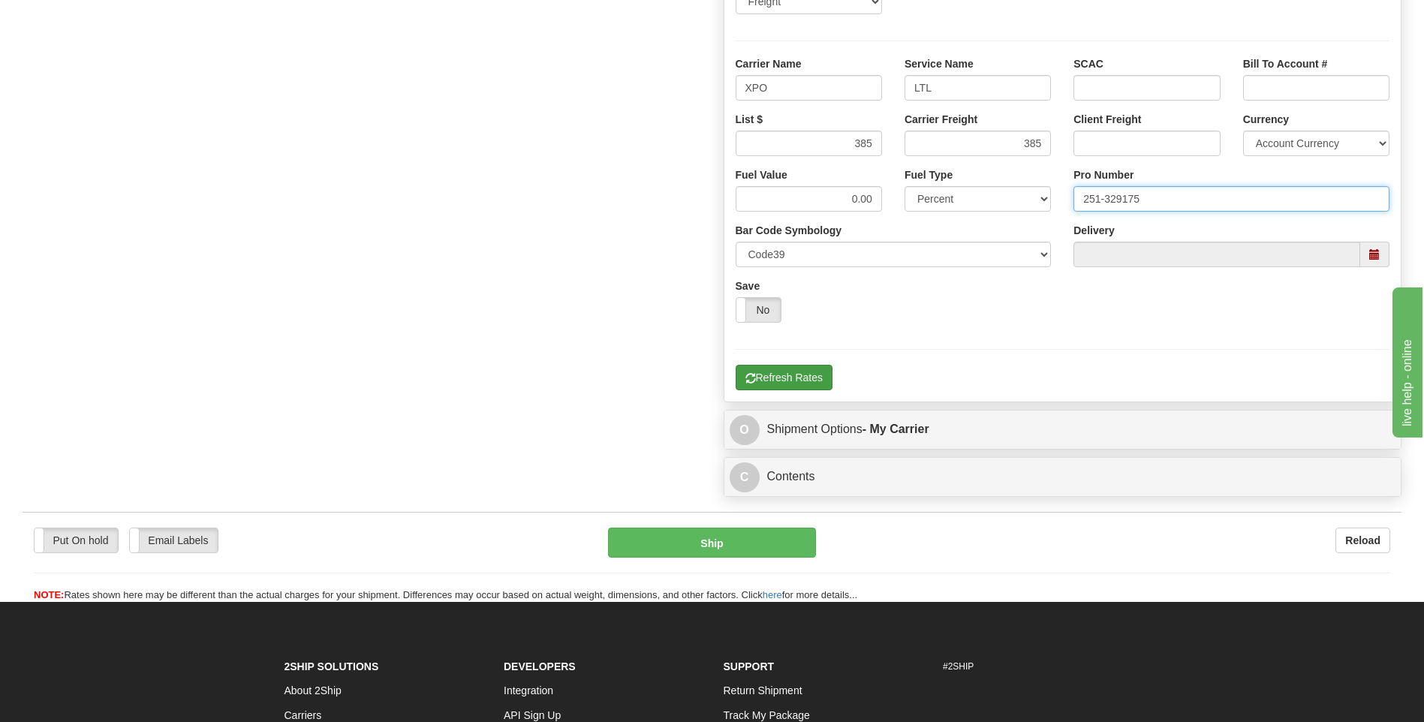
type input "251-329175"
click at [772, 384] on button "Refresh Rates" at bounding box center [784, 378] width 97 height 26
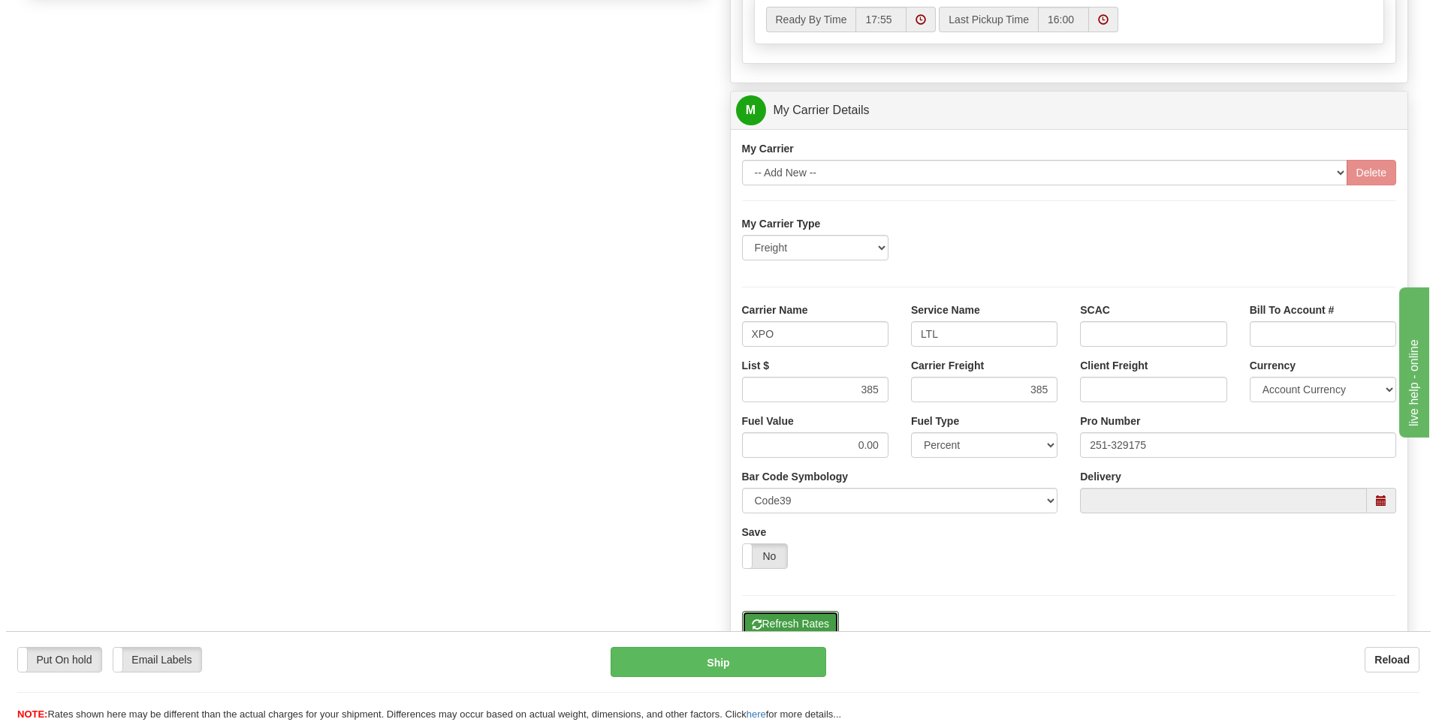
scroll to position [487, 0]
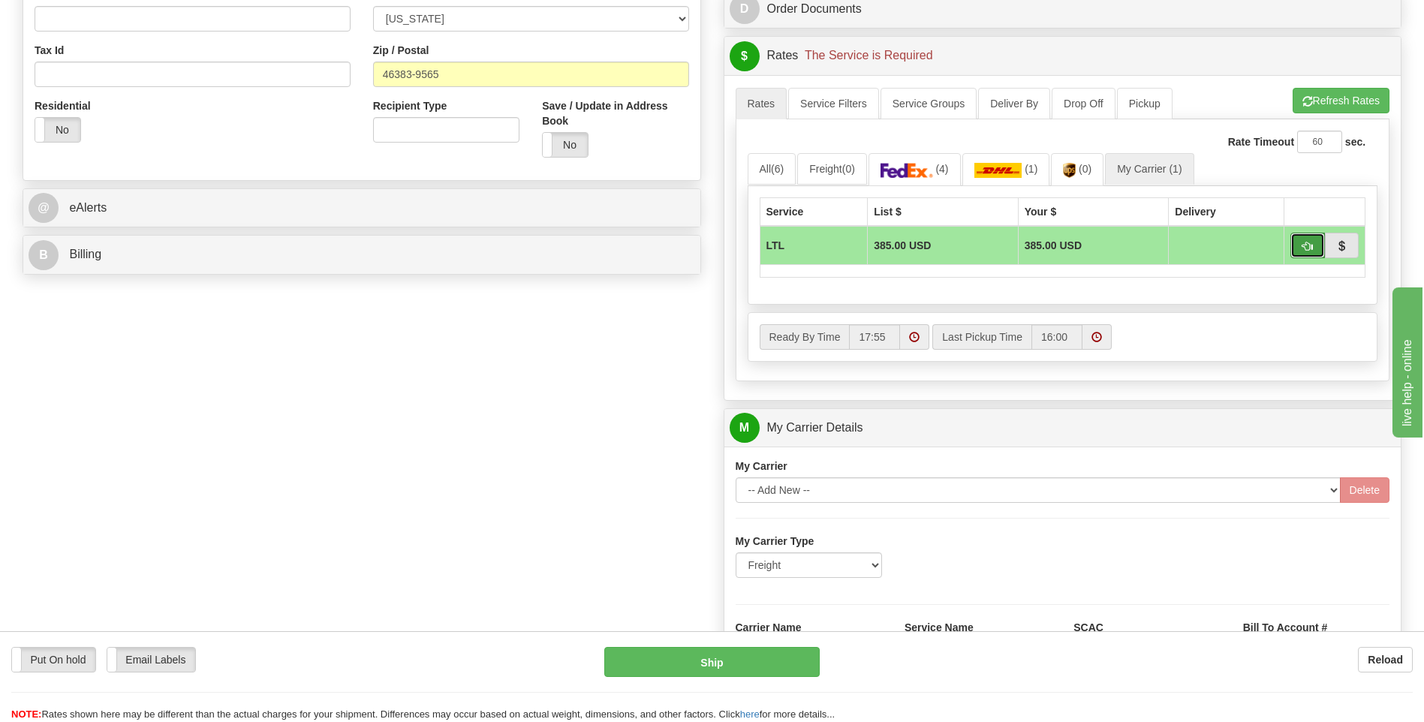
click span "button"
type input "00"
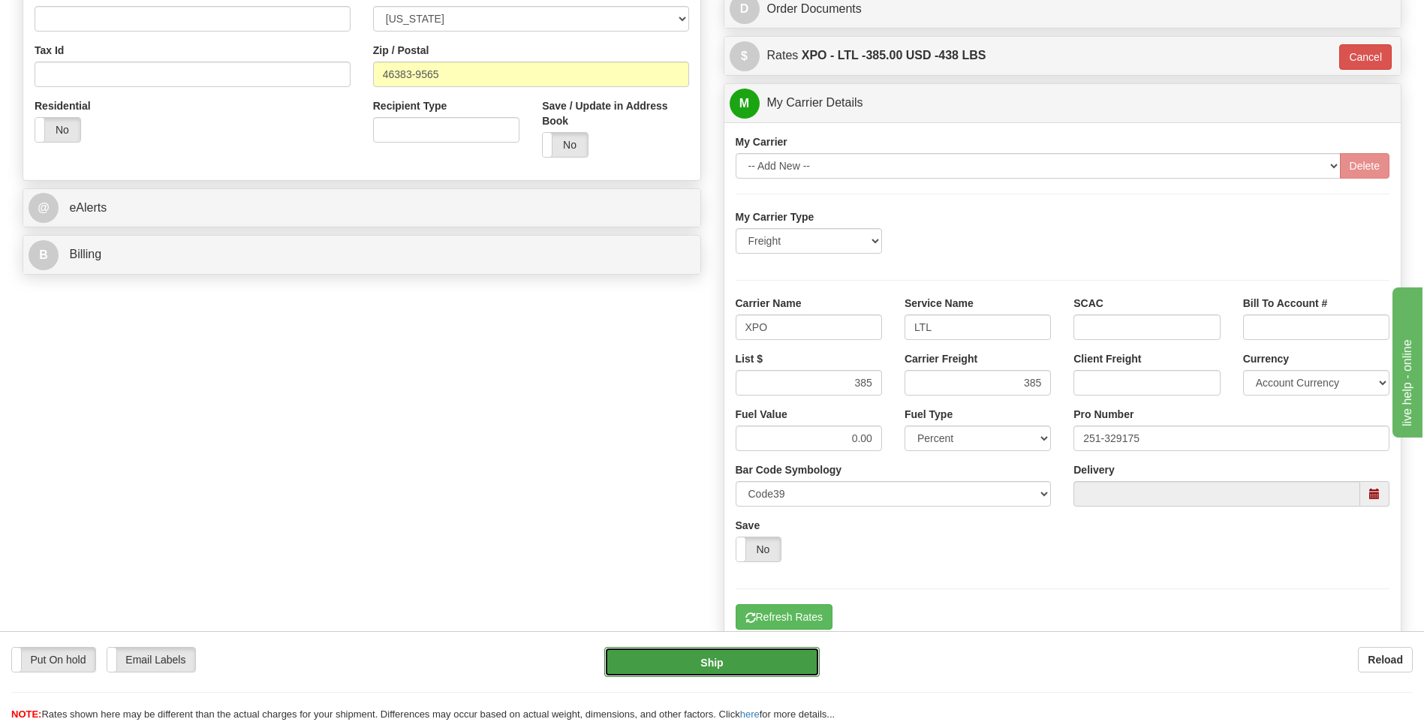
click button "Ship"
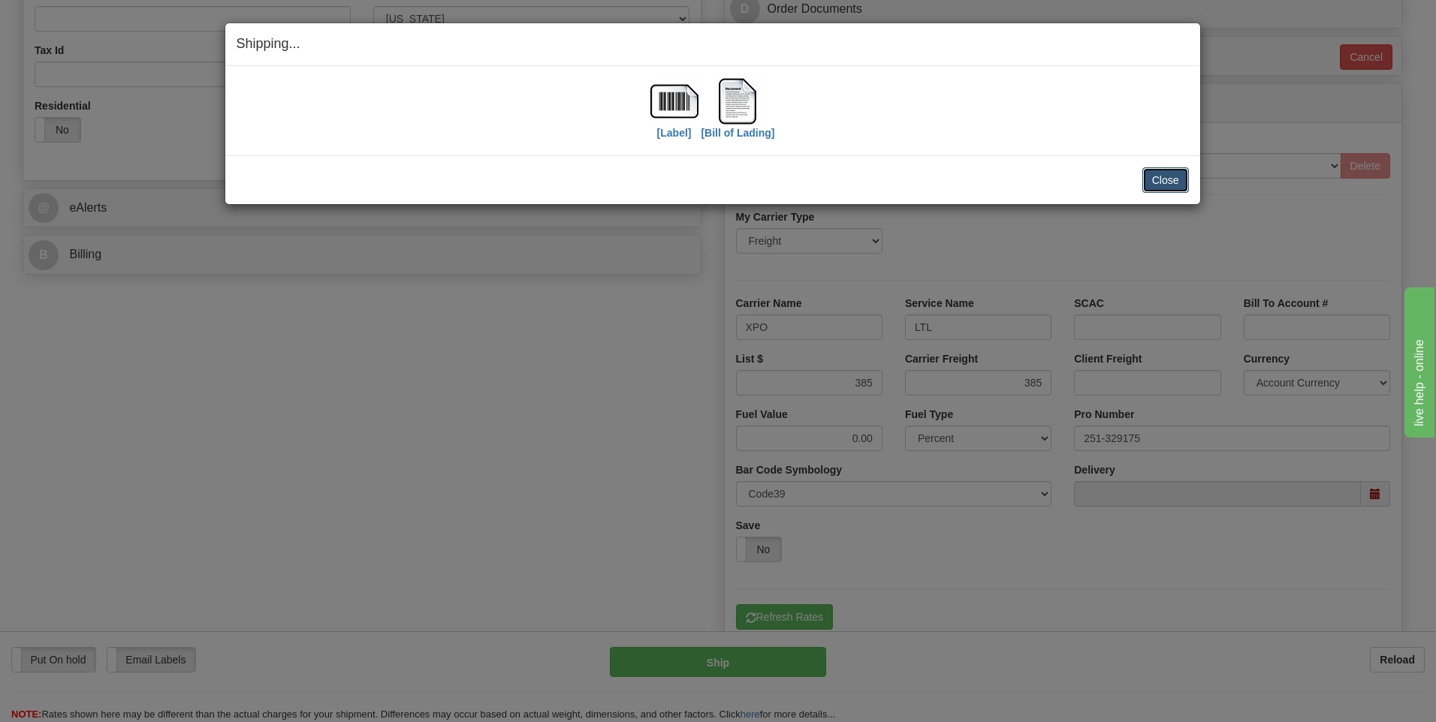
click button "Close"
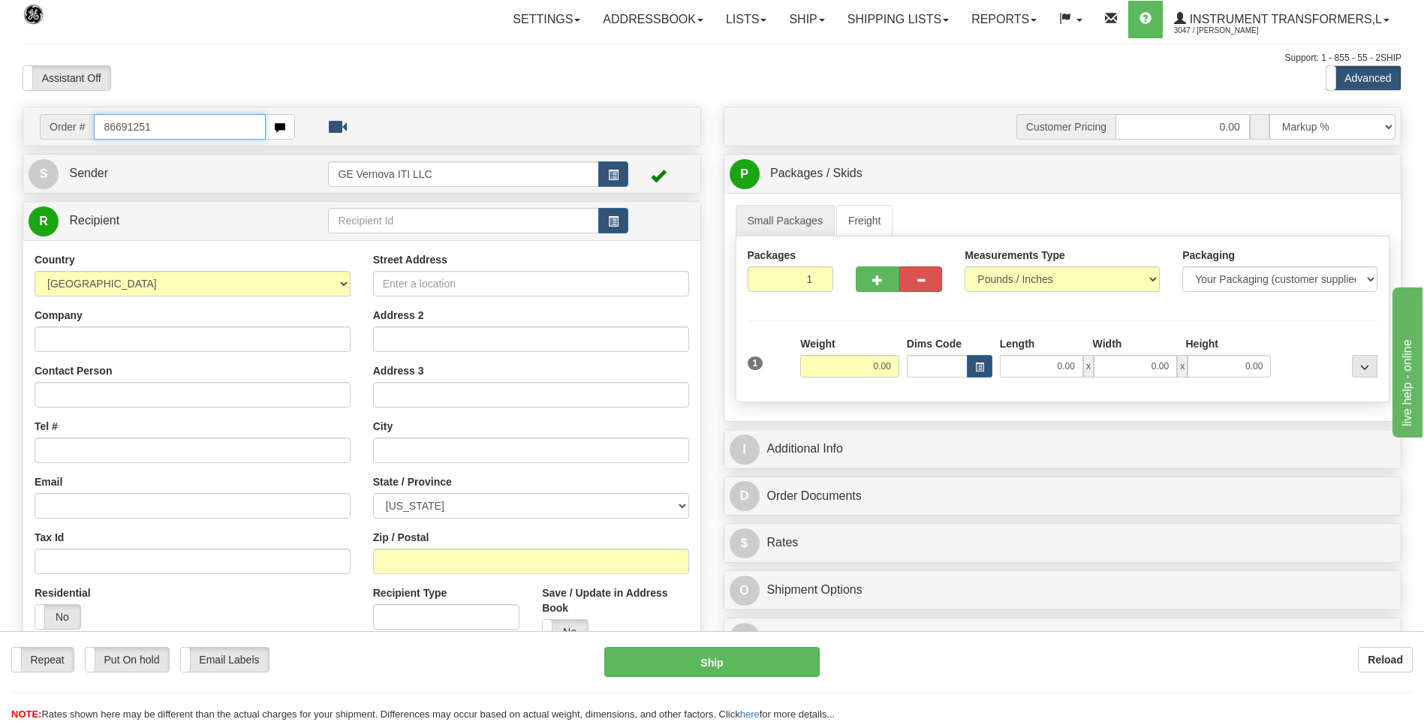
type input "86691251"
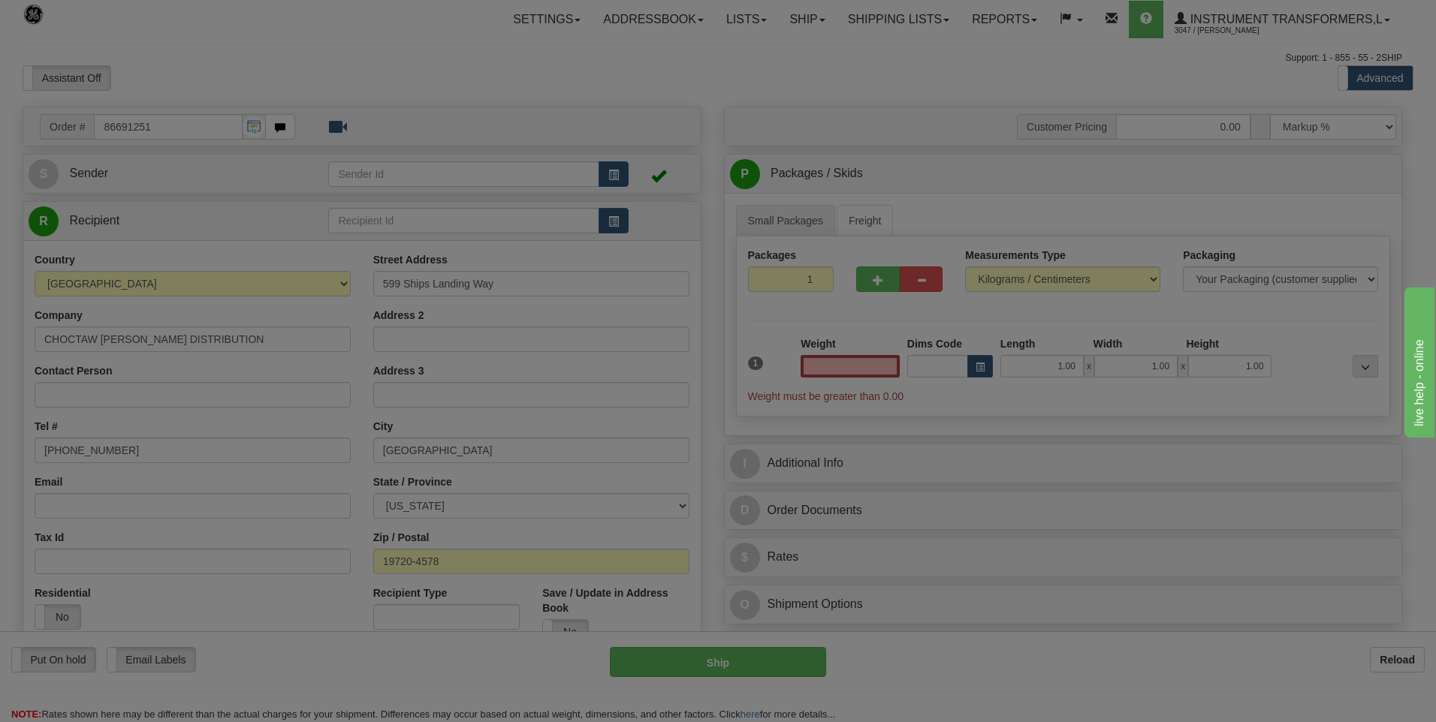
type input "0.00"
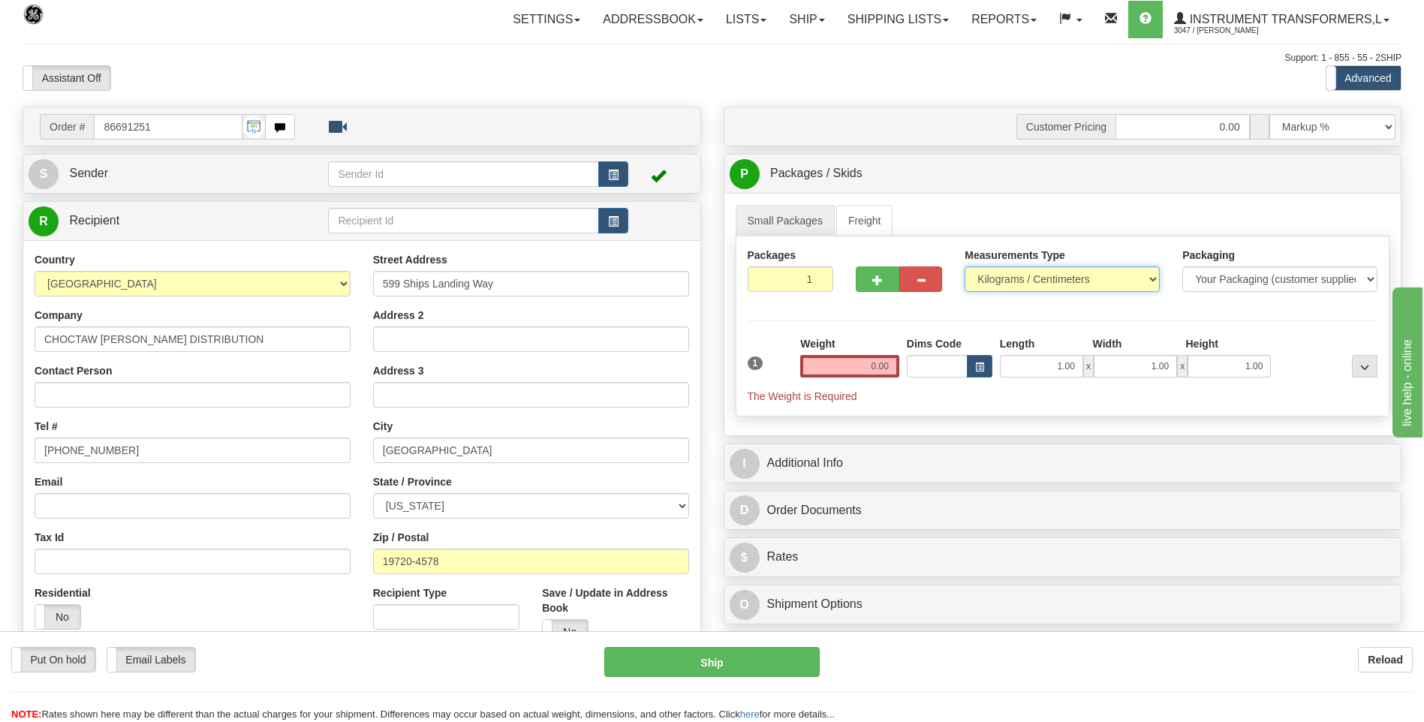
drag, startPoint x: 985, startPoint y: 279, endPoint x: 983, endPoint y: 287, distance: 8.6
click at [984, 281] on select "Pounds / Inches Kilograms / Centimeters" at bounding box center [1062, 280] width 195 height 26
select select "0"
click at [965, 267] on select "Pounds / Inches Kilograms / Centimeters" at bounding box center [1062, 280] width 195 height 26
click at [892, 361] on input "0.00" at bounding box center [849, 366] width 99 height 23
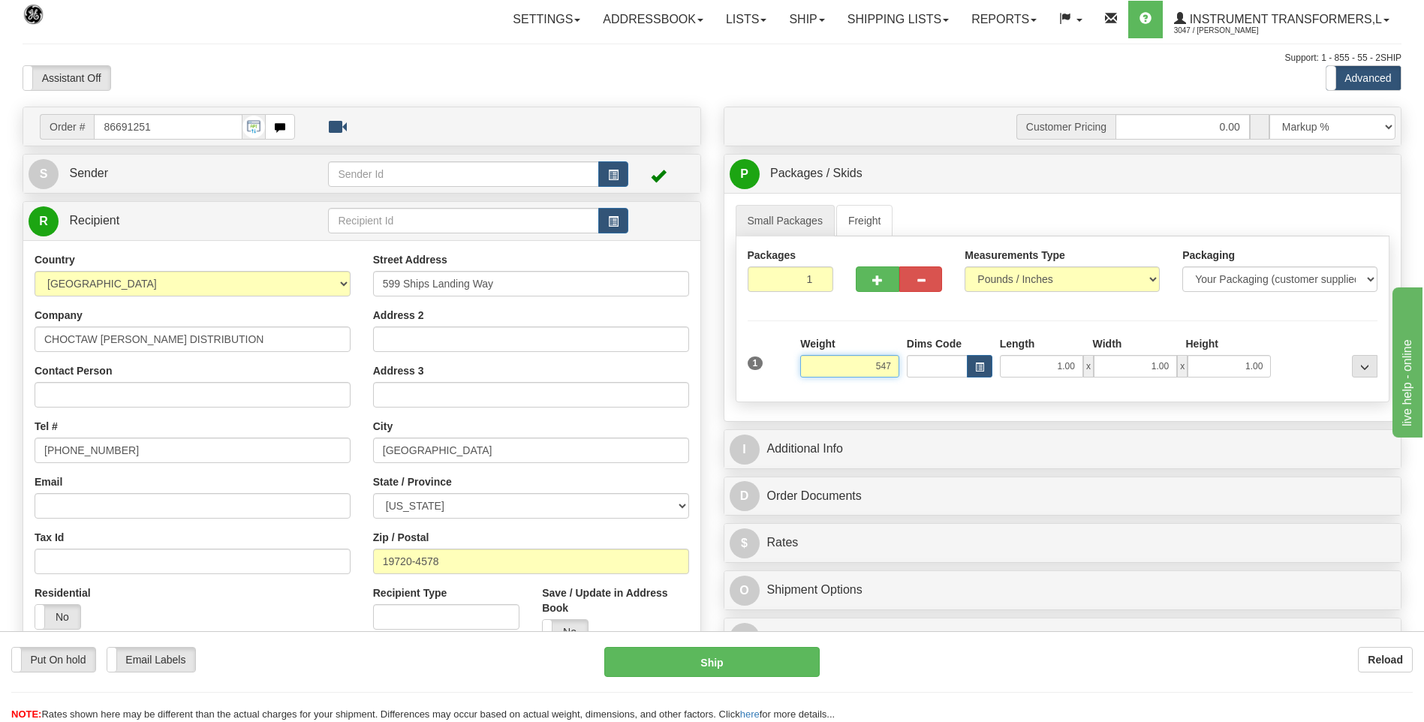
click button "Delete" at bounding box center [0, 0] width 0 height 0
type input "547.00"
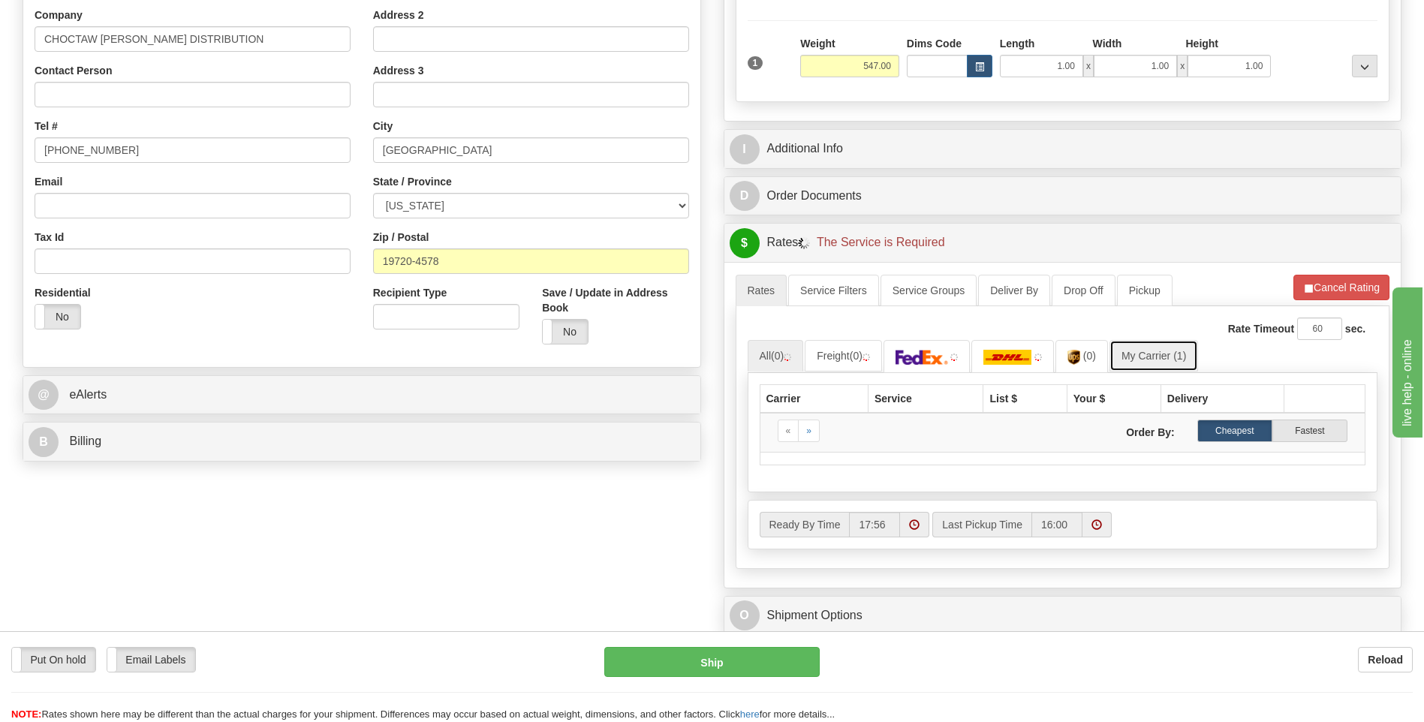
click at [1134, 351] on link "My Carrier (1)" at bounding box center [1154, 356] width 89 height 32
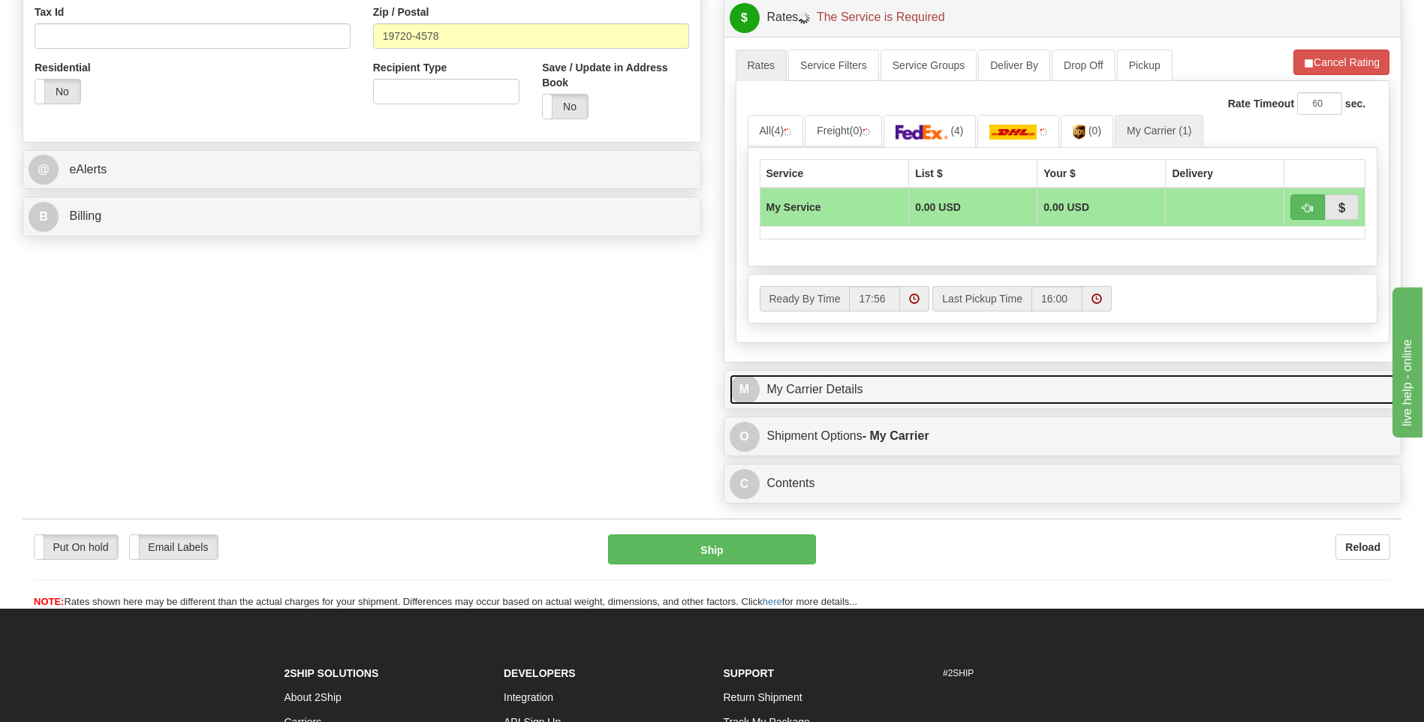
click at [871, 376] on link "M My Carrier Details" at bounding box center [1063, 390] width 667 height 31
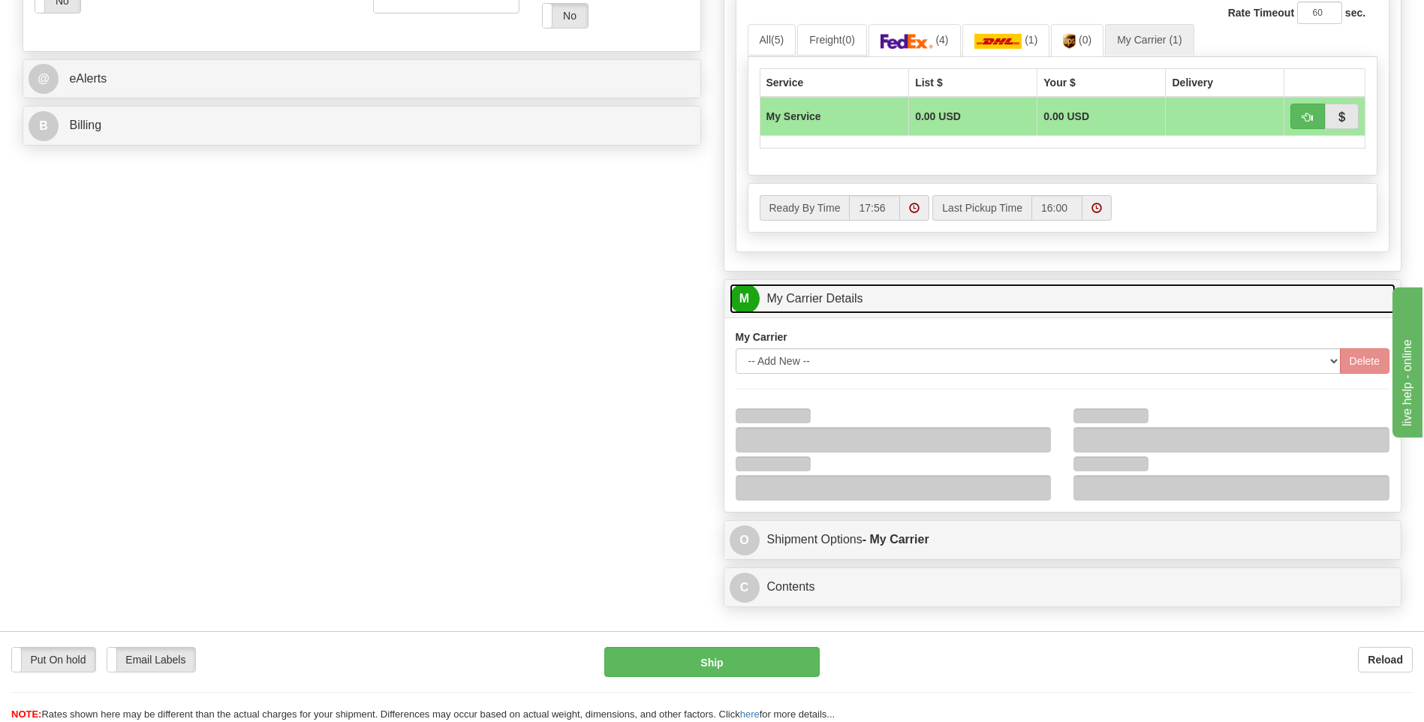
scroll to position [751, 0]
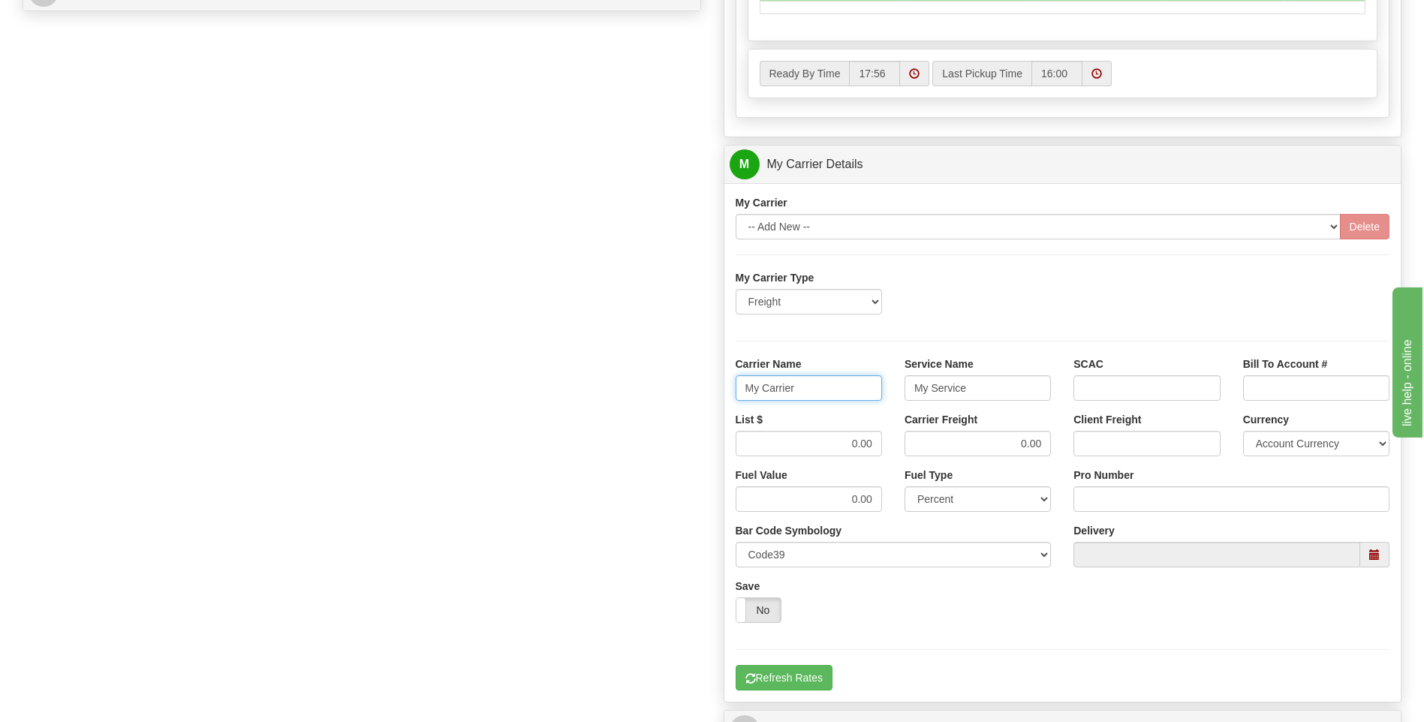
drag, startPoint x: 839, startPoint y: 389, endPoint x: 656, endPoint y: 396, distance: 183.3
click at [655, 395] on div "Order # 86691251 S Sender" at bounding box center [712, 80] width 1402 height 1449
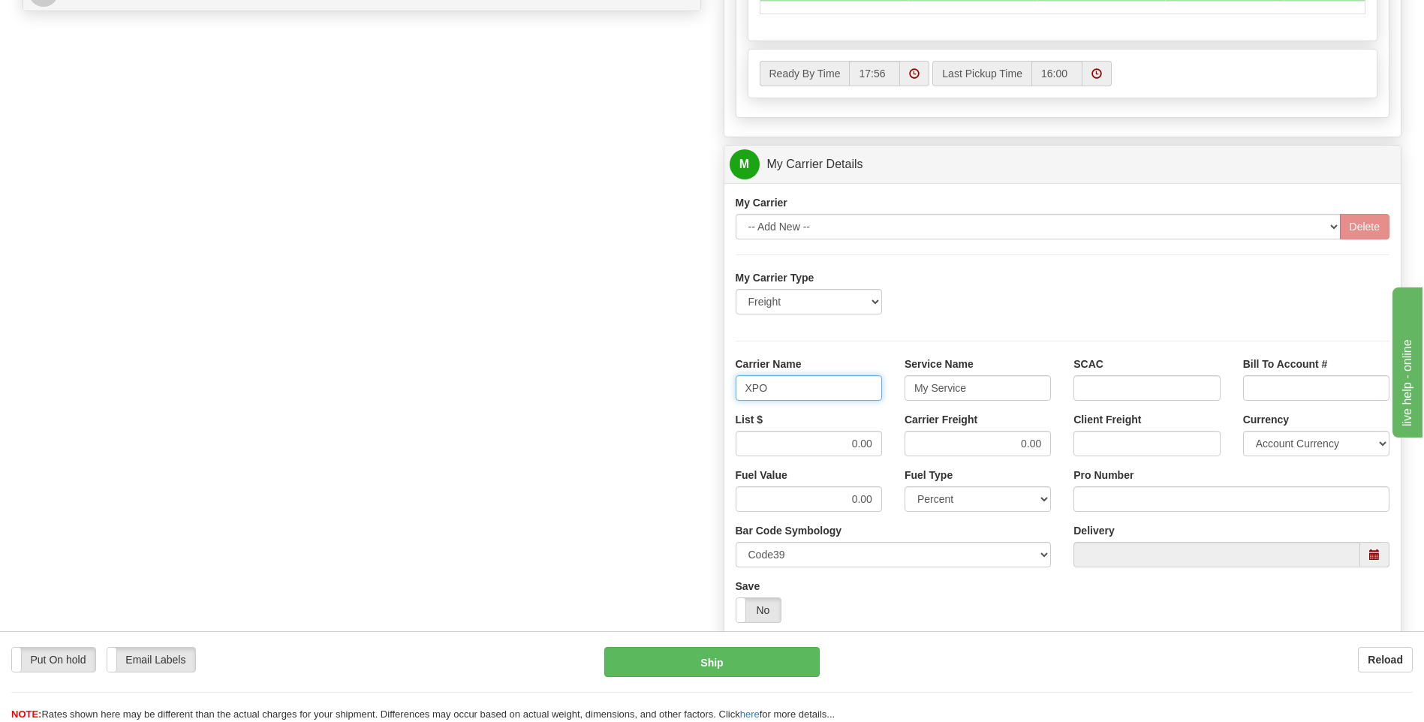
type input "XPO"
type input "LTL"
drag, startPoint x: 825, startPoint y: 440, endPoint x: 895, endPoint y: 440, distance: 69.8
click at [895, 440] on div "List $ 0.00 Carrier Freight 0.00 Client Freight Currency Account Currency ARN A…" at bounding box center [1063, 440] width 677 height 56
type input "385"
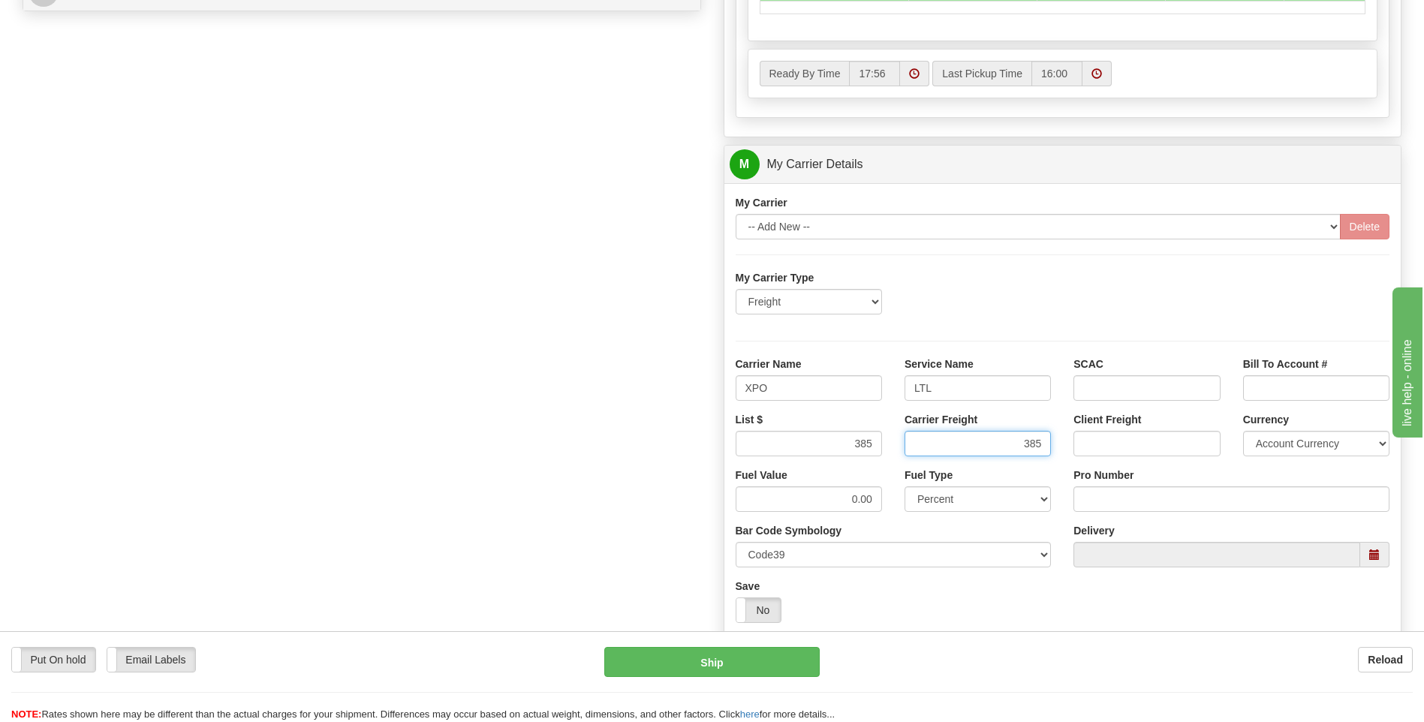
type input "385"
click at [1096, 511] on input "Pro Number" at bounding box center [1232, 500] width 316 height 26
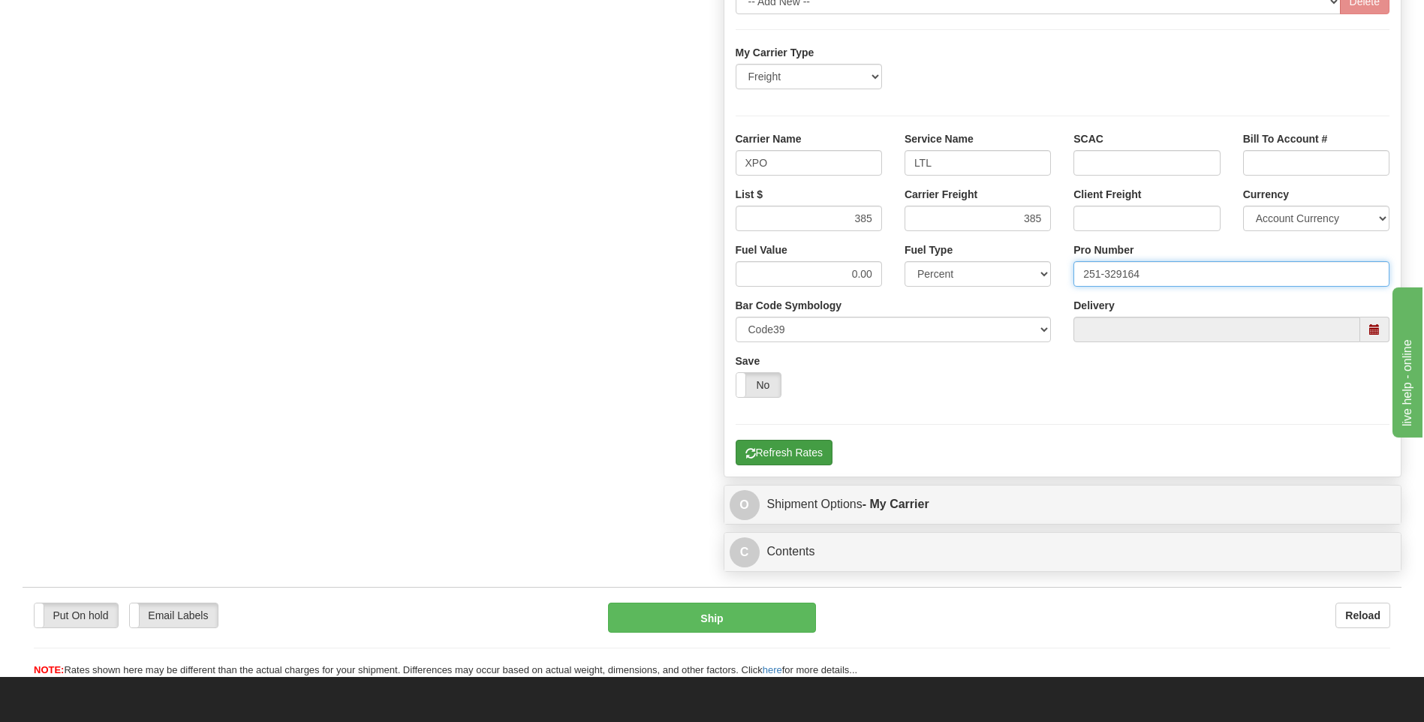
type input "251-329164"
click at [808, 458] on button "Refresh Rates" at bounding box center [784, 453] width 97 height 26
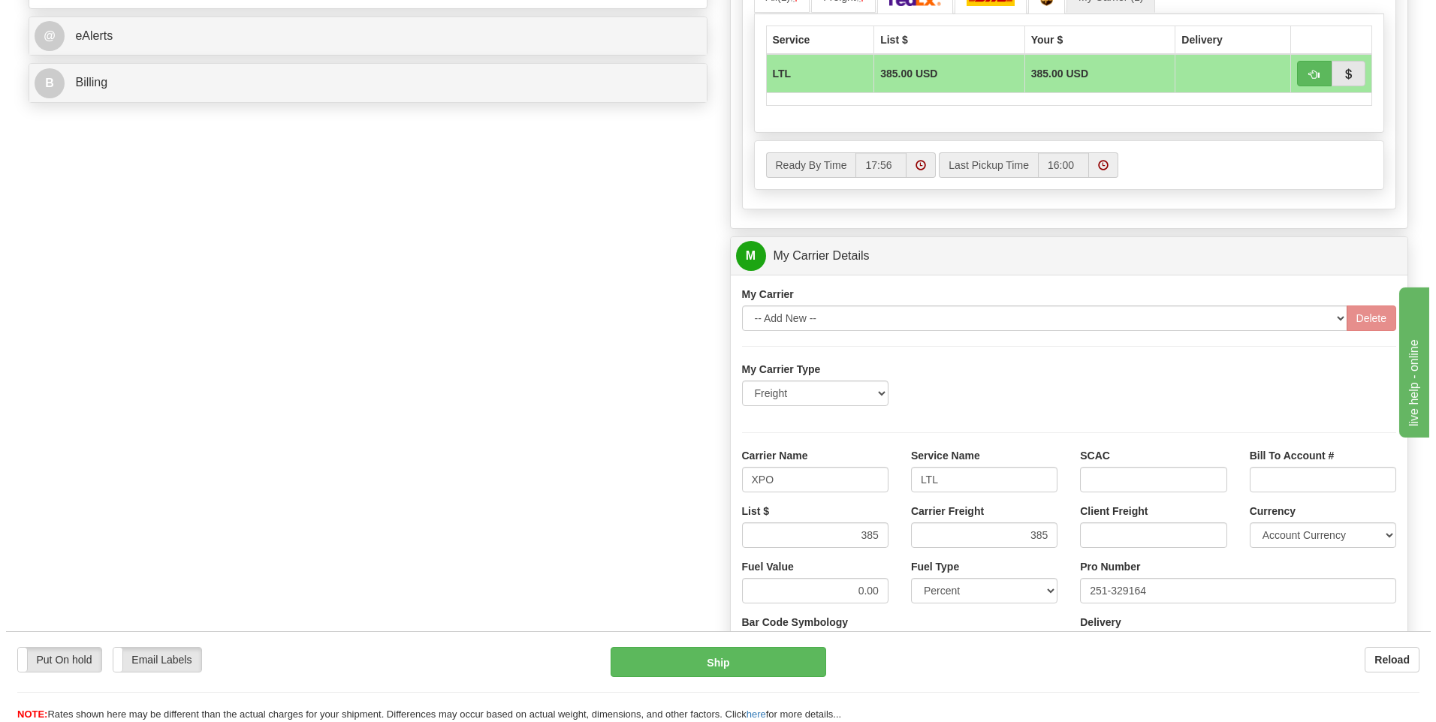
scroll to position [487, 0]
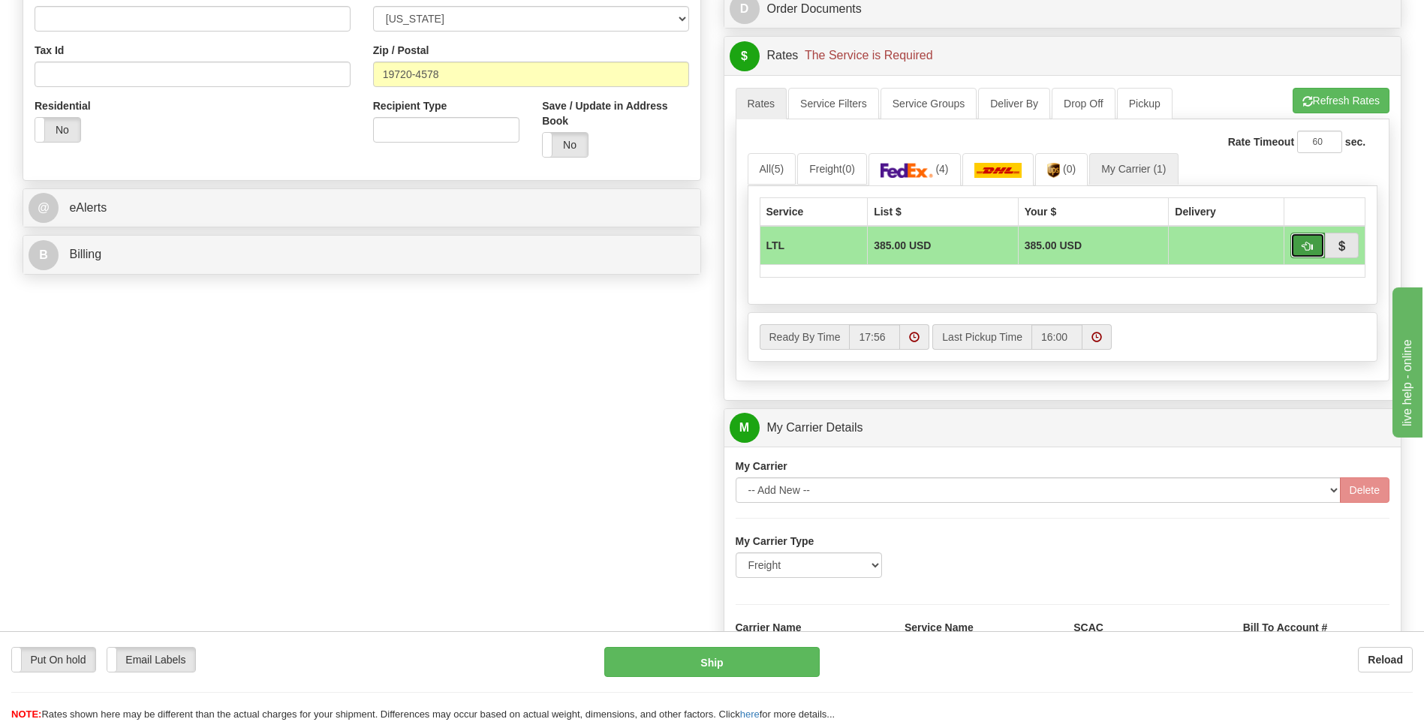
click at [1307, 252] on span "button" at bounding box center [1308, 247] width 11 height 10
type input "00"
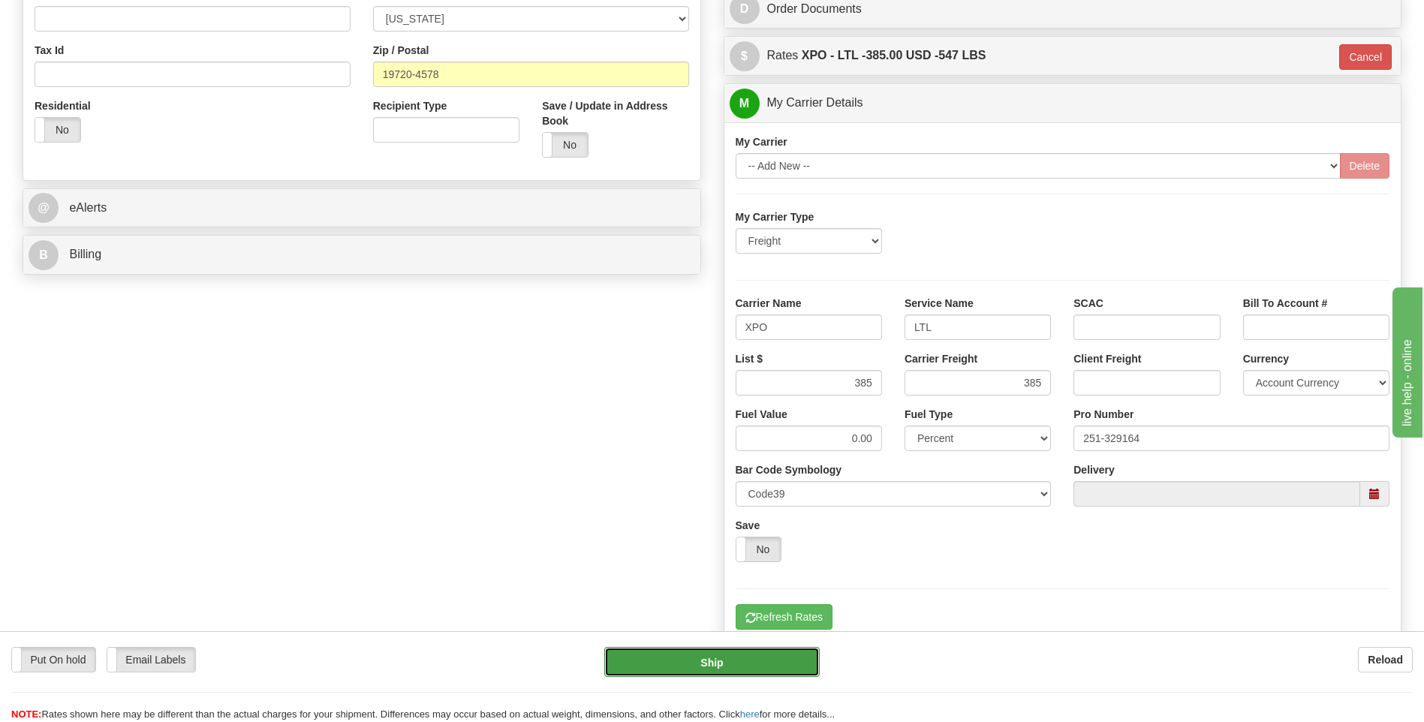
click at [787, 668] on button "Ship" at bounding box center [711, 662] width 215 height 30
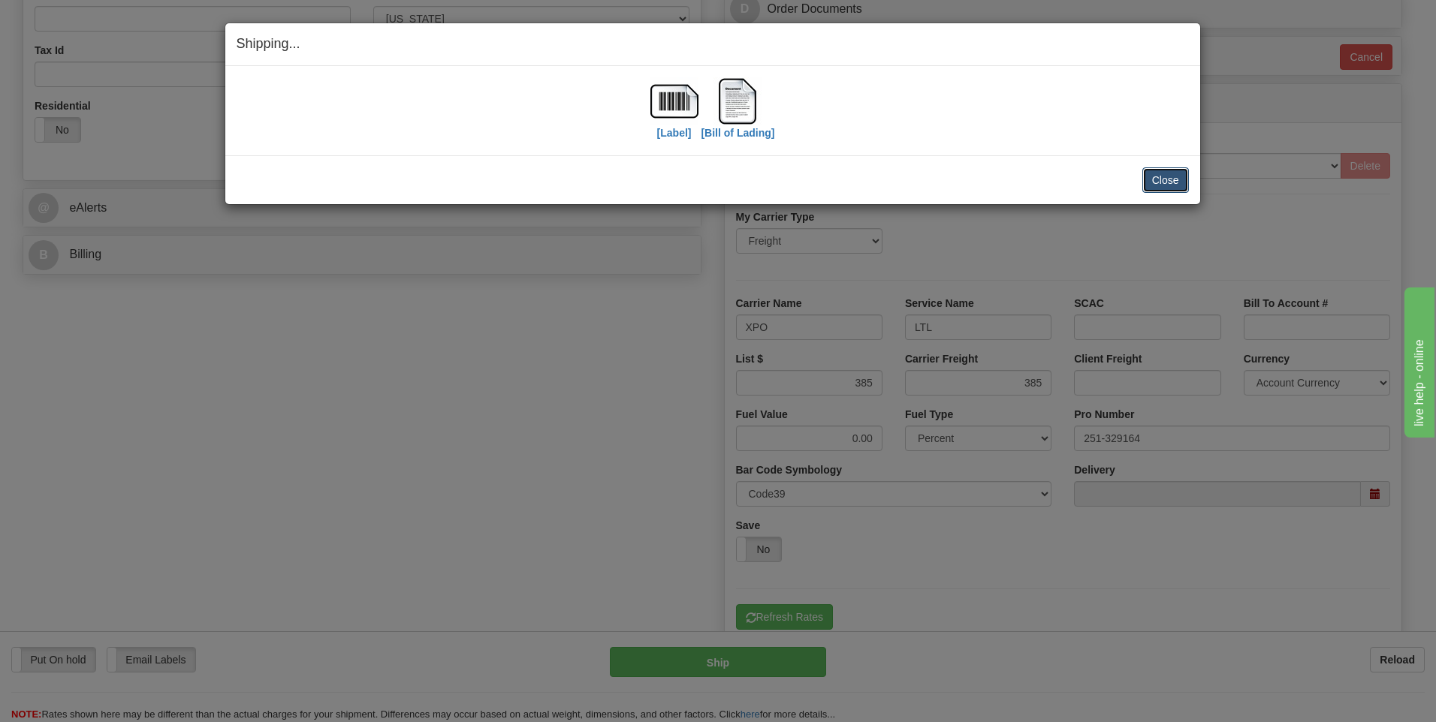
click at [1157, 173] on button "Close" at bounding box center [1165, 180] width 47 height 26
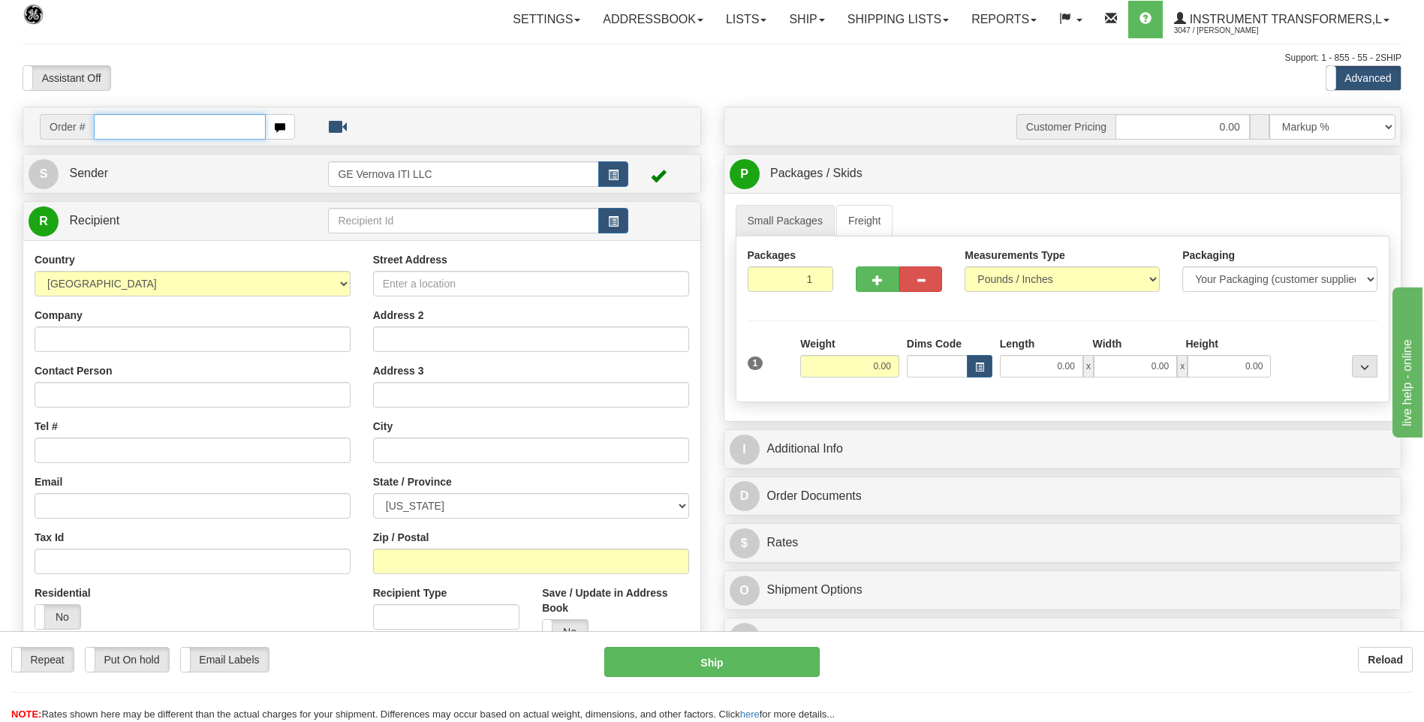
click at [148, 127] on input "text" at bounding box center [179, 127] width 171 height 26
type input "86691227"
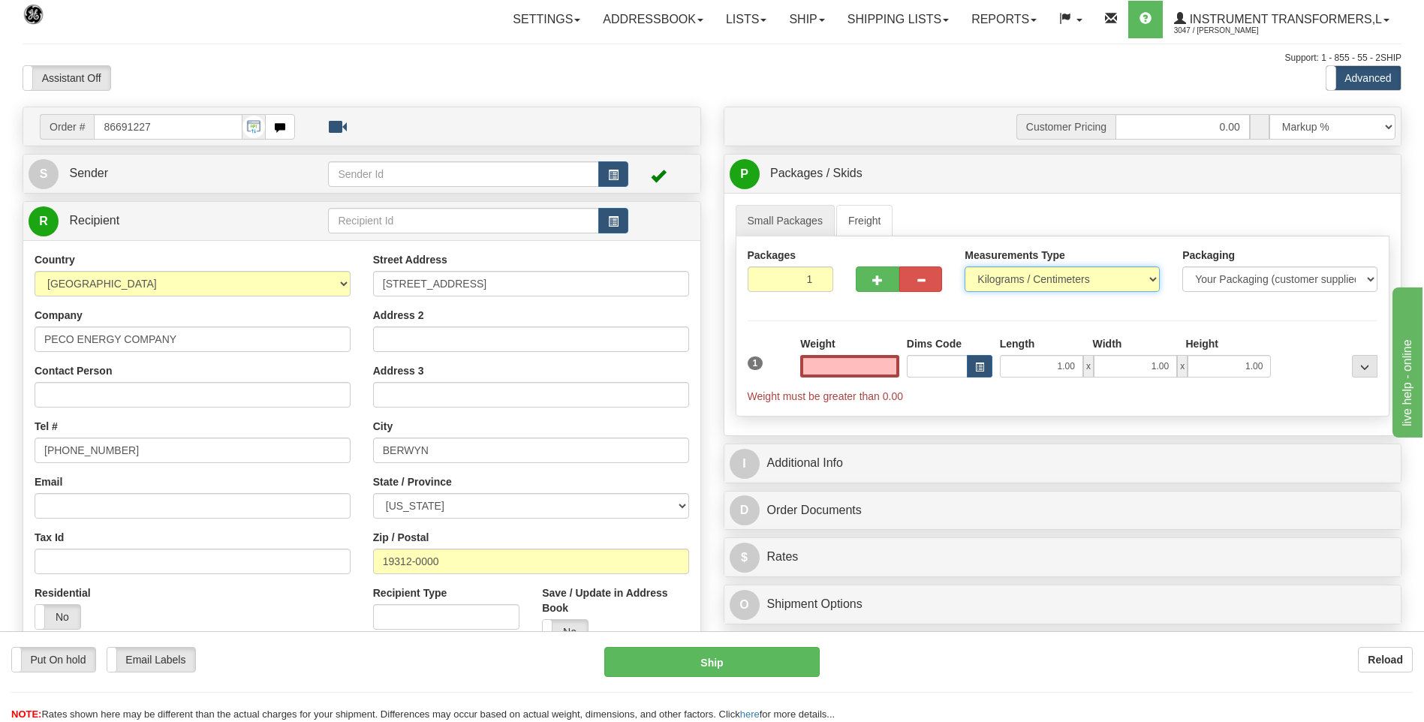
type input "0.00"
click at [1073, 289] on select "Pounds / Inches Kilograms / Centimeters" at bounding box center [1062, 280] width 195 height 26
select select "0"
click at [965, 267] on select "Pounds / Inches Kilograms / Centimeters" at bounding box center [1062, 280] width 195 height 26
click at [892, 363] on input "0.00" at bounding box center [849, 366] width 99 height 23
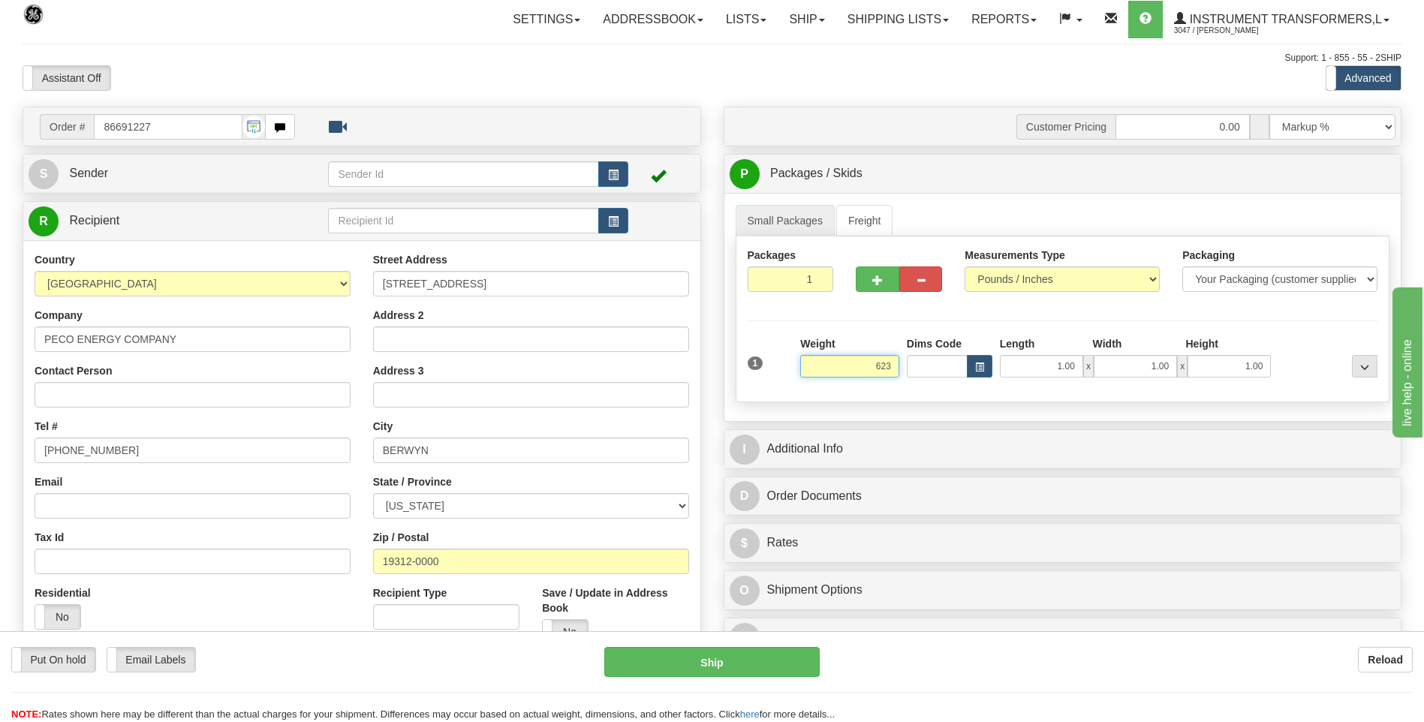
click button "Delete" at bounding box center [0, 0] width 0 height 0
type input "623.00"
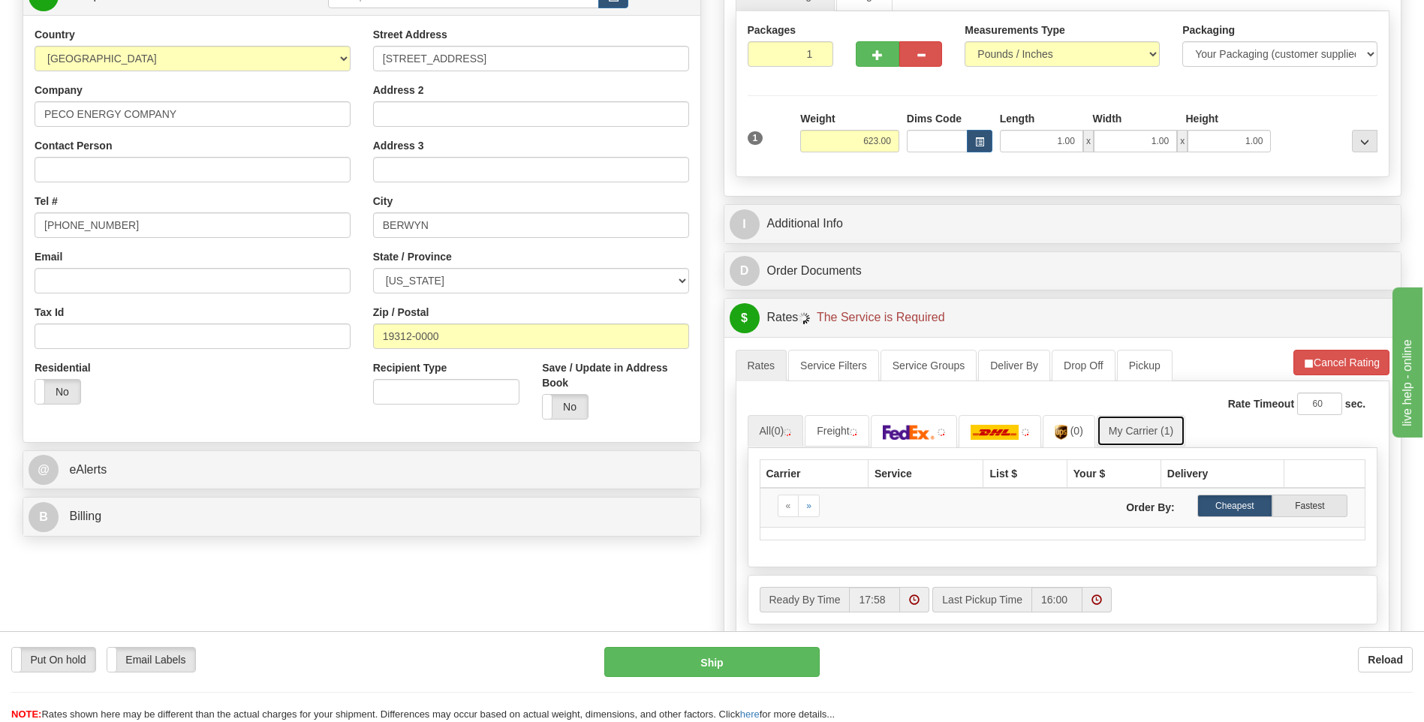
click at [1159, 424] on link "My Carrier (1)" at bounding box center [1141, 431] width 89 height 32
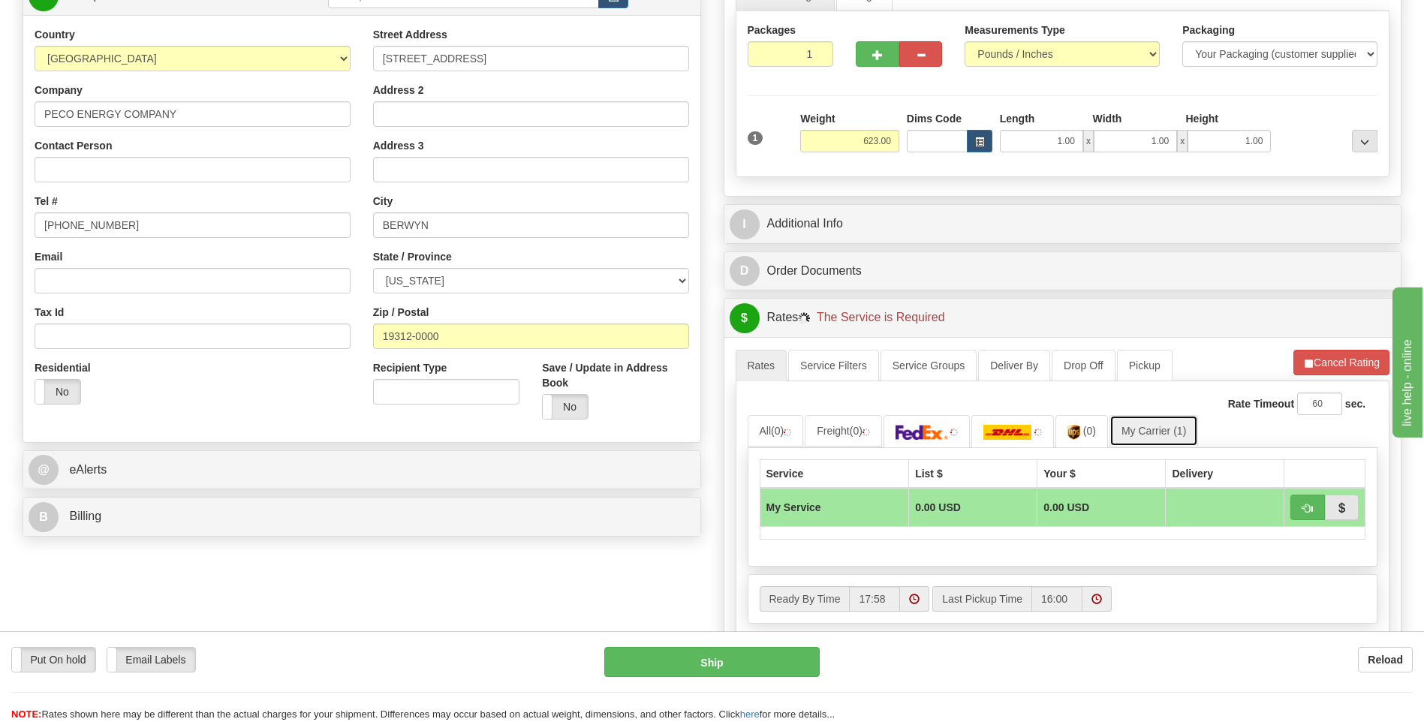
scroll to position [451, 0]
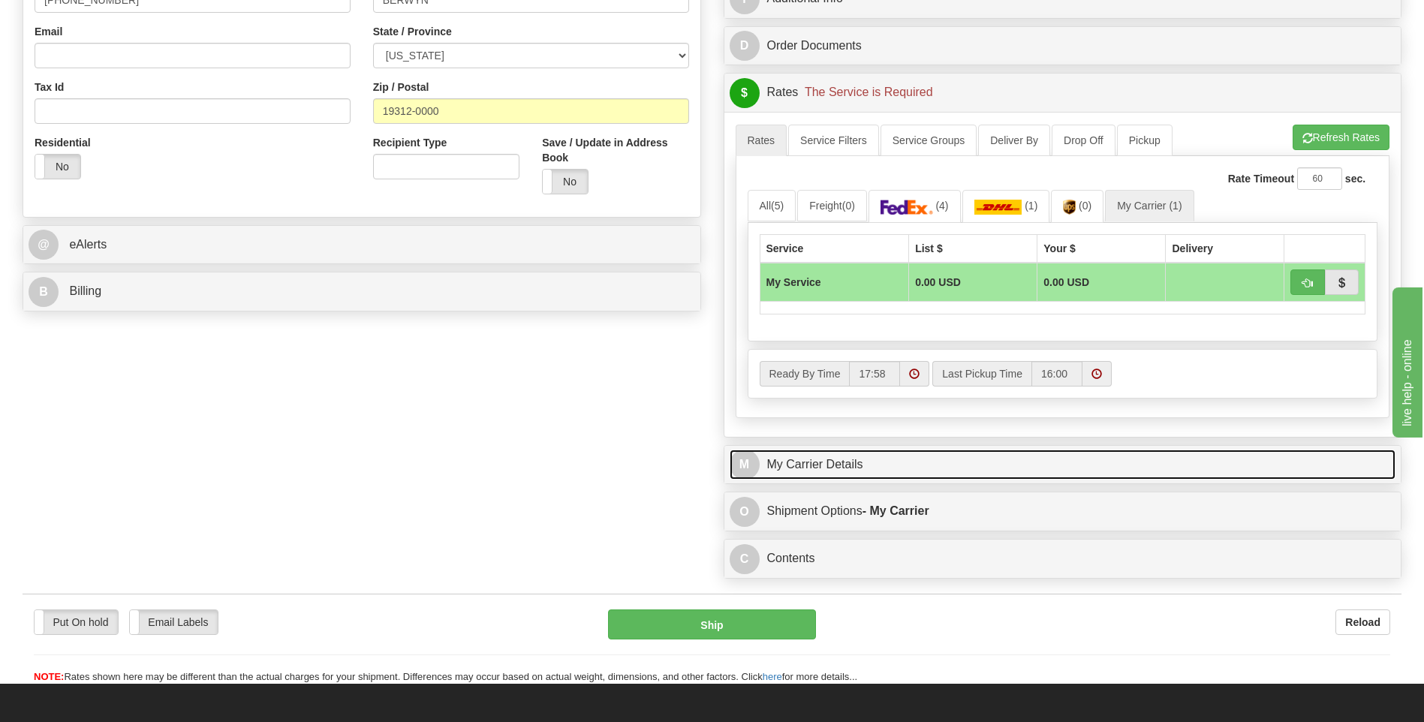
click at [924, 452] on link "M My Carrier Details" at bounding box center [1063, 465] width 667 height 31
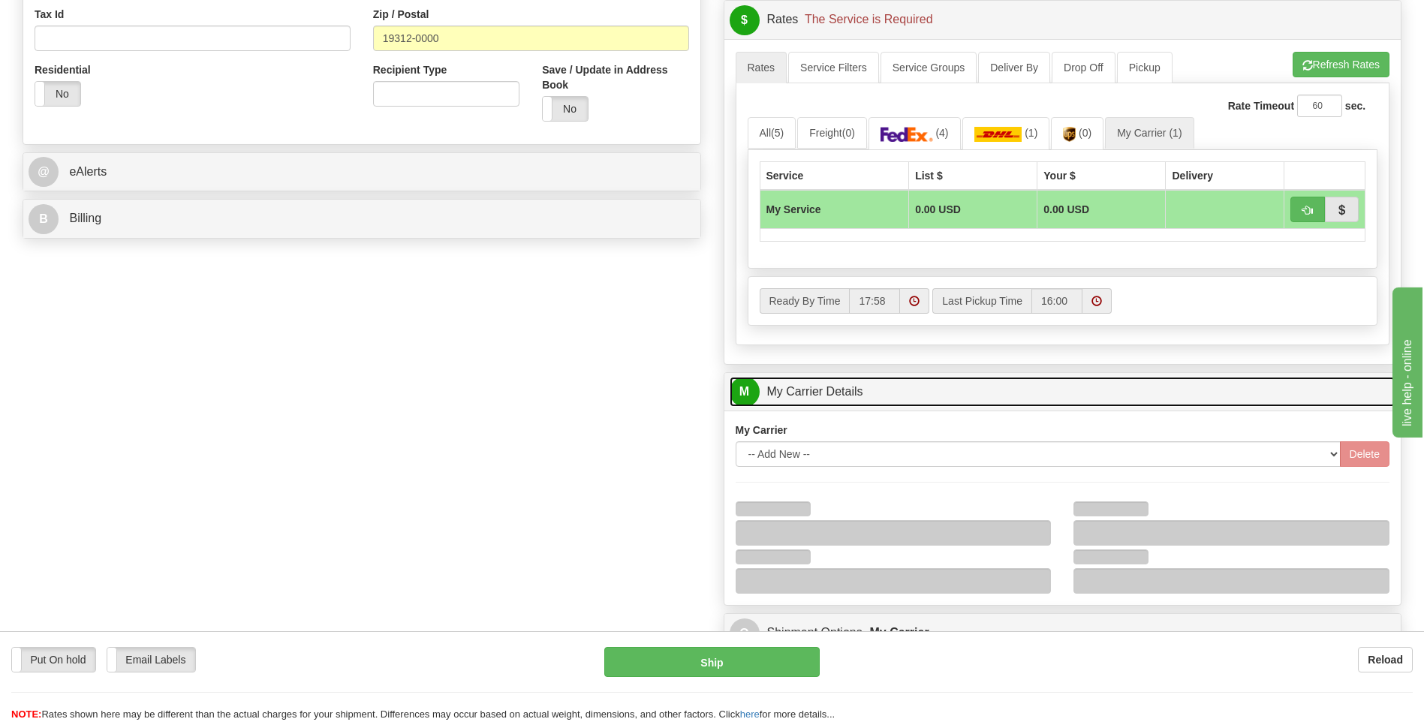
scroll to position [601, 0]
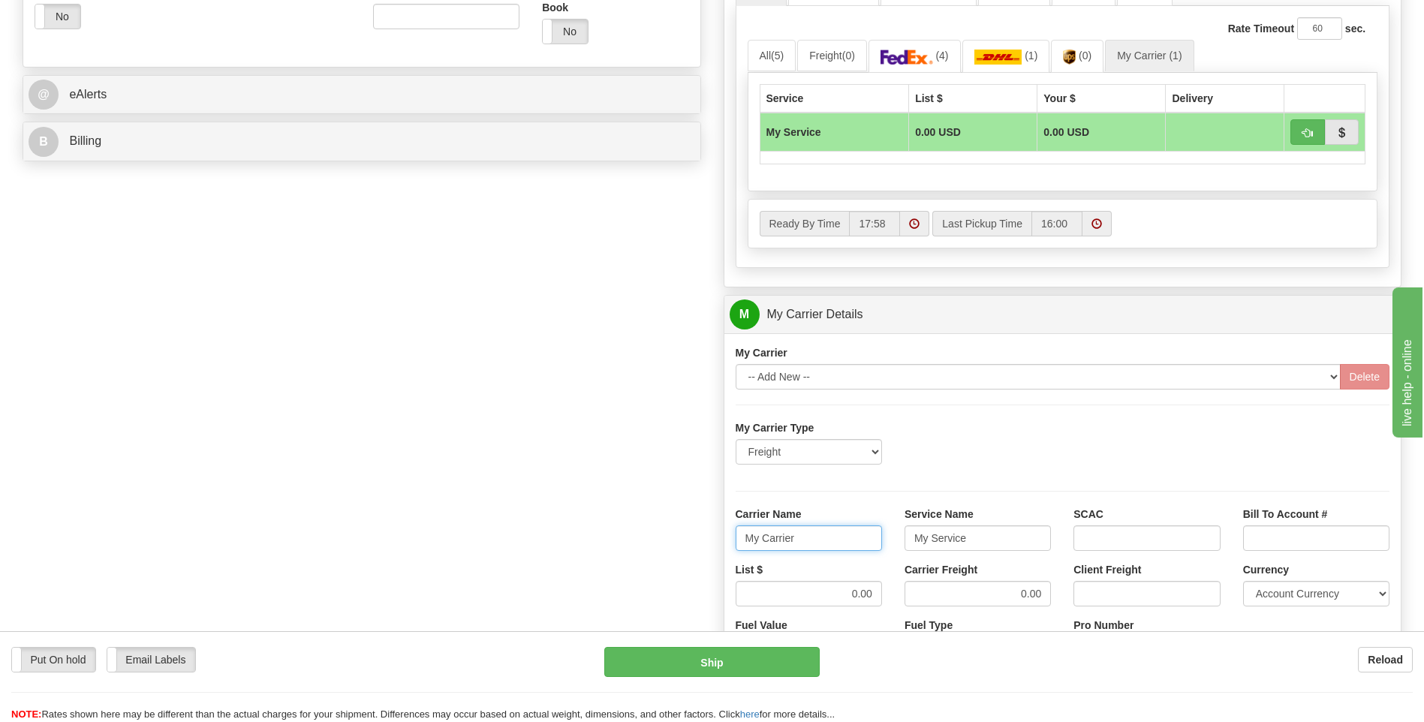
drag, startPoint x: 769, startPoint y: 542, endPoint x: 713, endPoint y: 549, distance: 56.0
click at [715, 549] on div "Customer Pricing 0.00 Markup % Discount % Flat Amount Per Pound Flat Amount Mar…" at bounding box center [1063, 230] width 701 height 1449
type input "XPO"
type input ";"
type input "LTL"
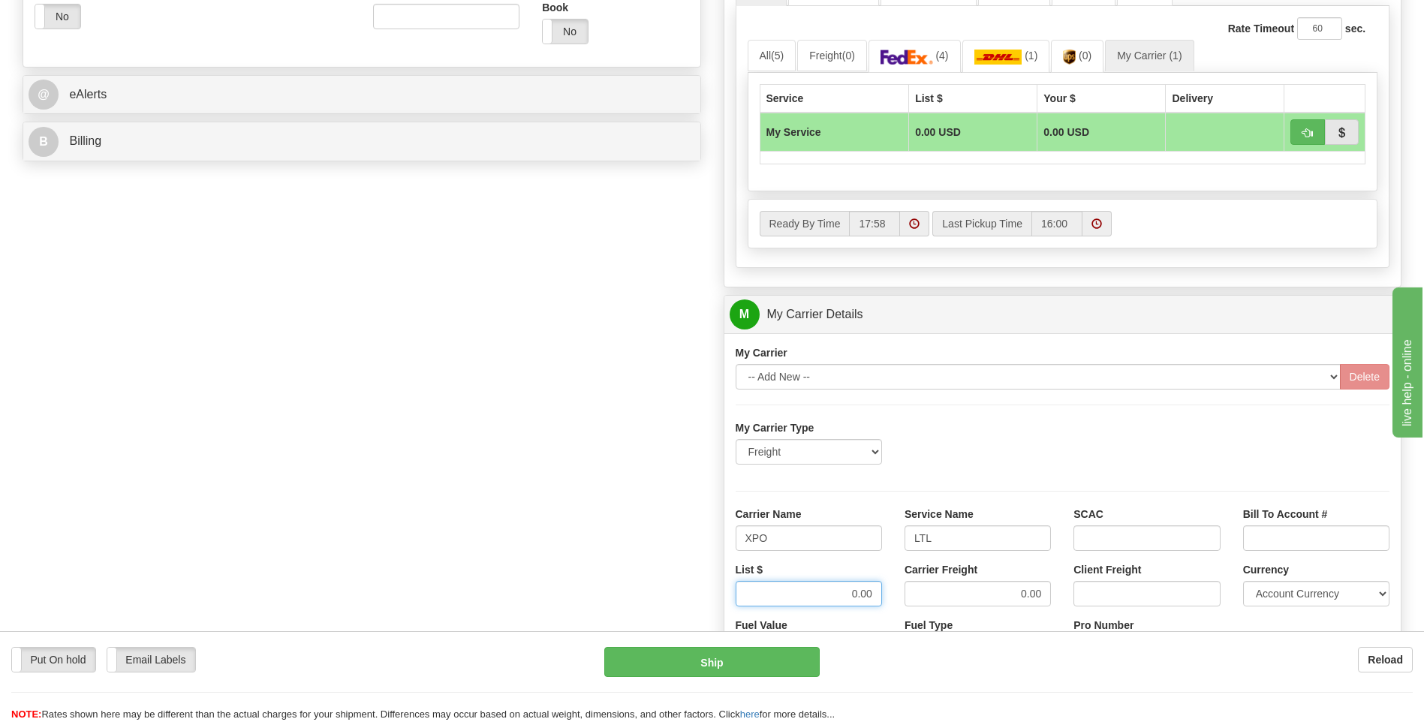
drag, startPoint x: 841, startPoint y: 592, endPoint x: 906, endPoint y: 598, distance: 65.5
click at [906, 598] on div "List $ 0.00 Carrier Freight 0.00 Client Freight Currency Account Currency ARN A…" at bounding box center [1063, 590] width 677 height 56
type input "3"
type input "400"
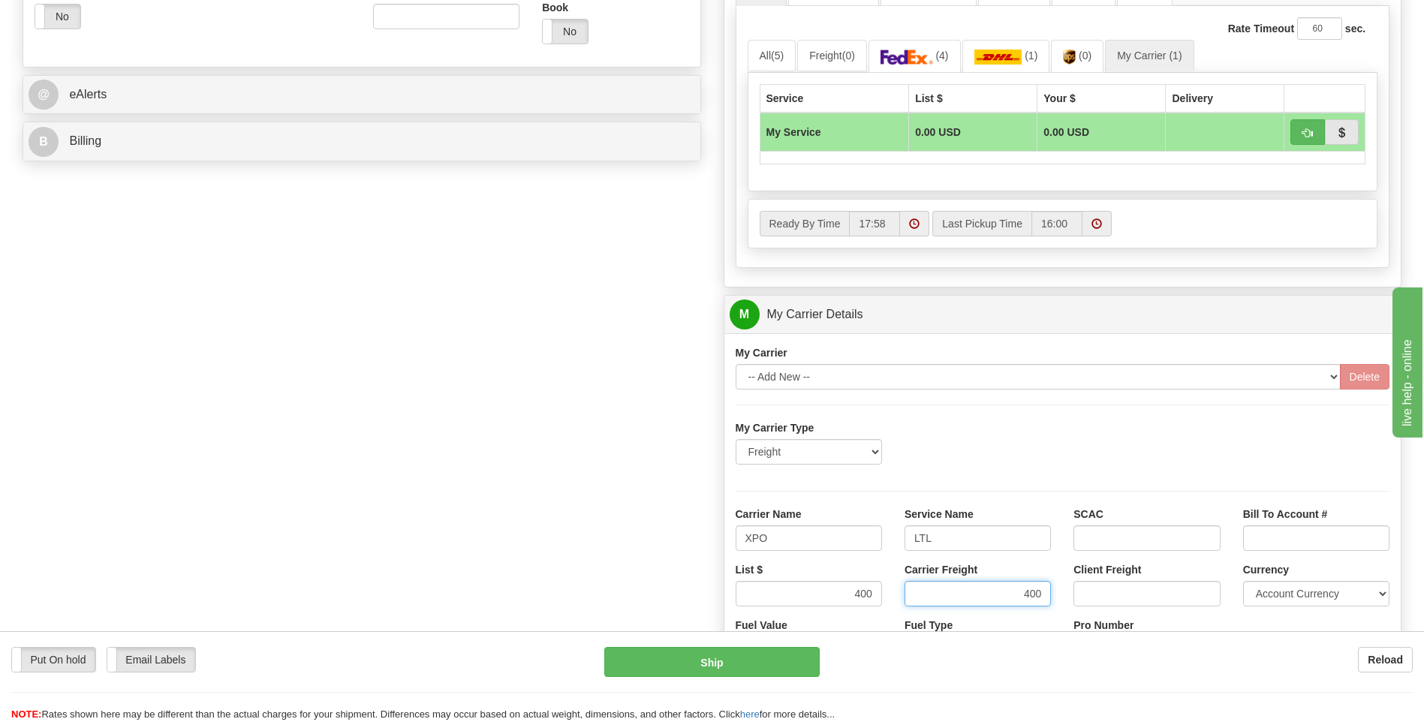
click button "Delete" at bounding box center [0, 0] width 0 height 0
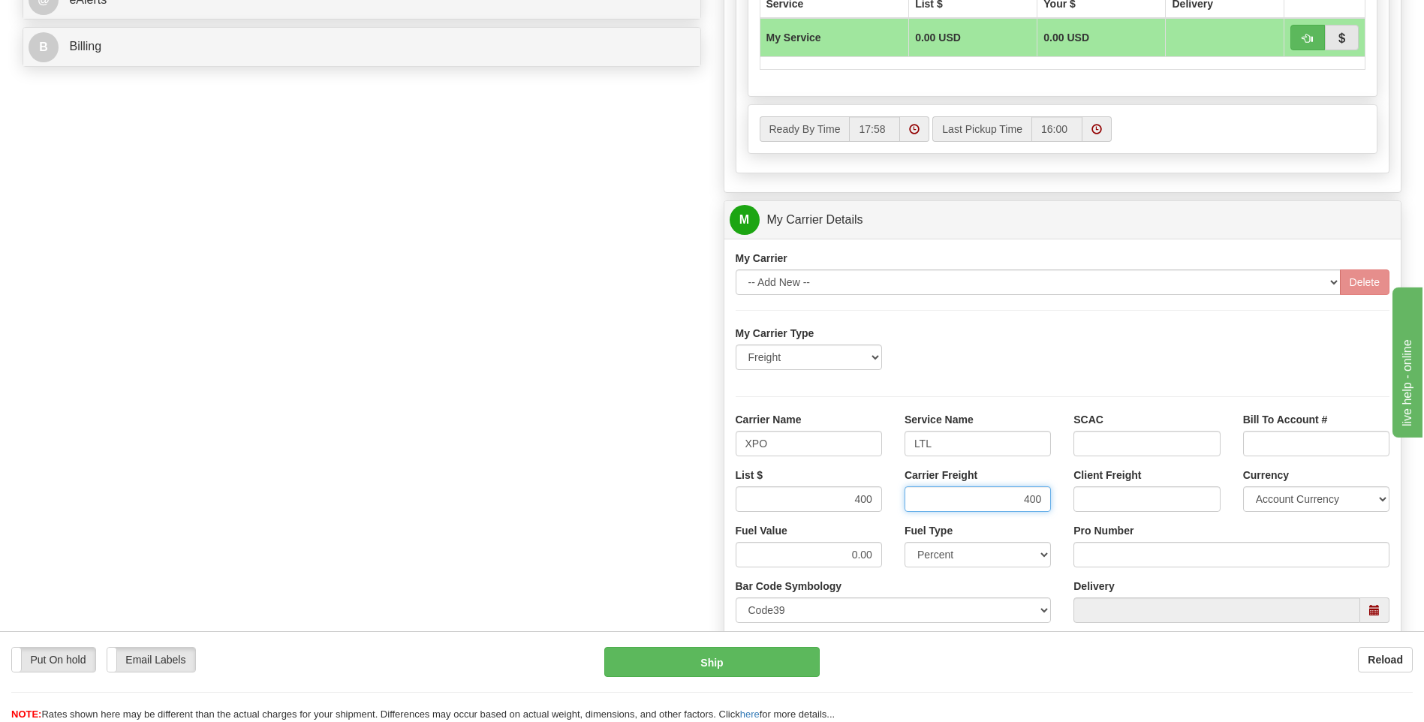
scroll to position [901, 0]
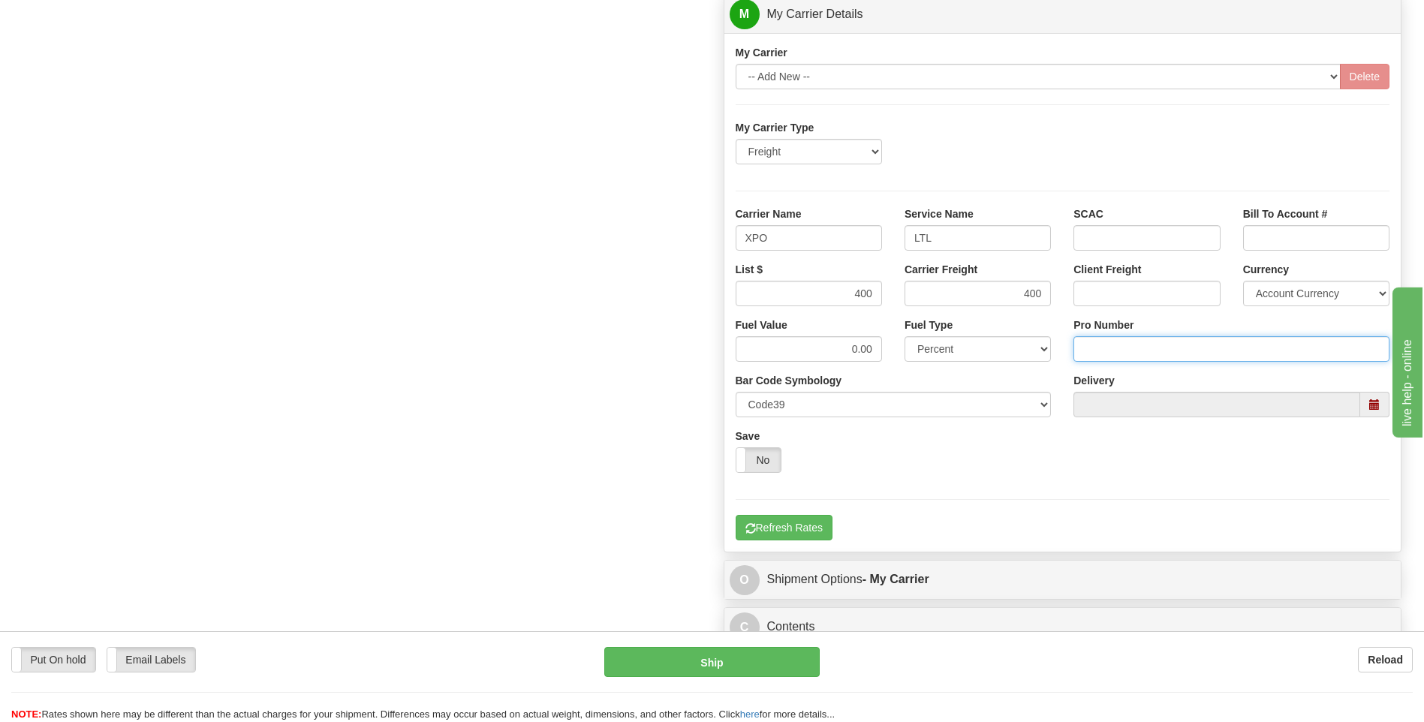
click at [1115, 342] on input "Pro Number" at bounding box center [1232, 349] width 316 height 26
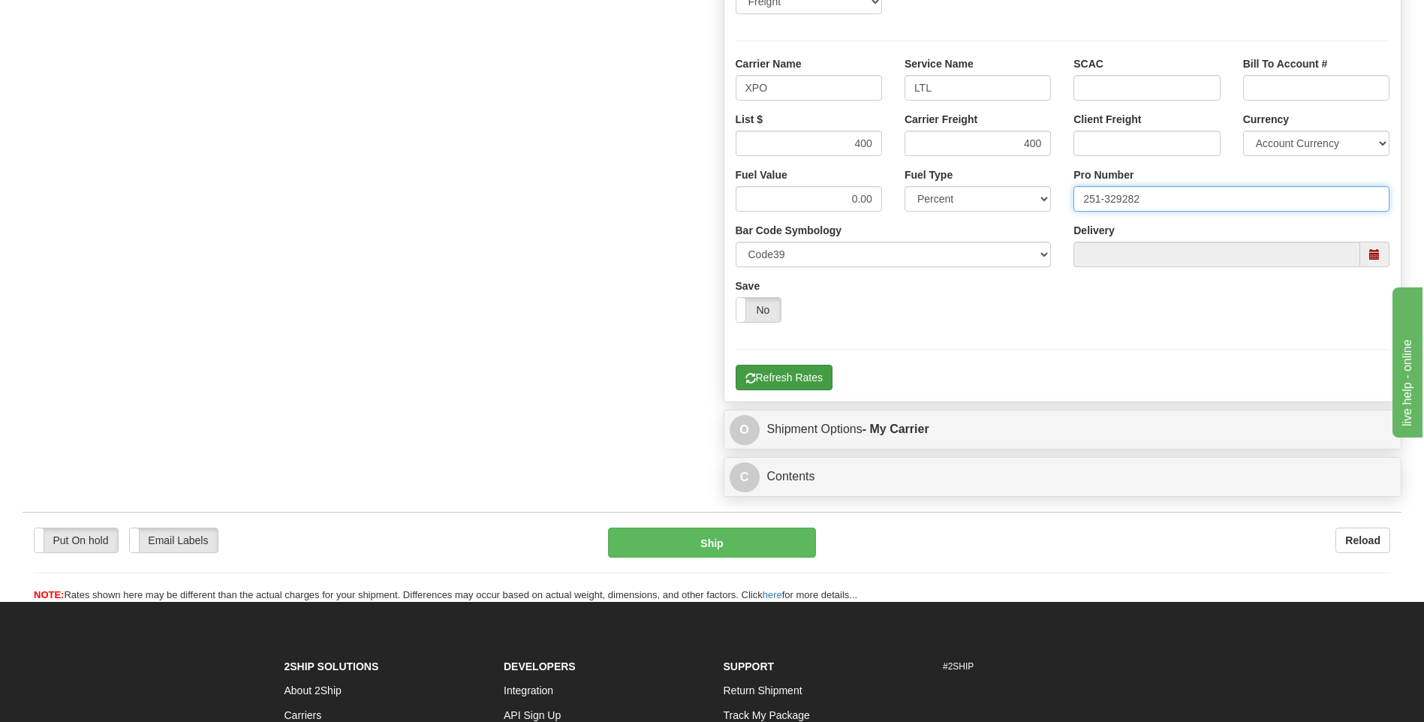
type input "251-329282"
click at [794, 372] on button "Refresh Rates" at bounding box center [784, 378] width 97 height 26
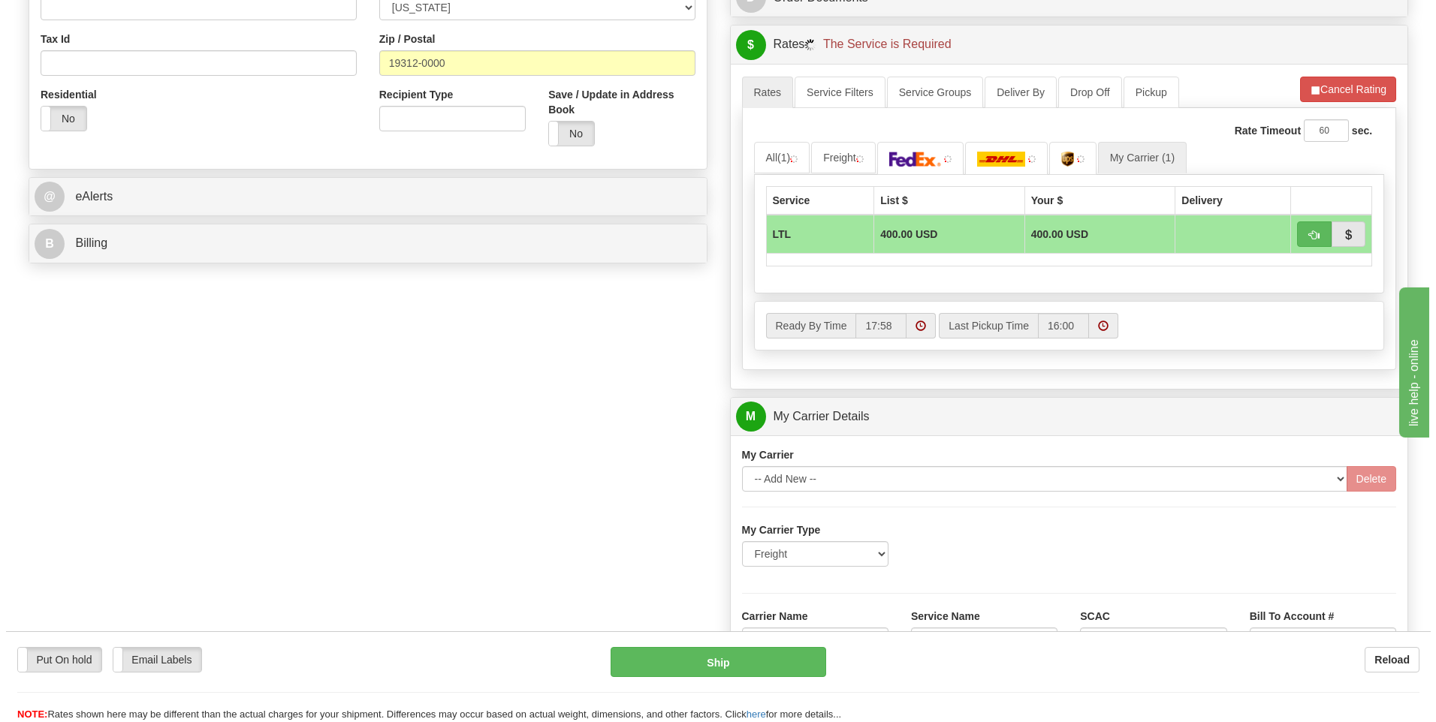
scroll to position [487, 0]
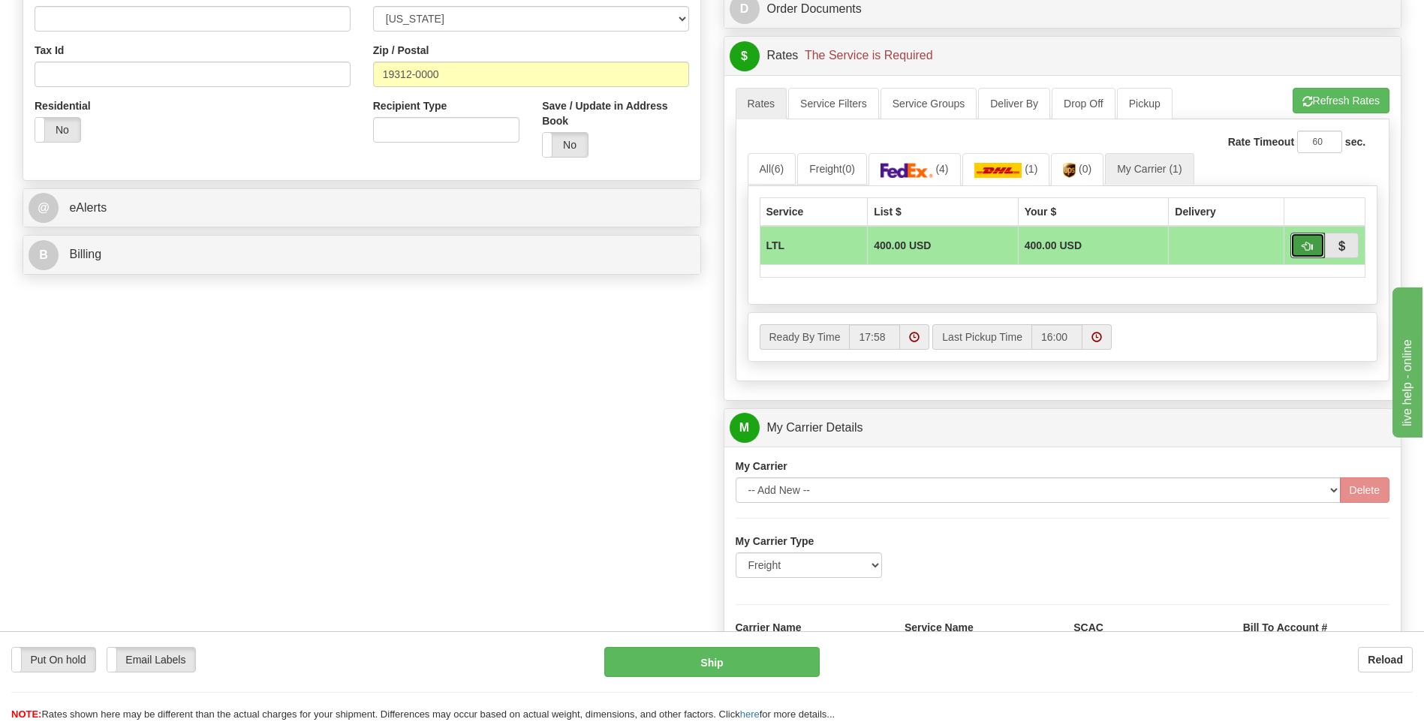
drag, startPoint x: 1307, startPoint y: 250, endPoint x: 1301, endPoint y: 258, distance: 10.2
click at [1307, 250] on span "button" at bounding box center [1308, 247] width 11 height 10
type input "00"
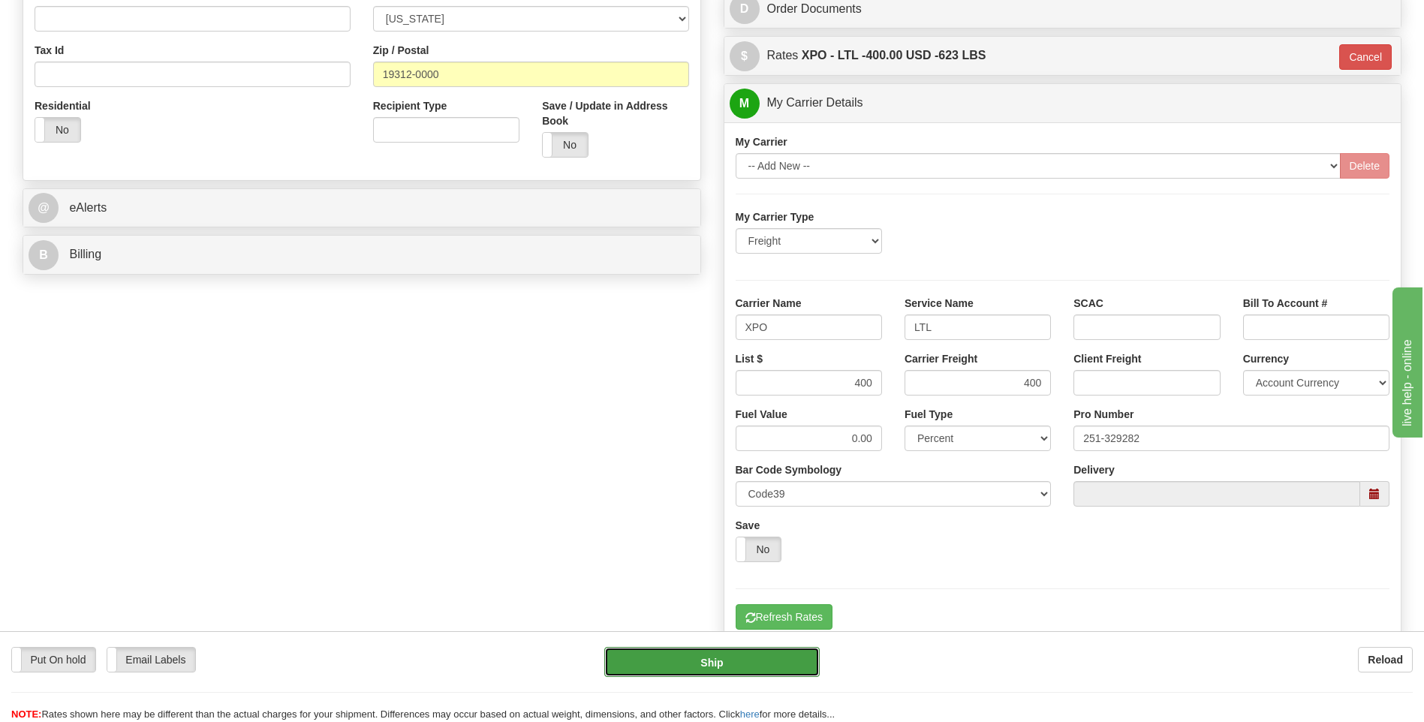
click at [753, 665] on button "Ship" at bounding box center [711, 662] width 215 height 30
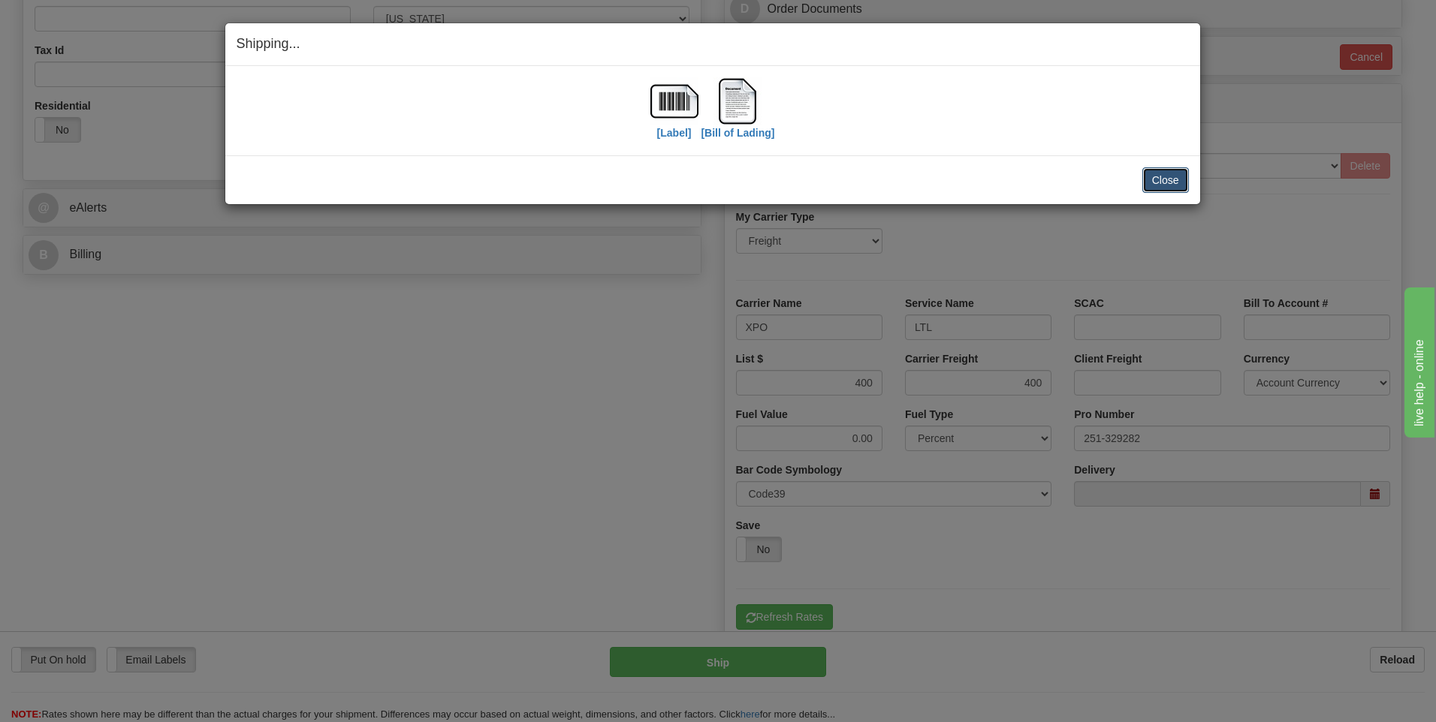
click at [1153, 188] on button "Close" at bounding box center [1165, 180] width 47 height 26
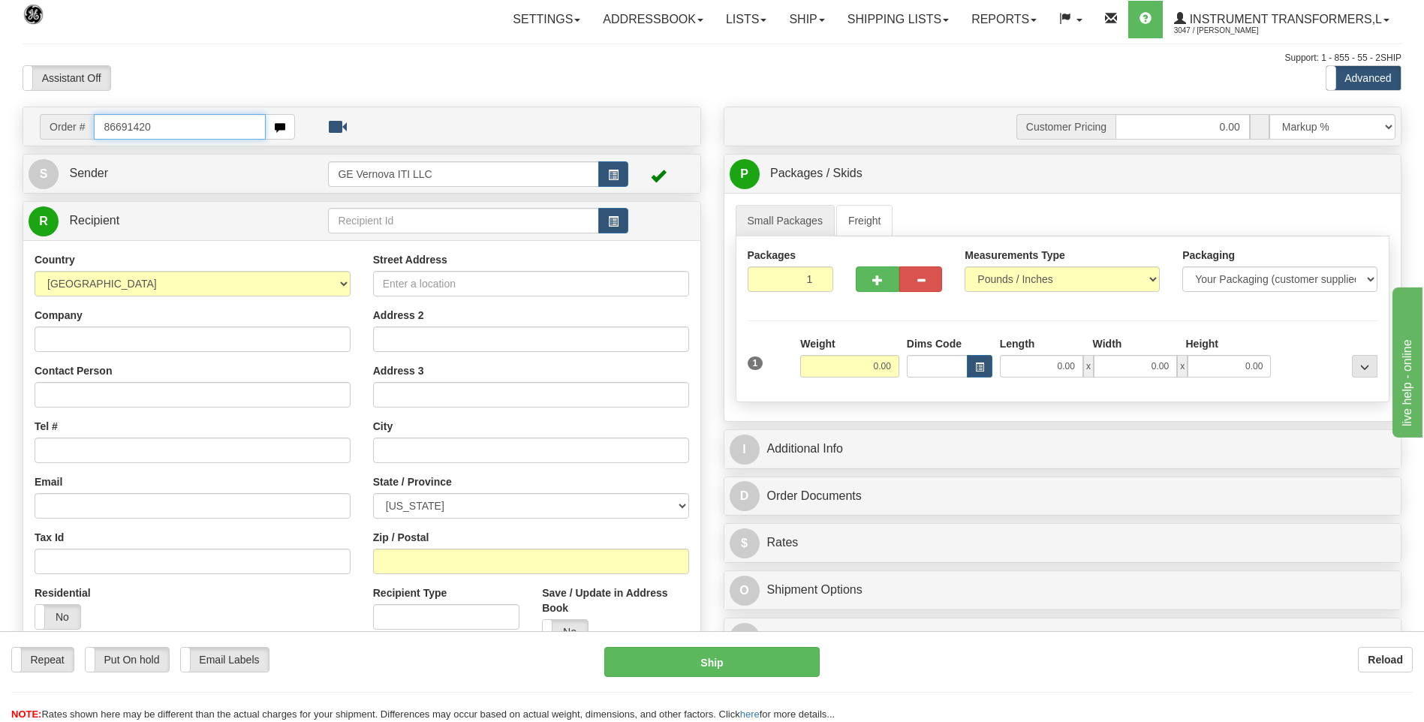
type input "86691420"
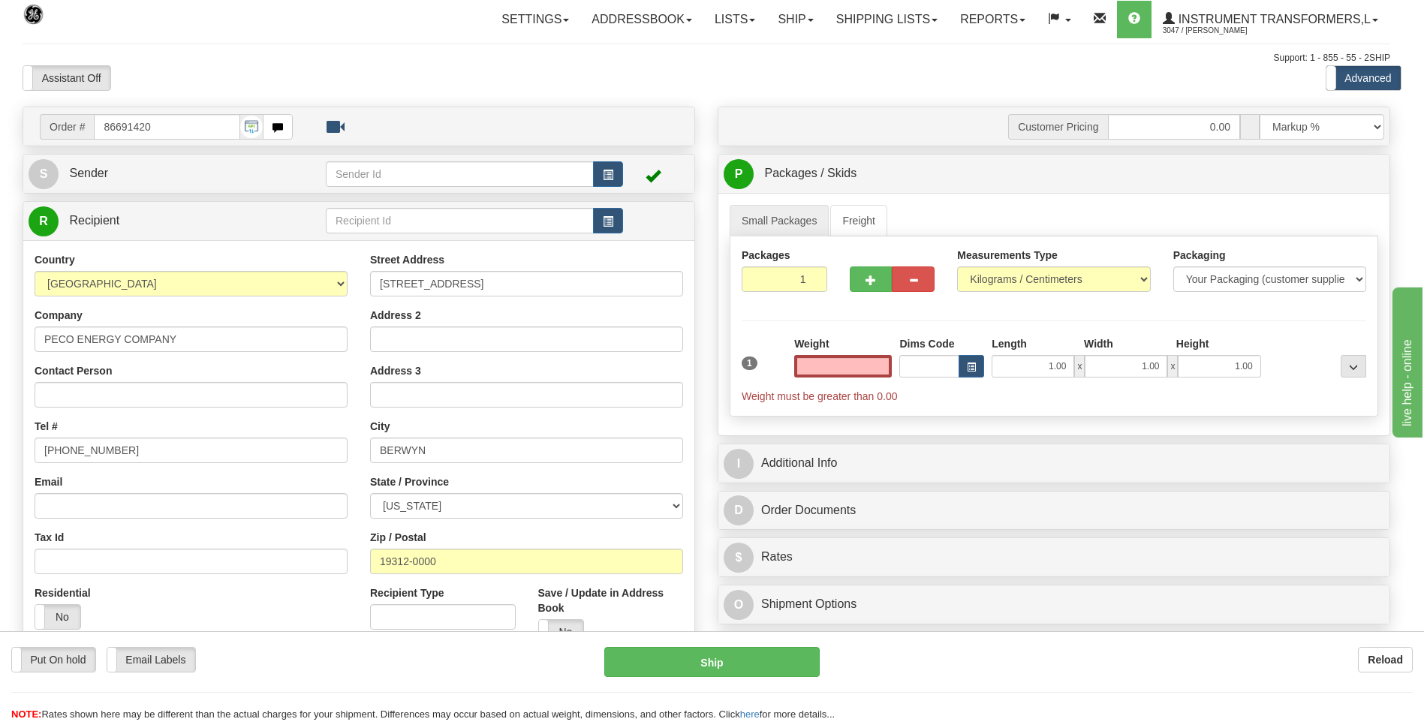
click button "Delete" at bounding box center [0, 0] width 0 height 0
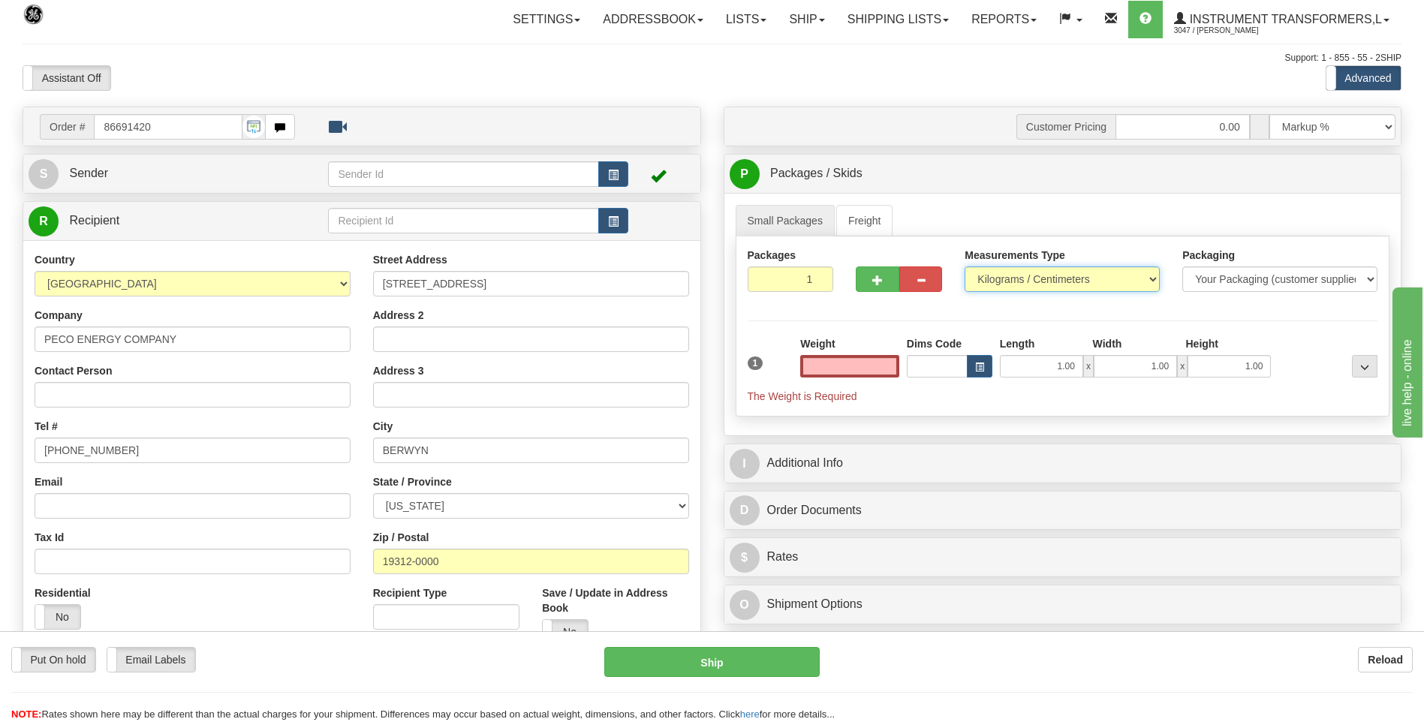
type input "0.00"
click at [980, 280] on select "Pounds / Inches Kilograms / Centimeters" at bounding box center [1062, 280] width 195 height 26
select select "0"
click at [965, 267] on select "Pounds / Inches Kilograms / Centimeters" at bounding box center [1062, 280] width 195 height 26
click at [892, 367] on input "0.00" at bounding box center [849, 366] width 99 height 23
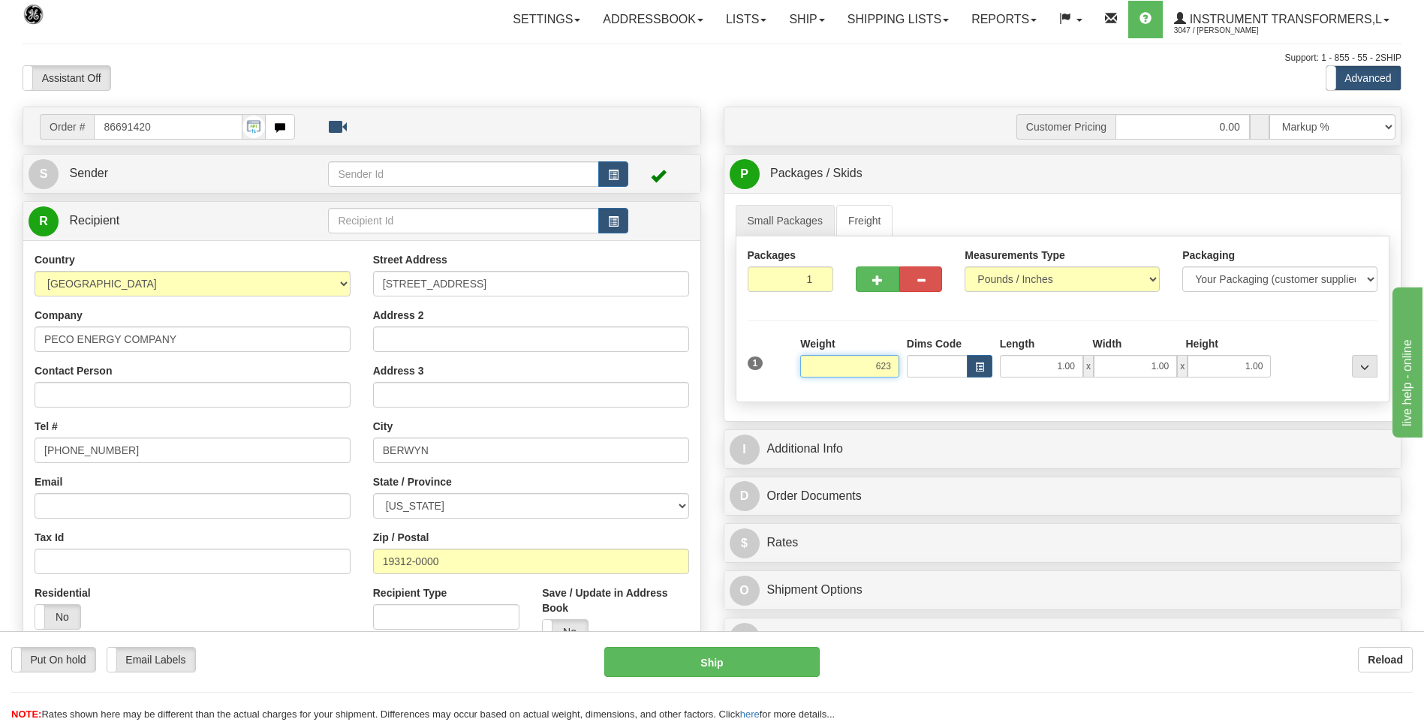
type input "623.00"
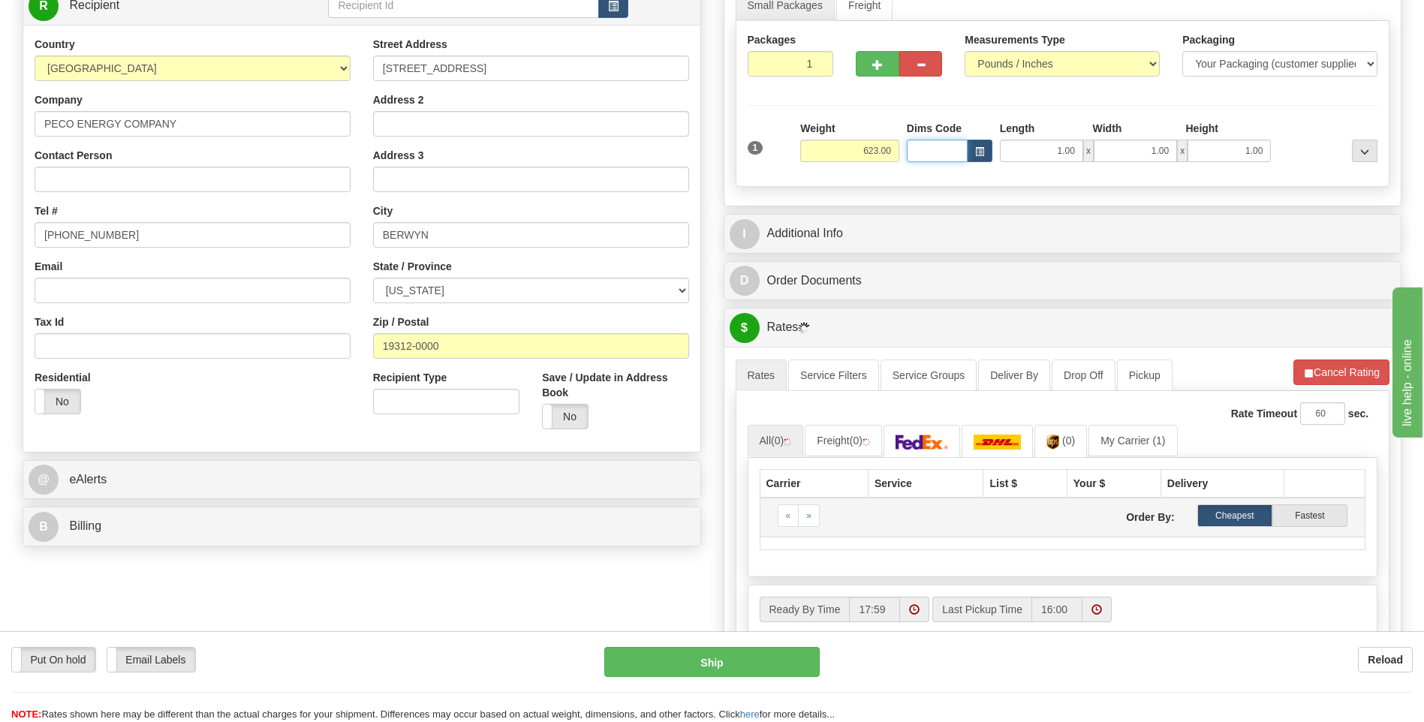
scroll to position [225, 0]
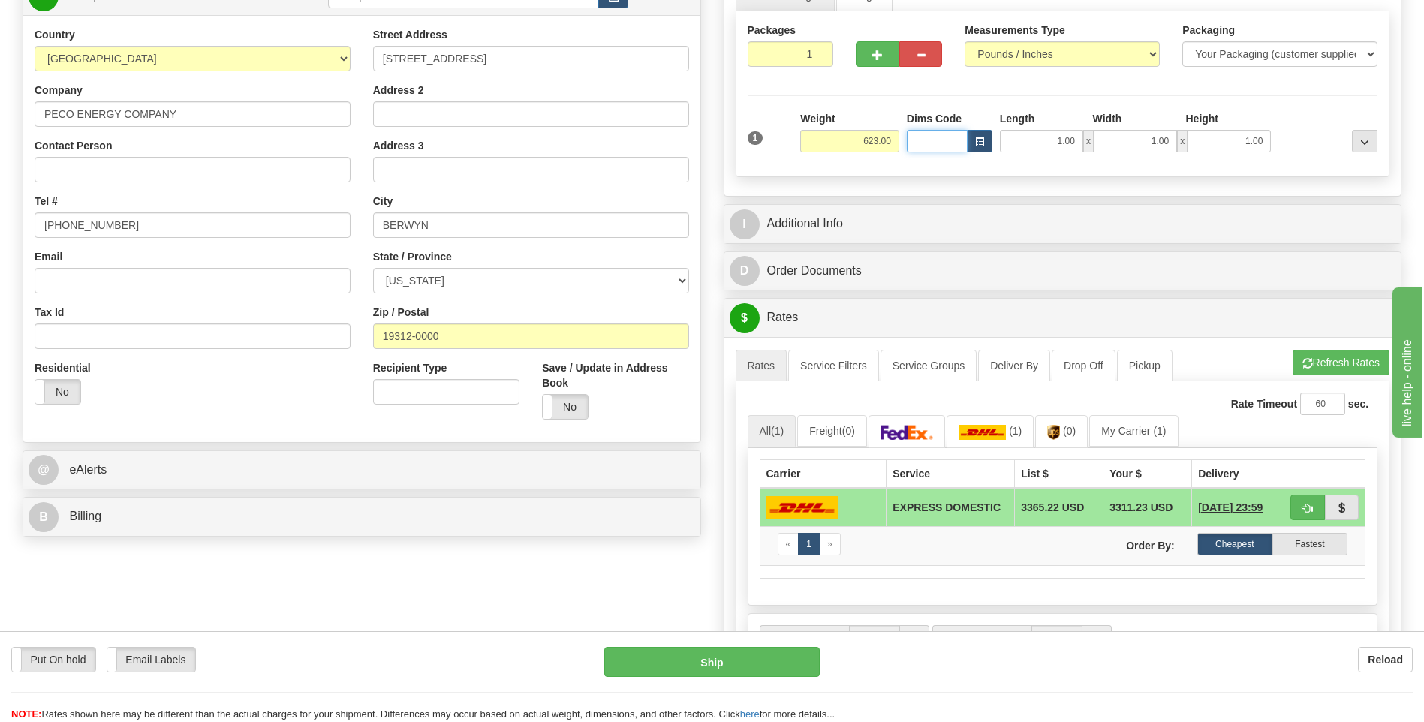
click button "Delete" at bounding box center [0, 0] width 0 height 0
click at [1132, 430] on link "My Carrier (1)" at bounding box center [1134, 431] width 89 height 32
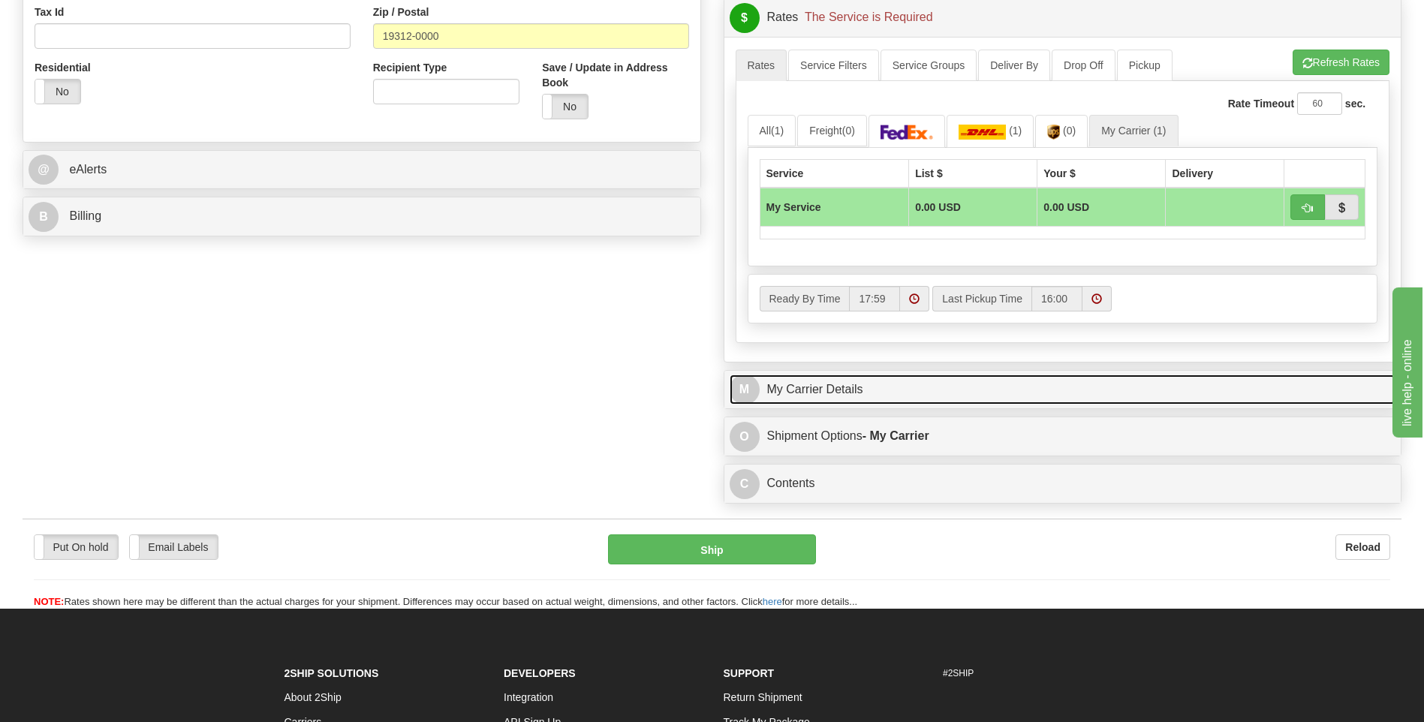
click at [898, 398] on link "M My Carrier Details" at bounding box center [1063, 390] width 667 height 31
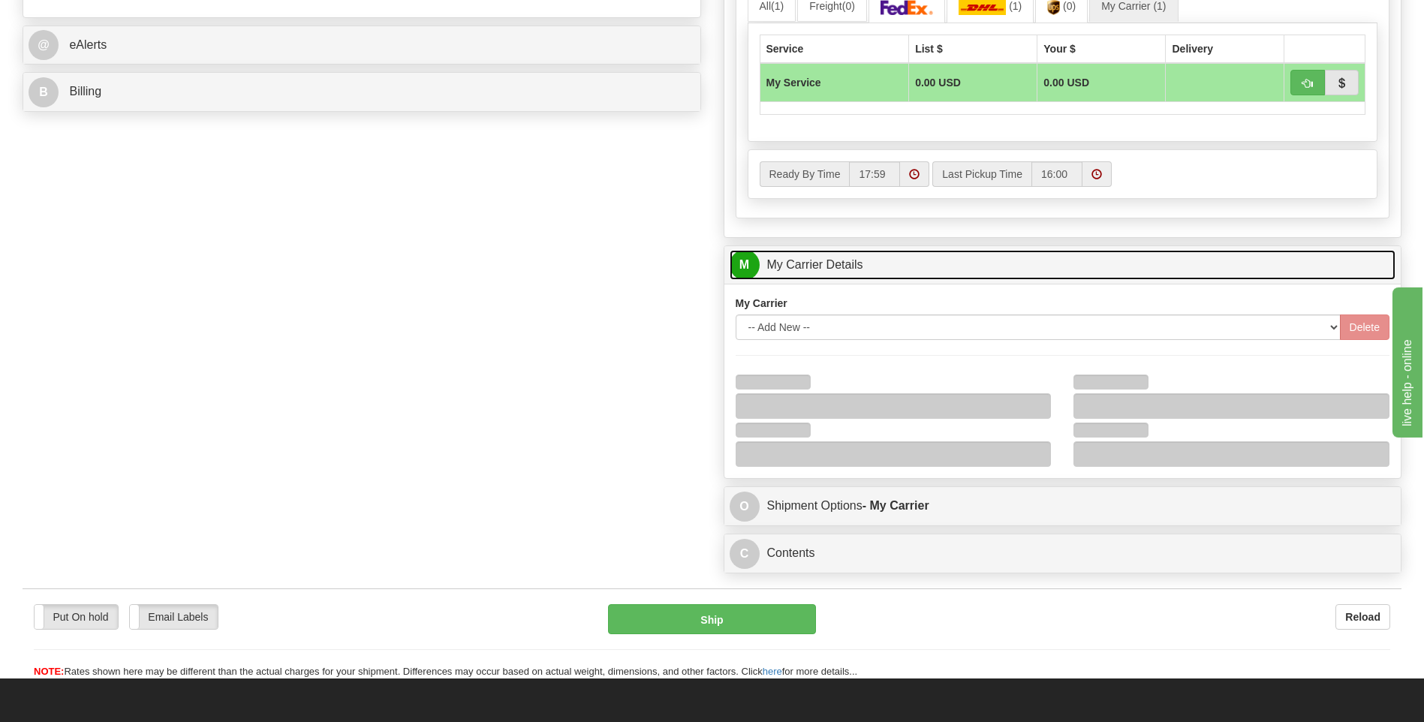
scroll to position [751, 0]
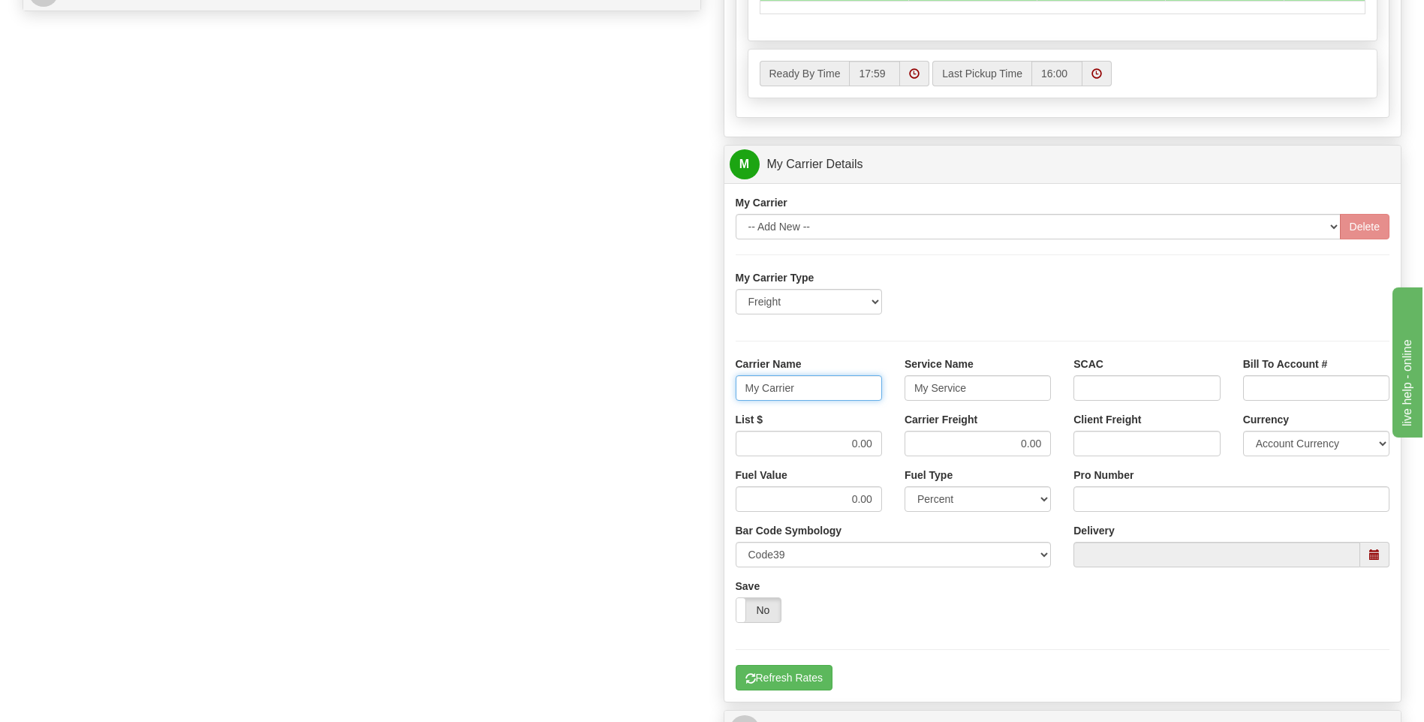
drag, startPoint x: 776, startPoint y: 391, endPoint x: 657, endPoint y: 393, distance: 119.4
click at [657, 393] on div "Order # 86691420 S Sender" at bounding box center [712, 80] width 1402 height 1449
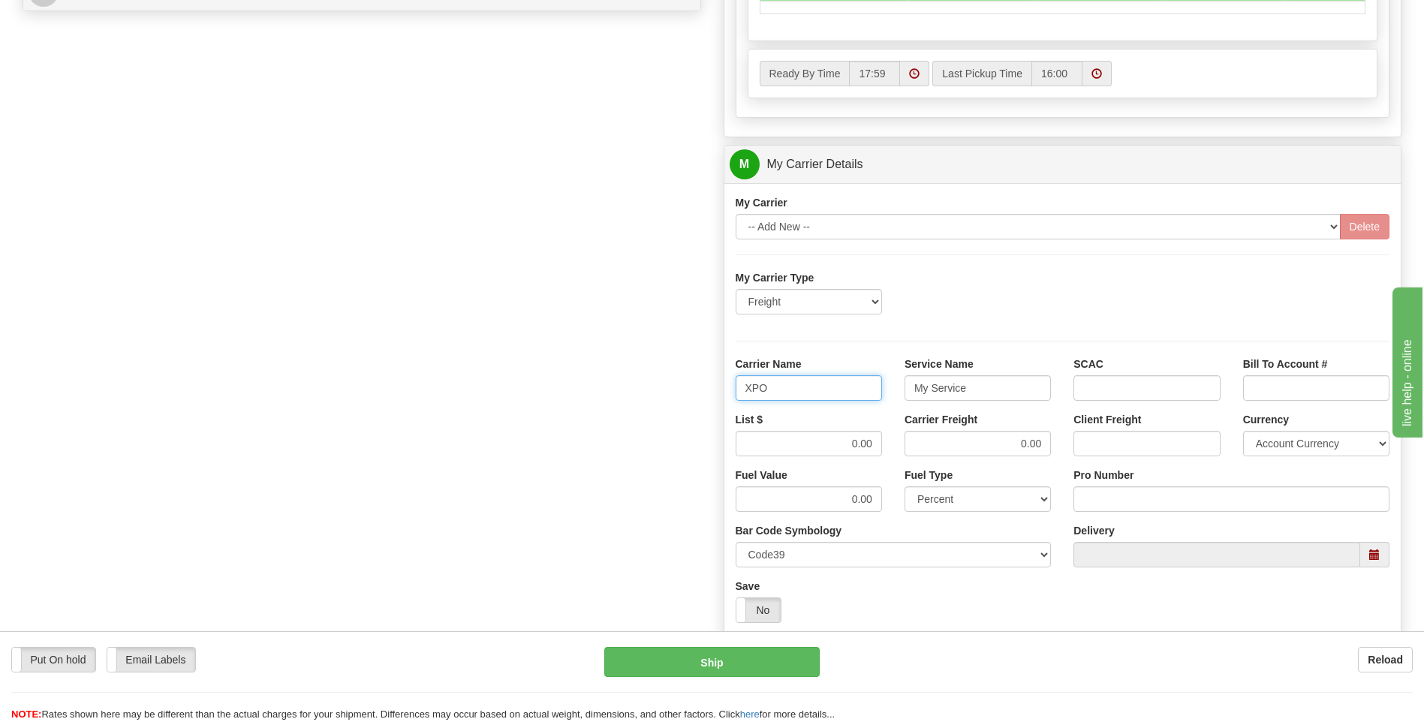
type input "XPO"
type input "LTL"
drag, startPoint x: 828, startPoint y: 444, endPoint x: 895, endPoint y: 446, distance: 66.9
click at [895, 446] on div "List $ 0.00 Carrier Freight 0.00 Client Freight Currency Account Currency ARN A…" at bounding box center [1063, 440] width 677 height 56
type input ".01"
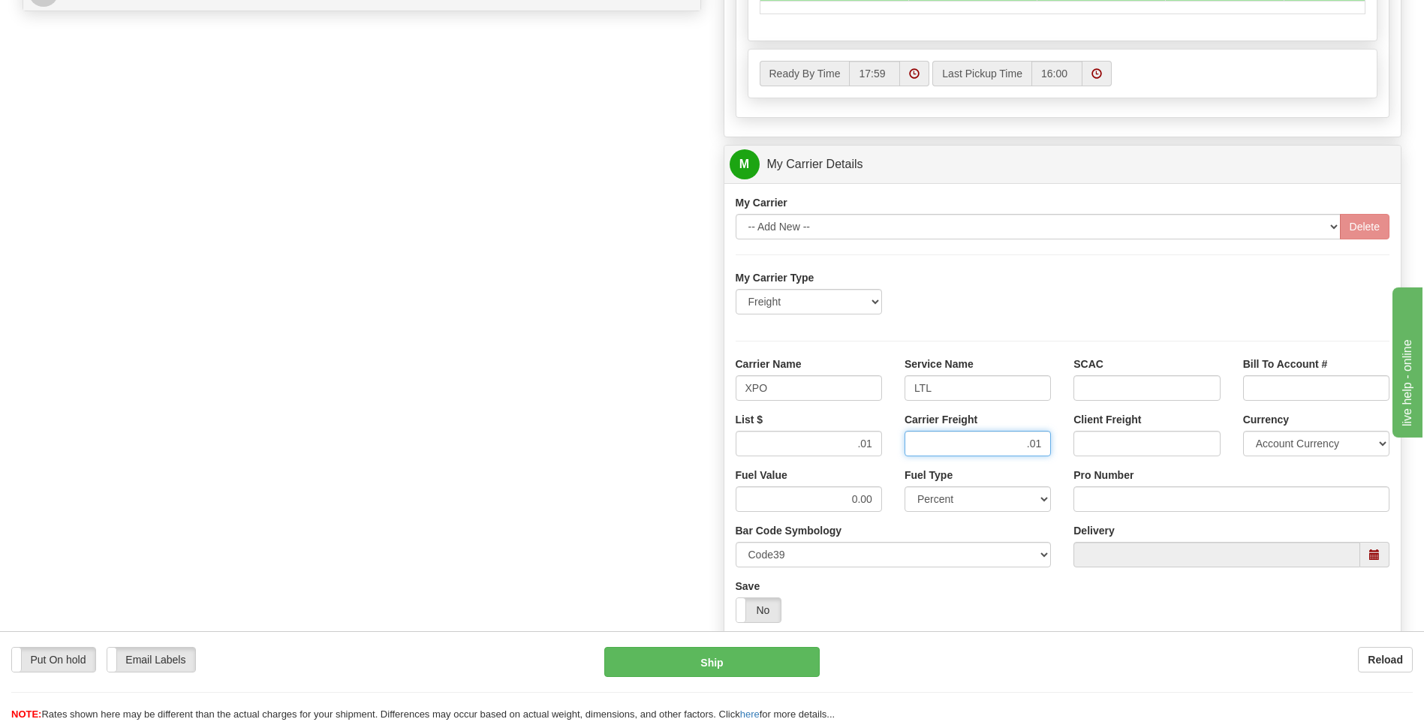
type input ".01"
click at [1168, 498] on input "Pro Number" at bounding box center [1232, 500] width 316 height 26
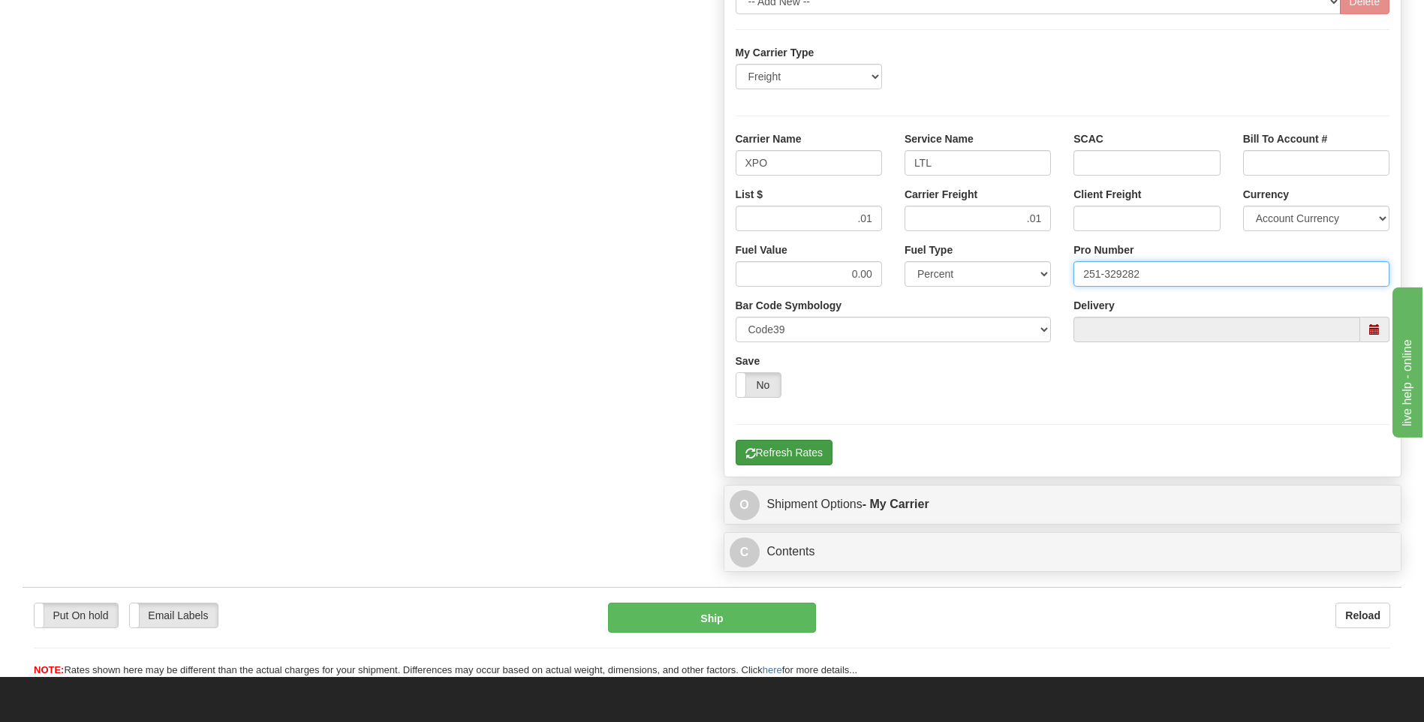
type input "251-329282"
click at [803, 451] on button "Refresh Rates" at bounding box center [784, 453] width 97 height 26
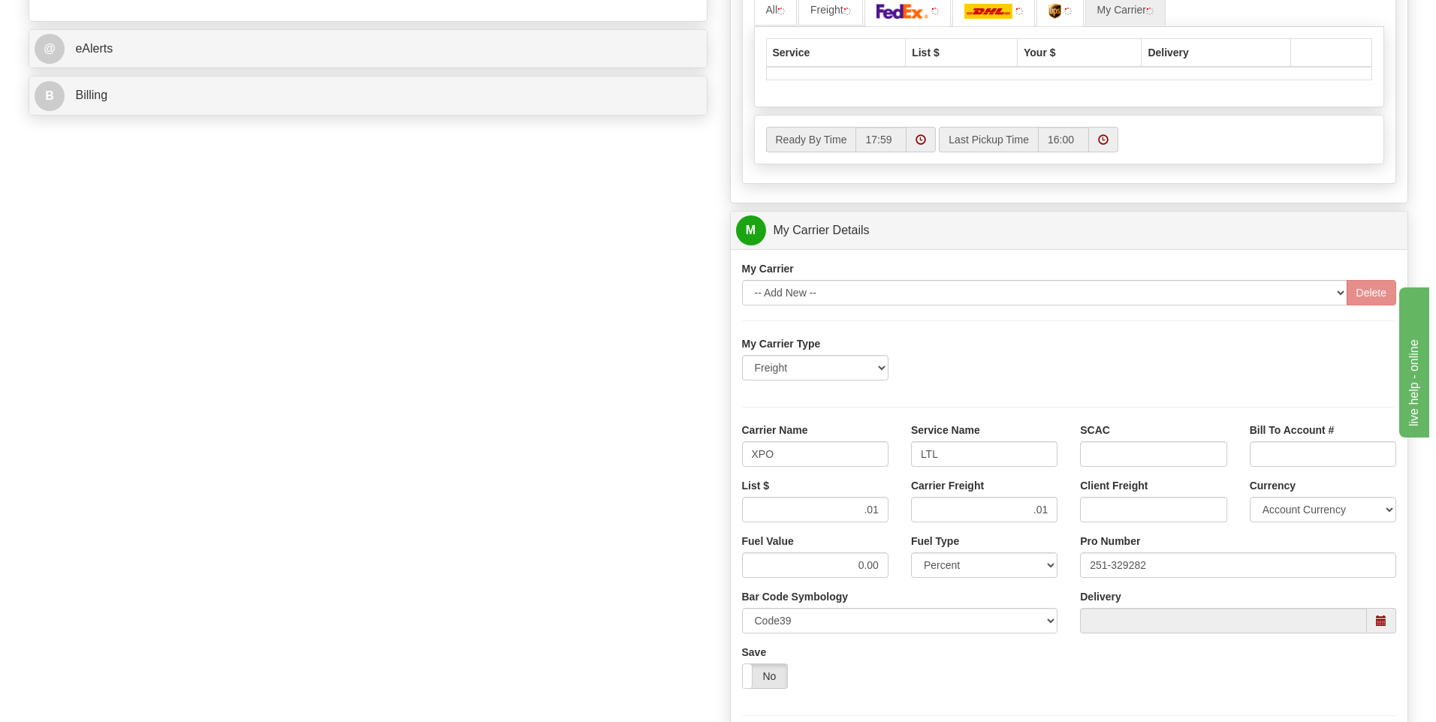
scroll to position [412, 0]
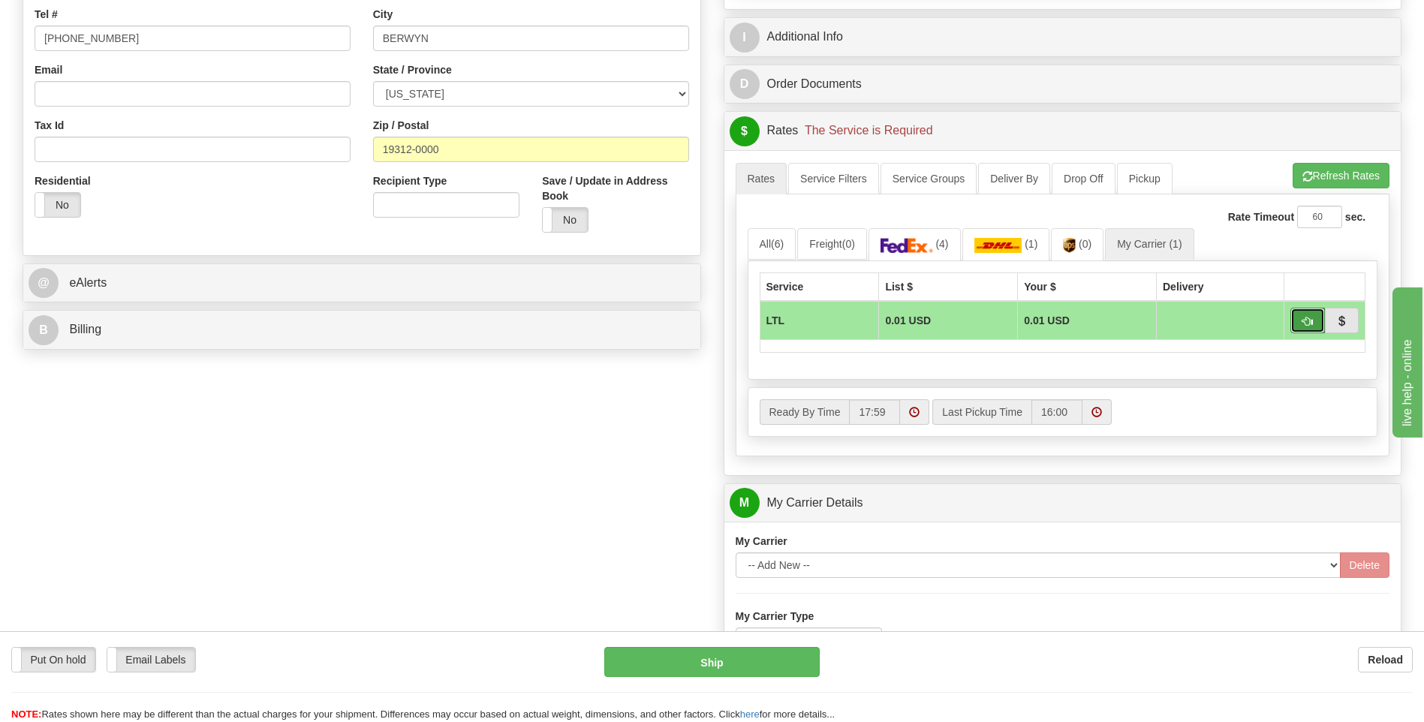
click at [1302, 326] on button "button" at bounding box center [1308, 321] width 35 height 26
type input "00"
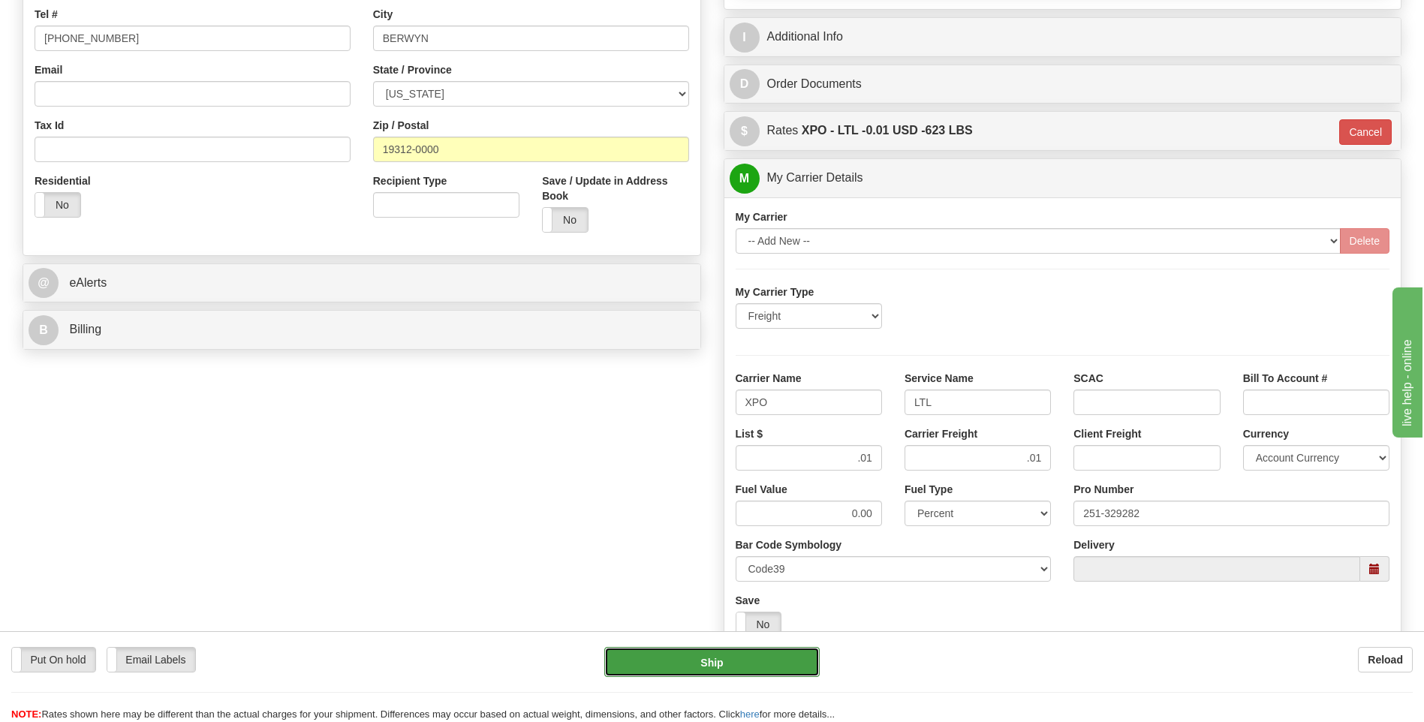
click at [783, 654] on button "Ship" at bounding box center [711, 662] width 215 height 30
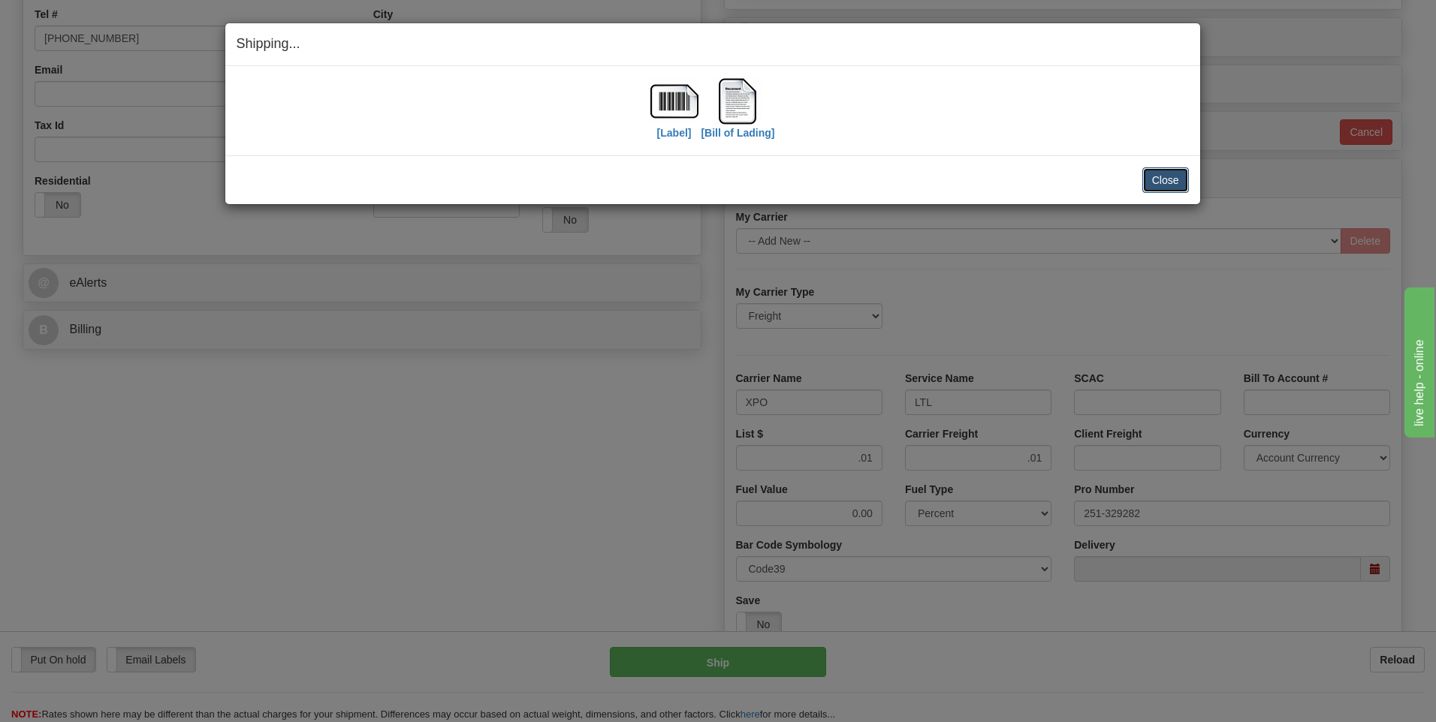
click at [1165, 181] on button "Close" at bounding box center [1165, 180] width 47 height 26
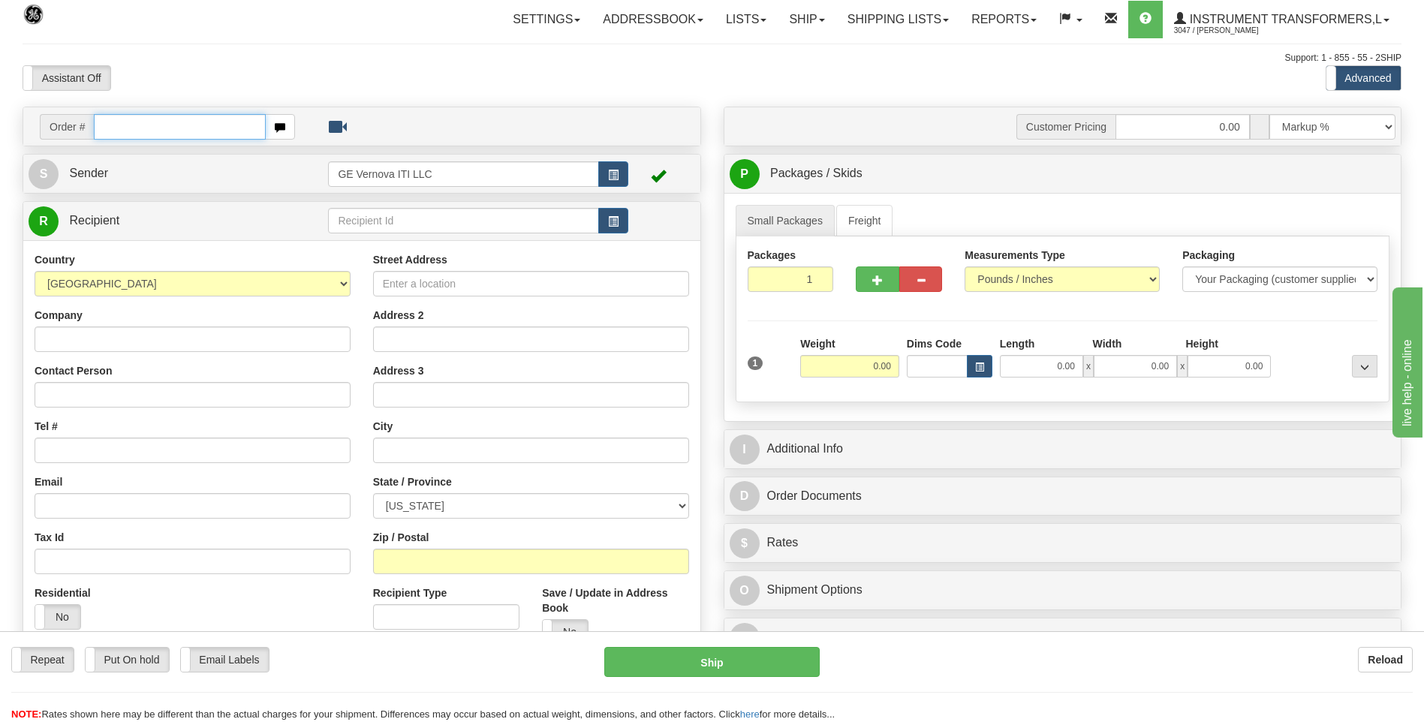
click at [231, 131] on input "text" at bounding box center [179, 127] width 171 height 26
type input "86691231"
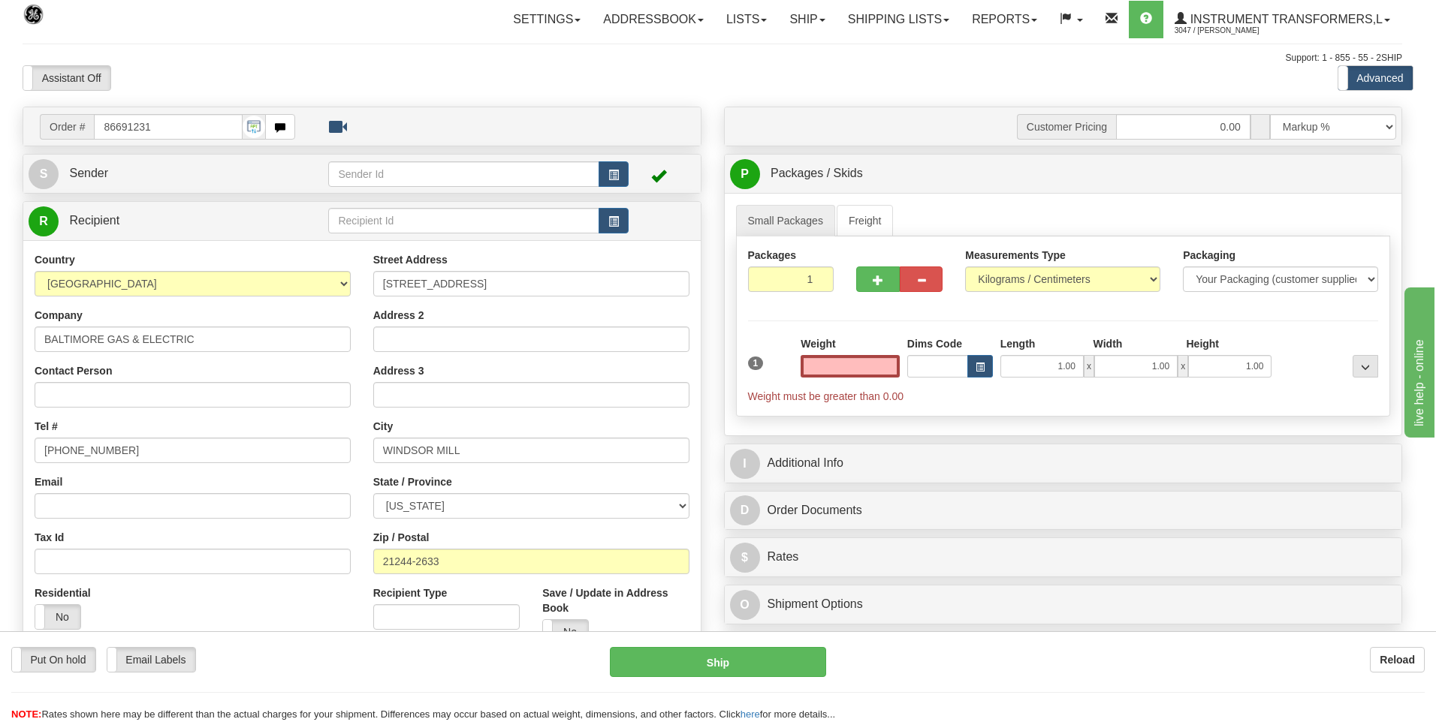
type input "0.00"
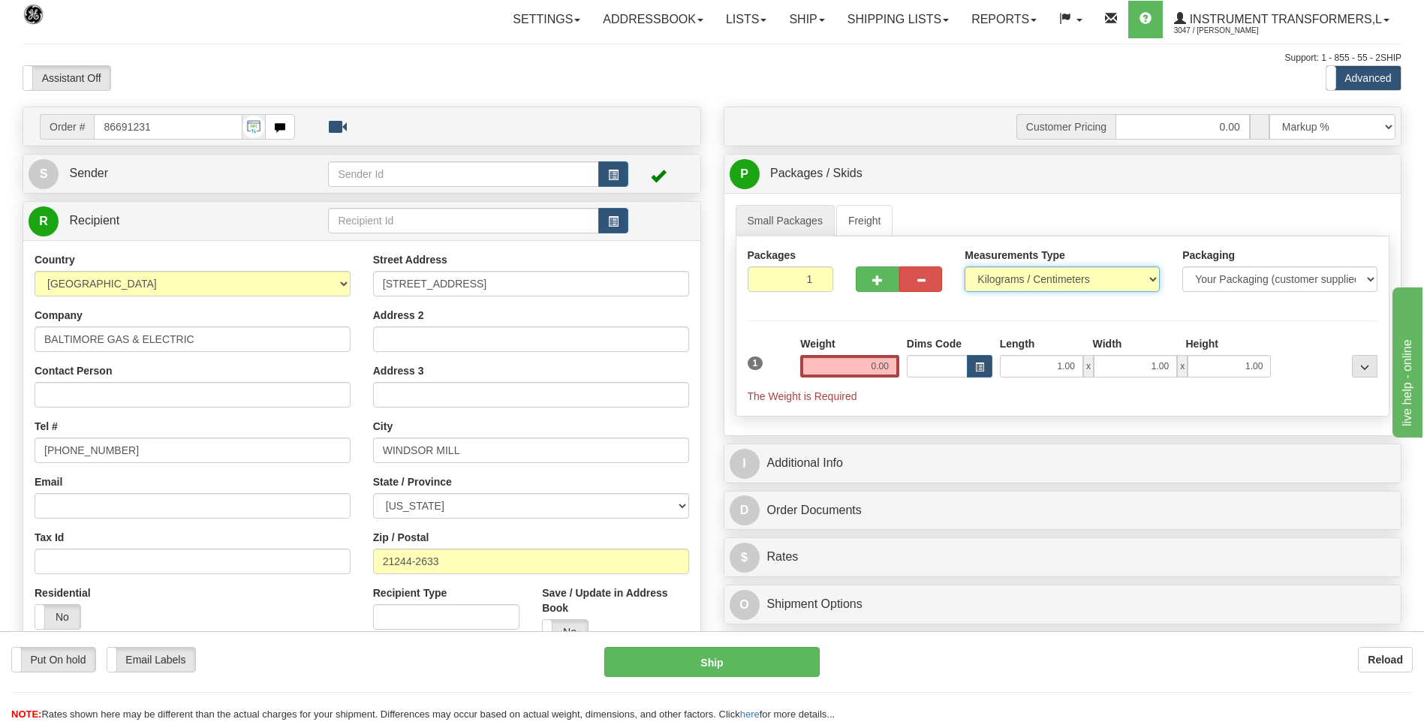
click at [982, 279] on select "Pounds / Inches Kilograms / Centimeters" at bounding box center [1062, 280] width 195 height 26
select select "0"
click at [965, 267] on select "Pounds / Inches Kilograms / Centimeters" at bounding box center [1062, 280] width 195 height 26
click at [885, 364] on input "0.00" at bounding box center [849, 366] width 99 height 23
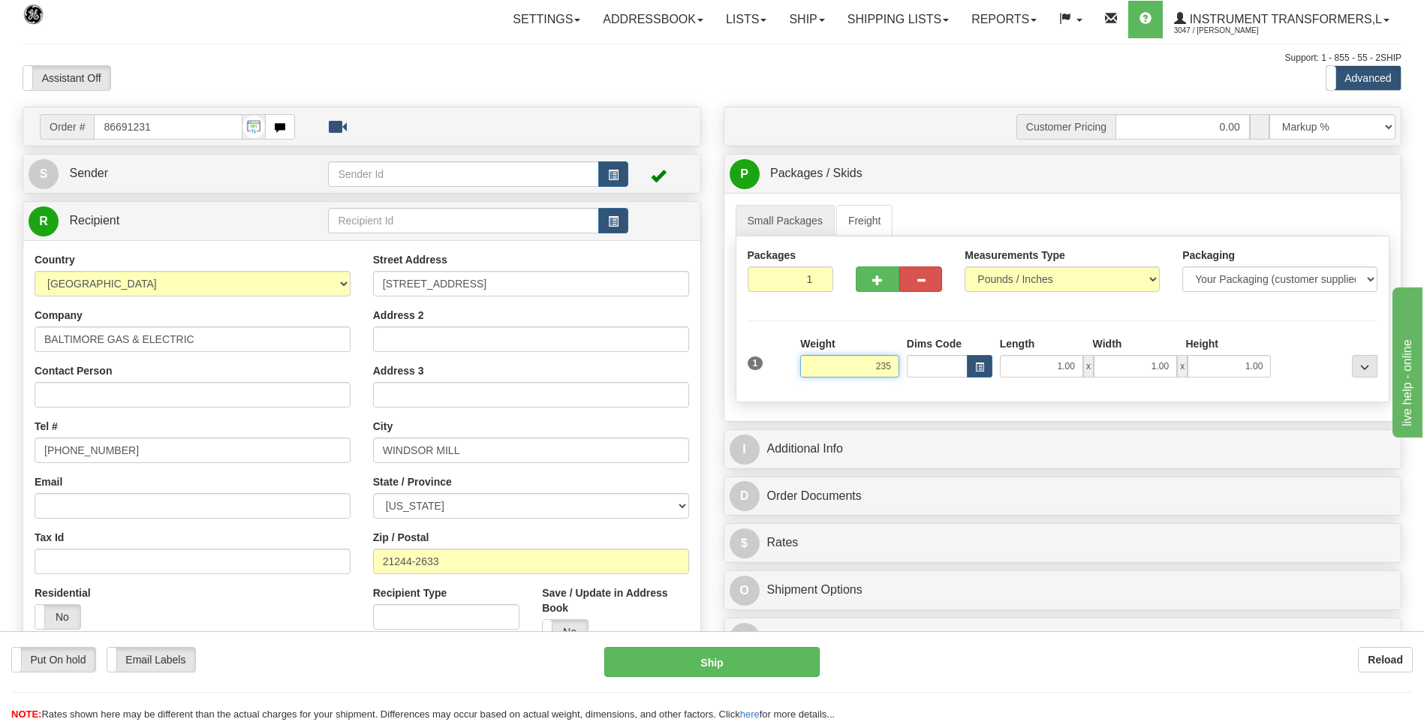
click button "Delete" at bounding box center [0, 0] width 0 height 0
type input "235.00"
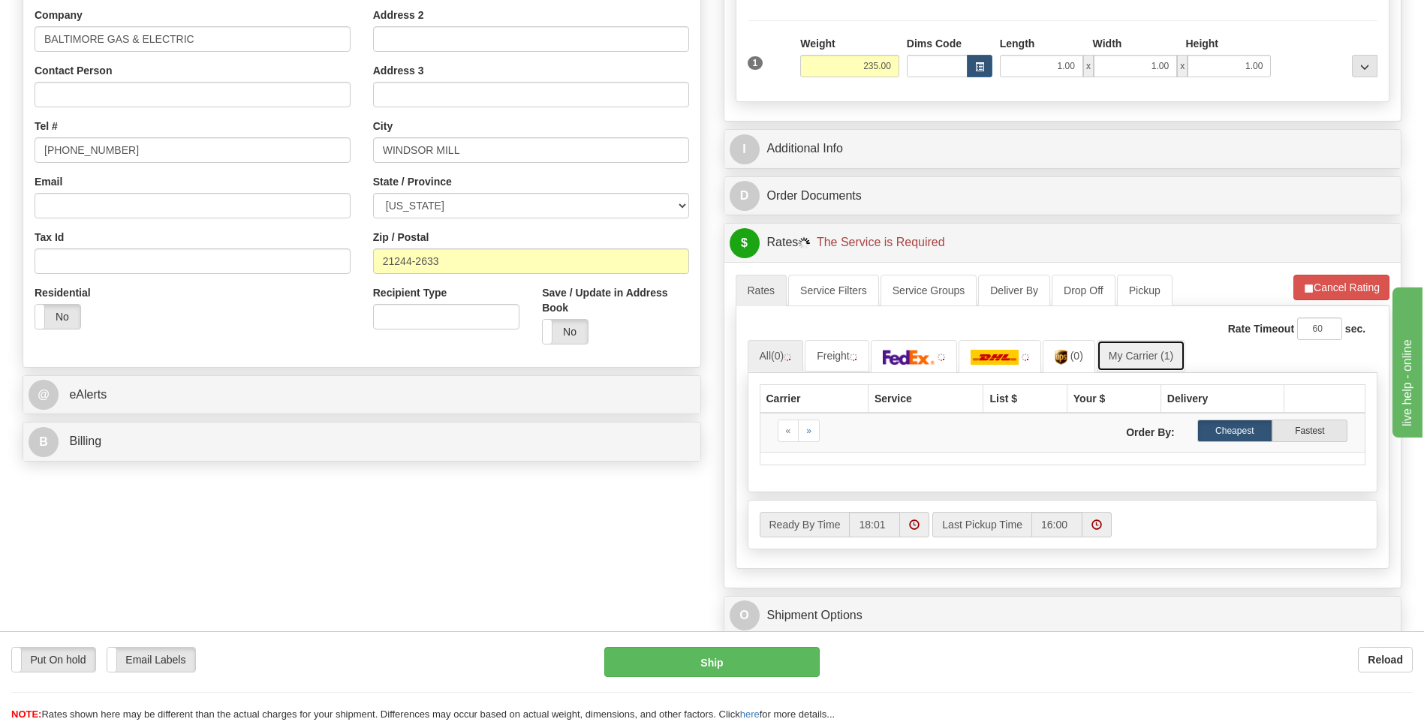
click at [1126, 362] on link "My Carrier (1)" at bounding box center [1141, 356] width 89 height 32
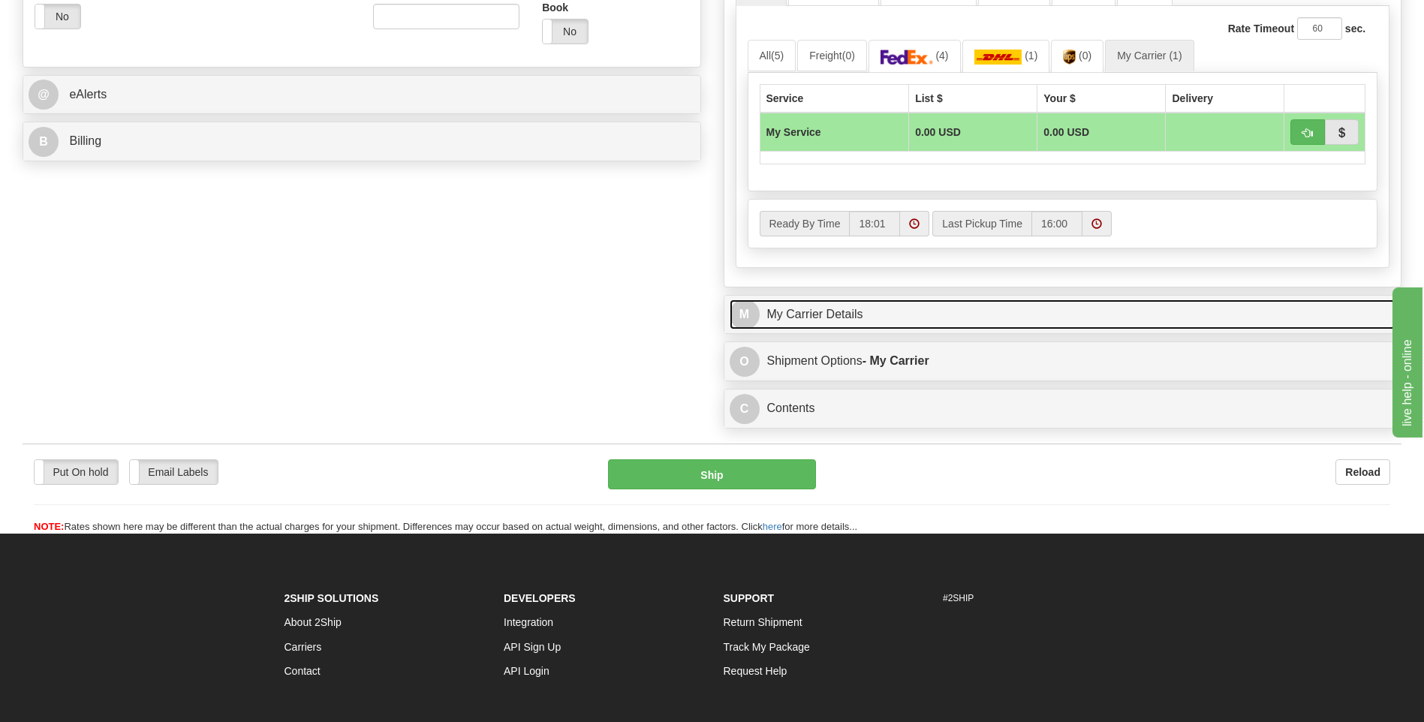
click at [872, 316] on link "M My Carrier Details" at bounding box center [1063, 315] width 667 height 31
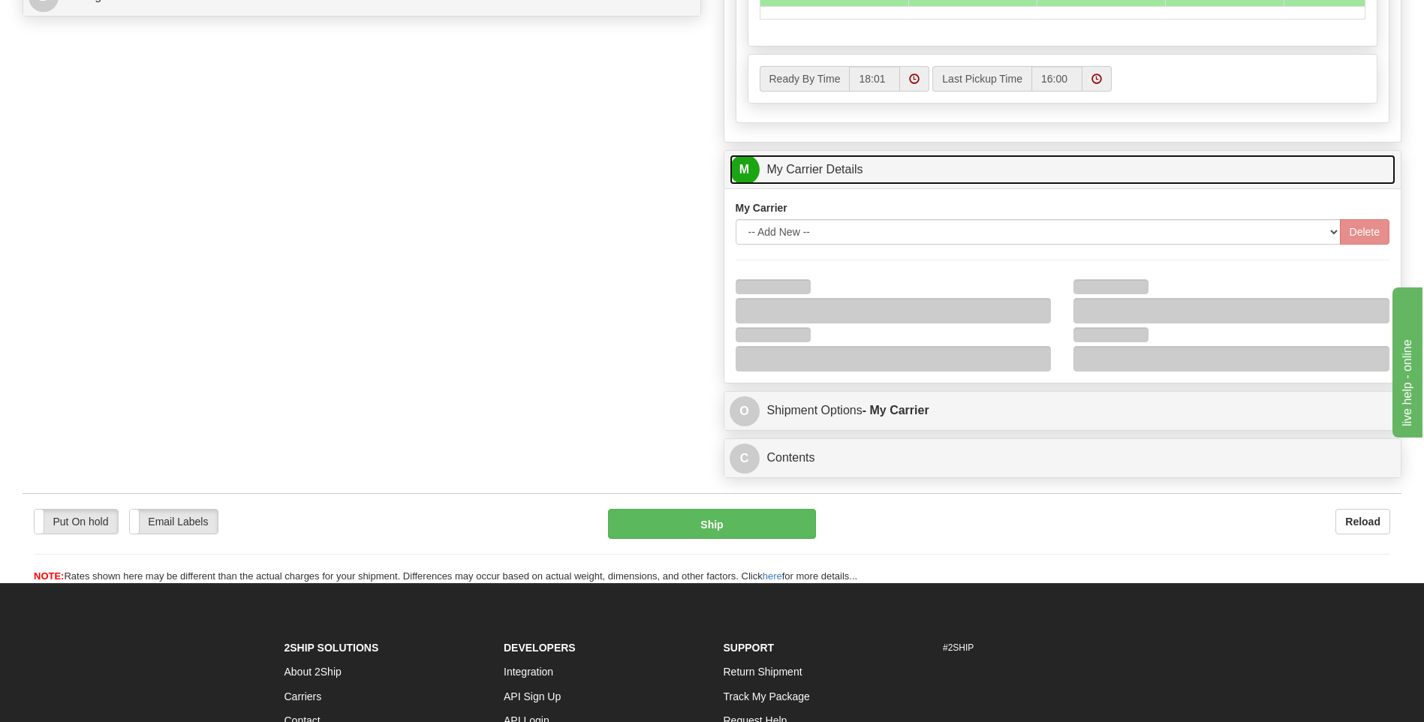
scroll to position [826, 0]
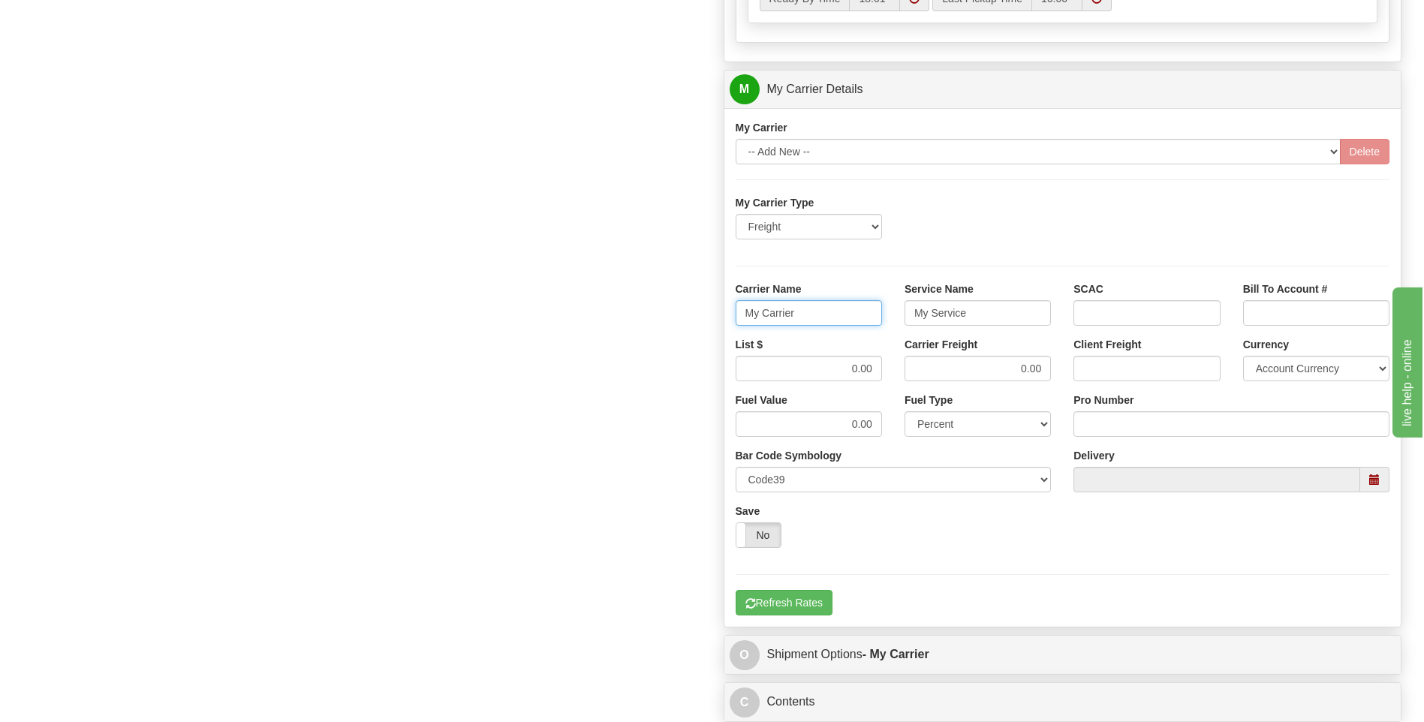
drag, startPoint x: 810, startPoint y: 315, endPoint x: 697, endPoint y: 310, distance: 113.5
click at [697, 310] on div "Order # 86691231 S Sender" at bounding box center [712, 5] width 1402 height 1449
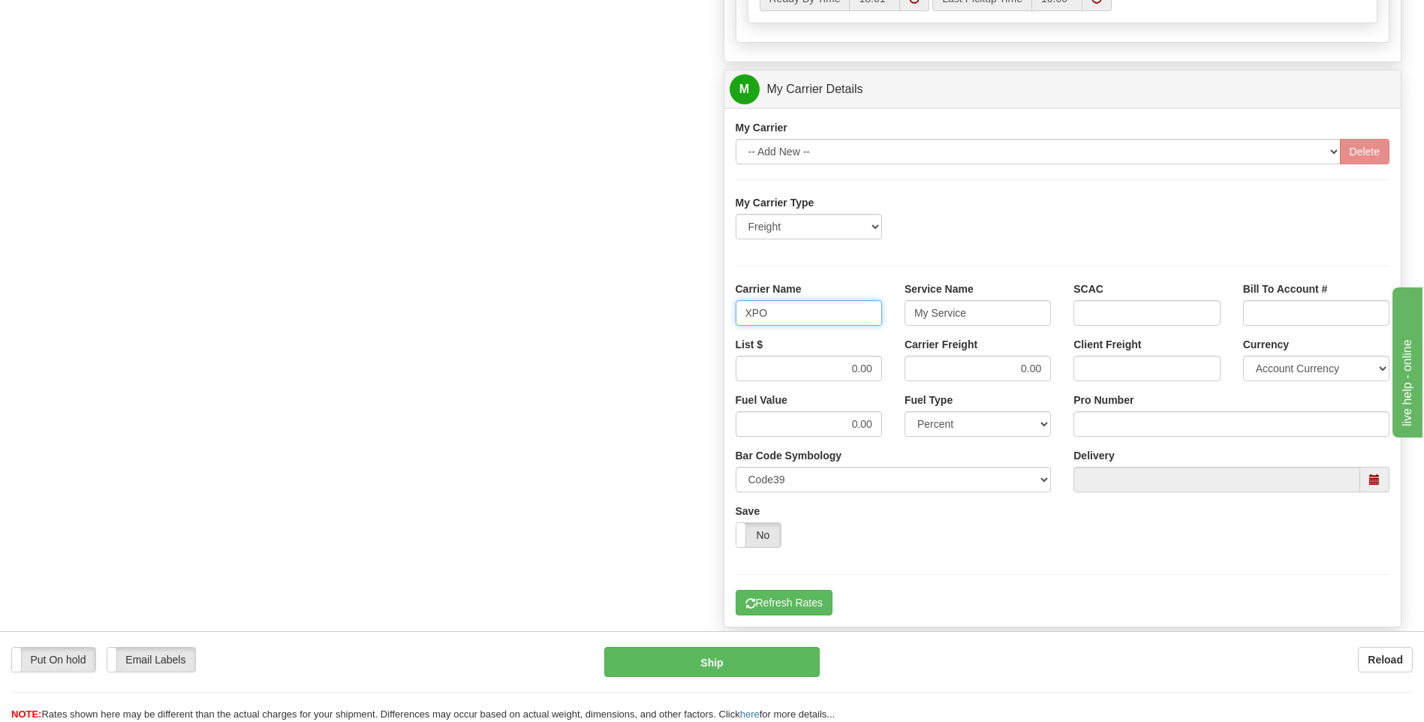
type input "XPO"
type input "LTL"
drag, startPoint x: 840, startPoint y: 363, endPoint x: 900, endPoint y: 372, distance: 60.7
click at [899, 372] on div "List $ 0.00 Carrier Freight 0.00 Client Freight Currency Account Currency ARN A…" at bounding box center [1063, 365] width 677 height 56
type input "385"
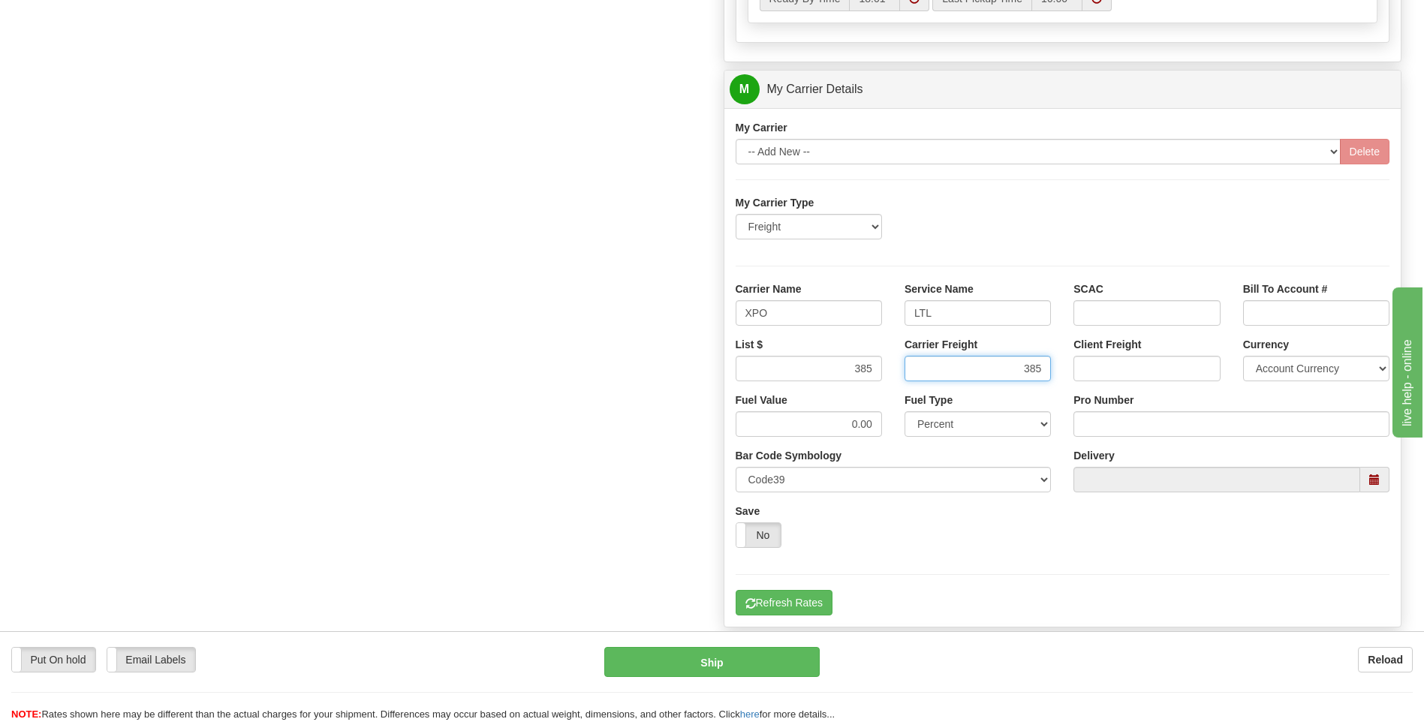
type input "385"
click at [1104, 434] on input "Pro Number" at bounding box center [1232, 424] width 316 height 26
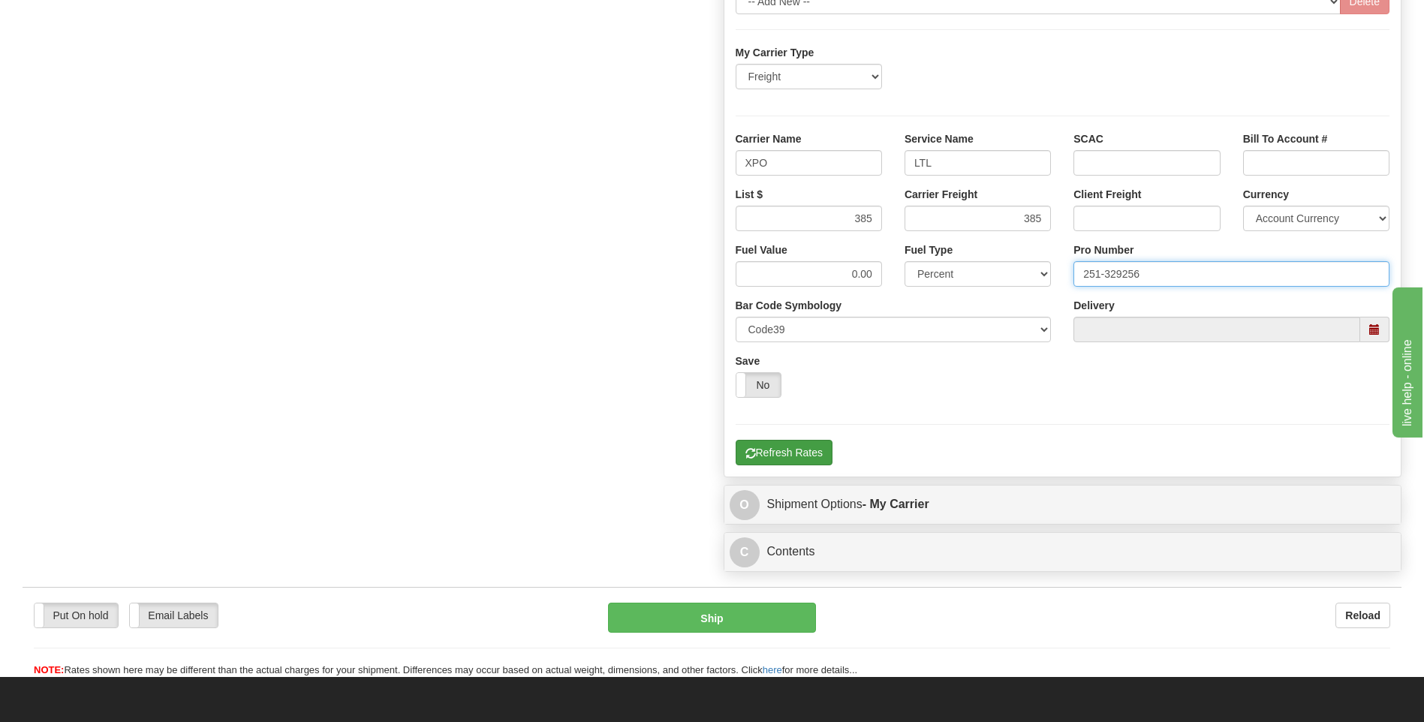
type input "251-329256"
click at [803, 443] on button "Refresh Rates" at bounding box center [784, 453] width 97 height 26
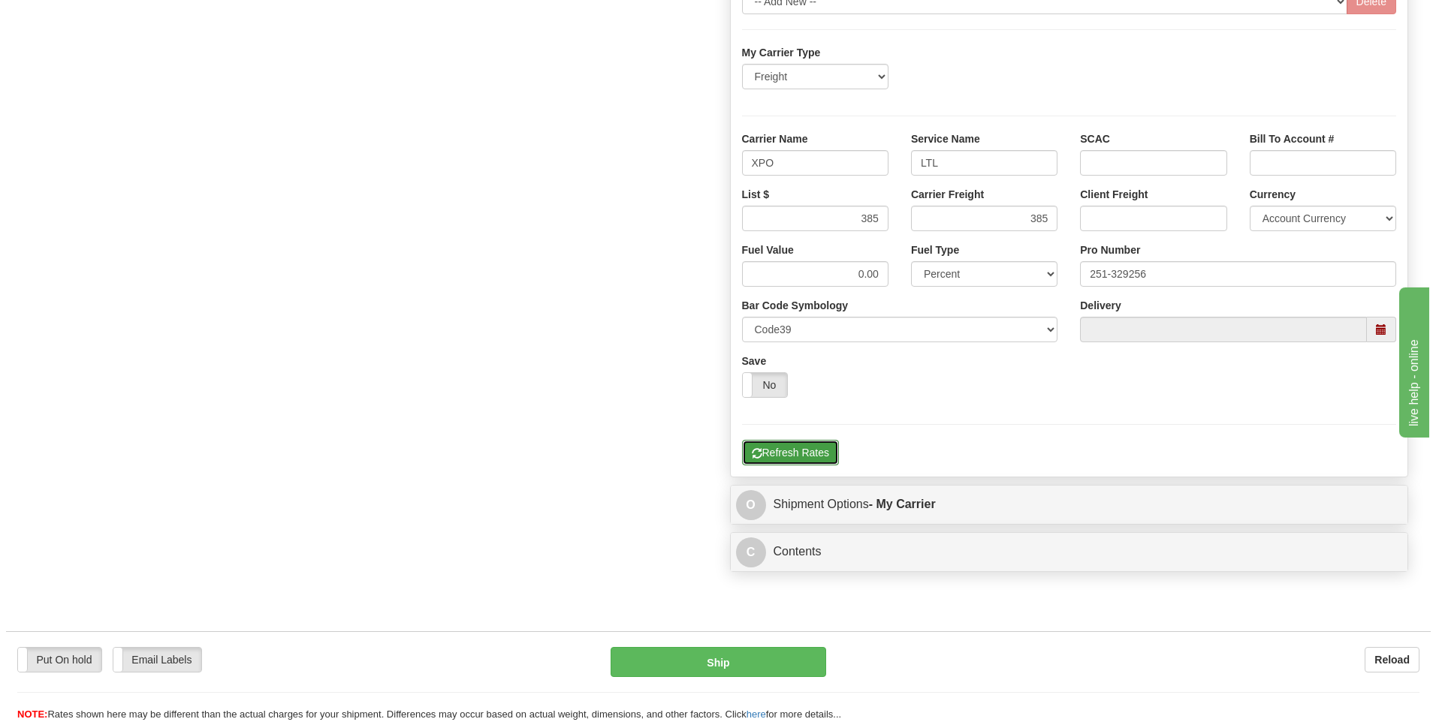
scroll to position [487, 0]
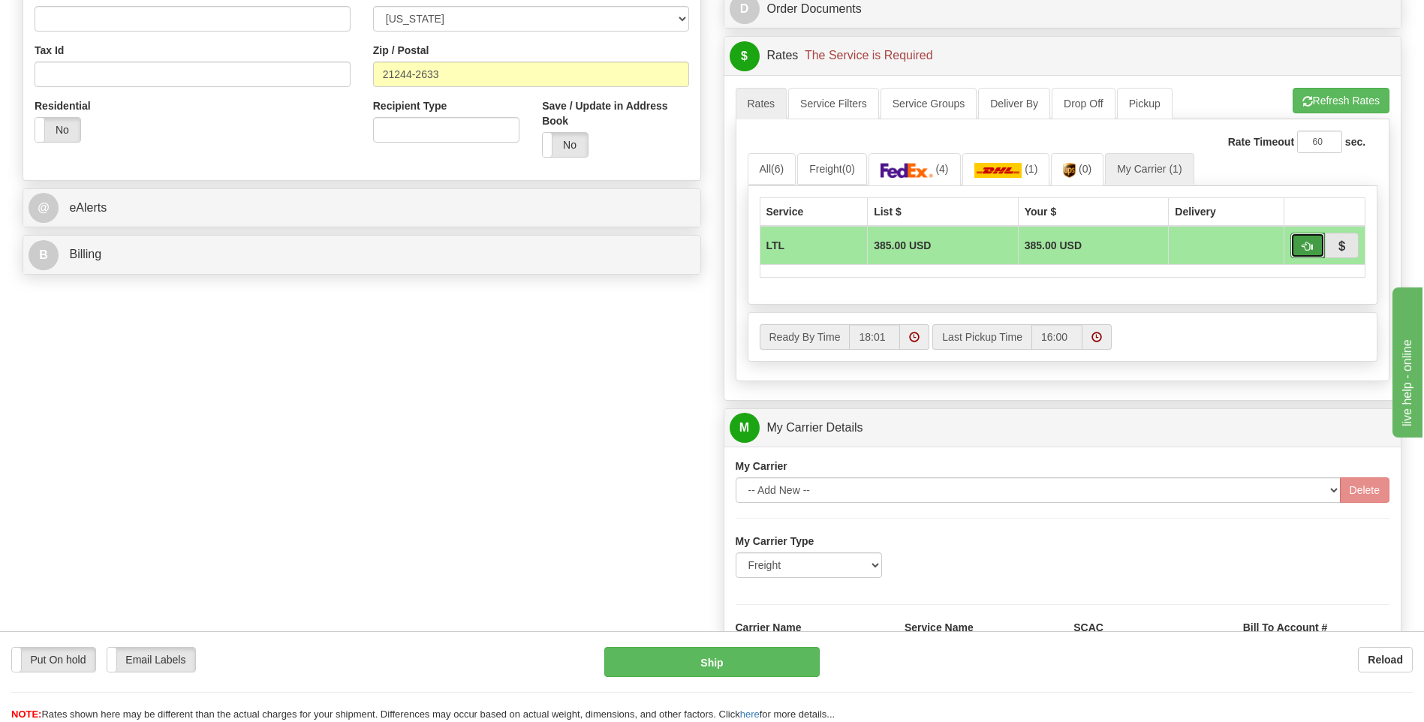
click at [1304, 250] on span "button" at bounding box center [1308, 247] width 11 height 10
type input "00"
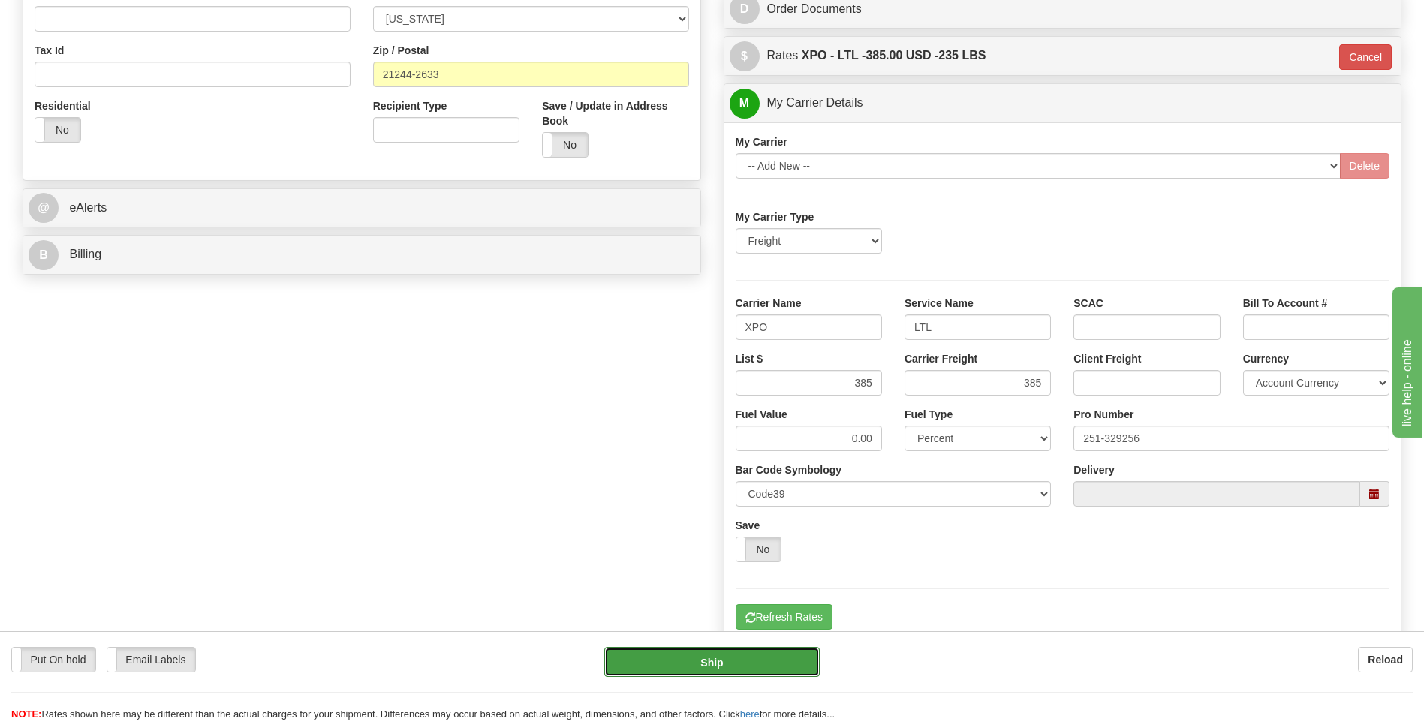
click at [696, 670] on button "Ship" at bounding box center [711, 662] width 215 height 30
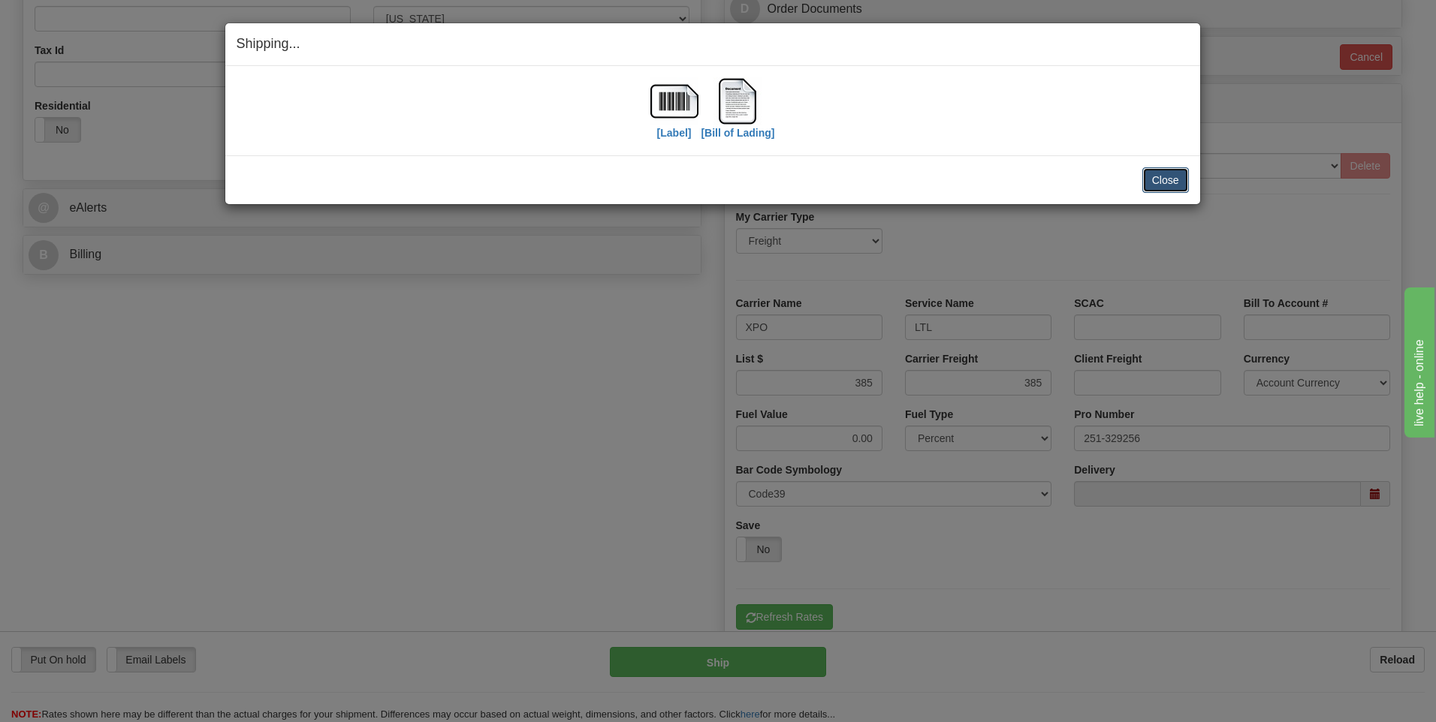
click at [1158, 179] on button "Close" at bounding box center [1165, 180] width 47 height 26
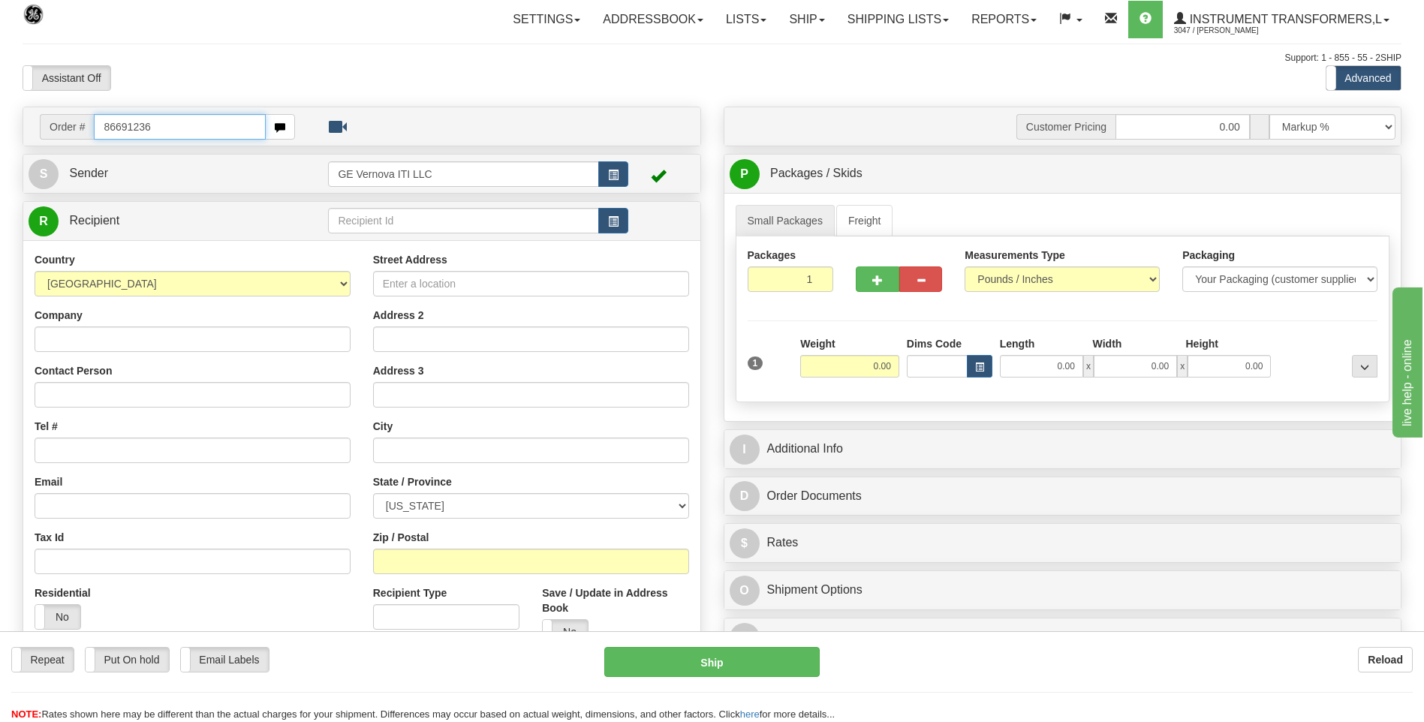
type input "86691236"
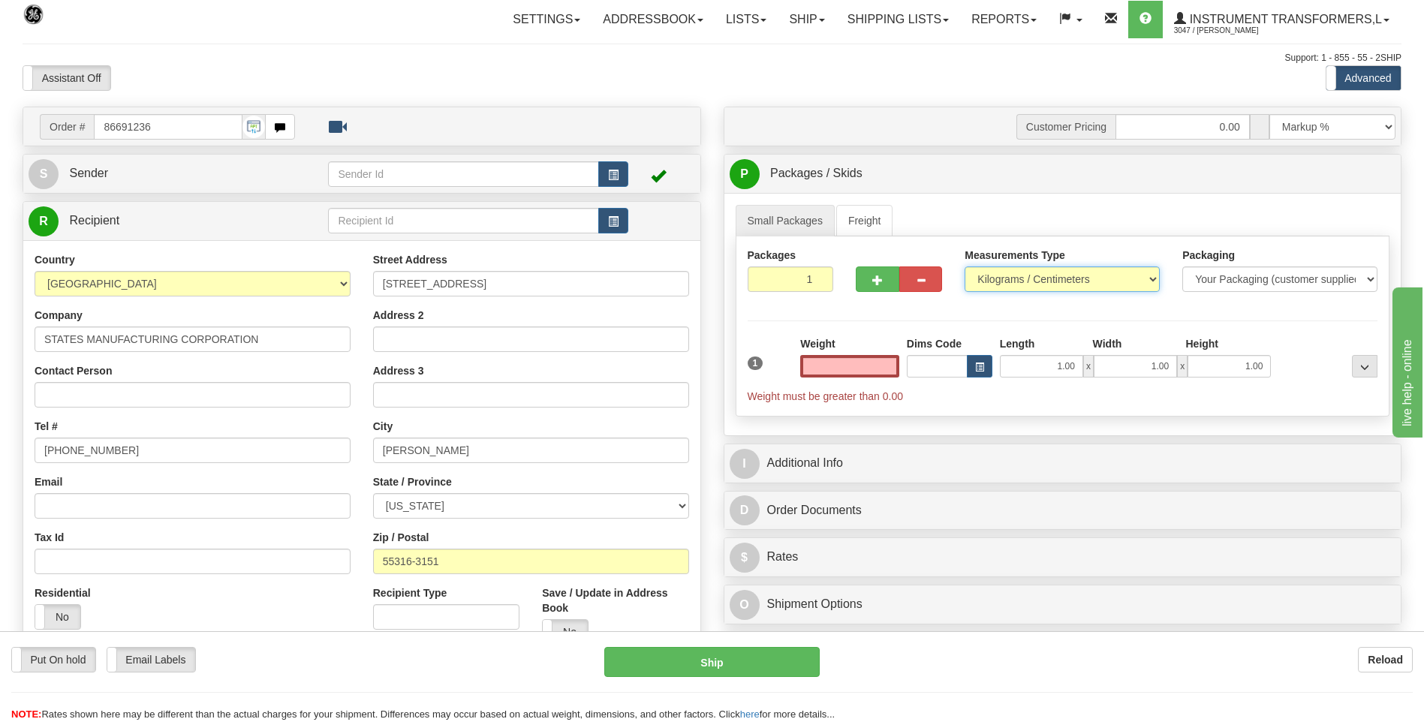
type input "0.00"
click at [1005, 285] on select "Pounds / Inches Kilograms / Centimeters" at bounding box center [1062, 280] width 195 height 26
select select "0"
click at [965, 267] on select "Pounds / Inches Kilograms / Centimeters" at bounding box center [1062, 280] width 195 height 26
click at [877, 368] on input "0.00" at bounding box center [849, 366] width 99 height 23
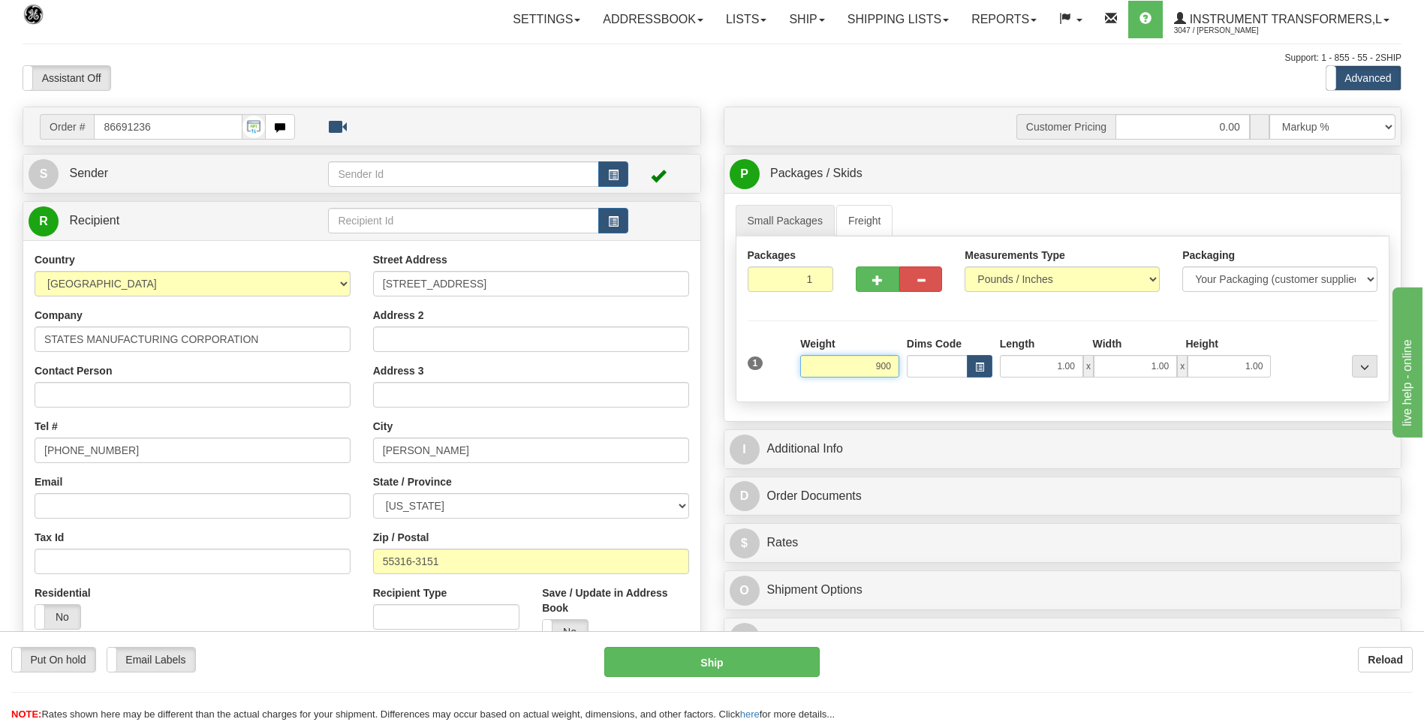
click button "Delete" at bounding box center [0, 0] width 0 height 0
type input "900.00"
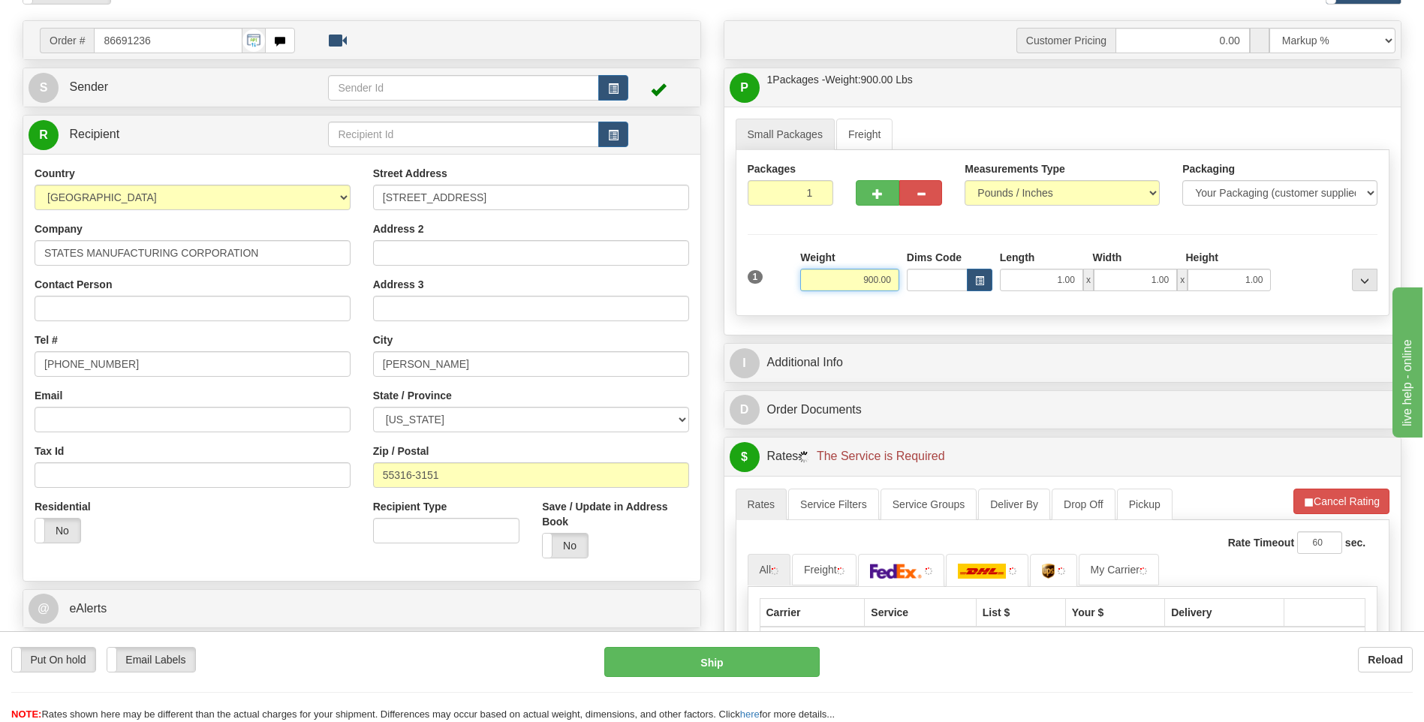
scroll to position [150, 0]
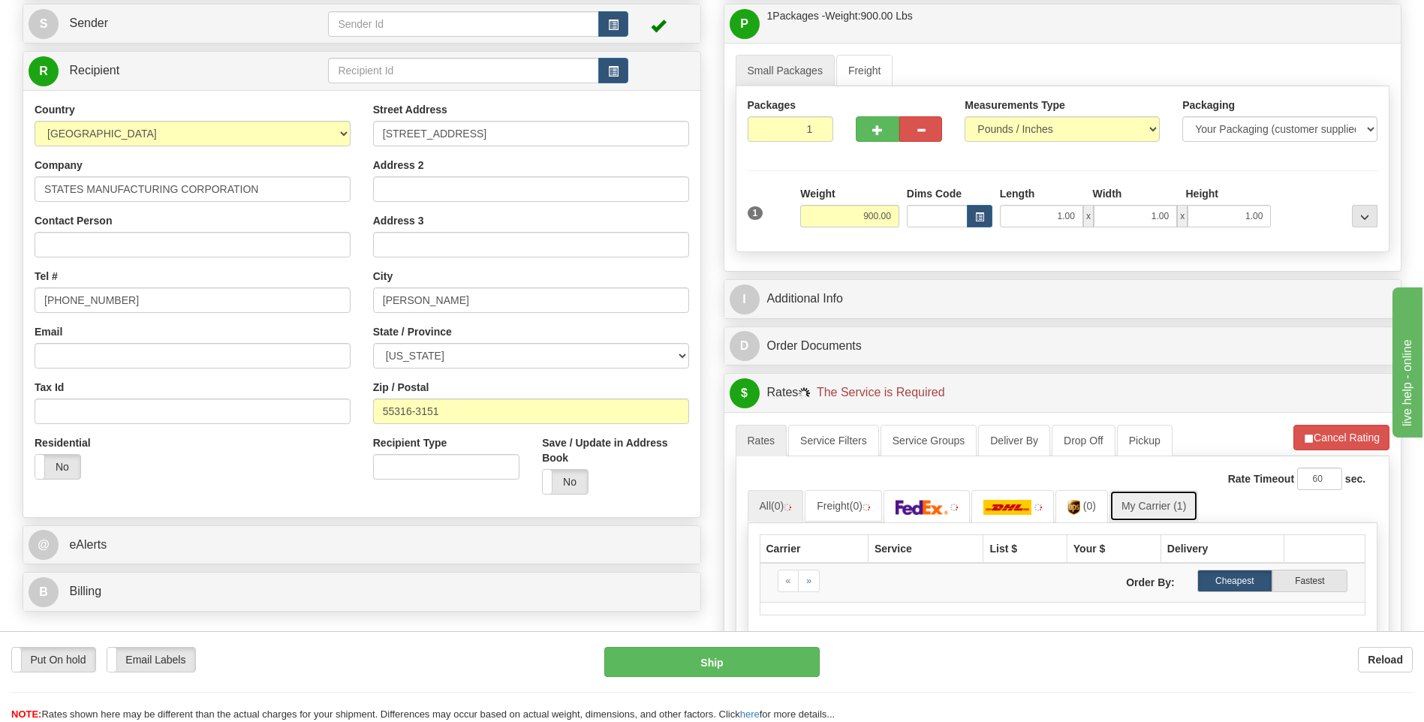
click at [1162, 511] on link "My Carrier (1)" at bounding box center [1154, 506] width 89 height 32
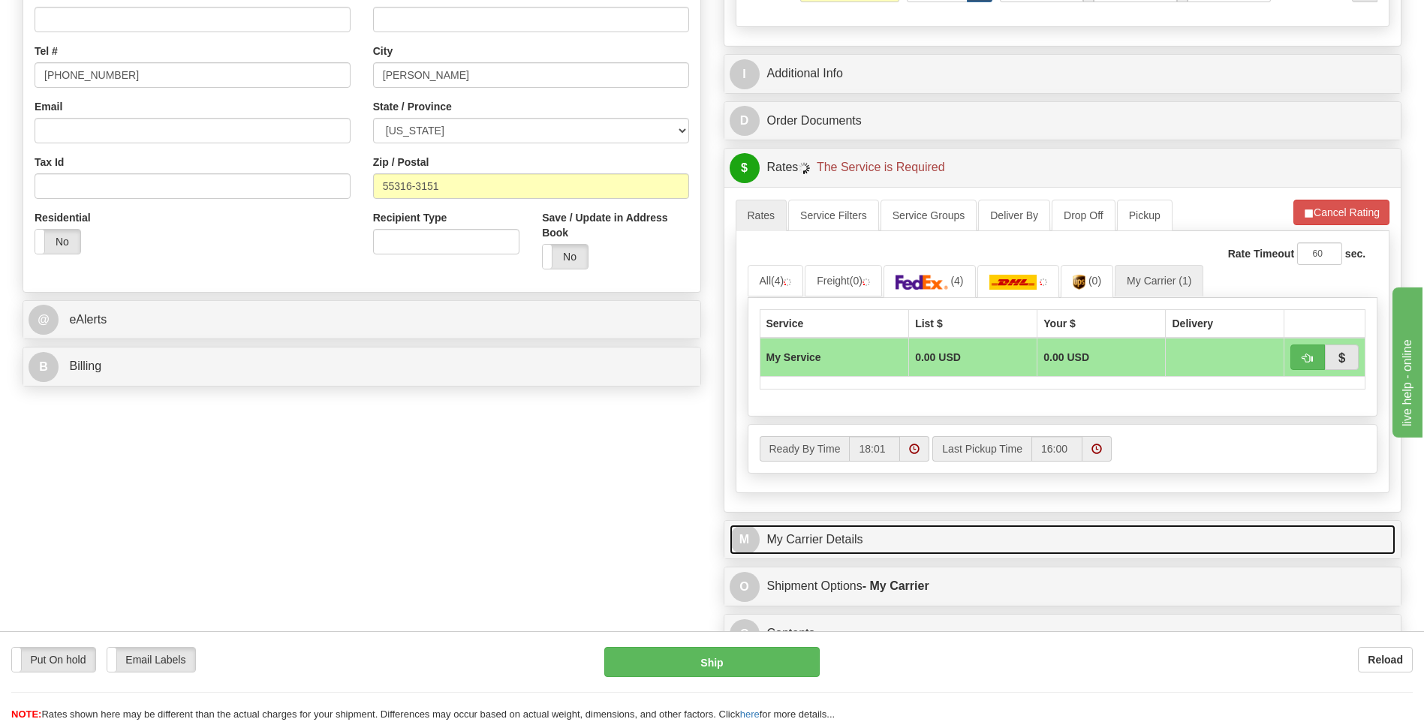
click at [912, 535] on link "M My Carrier Details" at bounding box center [1063, 540] width 667 height 31
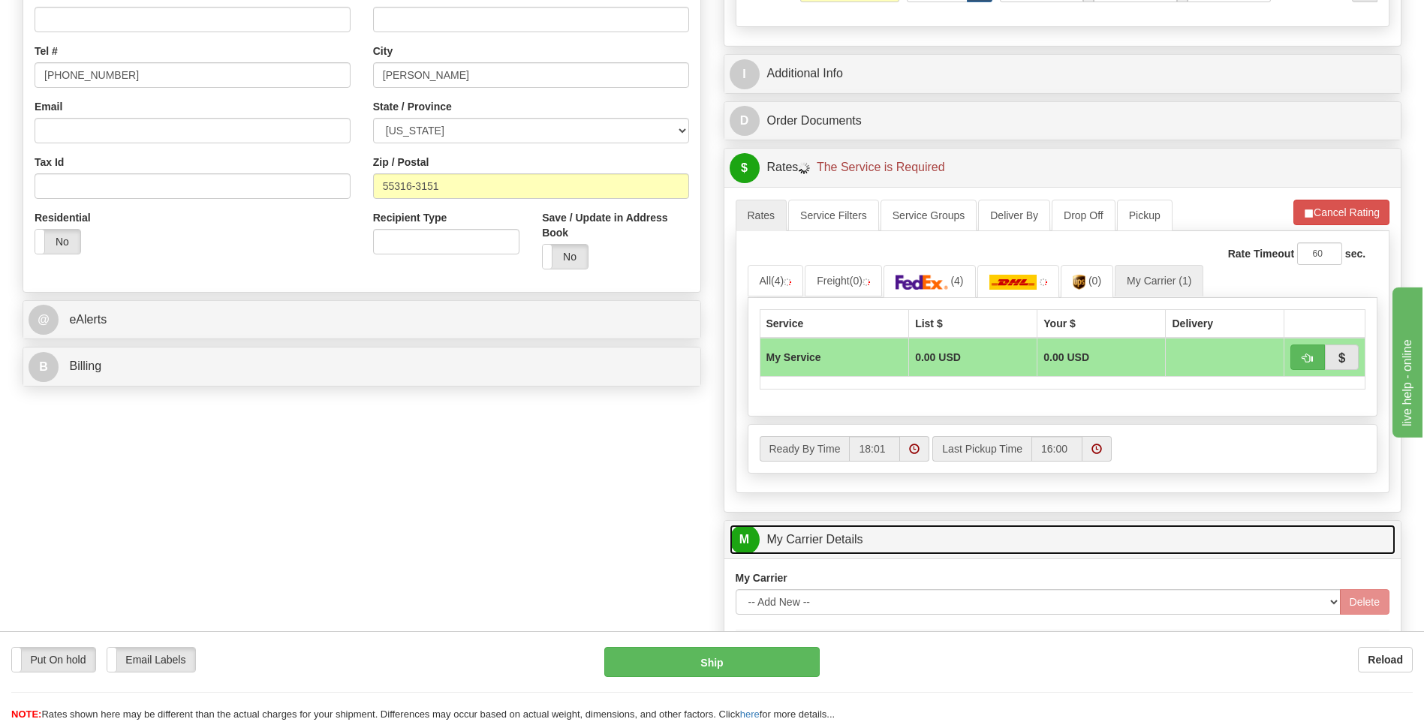
scroll to position [601, 0]
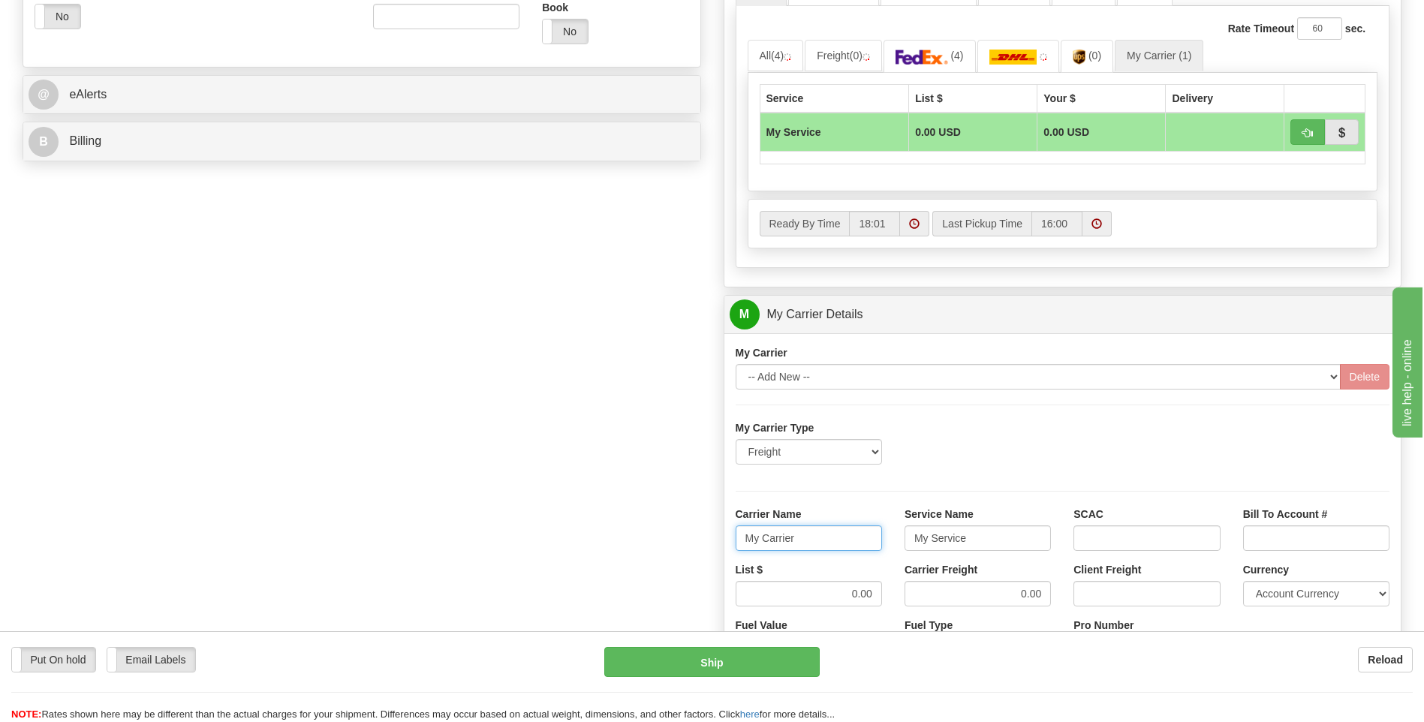
drag, startPoint x: 756, startPoint y: 541, endPoint x: 697, endPoint y: 544, distance: 59.4
click at [697, 544] on div "Order # 86691236 S Sender" at bounding box center [712, 230] width 1402 height 1449
type input "XPO"
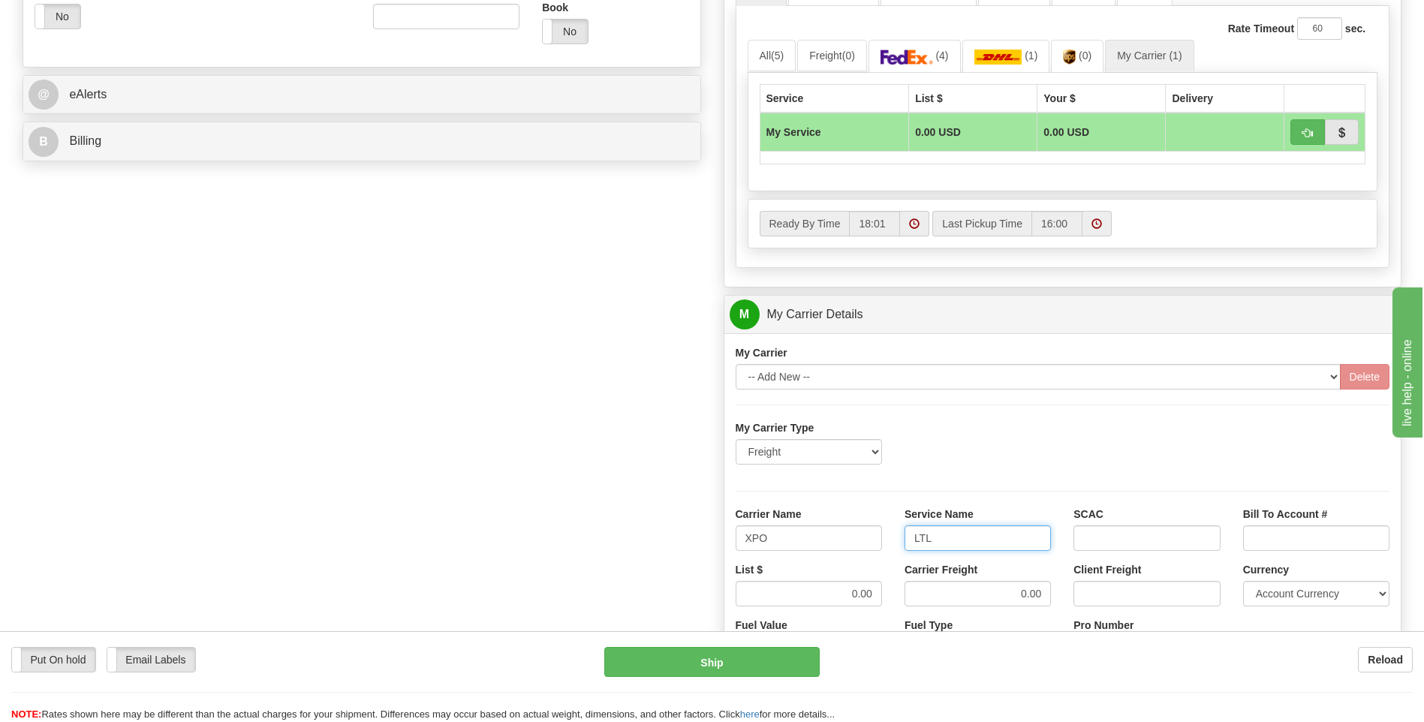
type input "LTL"
drag, startPoint x: 848, startPoint y: 595, endPoint x: 906, endPoint y: 592, distance: 58.6
click at [906, 592] on div "List $ 0.00 Carrier Freight 0.00 Client Freight Currency Account Currency ARN A…" at bounding box center [1063, 590] width 677 height 56
type input "3"
type input "400"
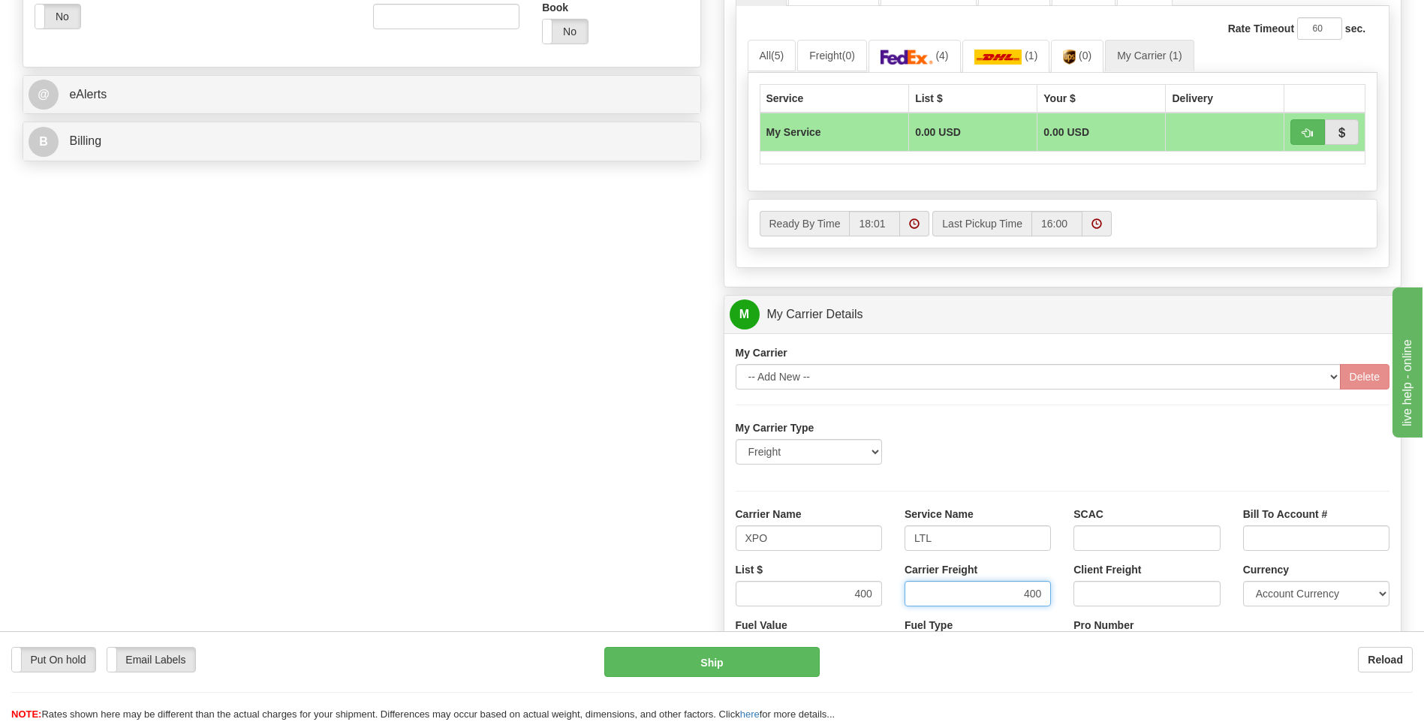
type input "400"
click button "Delete" at bounding box center [0, 0] width 0 height 0
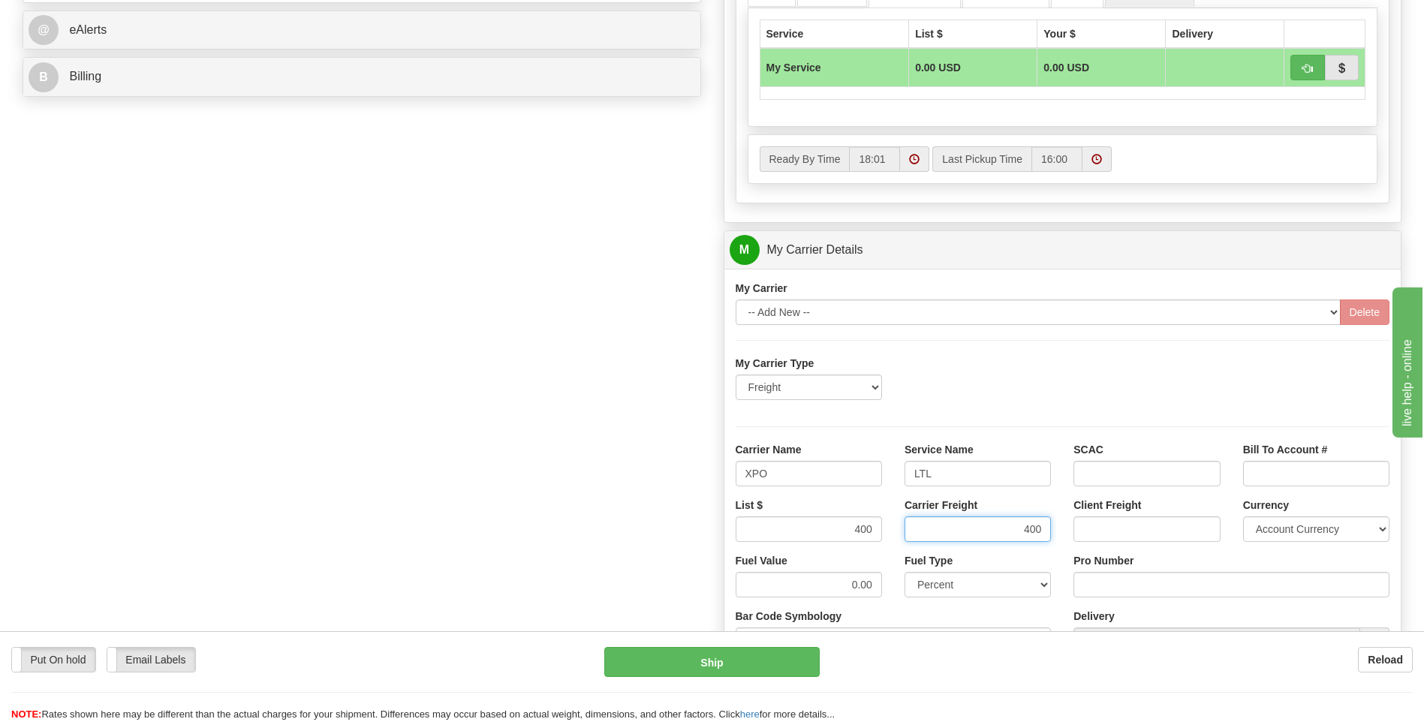
scroll to position [751, 0]
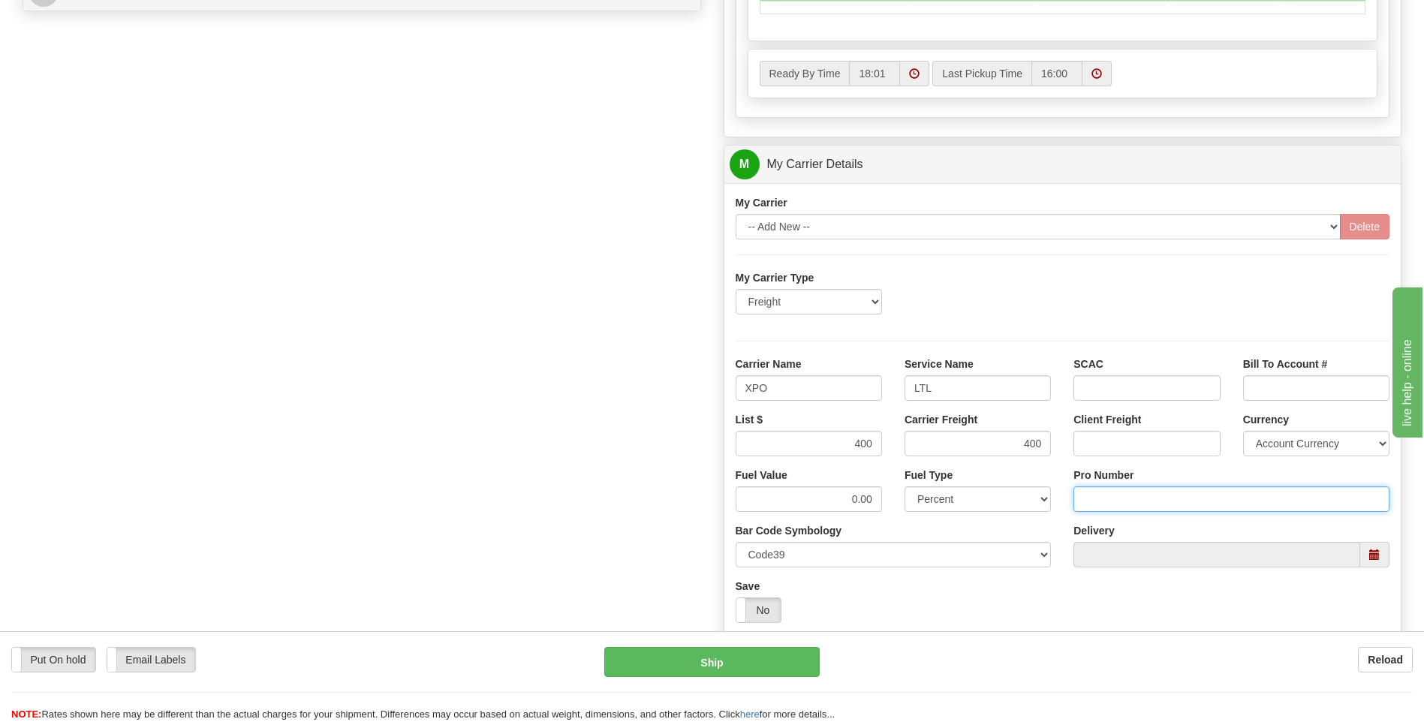
click at [1088, 493] on input "Pro Number" at bounding box center [1232, 500] width 316 height 26
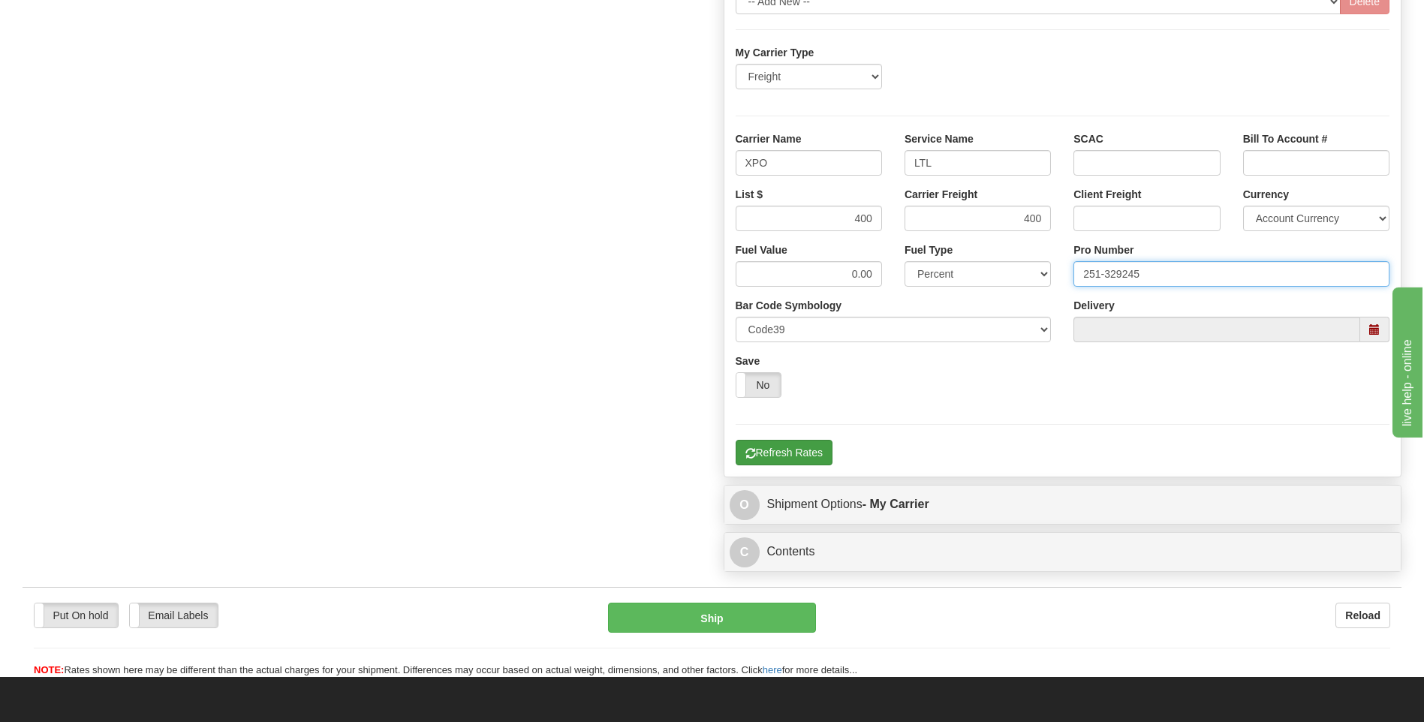
type input "251-329245"
click at [801, 443] on button "Refresh Rates" at bounding box center [784, 453] width 97 height 26
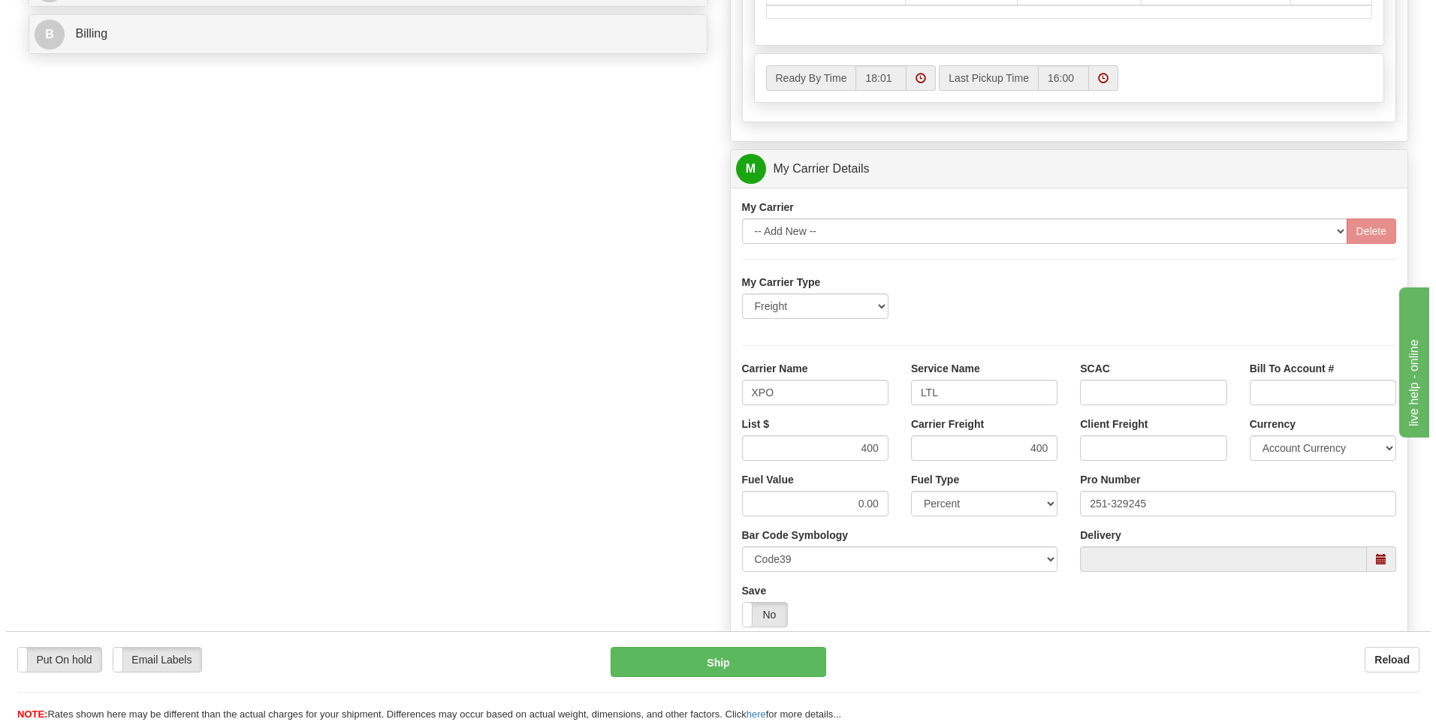
scroll to position [487, 0]
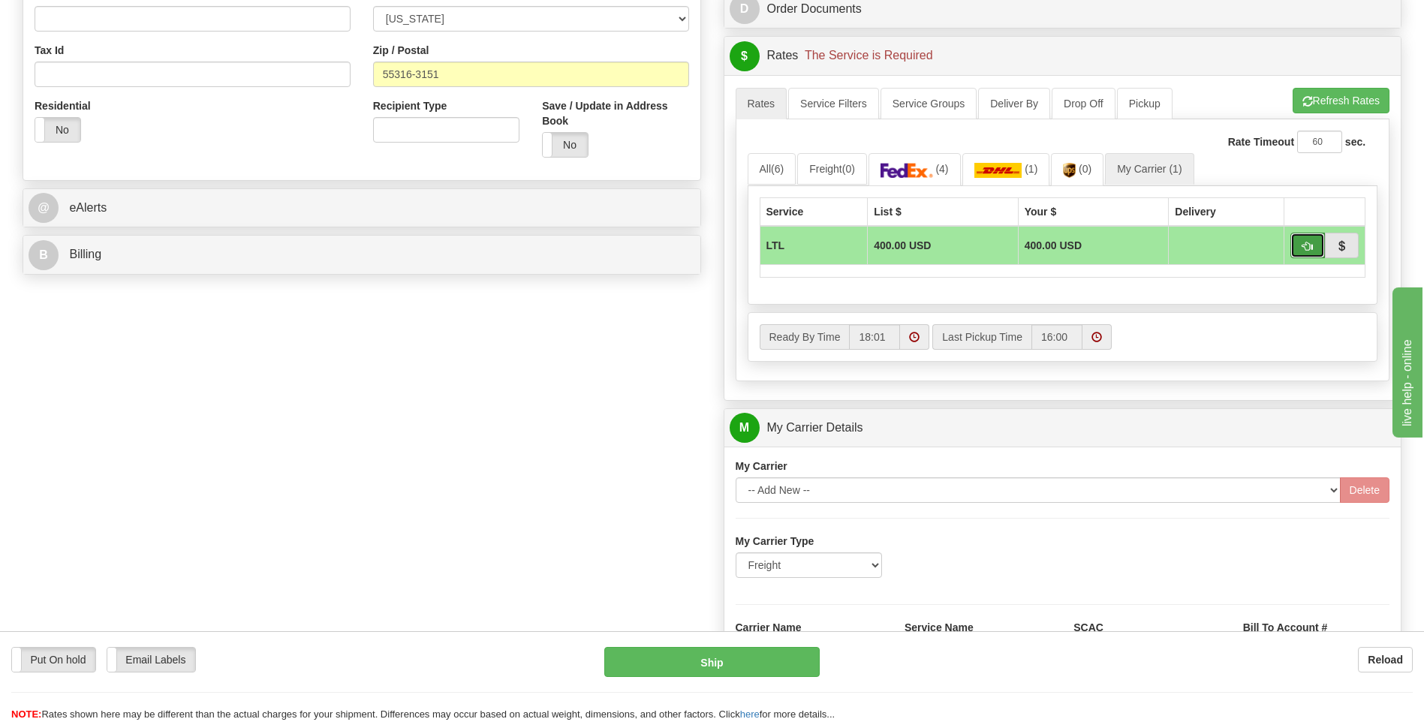
click at [1309, 249] on span "button" at bounding box center [1308, 247] width 11 height 10
type input "00"
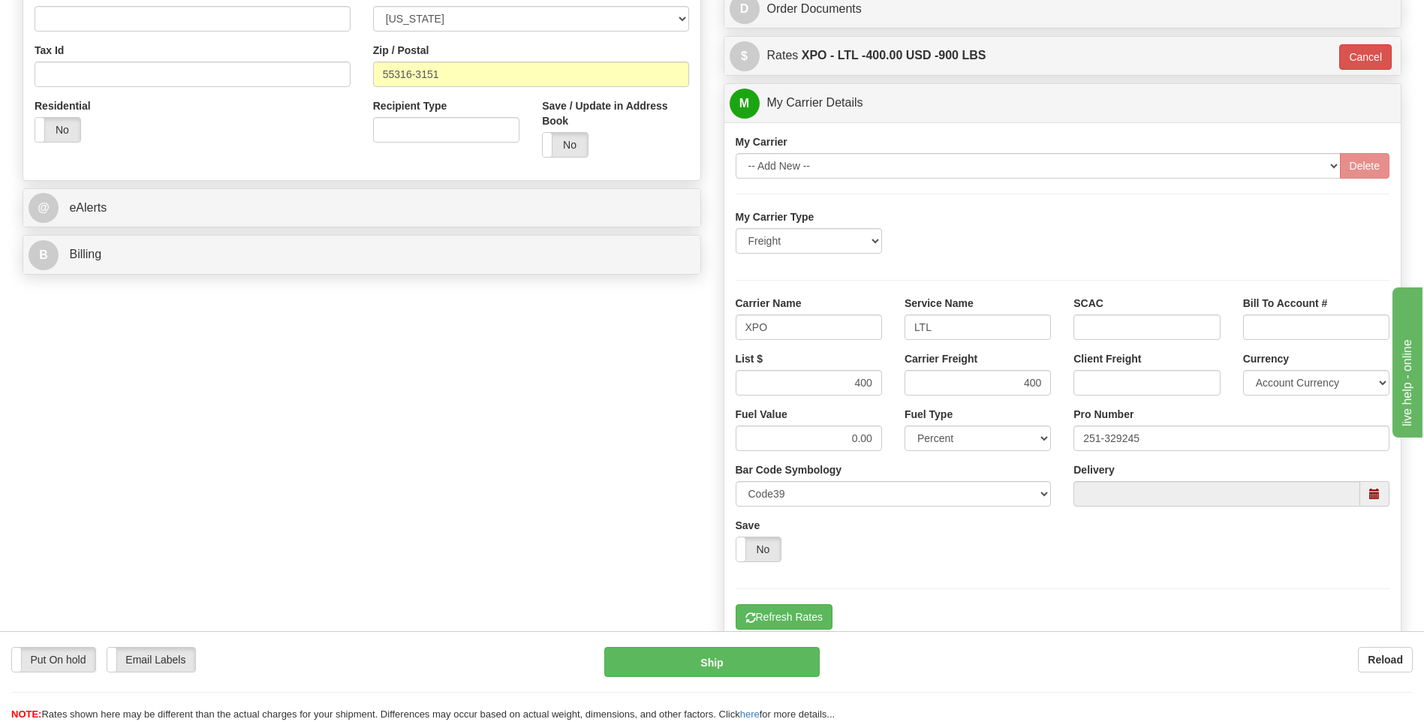
click at [721, 684] on div "Put On hold Put On hold Email Labels Email Labels Edit Reload Ship" at bounding box center [712, 684] width 1424 height 75
click at [720, 672] on button "Ship" at bounding box center [711, 662] width 215 height 30
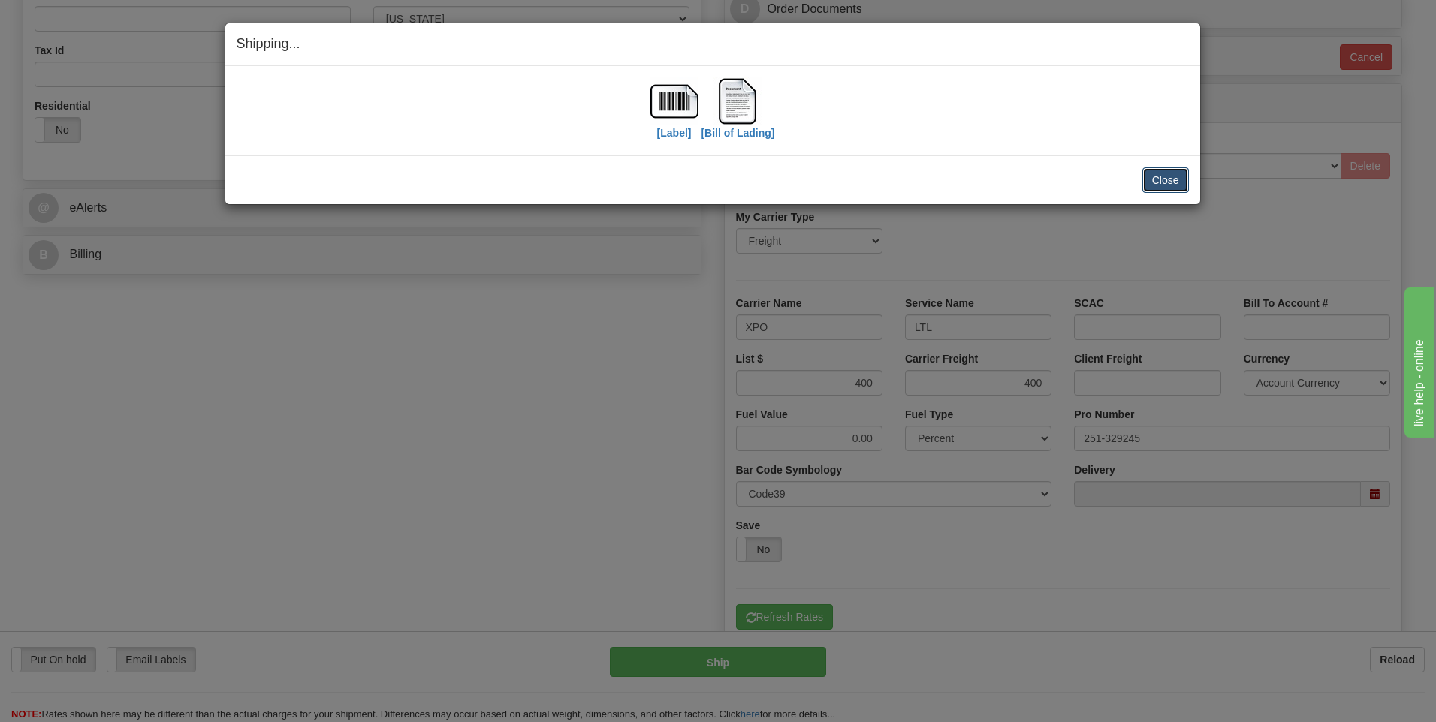
click at [1158, 185] on button "Close" at bounding box center [1165, 180] width 47 height 26
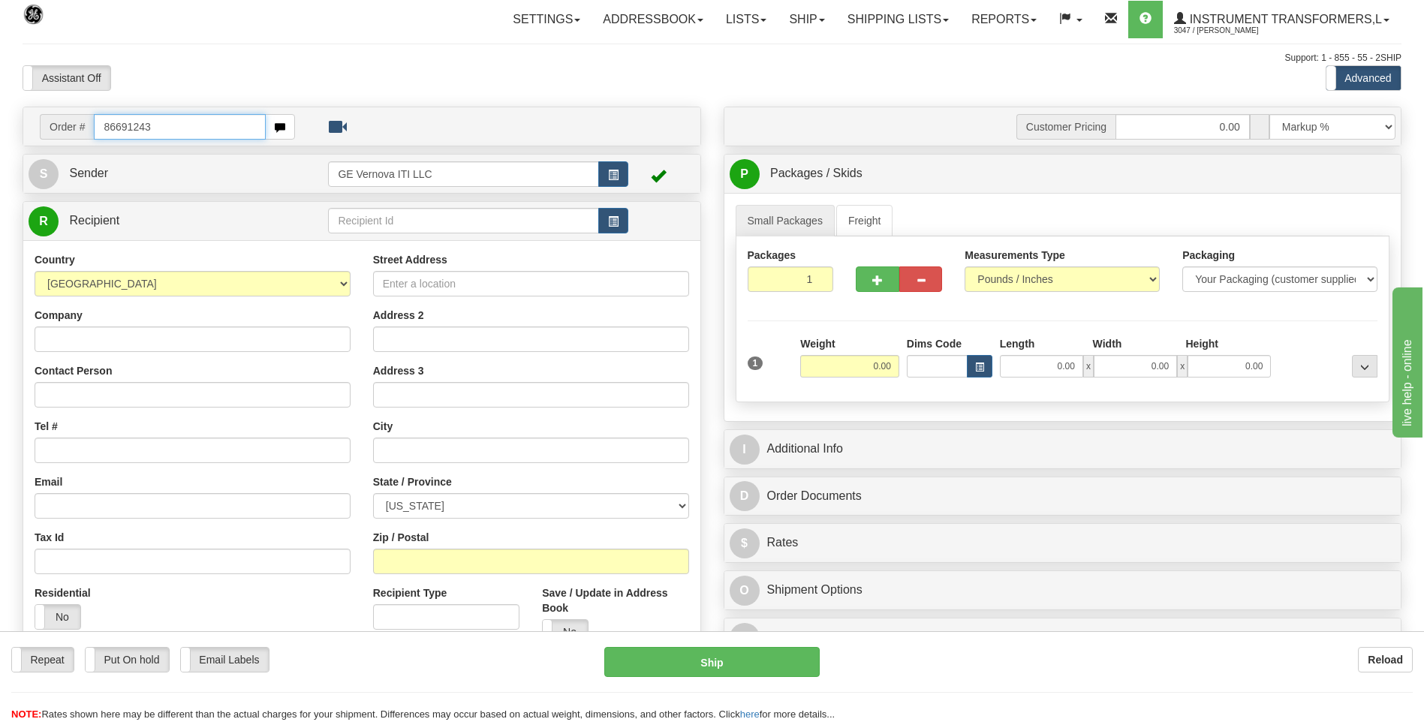
type input "86691243"
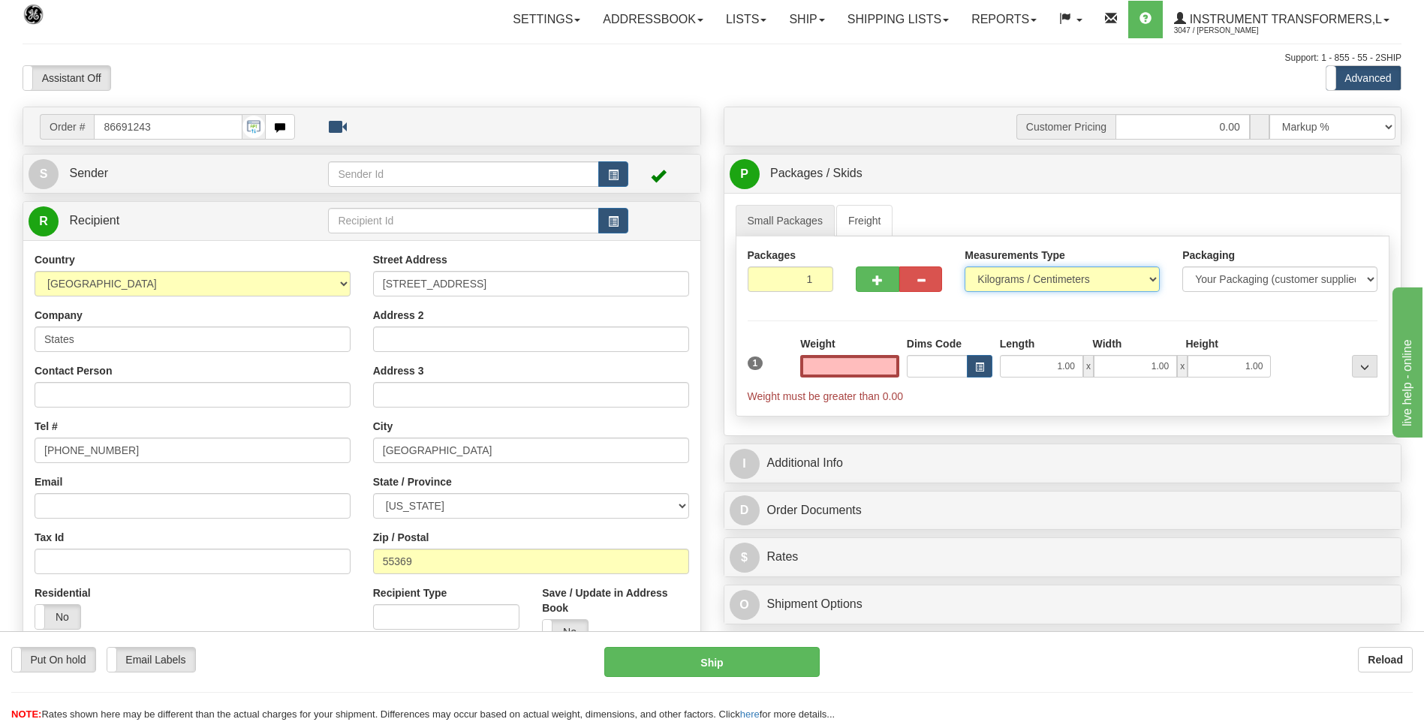
type input "0.00"
click at [998, 283] on select "Pounds / Inches Kilograms / Centimeters" at bounding box center [1062, 280] width 195 height 26
select select "0"
click at [965, 267] on select "Pounds / Inches Kilograms / Centimeters" at bounding box center [1062, 280] width 195 height 26
click at [893, 369] on input "0.00" at bounding box center [849, 366] width 99 height 23
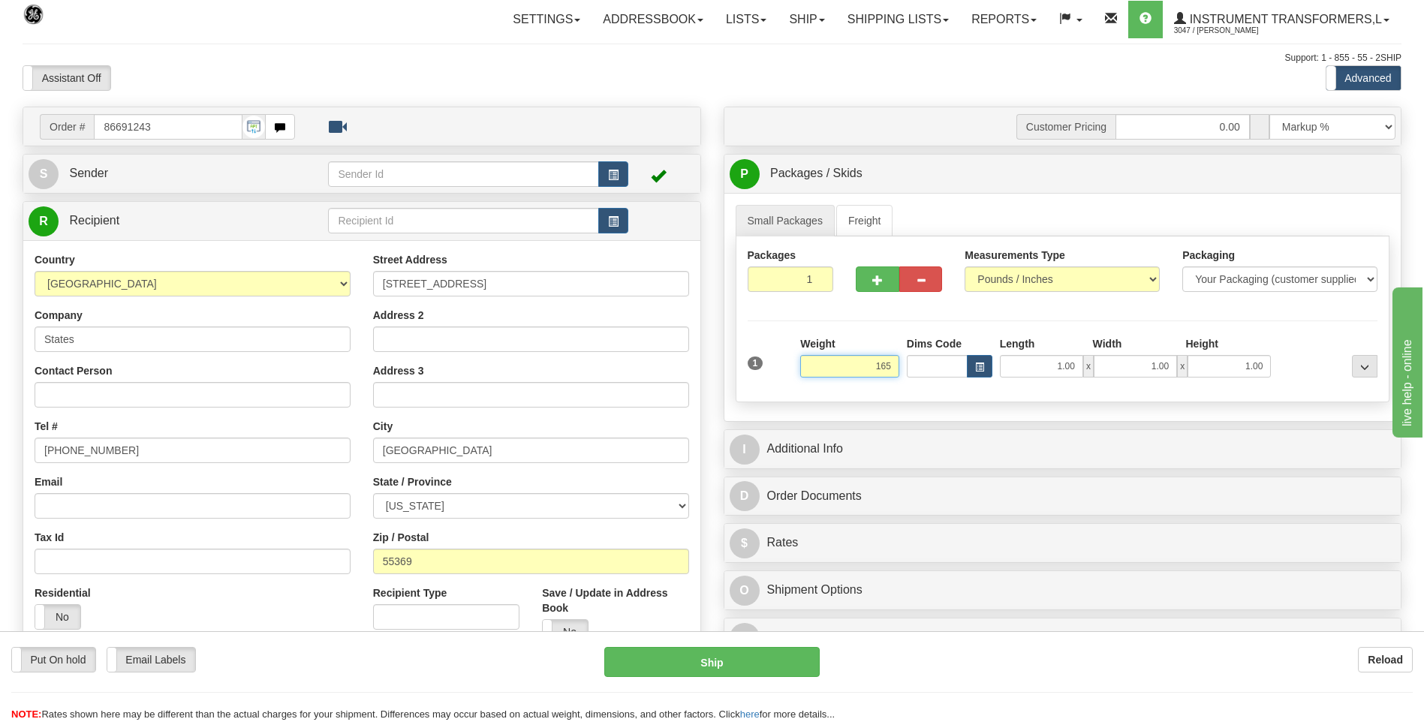
click button "Delete" at bounding box center [0, 0] width 0 height 0
type input "165.00"
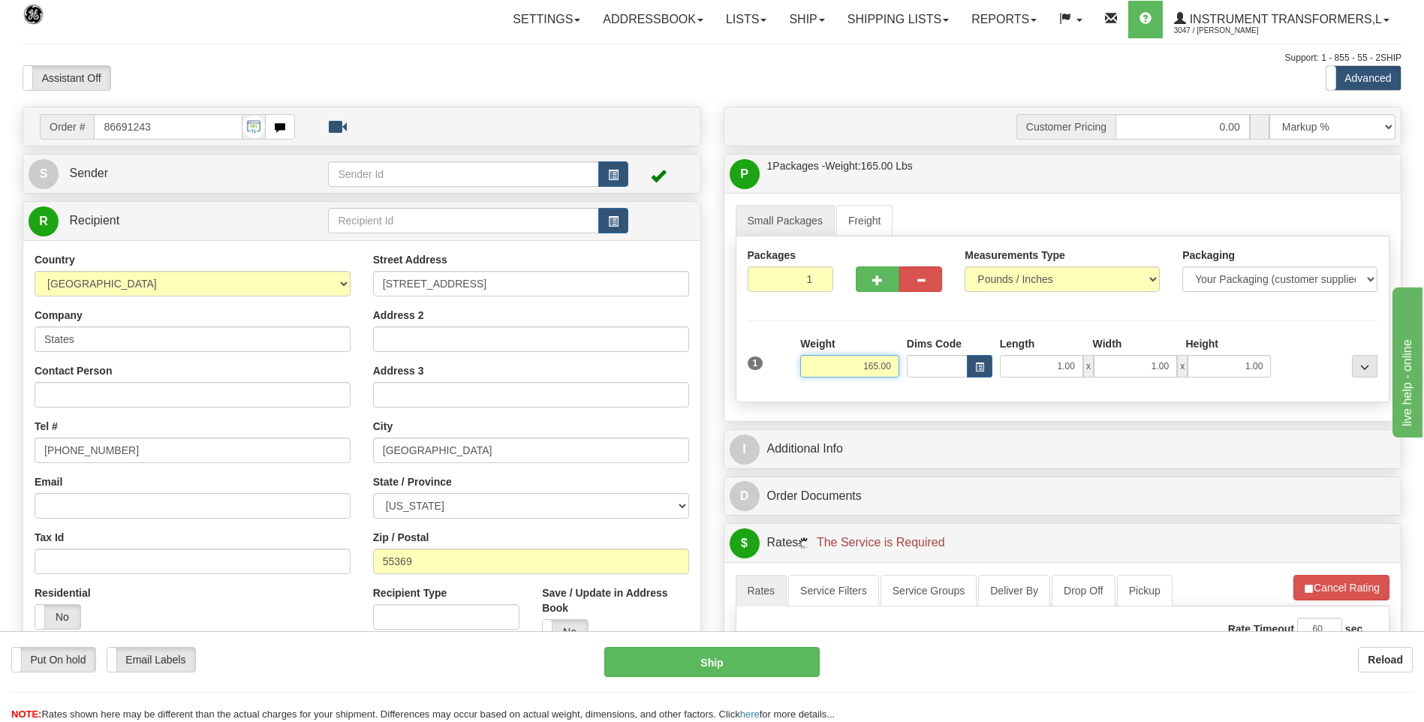
scroll to position [300, 0]
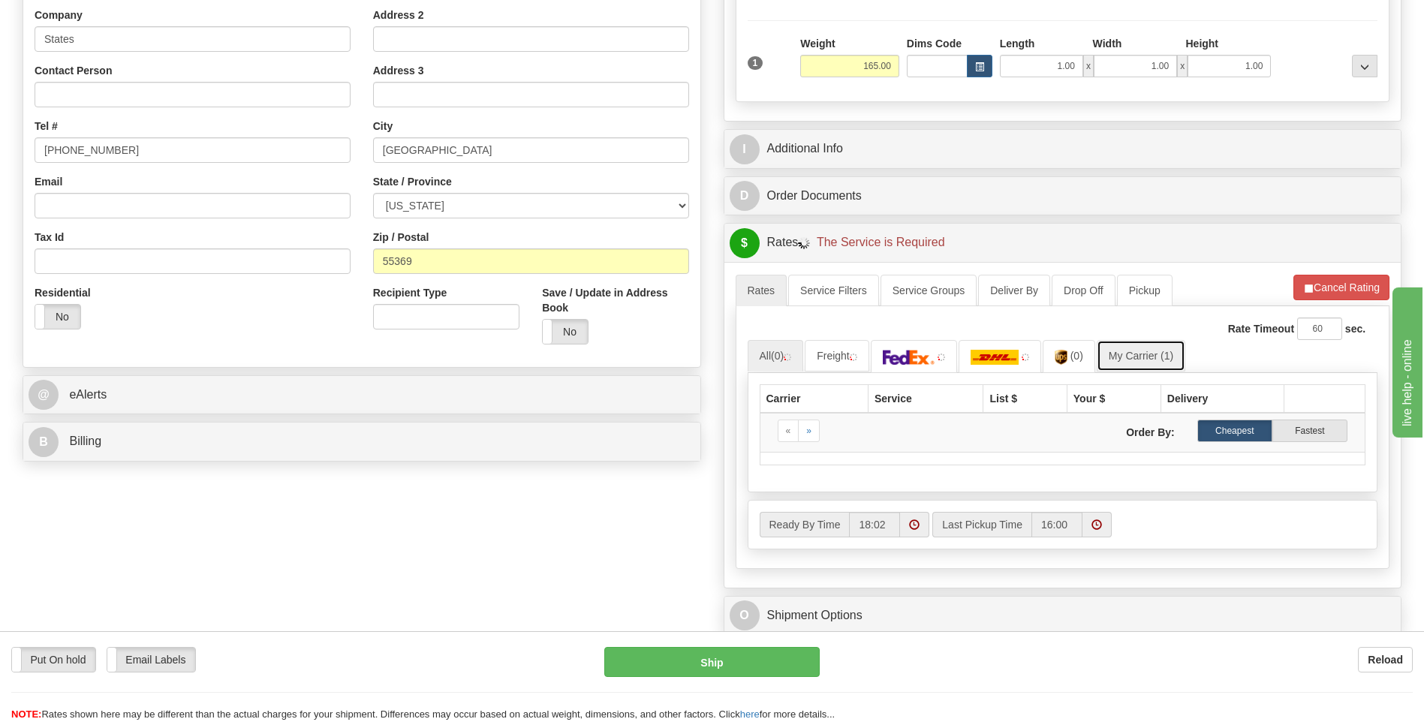
click at [1138, 347] on link "My Carrier (1)" at bounding box center [1141, 356] width 89 height 32
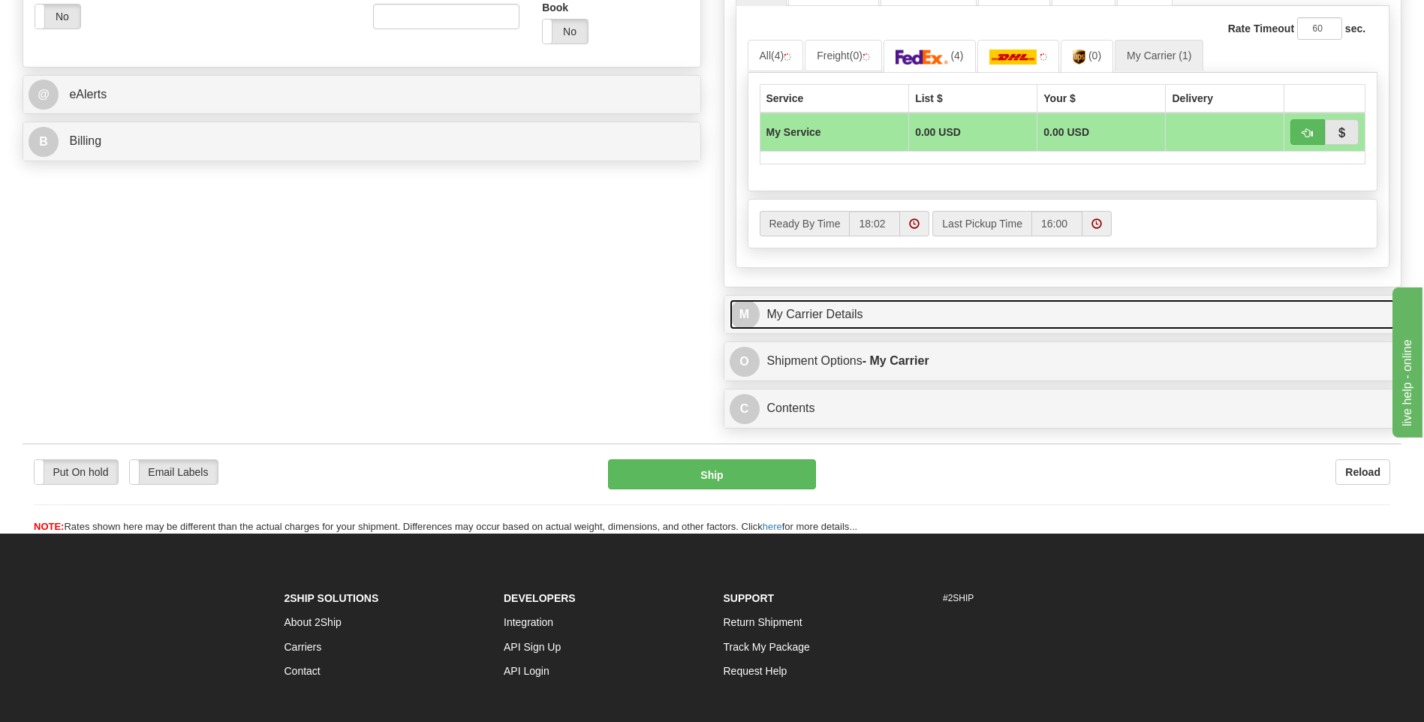
click at [843, 322] on link "M My Carrier Details" at bounding box center [1063, 315] width 667 height 31
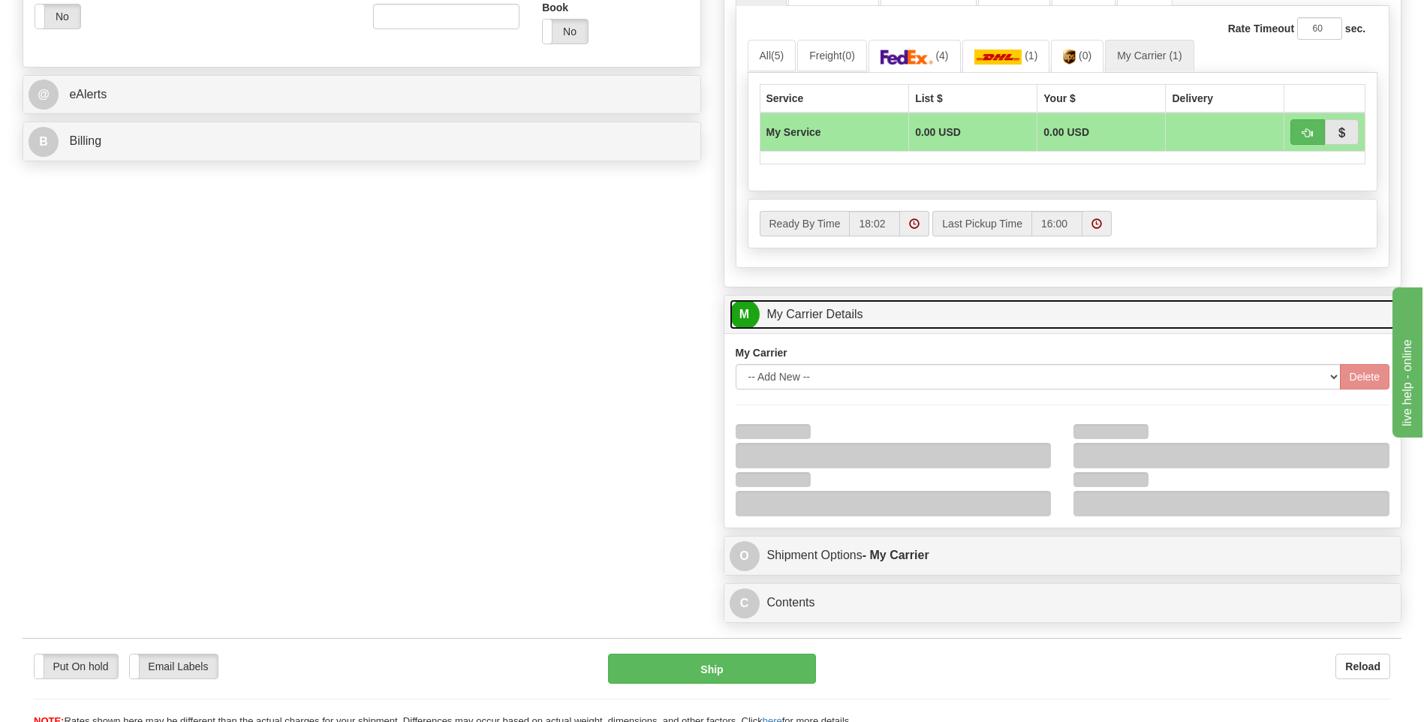
scroll to position [826, 0]
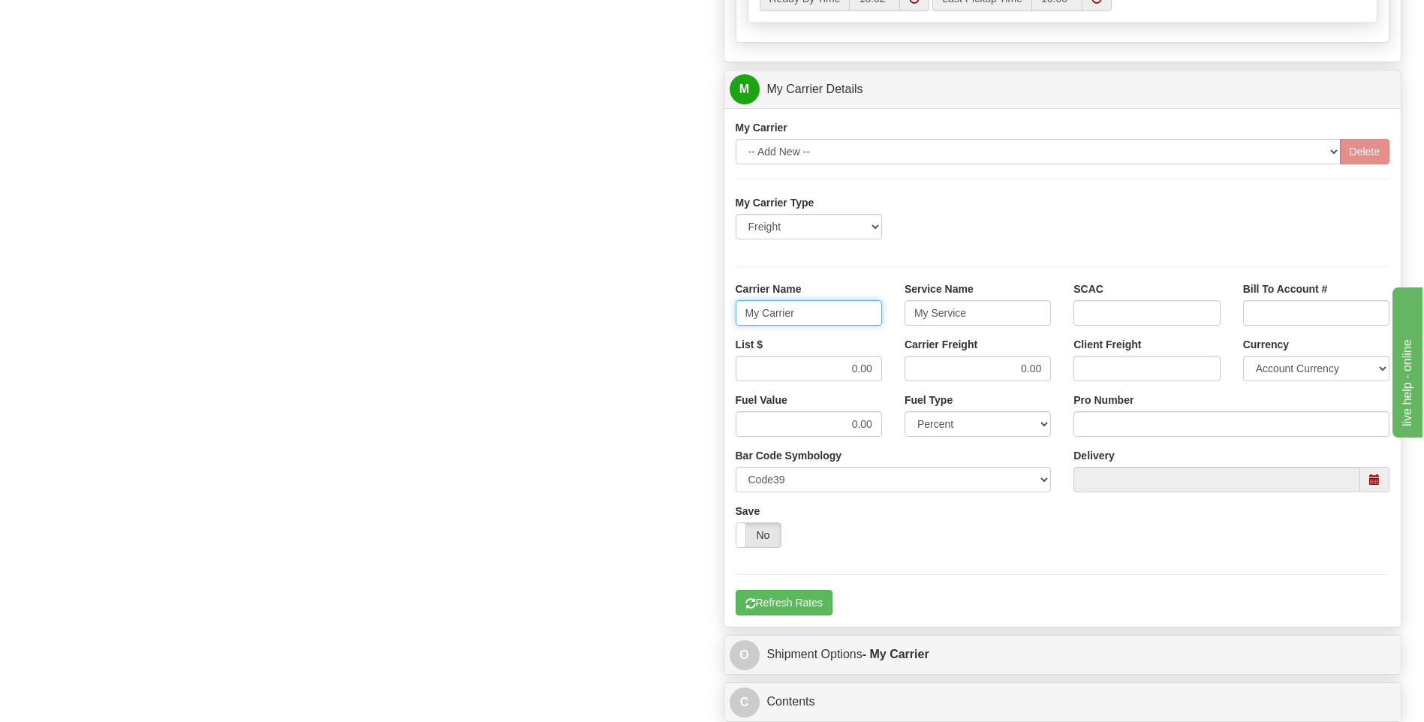
drag, startPoint x: 826, startPoint y: 317, endPoint x: 721, endPoint y: 319, distance: 105.2
click at [721, 319] on div "Customer Pricing 0.00 Markup % Discount % Flat Amount Per Pound Flat Amount Mar…" at bounding box center [1063, 5] width 701 height 1449
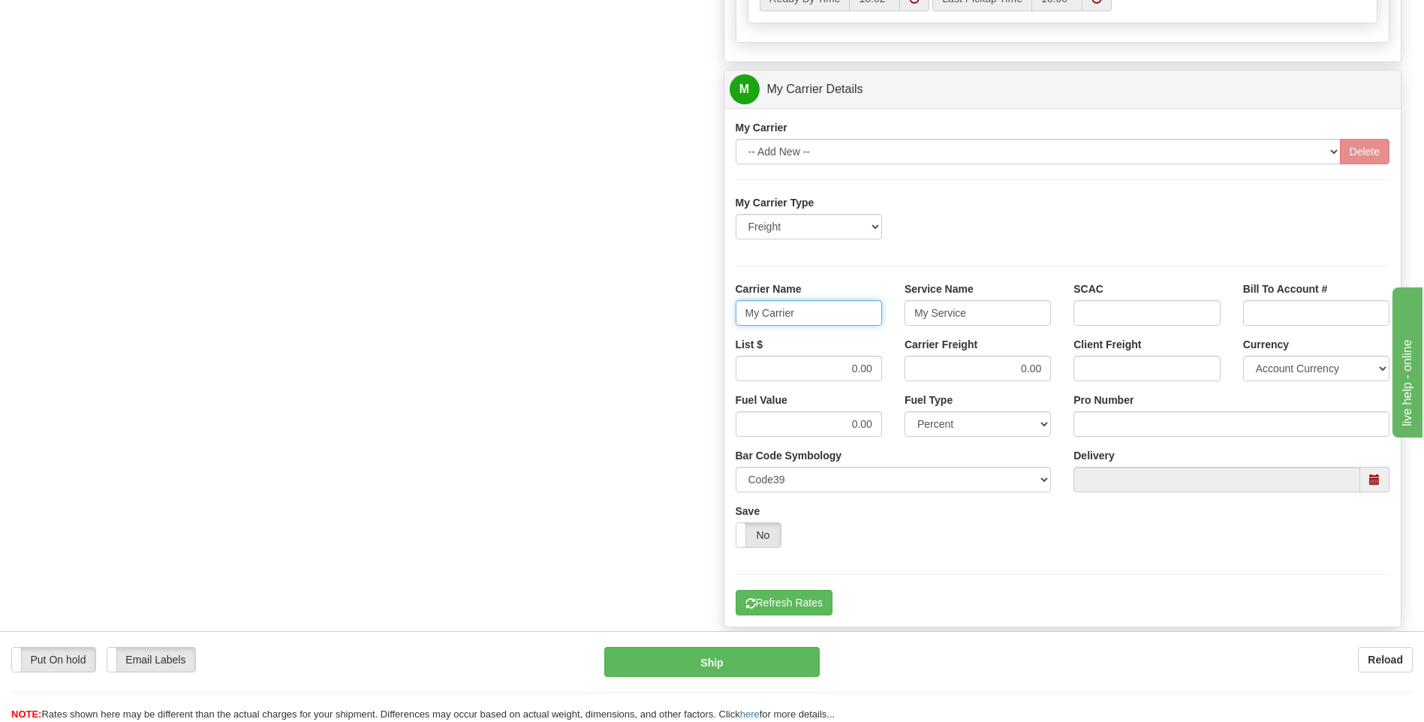
type input "C"
type input "XPO"
type input "LTL"
drag, startPoint x: 814, startPoint y: 364, endPoint x: 915, endPoint y: 376, distance: 101.3
click at [915, 376] on div "List $ 0.00 Carrier Freight 0.00 Client Freight Currency Account Currency ARN A…" at bounding box center [1063, 365] width 677 height 56
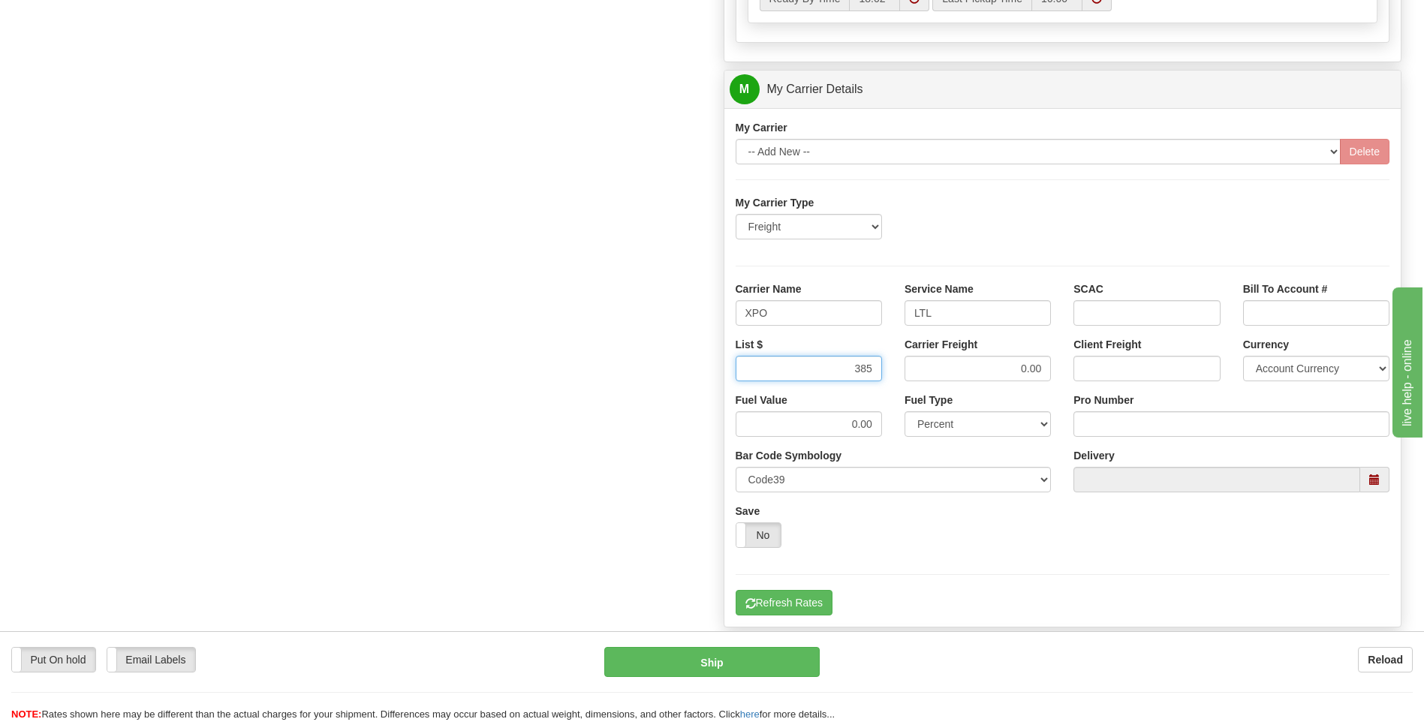
type input "385"
click button "Delete" at bounding box center [0, 0] width 0 height 0
click at [1092, 421] on input "Pro Number" at bounding box center [1232, 424] width 316 height 26
type input "251-329234"
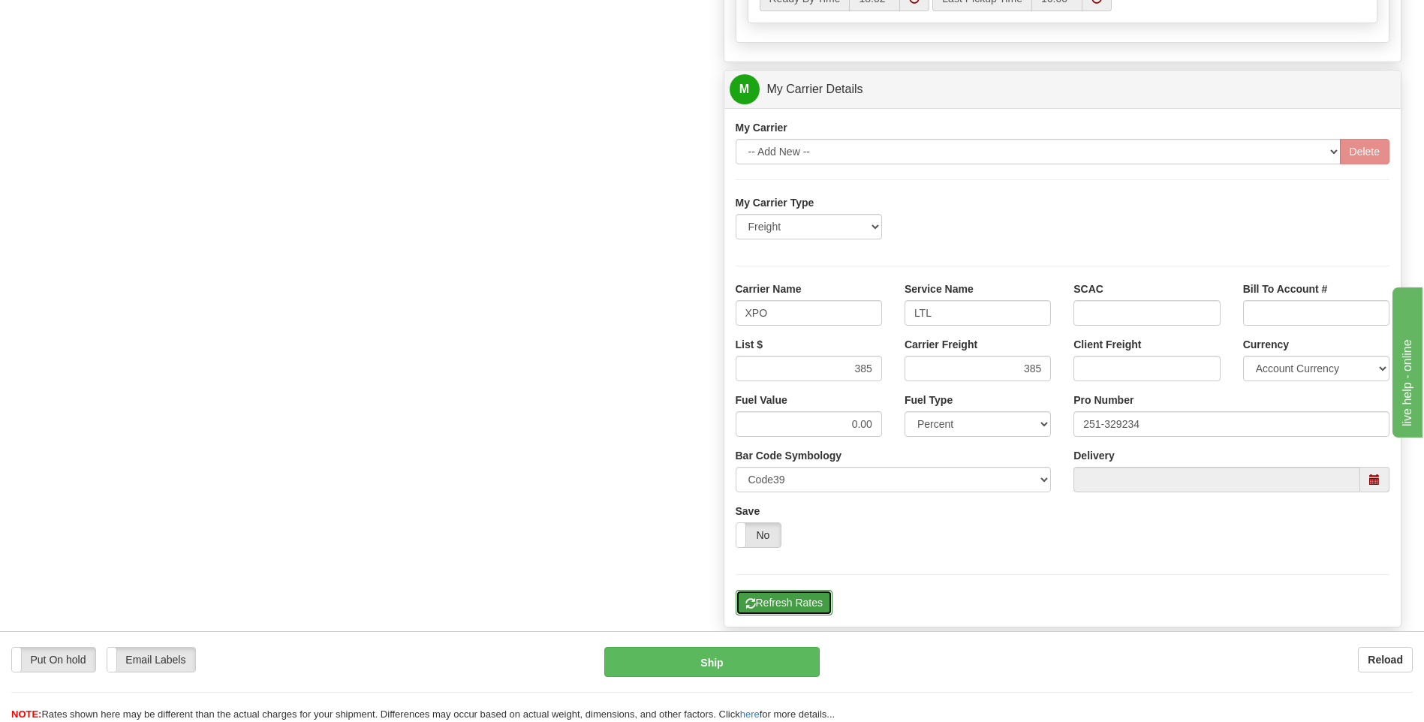
click at [790, 605] on button "Refresh Rates" at bounding box center [784, 603] width 97 height 26
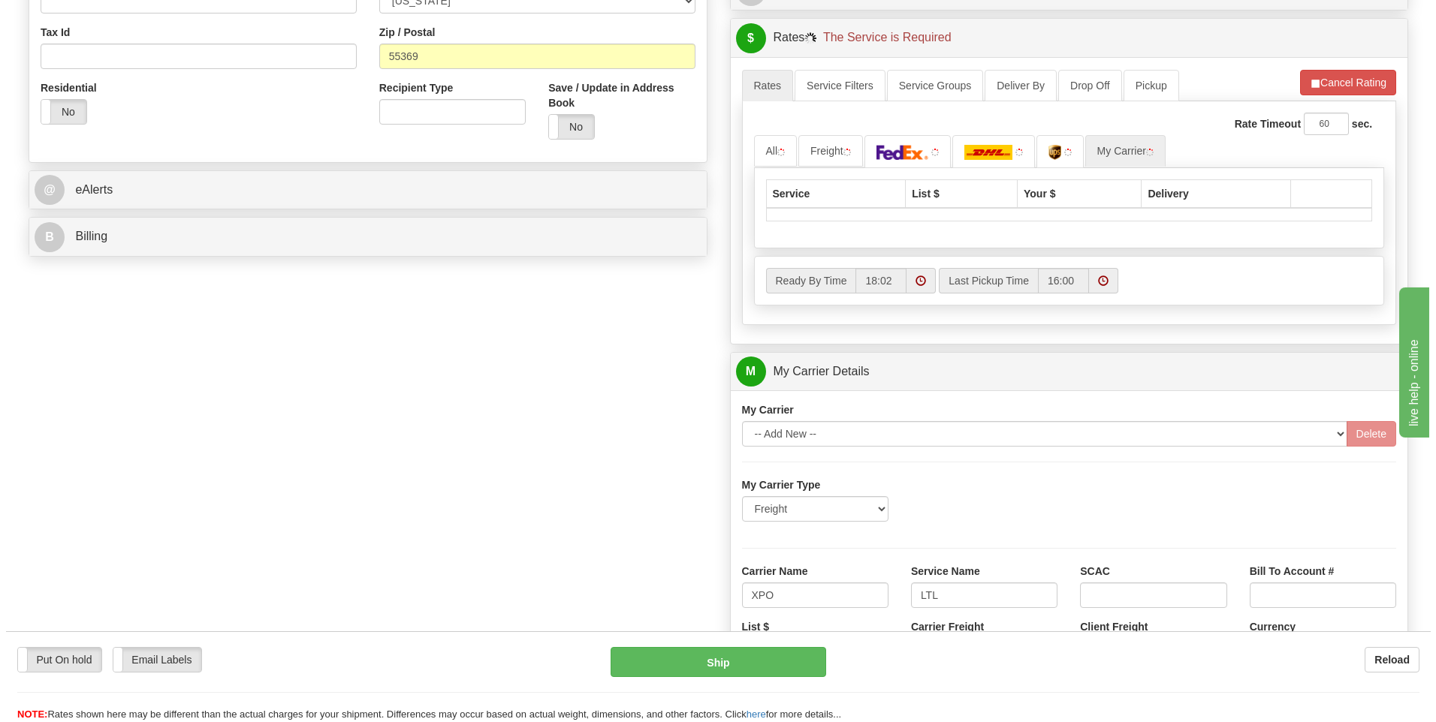
scroll to position [262, 0]
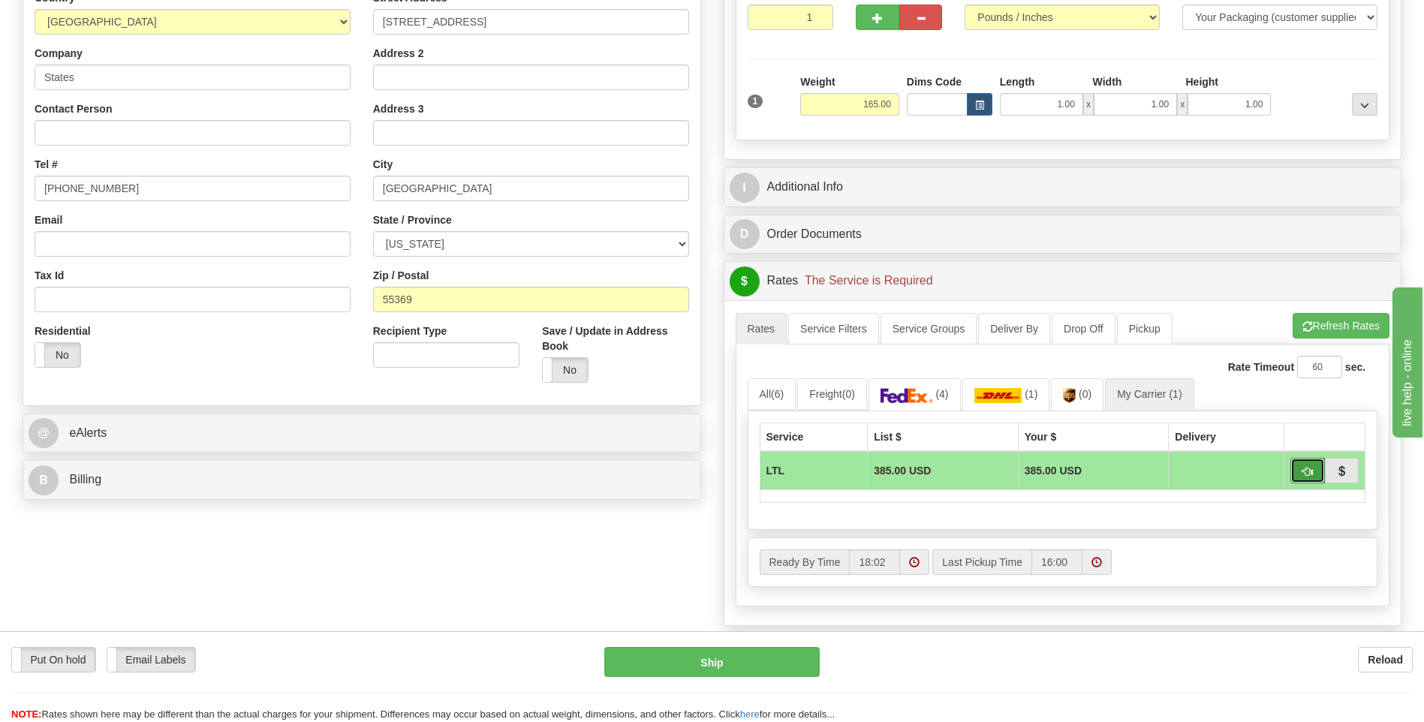
click at [1303, 473] on span "button" at bounding box center [1308, 472] width 11 height 10
type input "00"
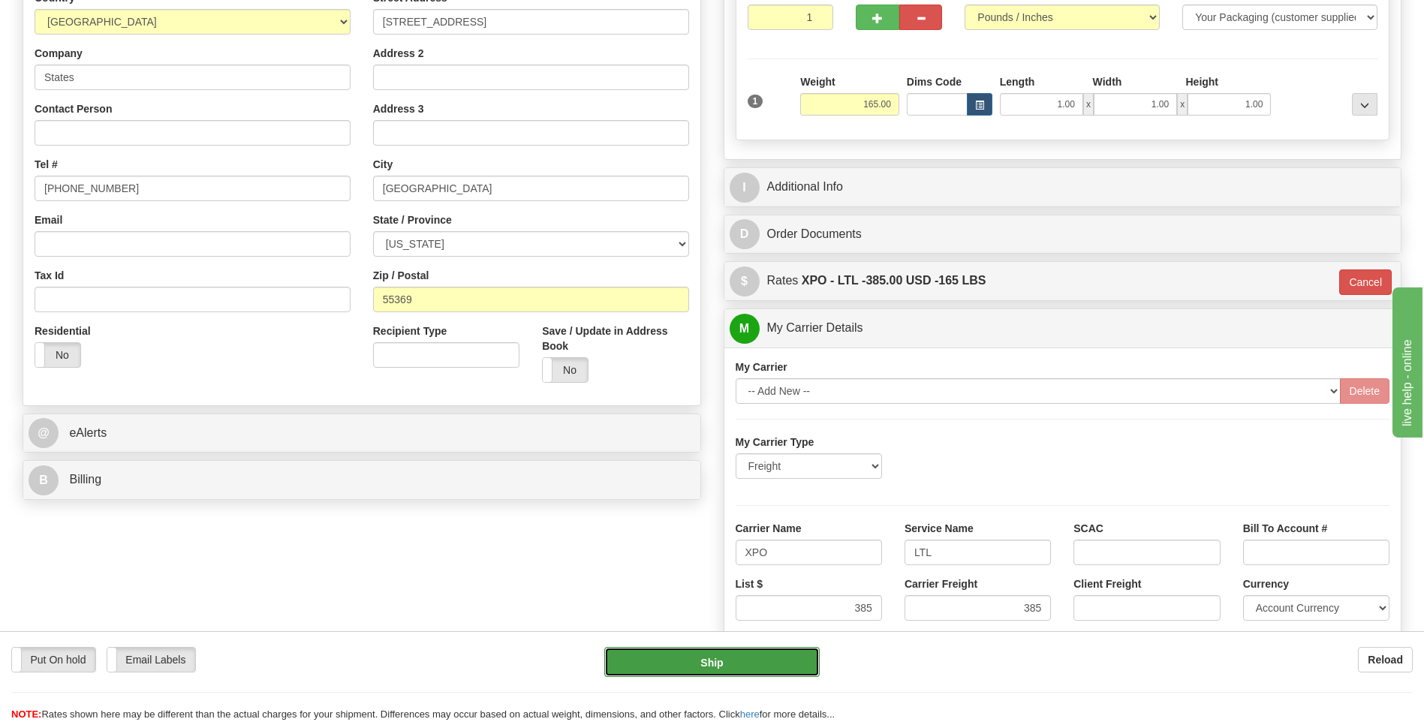
click at [744, 667] on button "Ship" at bounding box center [711, 662] width 215 height 30
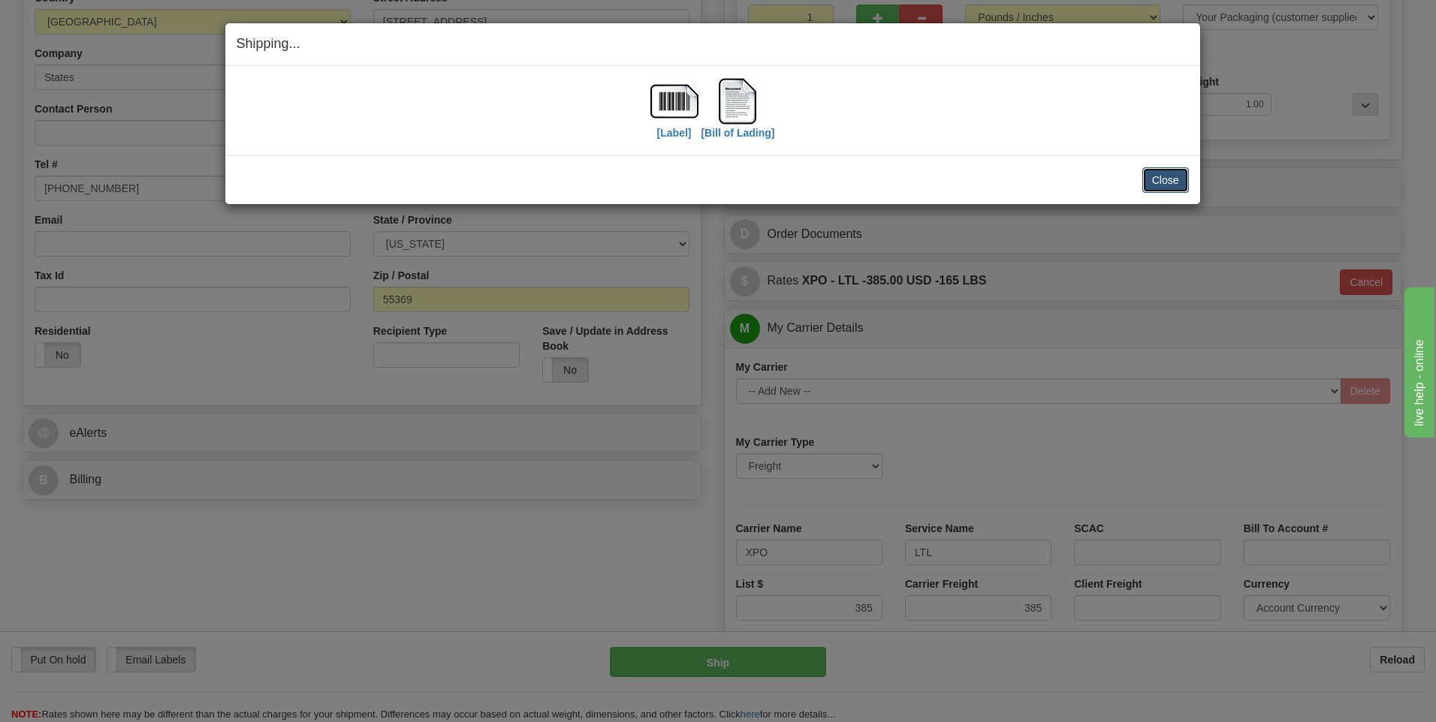
drag, startPoint x: 1171, startPoint y: 179, endPoint x: 1313, endPoint y: 36, distance: 201.8
click at [1171, 179] on button "Close" at bounding box center [1165, 180] width 47 height 26
